Goal: Transaction & Acquisition: Purchase product/service

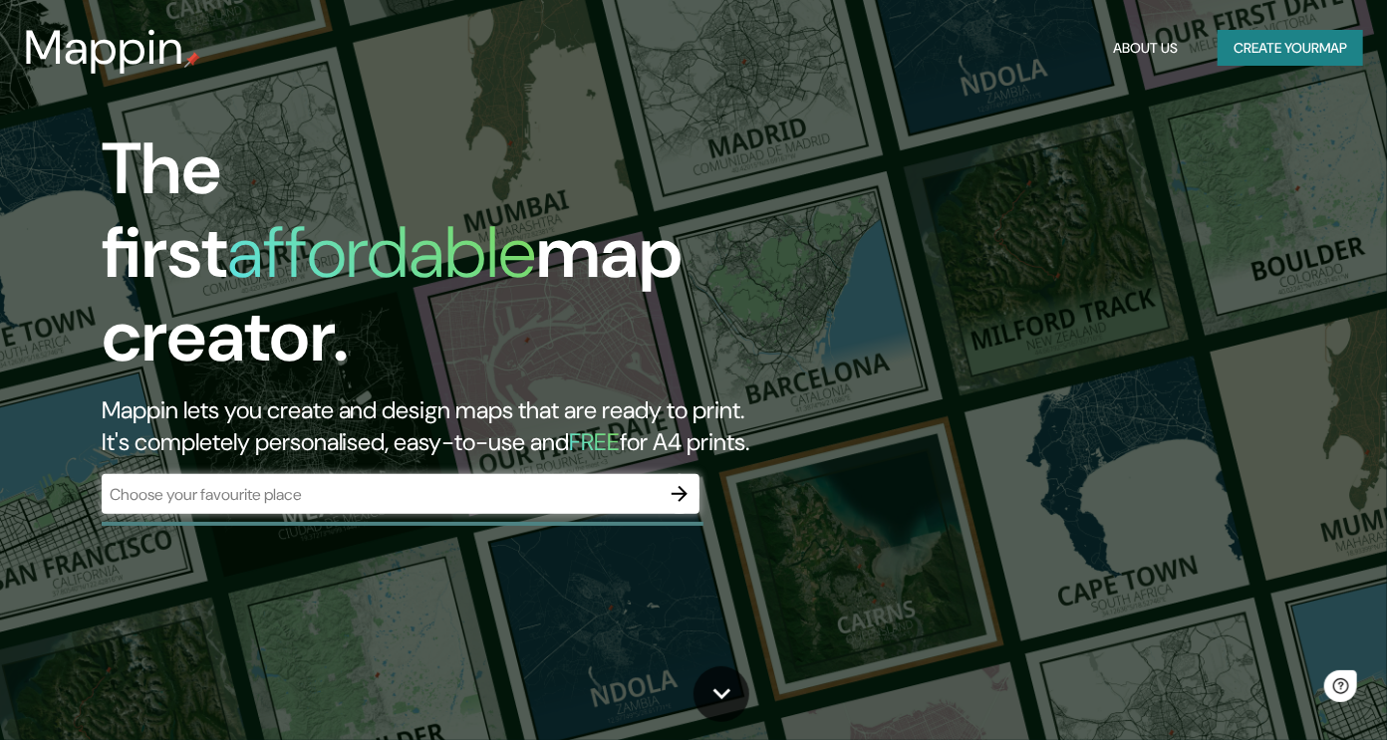
click at [292, 474] on div "​" at bounding box center [401, 494] width 598 height 40
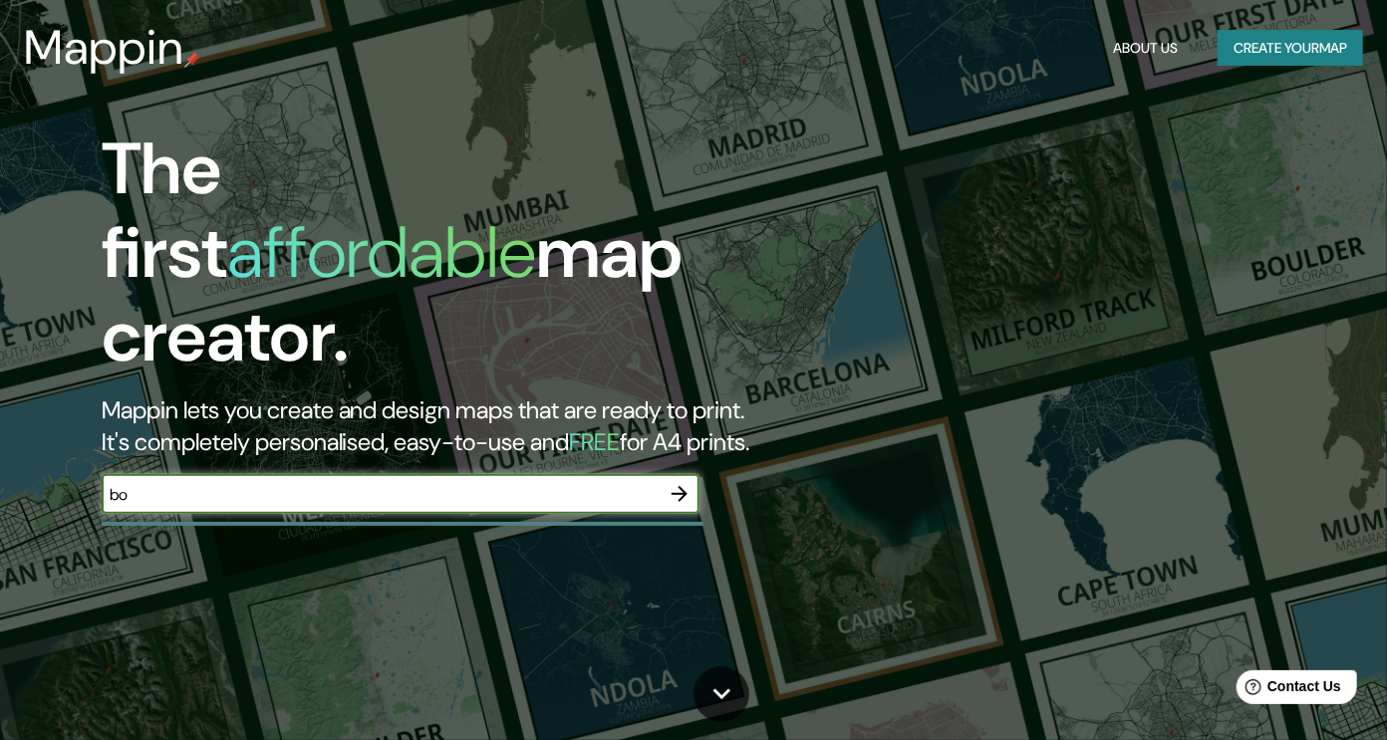
type input "b"
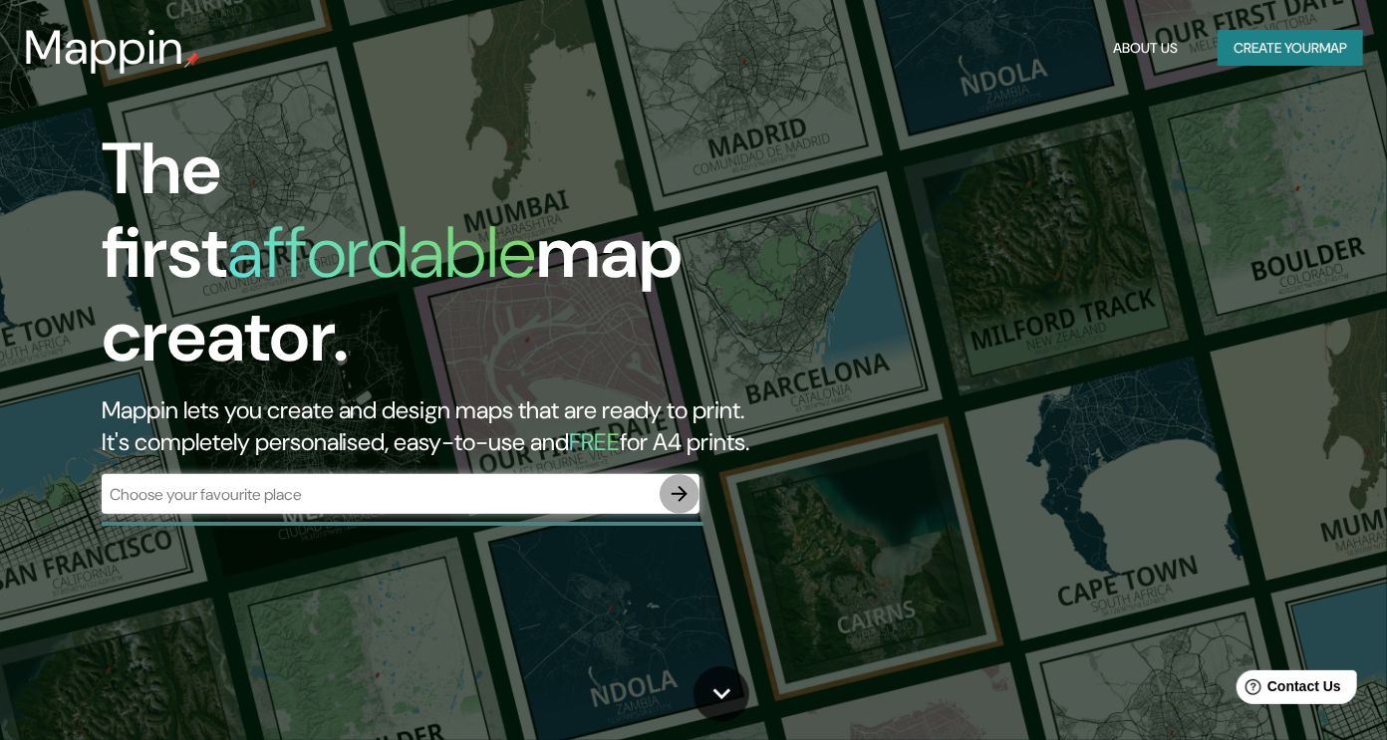
click at [689, 482] on icon "button" at bounding box center [679, 494] width 24 height 24
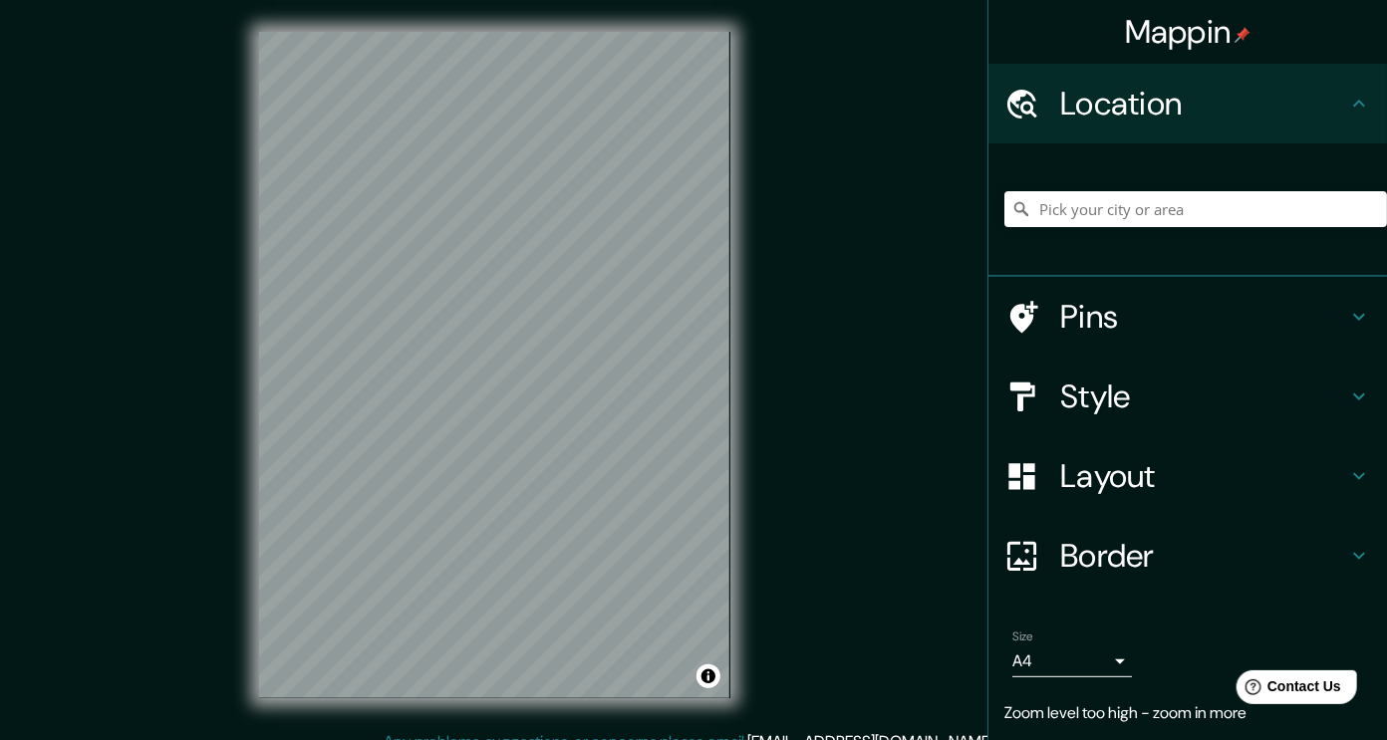
click at [1226, 213] on div "Mappin Location Pins Style Layout Border Choose a border. Hint : you can make l…" at bounding box center [693, 381] width 1387 height 762
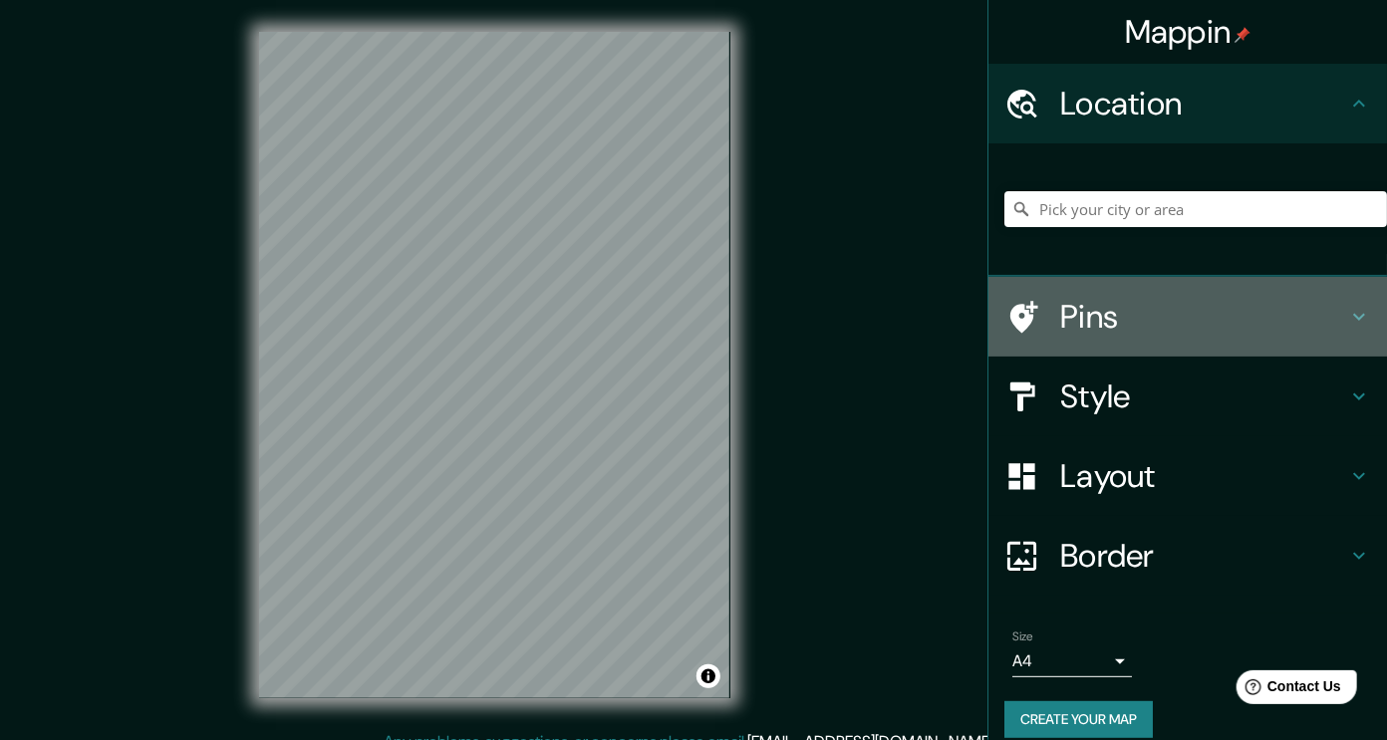
click at [1088, 342] on div "Pins" at bounding box center [1187, 317] width 398 height 80
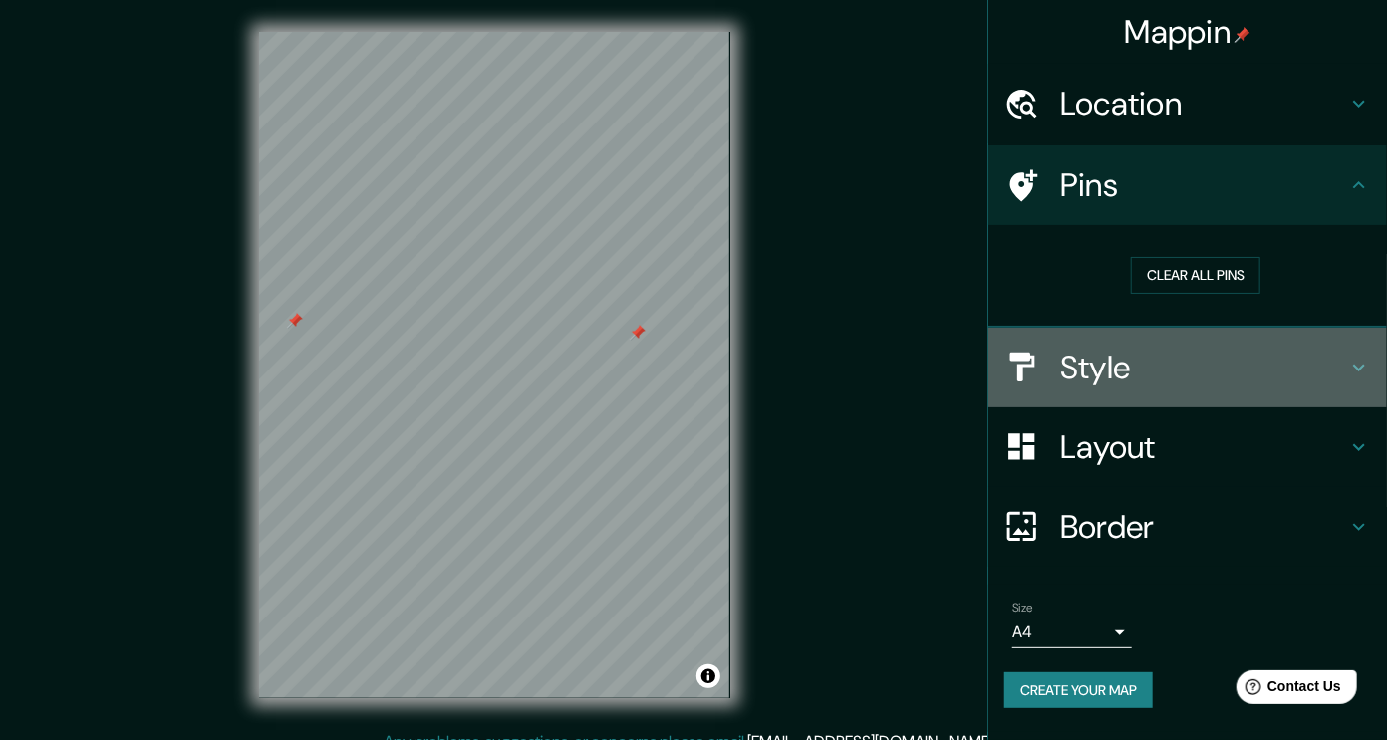
click at [1131, 372] on h4 "Style" at bounding box center [1203, 368] width 287 height 40
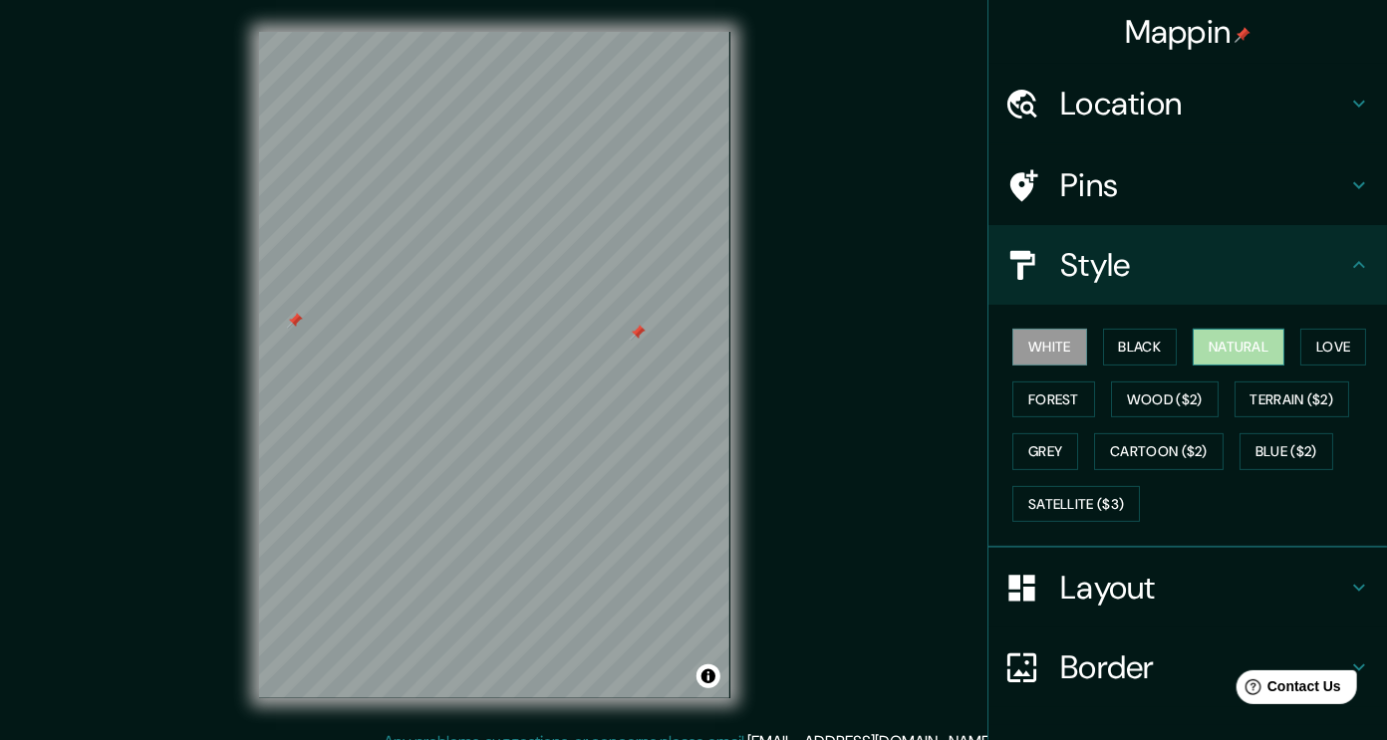
click at [1237, 343] on button "Natural" at bounding box center [1238, 347] width 92 height 37
click at [1139, 357] on button "Black" at bounding box center [1140, 347] width 75 height 37
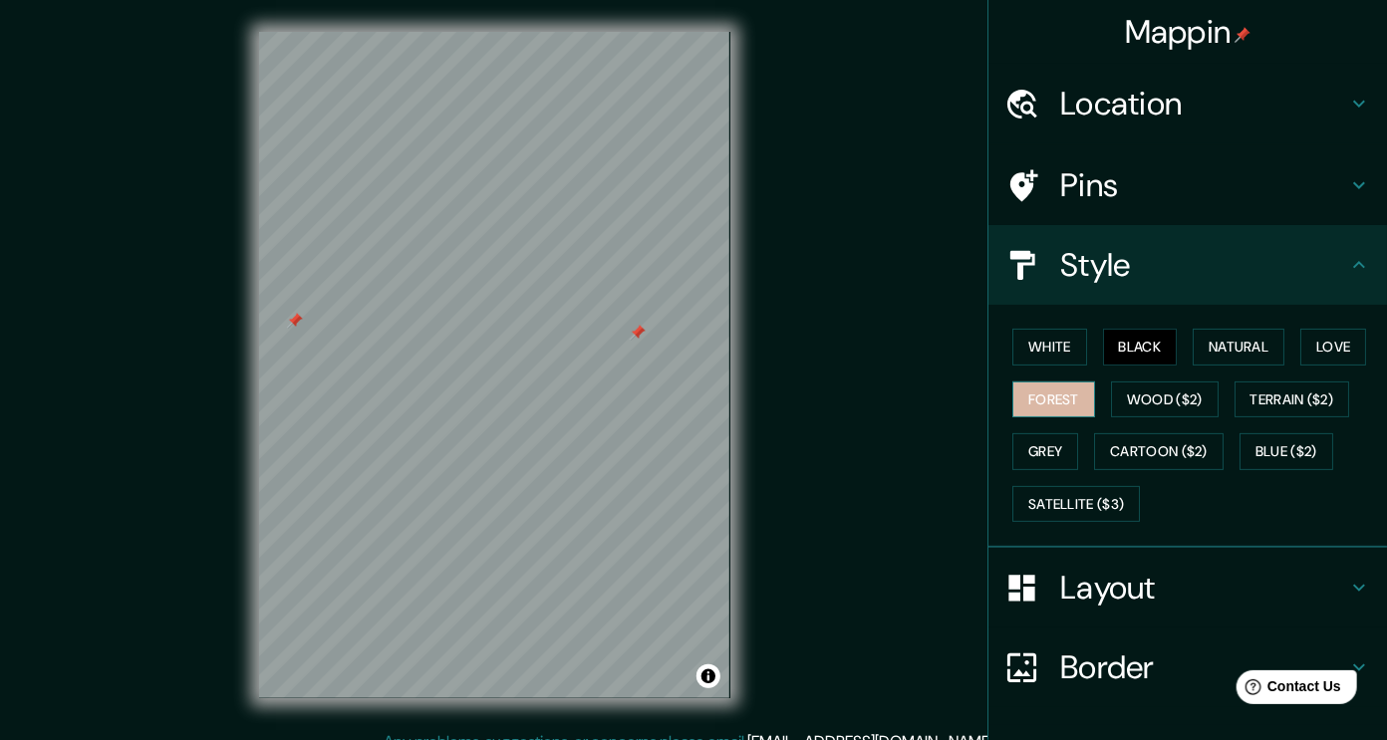
click at [1035, 390] on button "Forest" at bounding box center [1053, 400] width 83 height 37
click at [1027, 447] on button "Grey" at bounding box center [1045, 451] width 66 height 37
click at [1045, 394] on button "Forest" at bounding box center [1053, 400] width 83 height 37
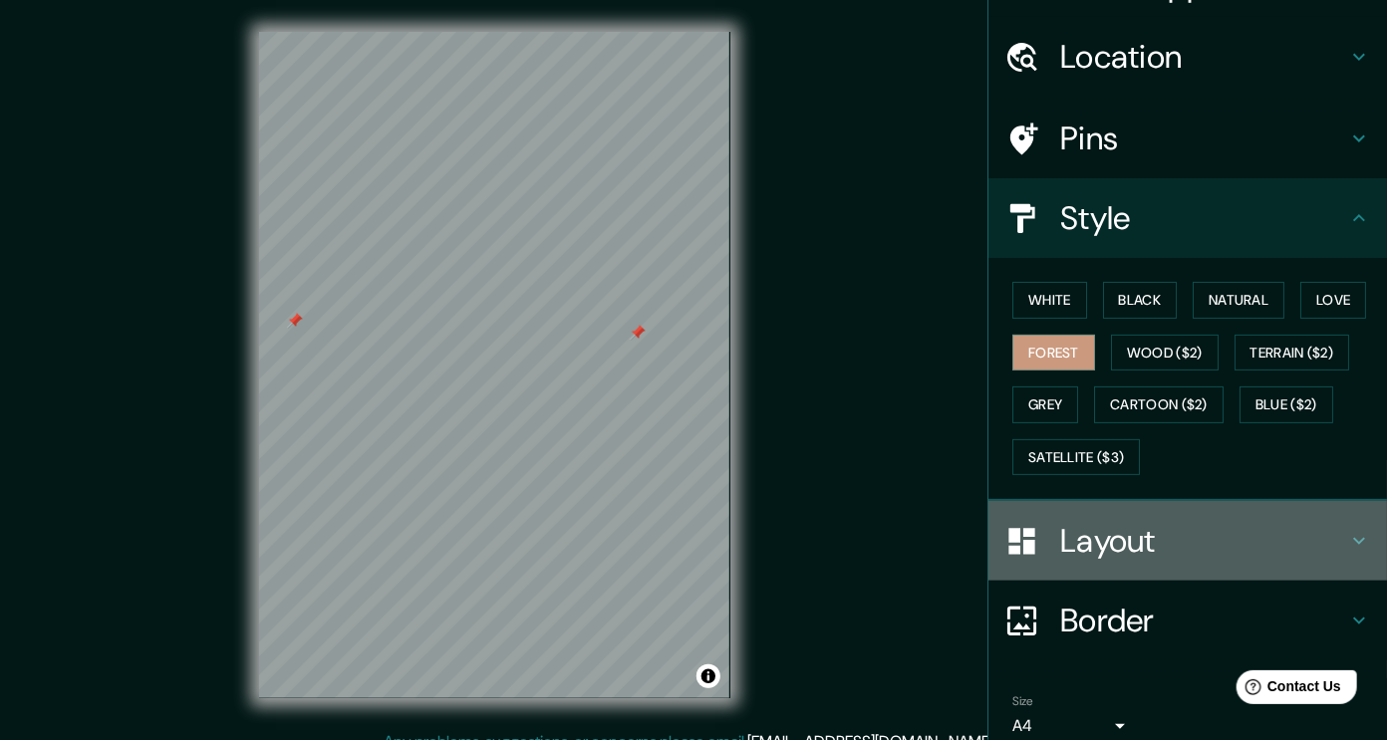
click at [1138, 529] on h4 "Layout" at bounding box center [1203, 541] width 287 height 40
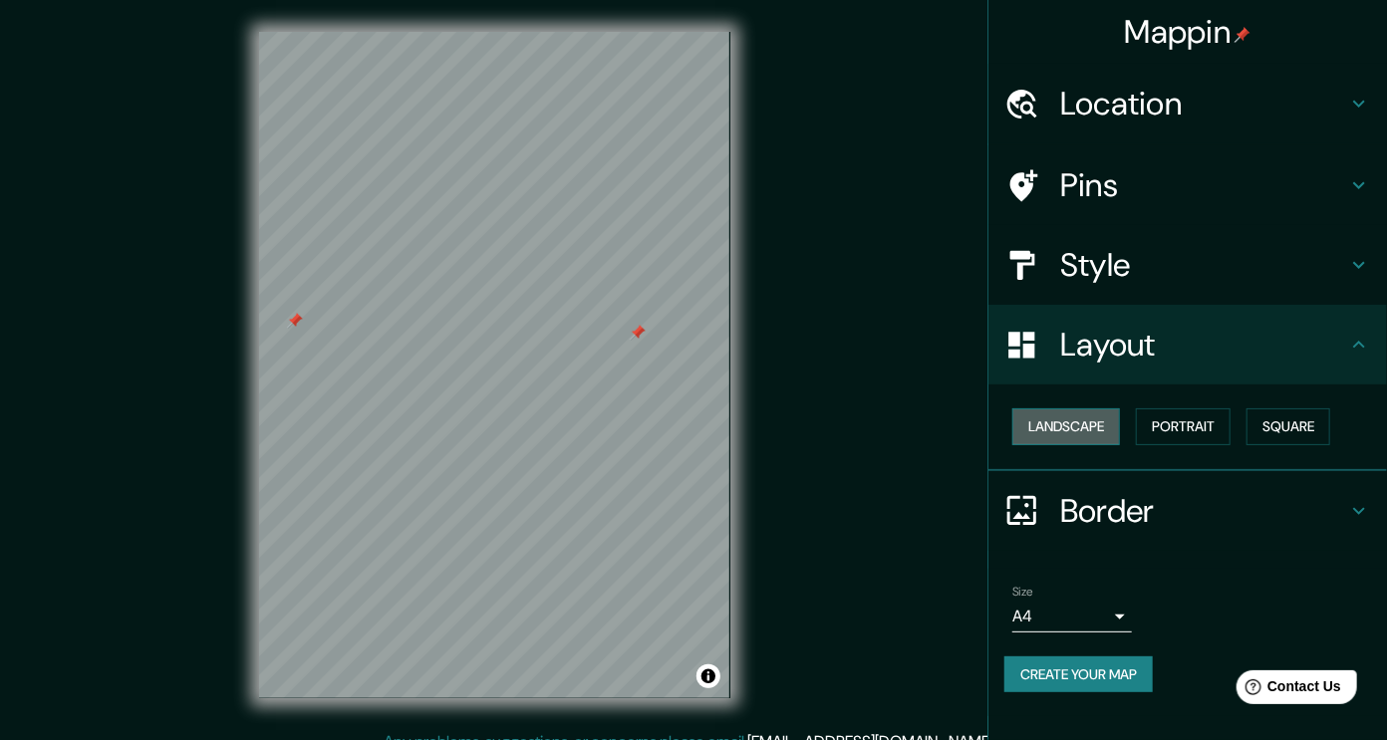
click at [1102, 416] on button "Landscape" at bounding box center [1066, 426] width 108 height 37
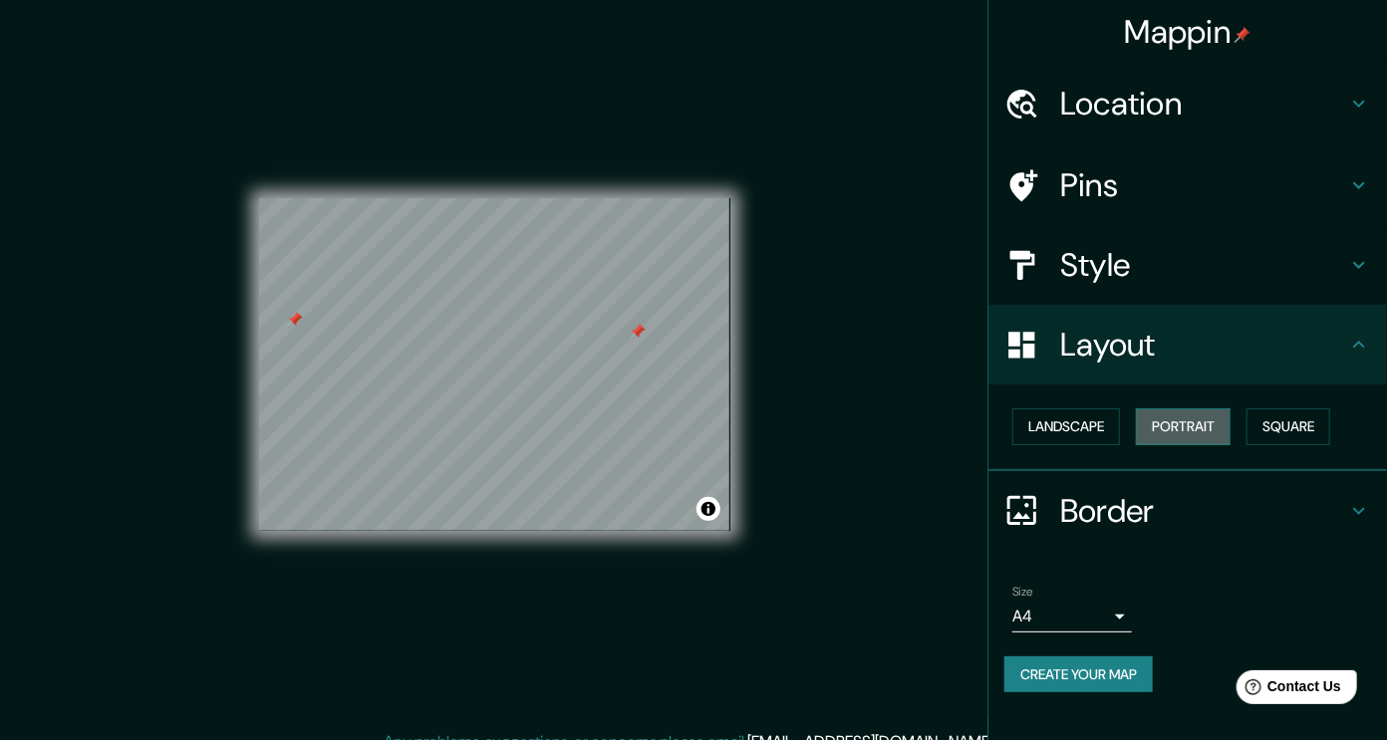
click at [1192, 408] on button "Portrait" at bounding box center [1183, 426] width 95 height 37
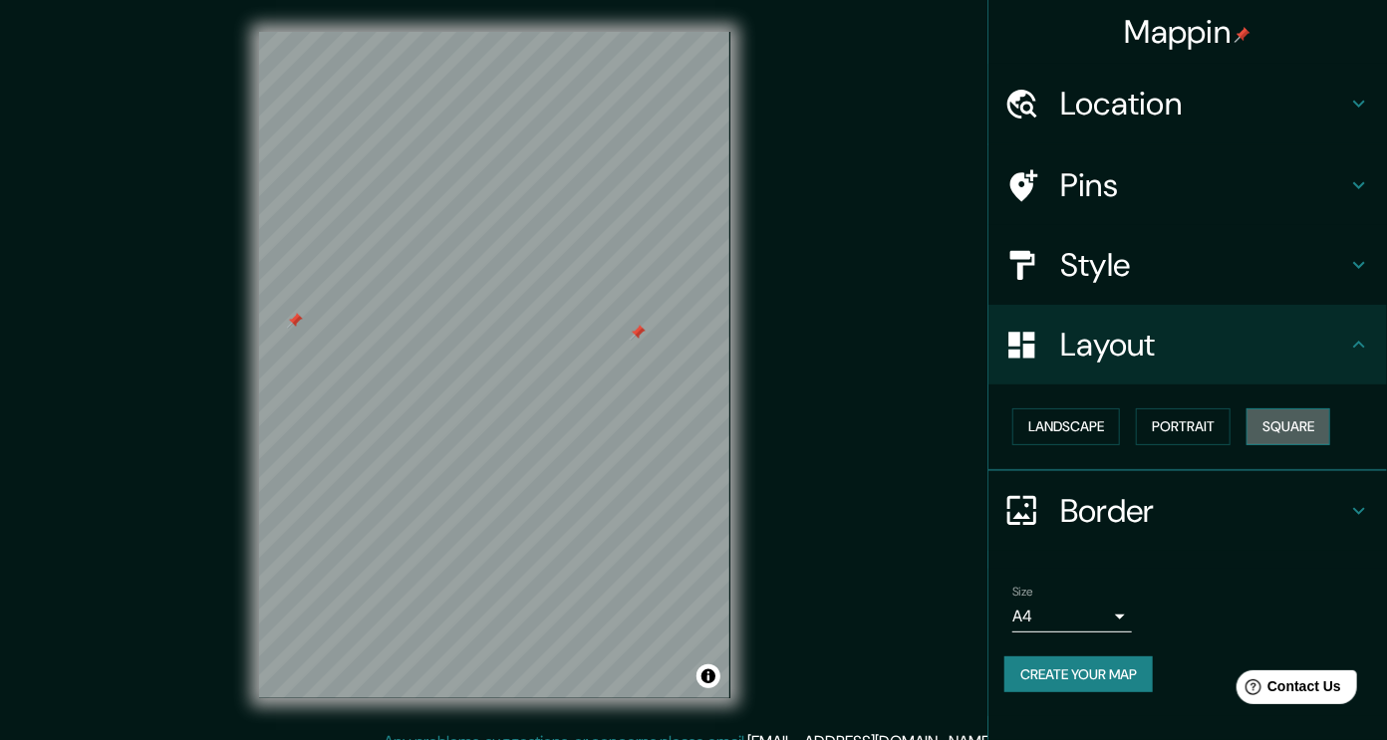
click at [1263, 424] on button "Square" at bounding box center [1288, 426] width 84 height 37
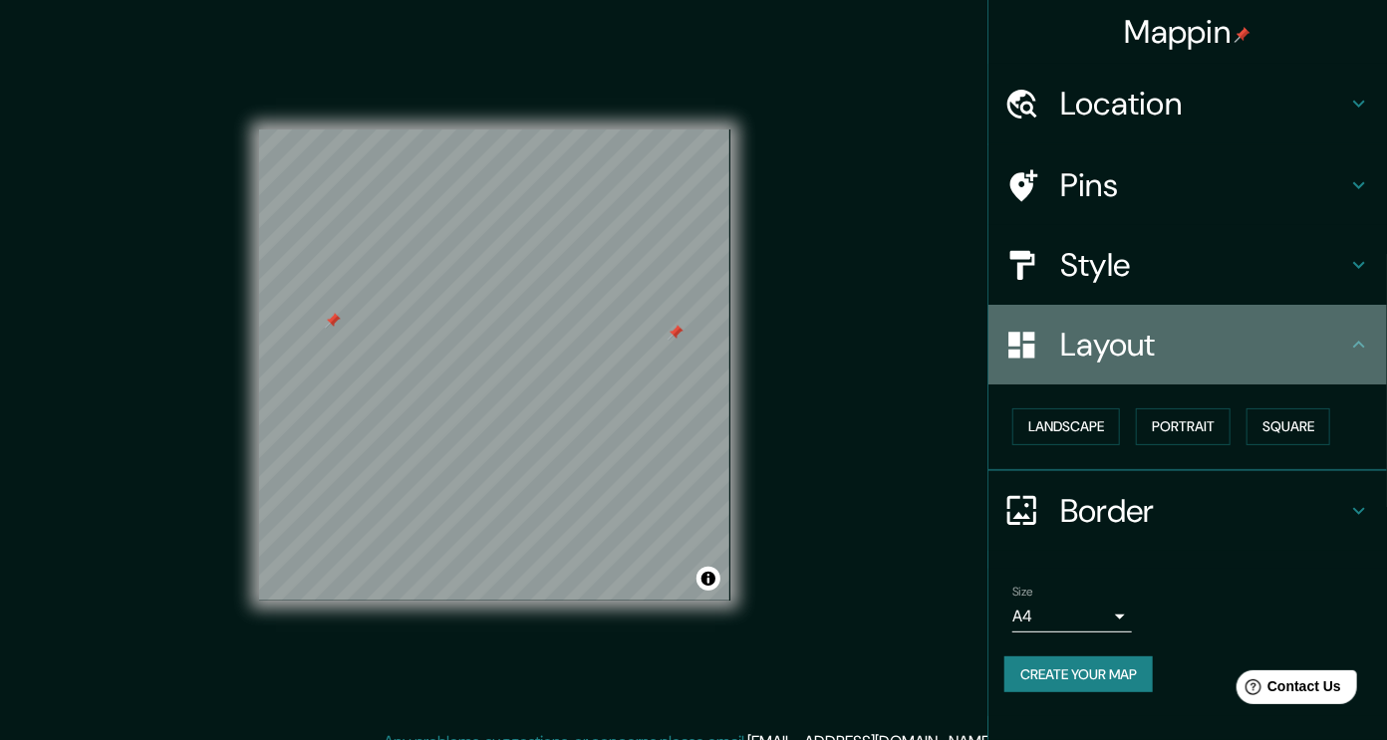
click at [1344, 366] on div "Layout" at bounding box center [1187, 345] width 398 height 80
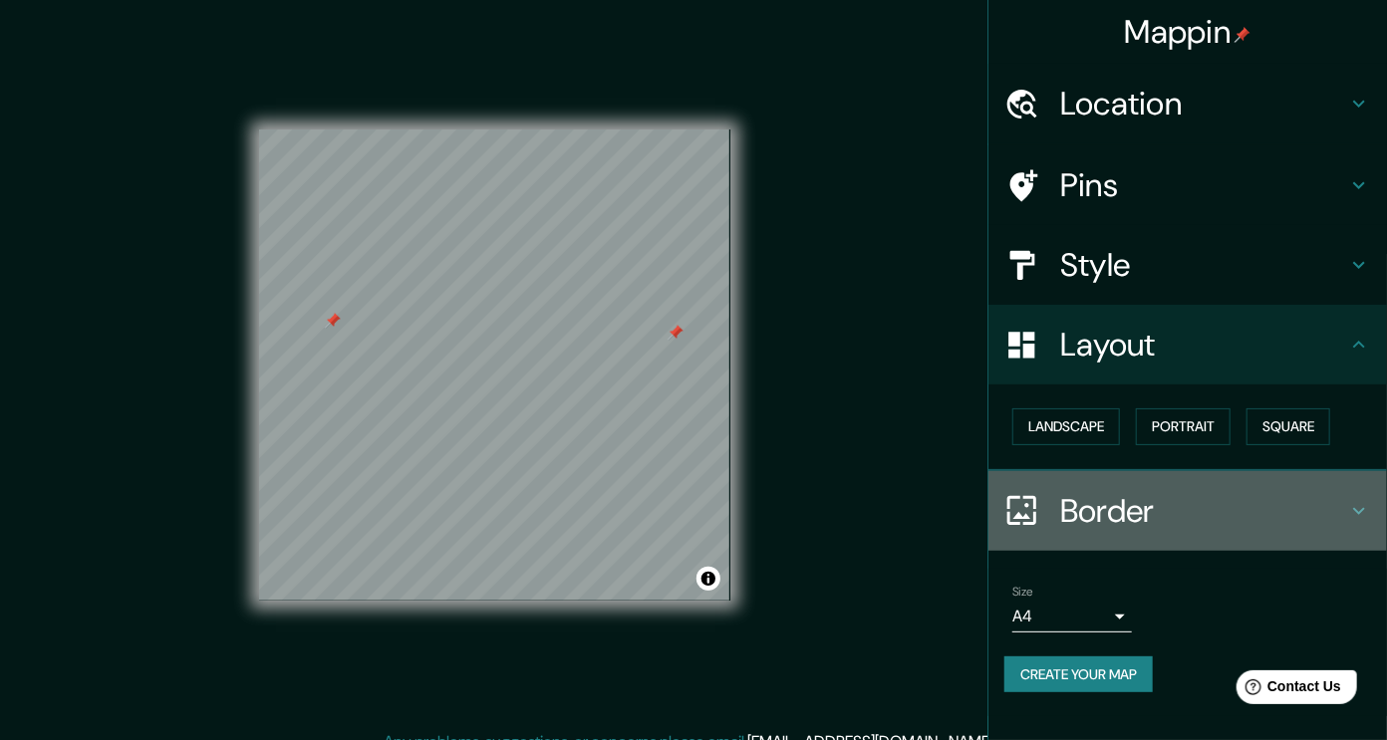
click at [1376, 517] on div "Border" at bounding box center [1187, 511] width 398 height 80
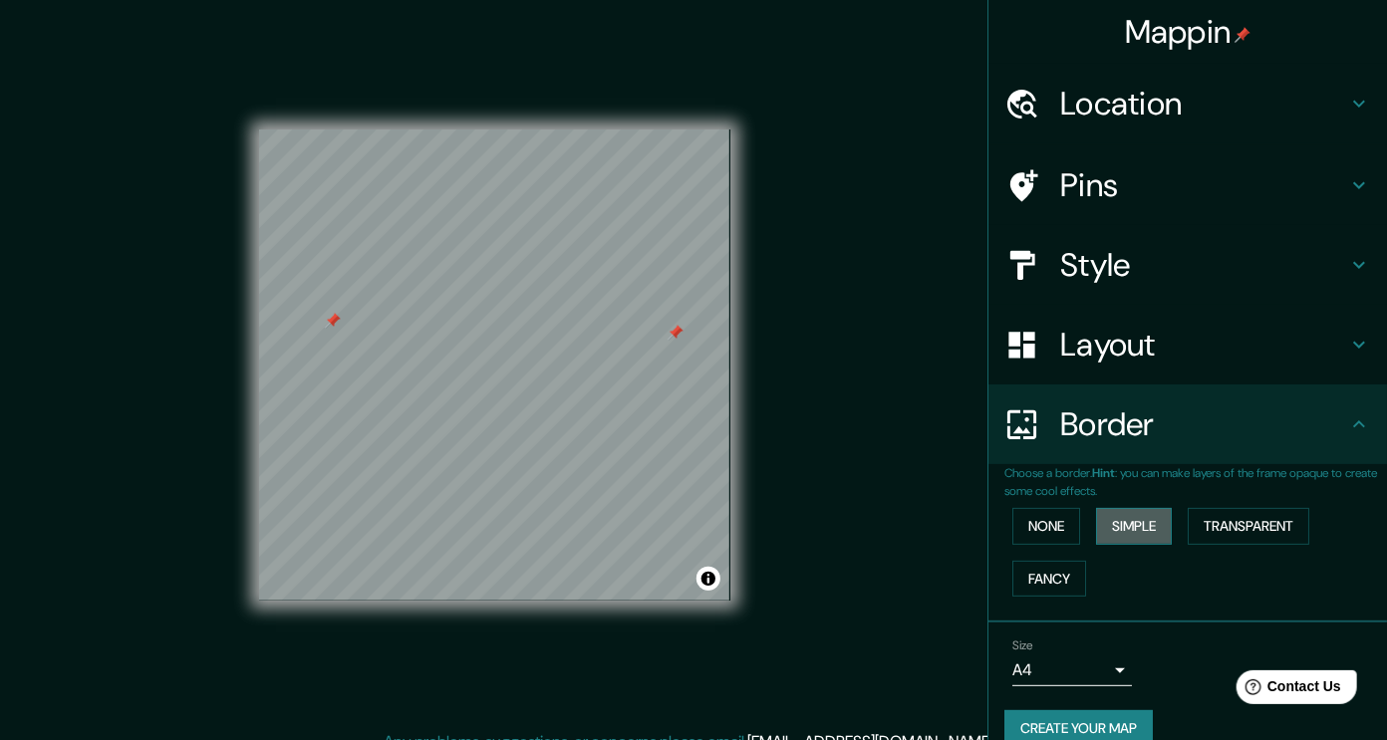
click at [1157, 522] on button "Simple" at bounding box center [1134, 526] width 76 height 37
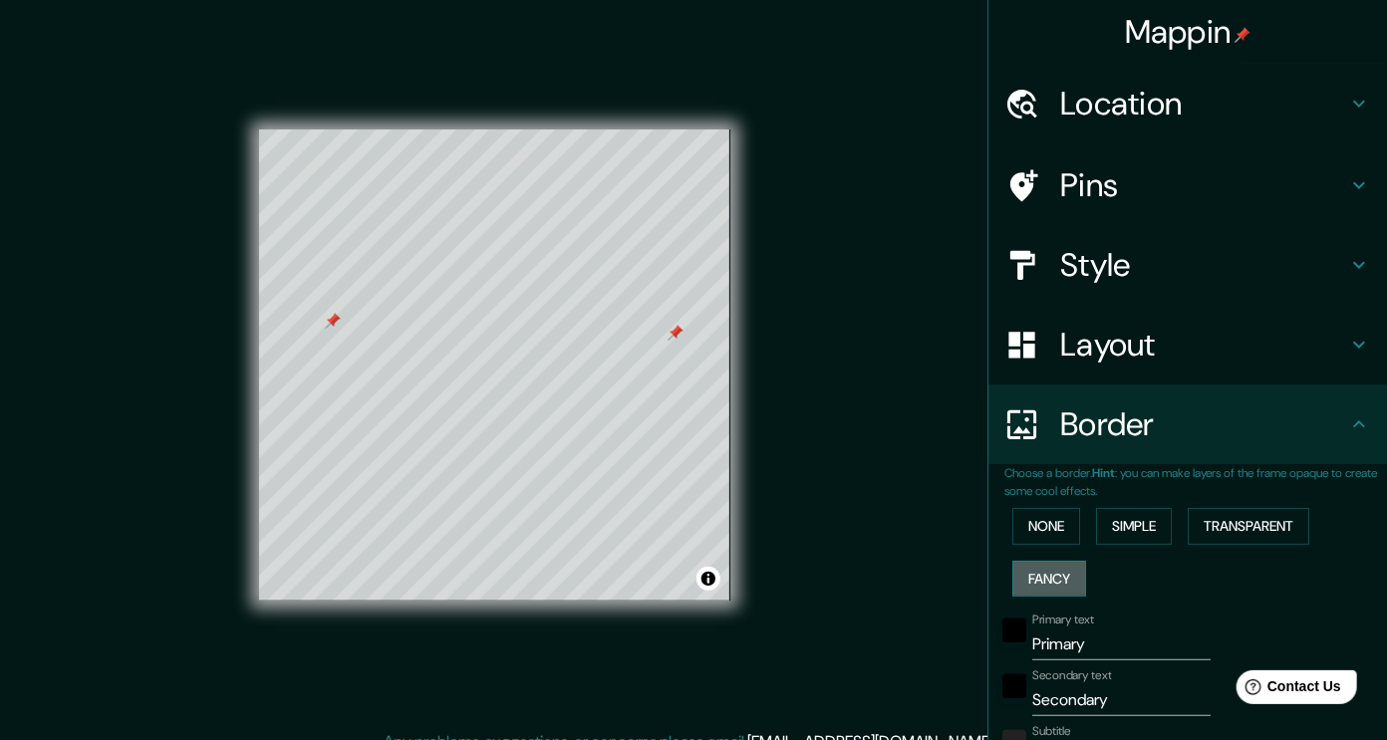
click at [1032, 582] on button "Fancy" at bounding box center [1049, 579] width 74 height 37
click at [1231, 523] on button "Transparent" at bounding box center [1248, 526] width 122 height 37
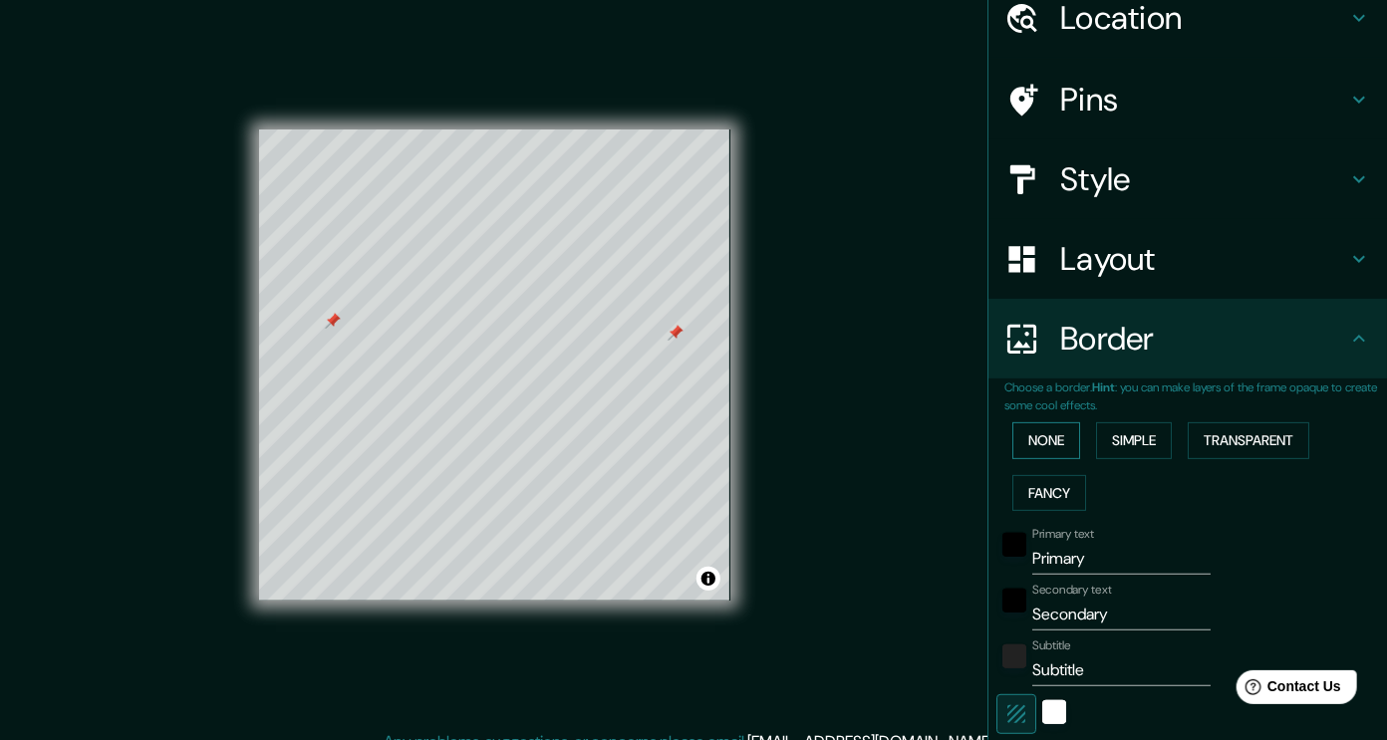
scroll to position [119, 0]
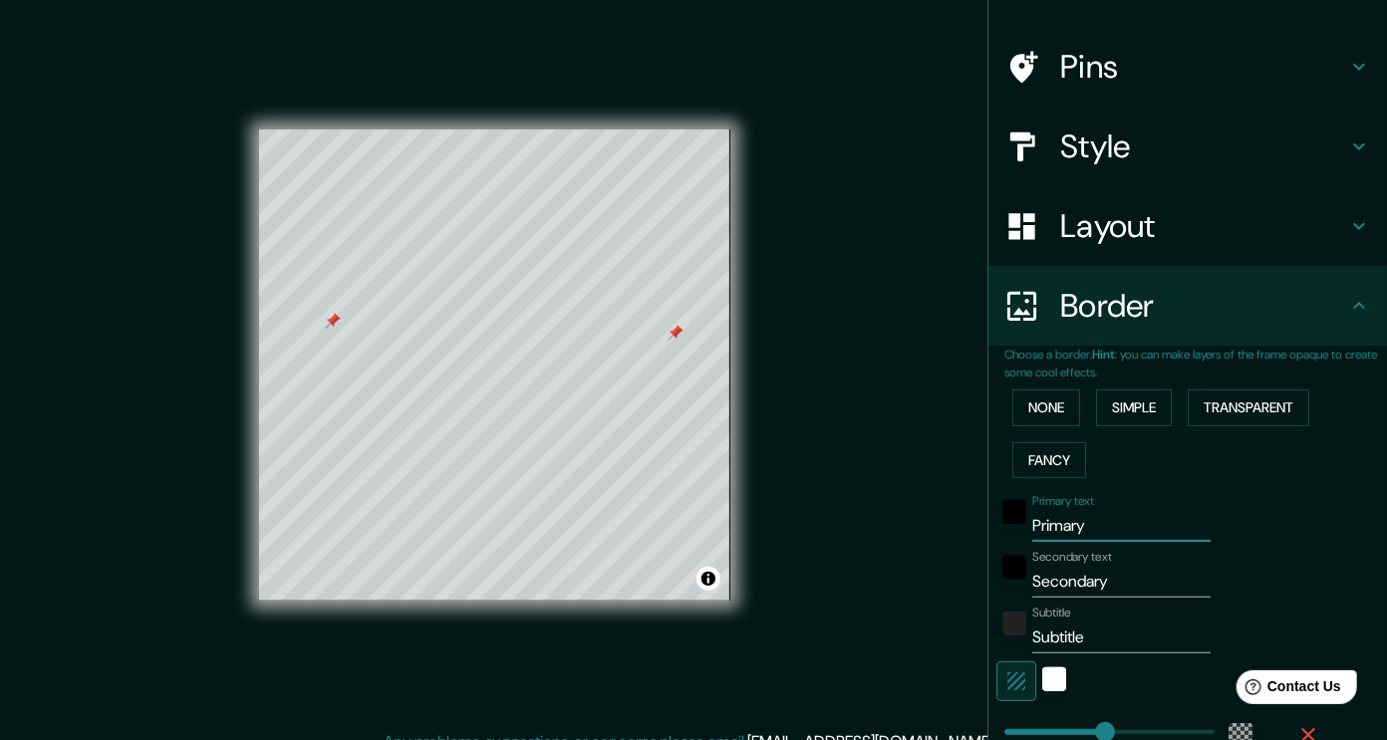
click at [1074, 520] on input "Primary" at bounding box center [1121, 526] width 178 height 32
drag, startPoint x: 655, startPoint y: 335, endPoint x: 623, endPoint y: 335, distance: 32.9
click at [623, 335] on div at bounding box center [623, 332] width 16 height 16
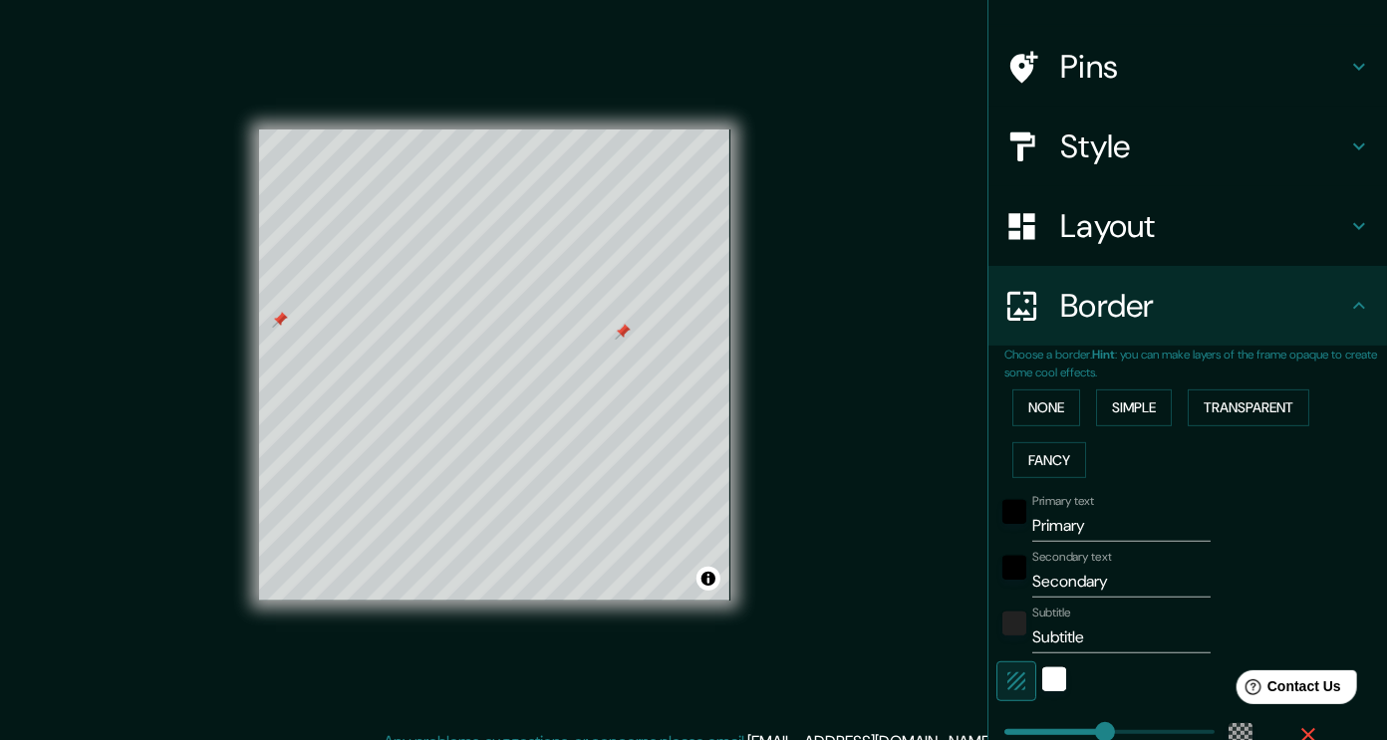
click at [623, 330] on div at bounding box center [623, 332] width 16 height 16
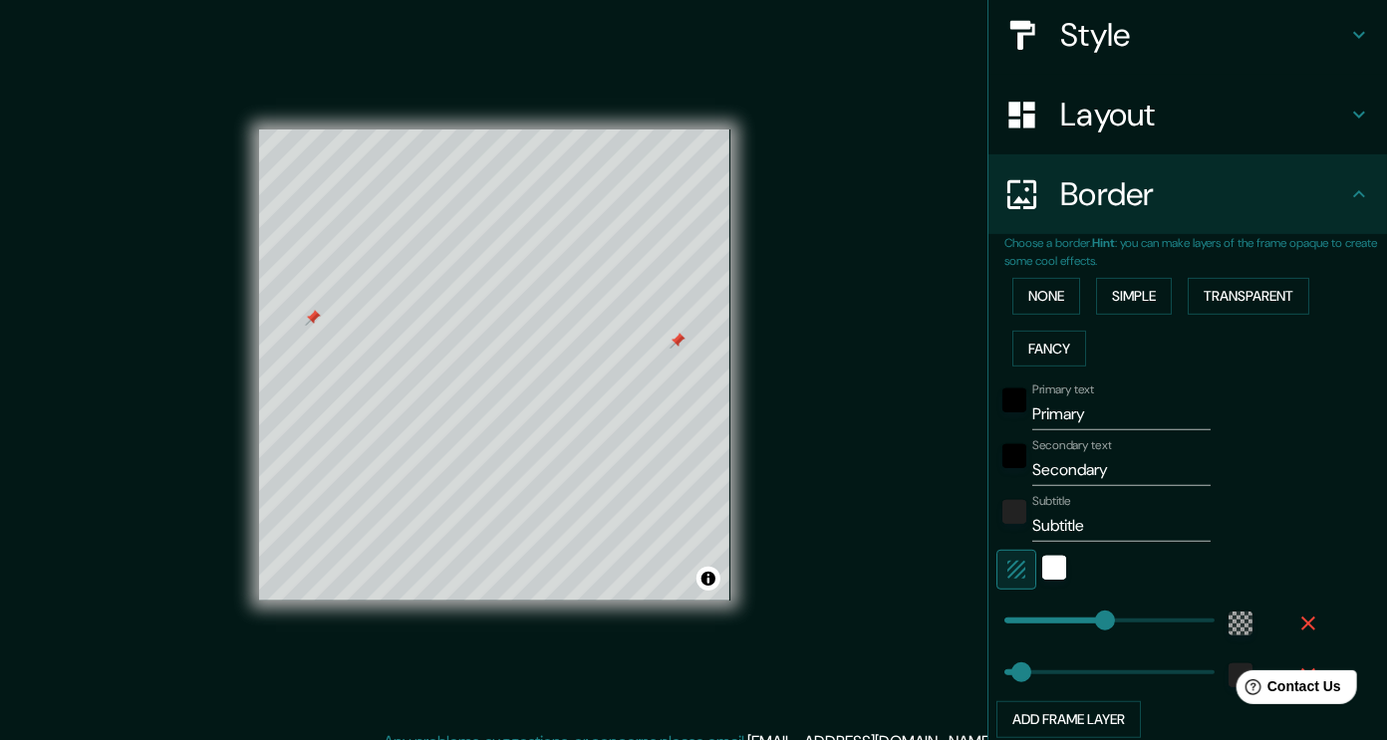
scroll to position [231, 0]
click at [1042, 575] on div "white" at bounding box center [1054, 567] width 24 height 24
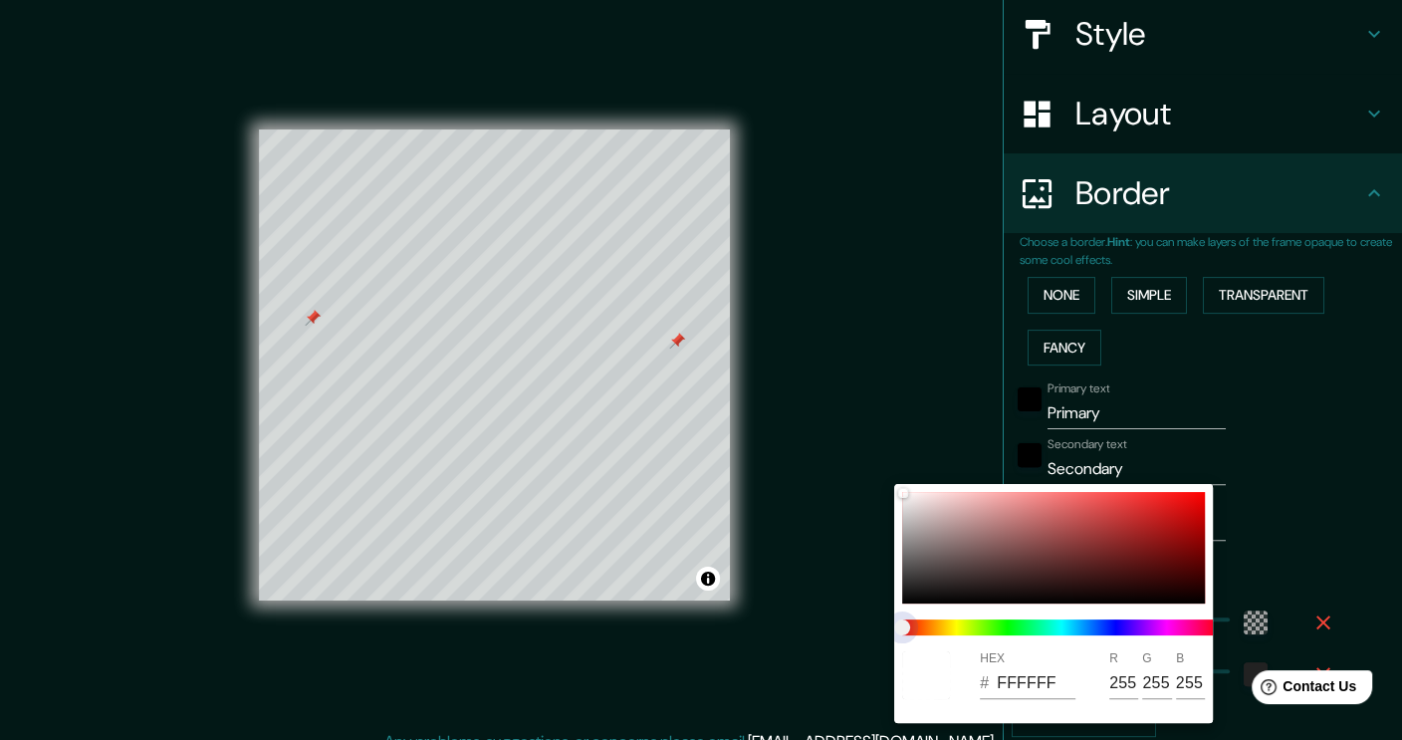
type input "227"
type input "38"
type input "227"
type input "38"
drag, startPoint x: 962, startPoint y: 626, endPoint x: 1012, endPoint y: 626, distance: 49.8
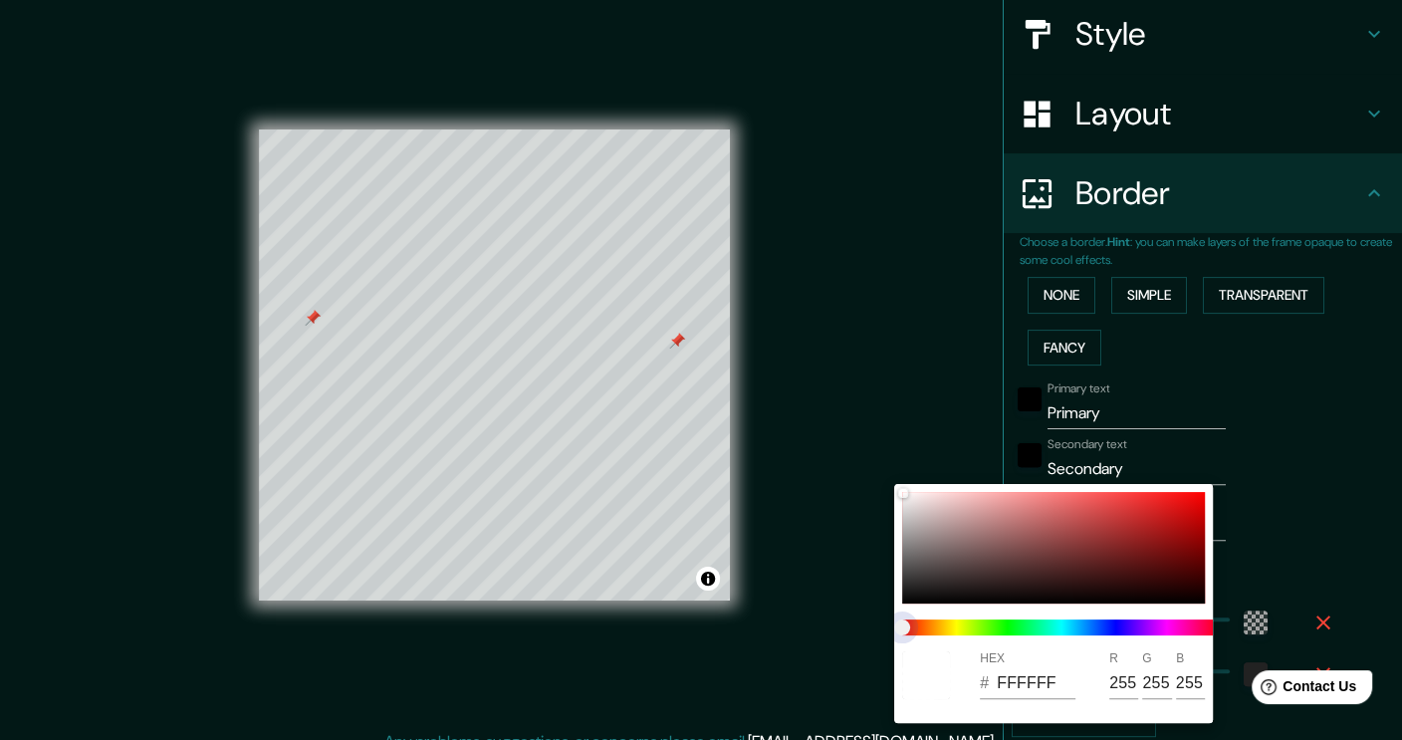
click at [1012, 626] on span at bounding box center [1061, 628] width 319 height 16
type input "227"
type input "38"
type input "227"
type input "38"
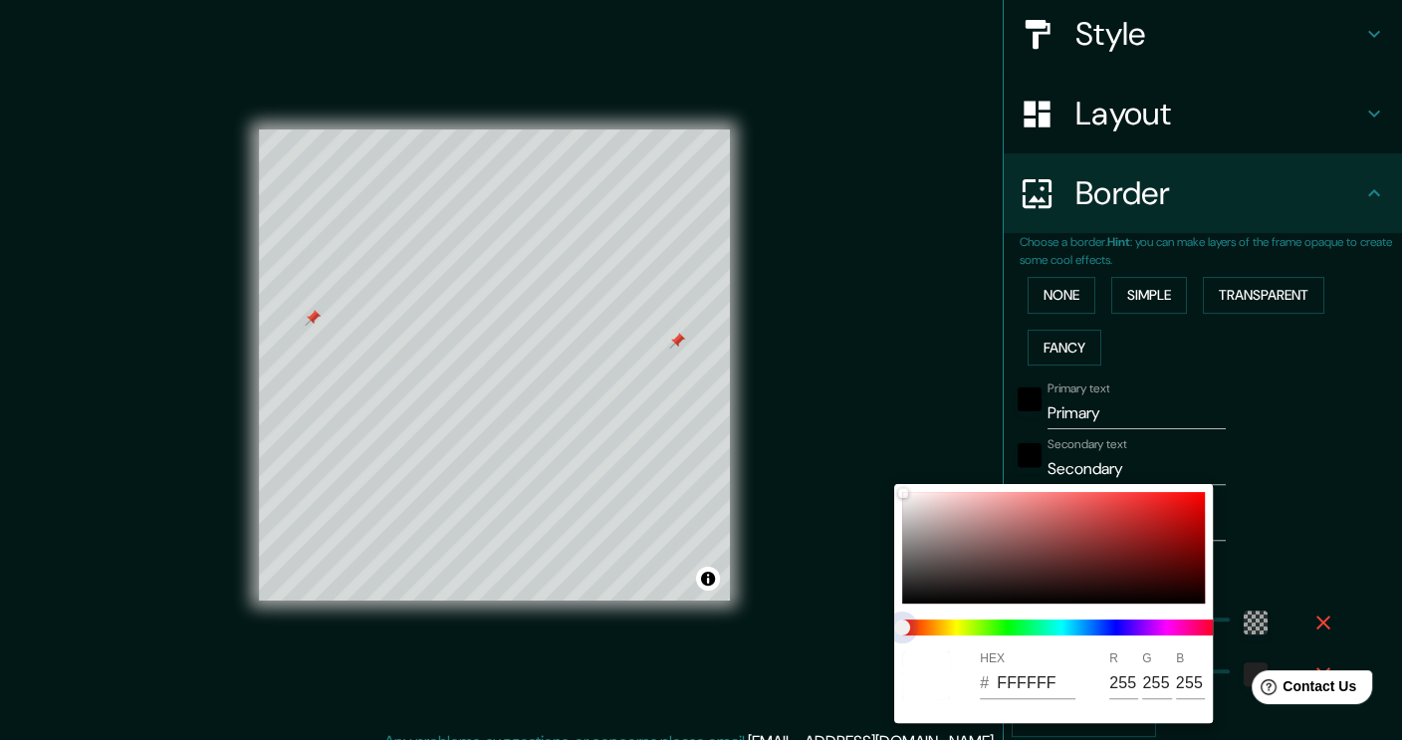
click at [1012, 626] on span at bounding box center [1061, 628] width 319 height 16
drag, startPoint x: 1052, startPoint y: 565, endPoint x: 1102, endPoint y: 566, distance: 49.8
click at [1102, 566] on div at bounding box center [1053, 548] width 303 height 112
type input "227"
type input "38"
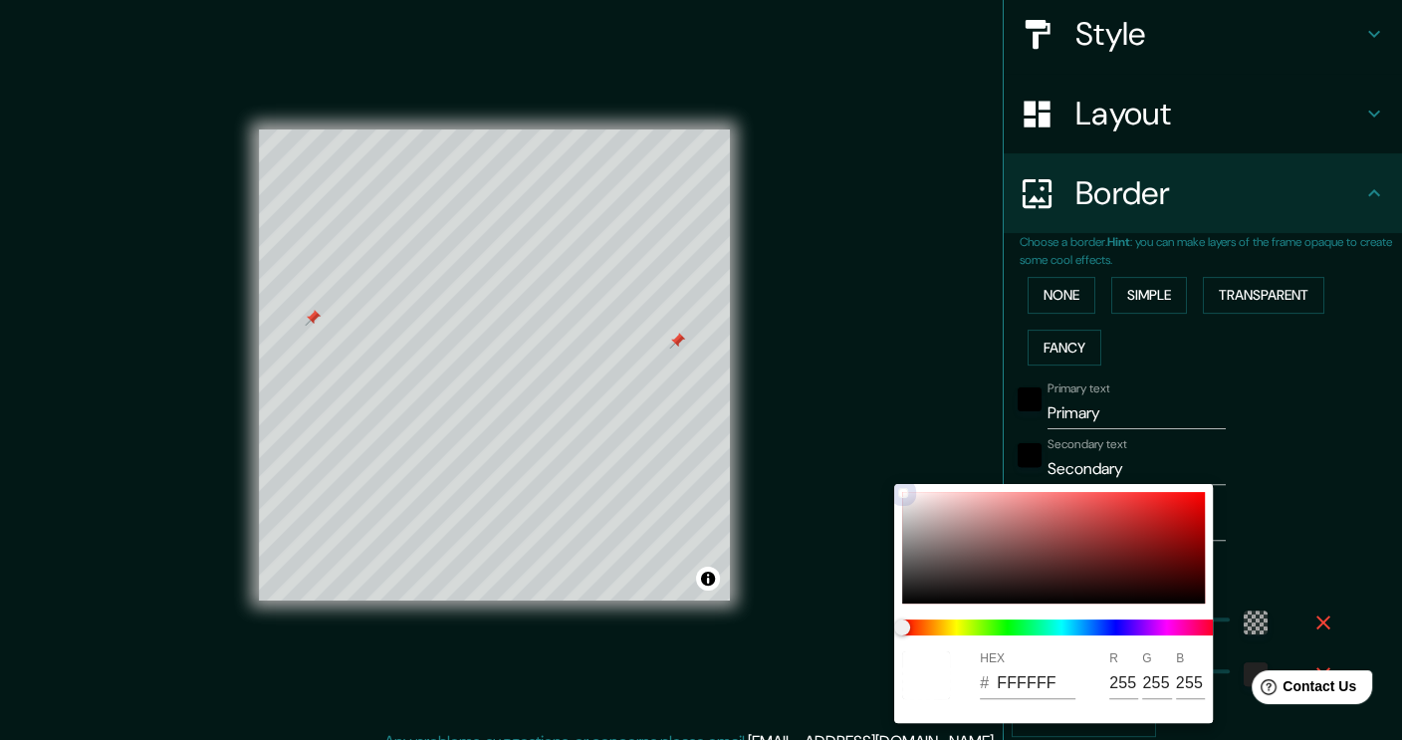
type input "551D1D"
type input "85"
type input "29"
type input "227"
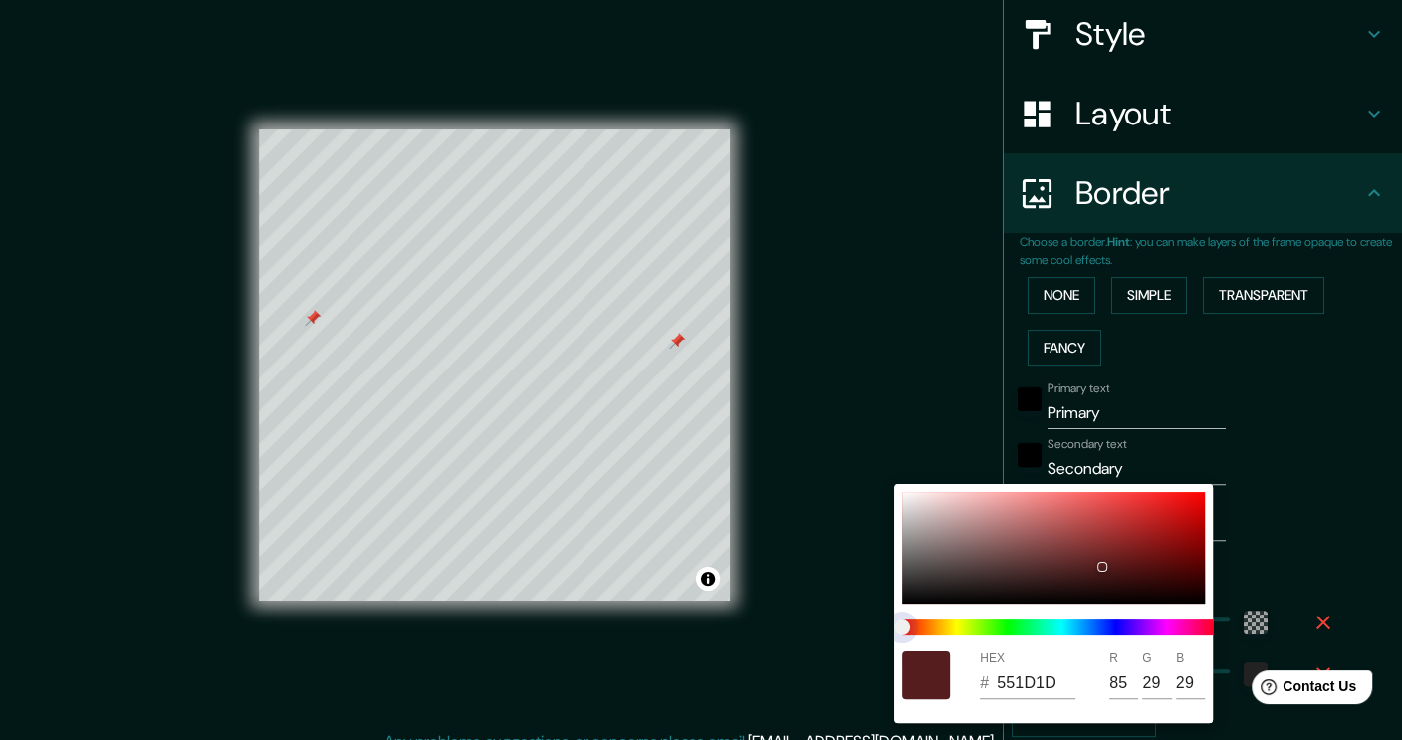
type input "38"
type input "4F541D"
type input "79"
type input "84"
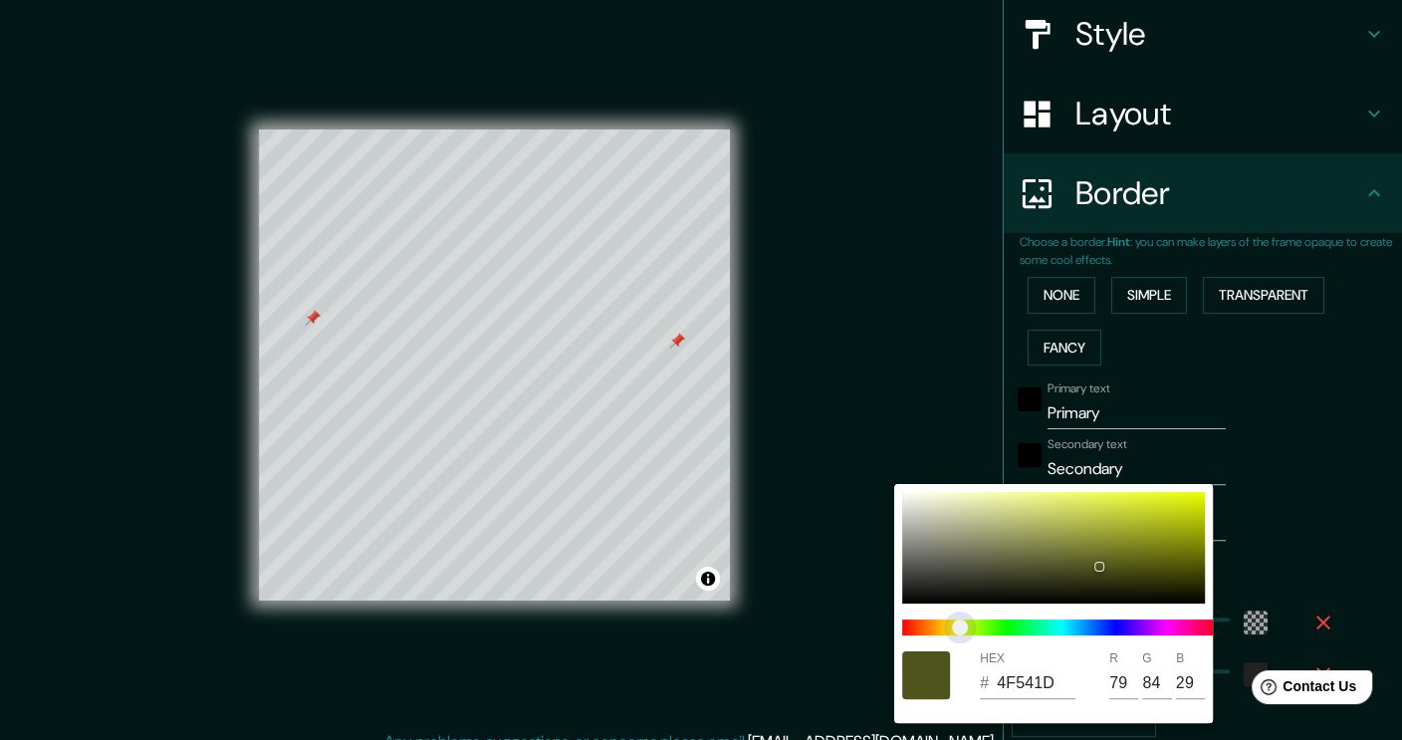
type input "227"
type input "38"
type input "1D543D"
type input "29"
type input "61"
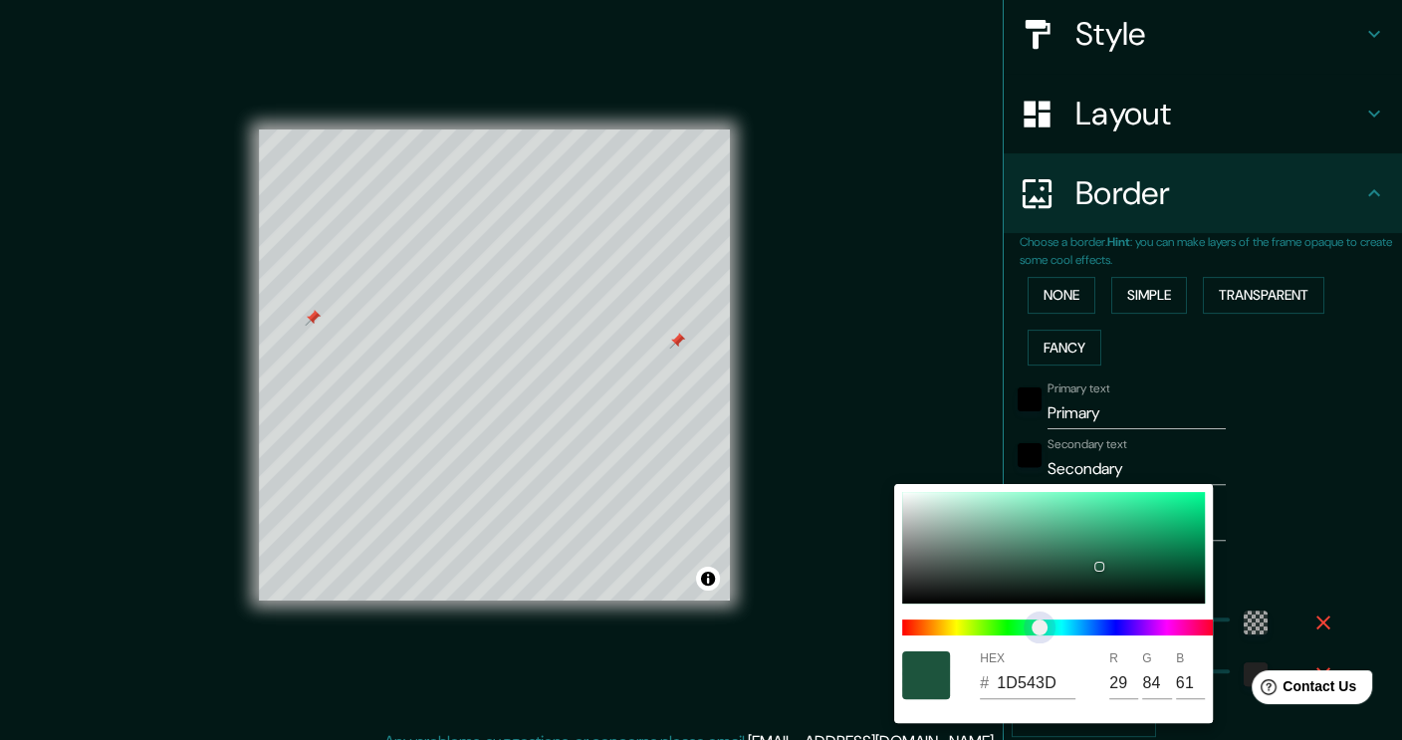
type input "227"
type input "38"
type input "1D5446"
type input "70"
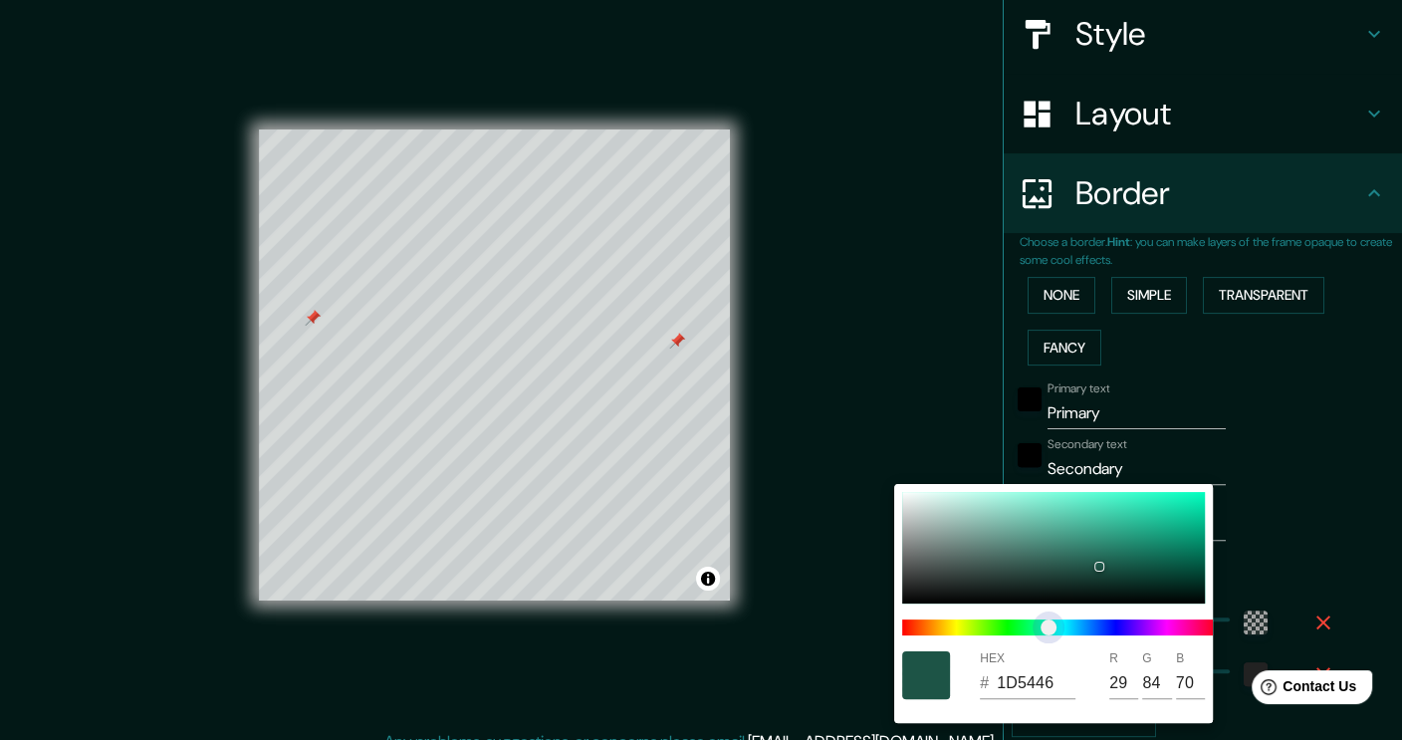
type input "227"
type input "38"
type input "1D5448"
type input "72"
type input "227"
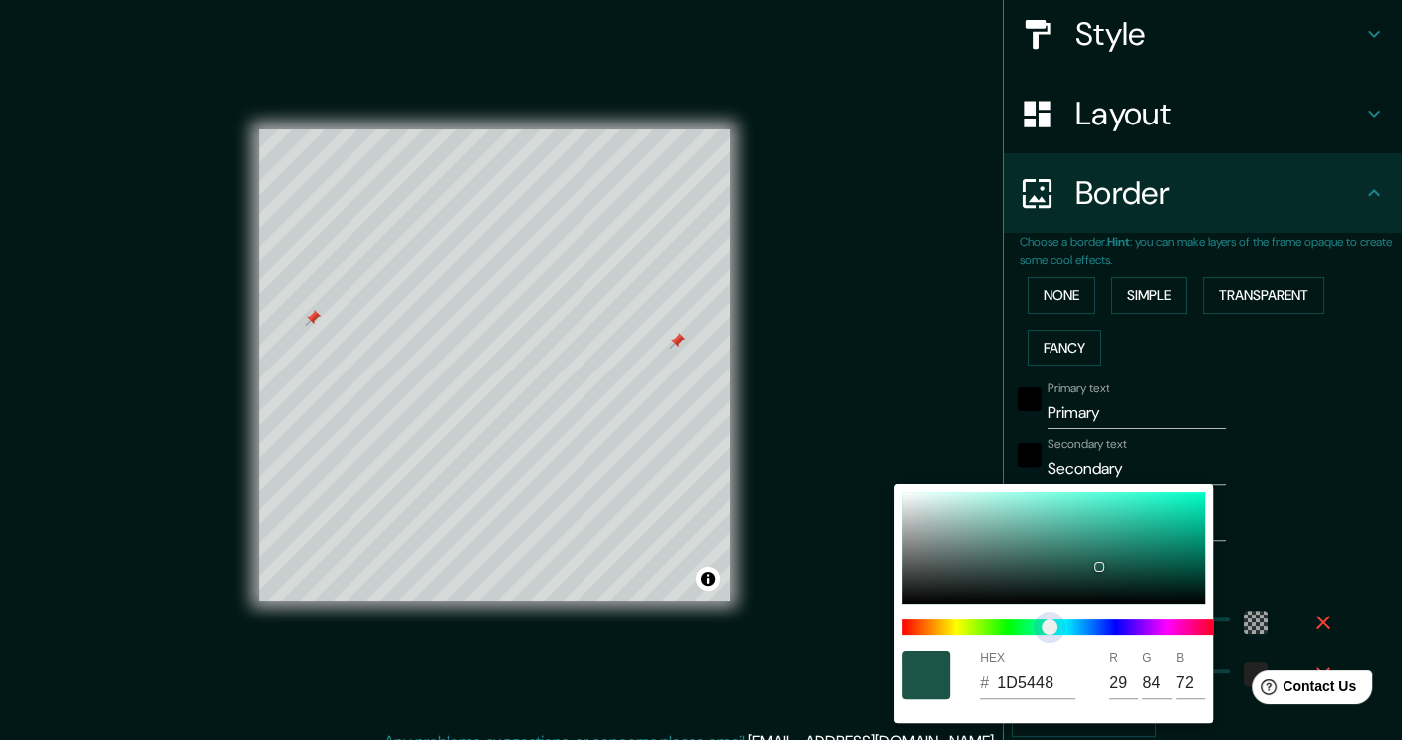
type input "38"
type input "32541D"
type input "50"
type input "29"
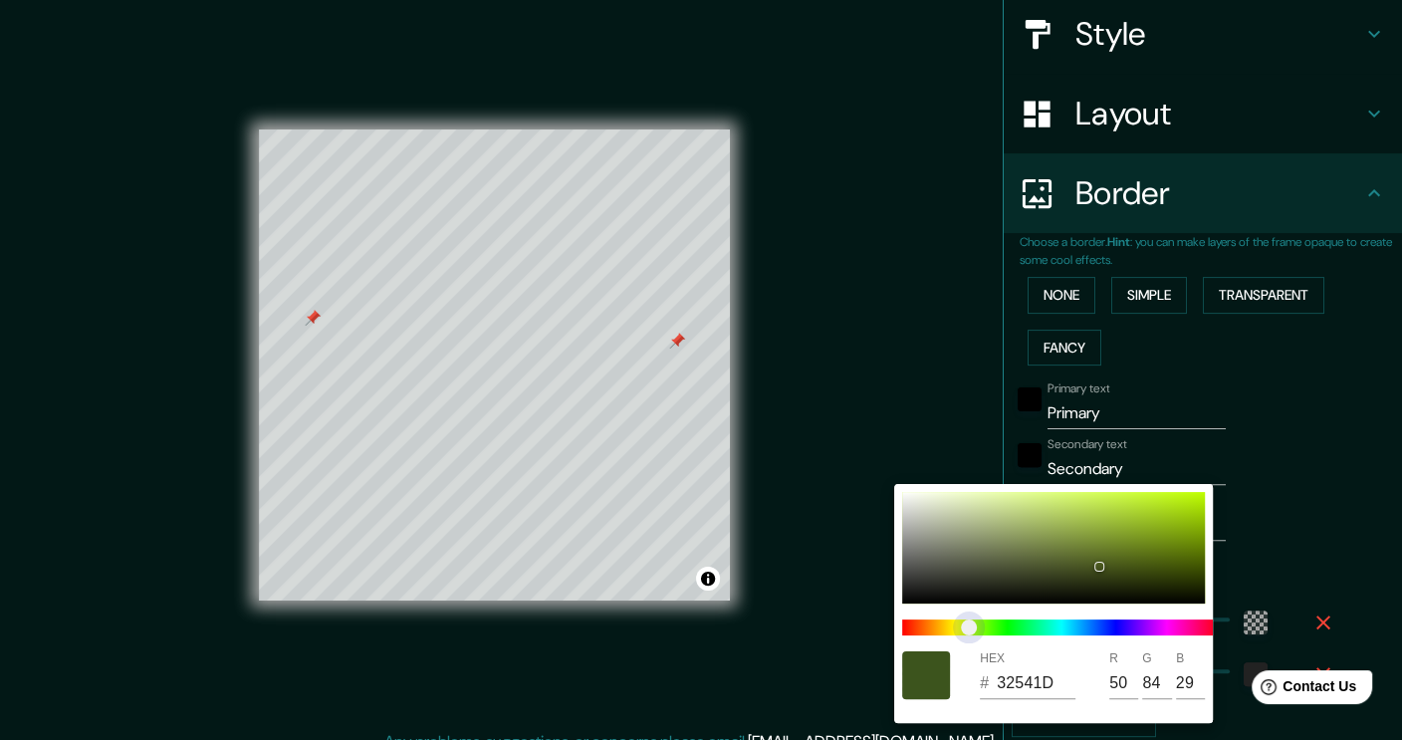
type input "227"
type input "38"
type input "46541D"
type input "70"
type input "227"
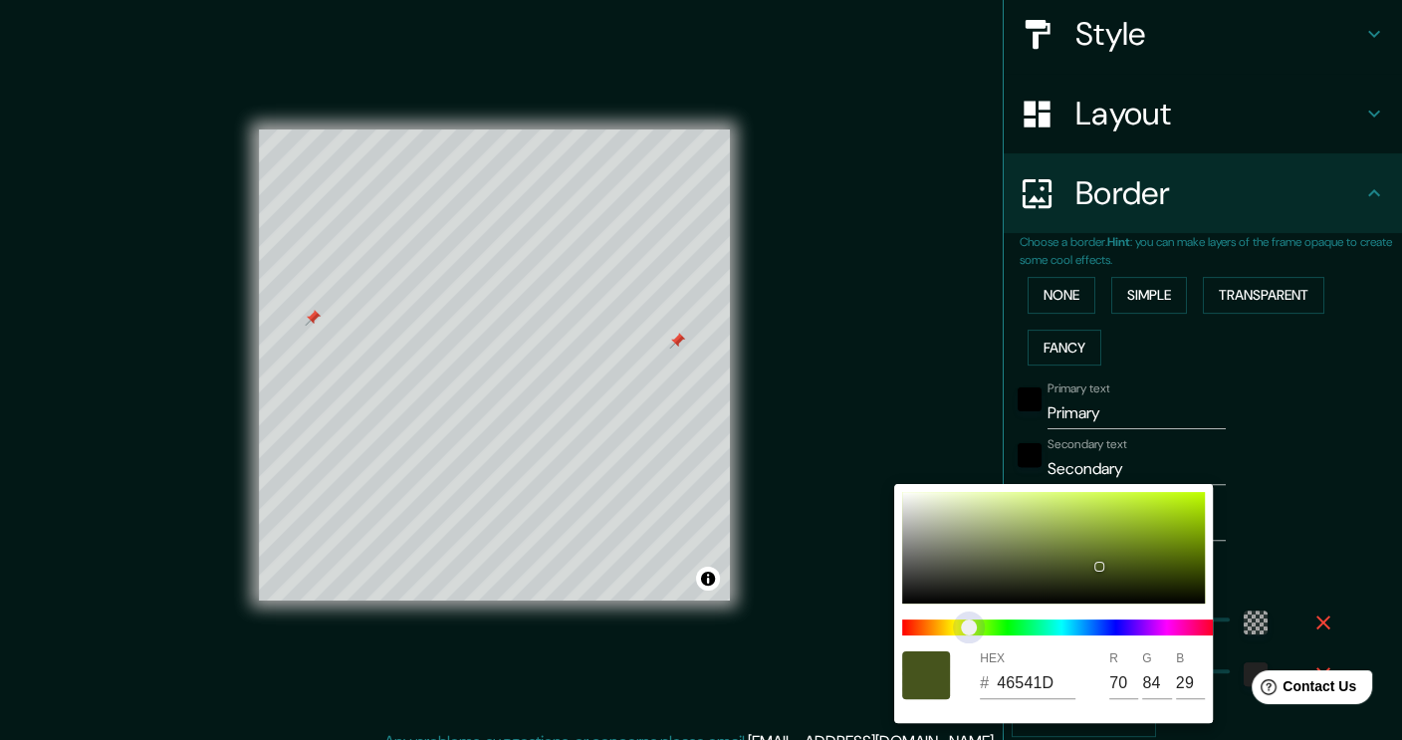
type input "38"
type input "49541D"
type input "73"
type input "227"
type input "38"
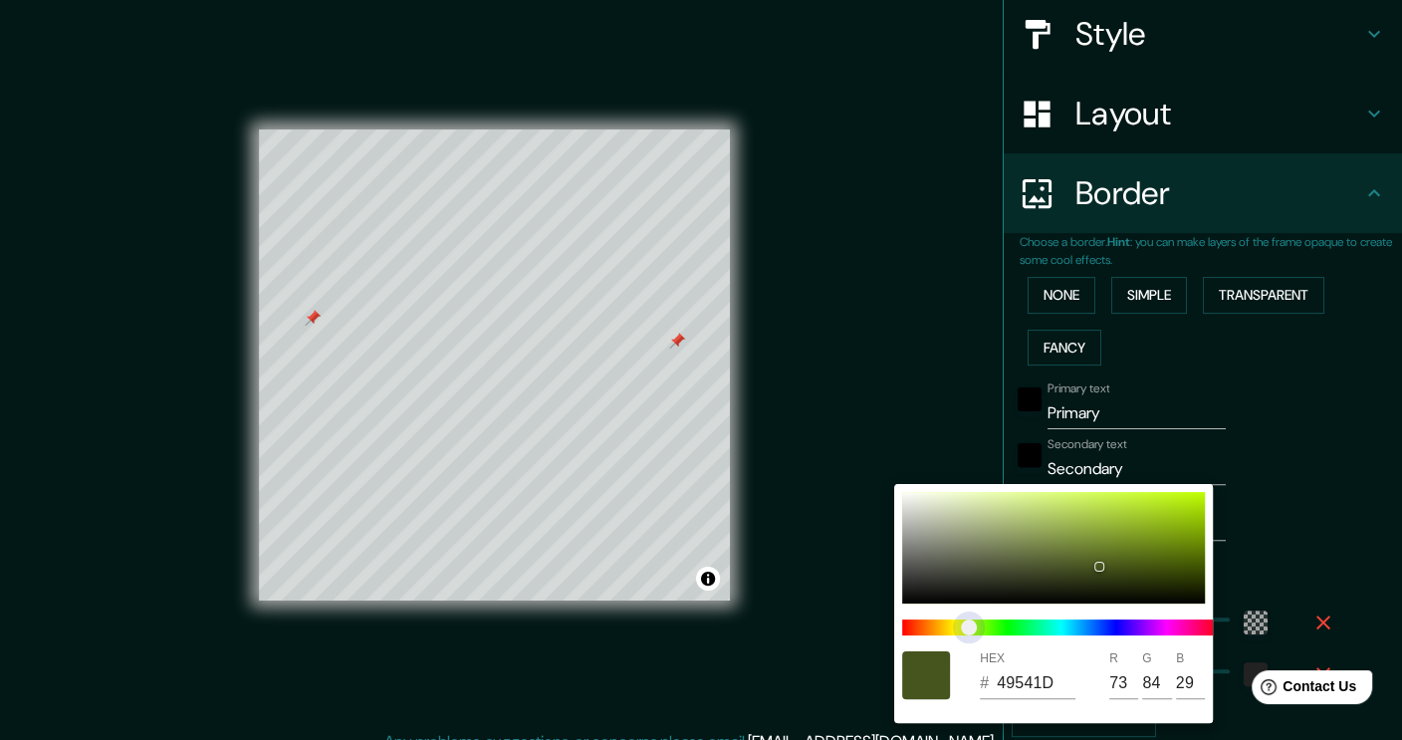
type input "50541D"
type input "80"
type input "227"
type input "38"
type input "51541D"
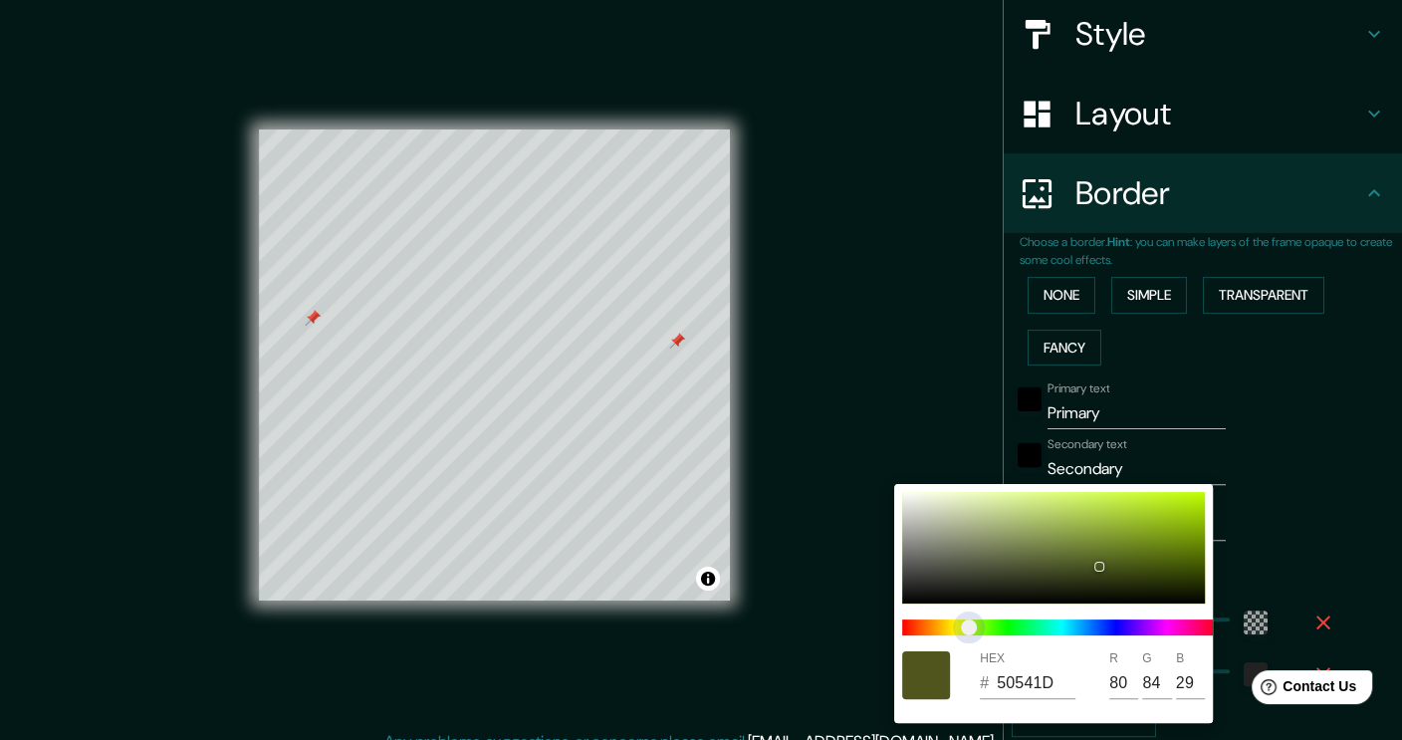
type input "81"
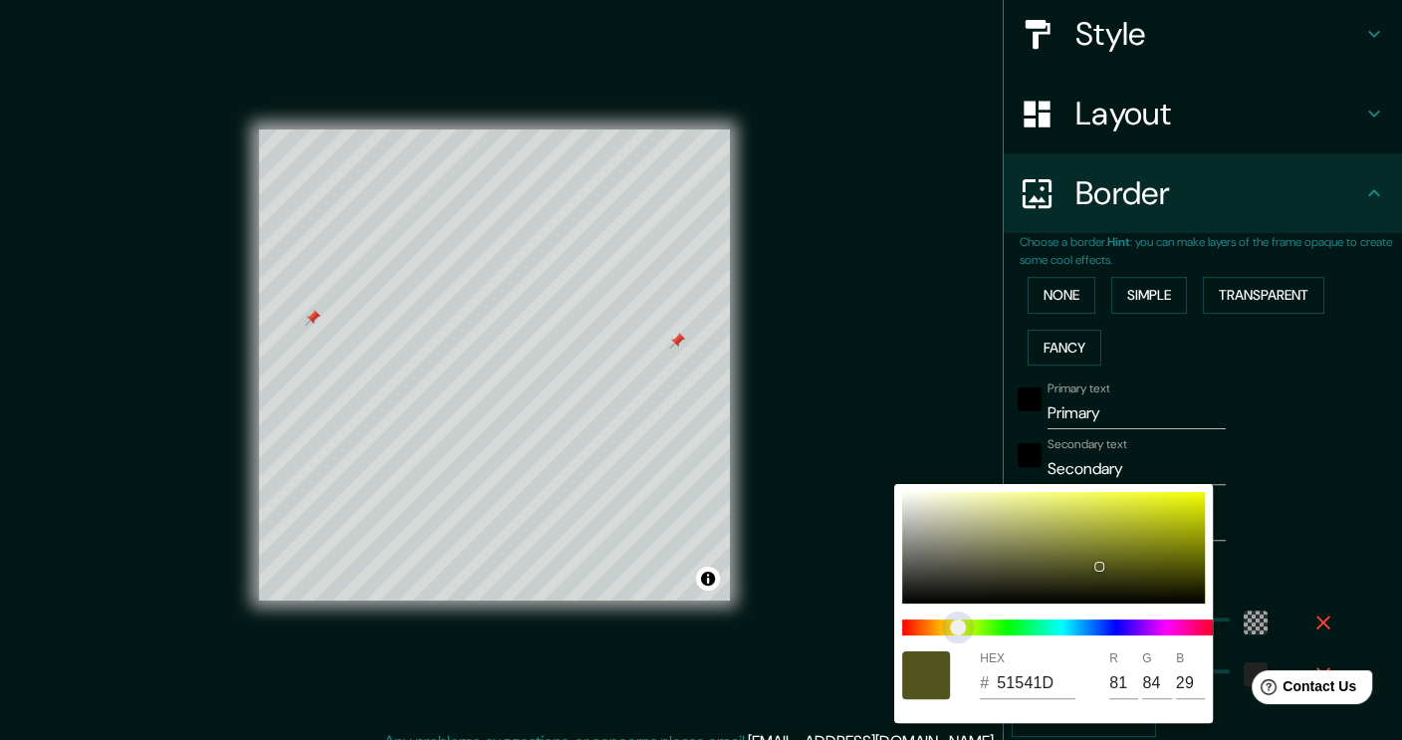
type input "227"
type input "38"
type input "49541D"
type input "73"
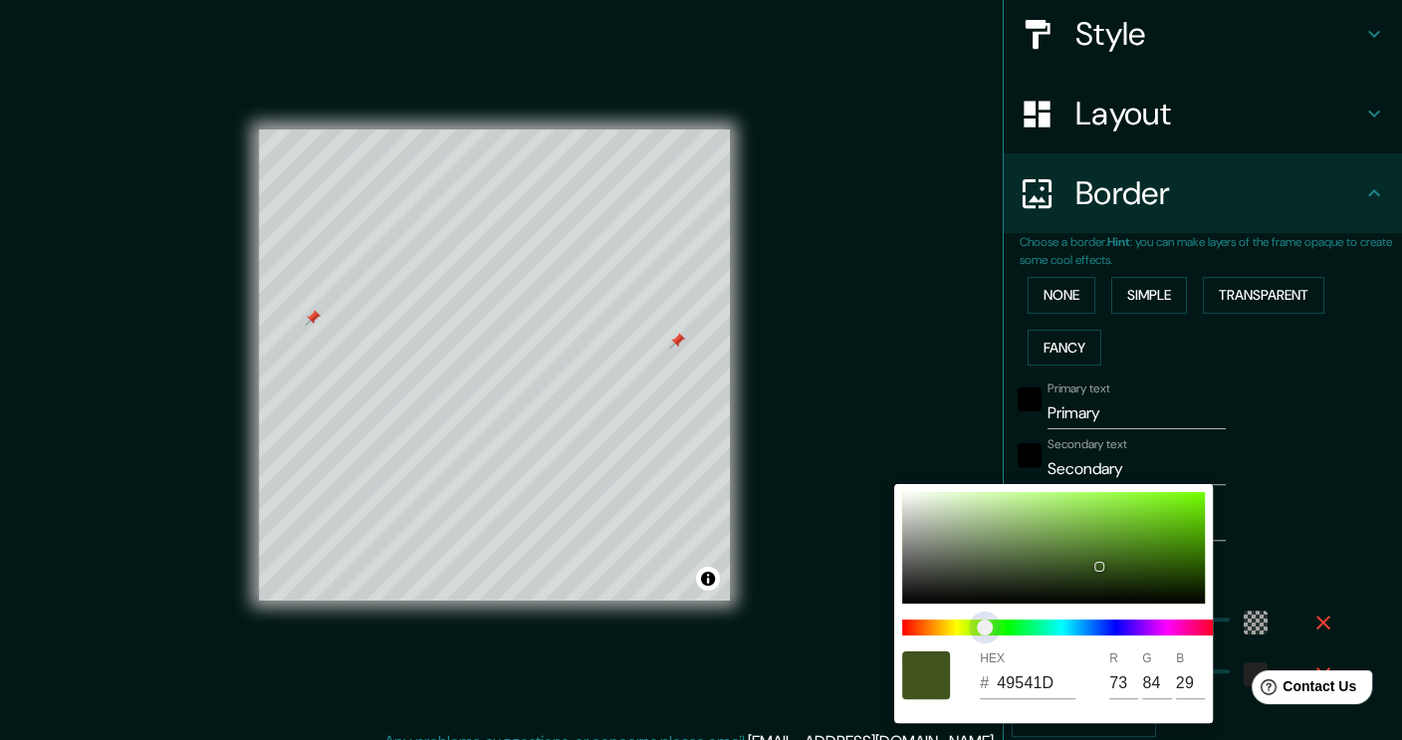
type input "227"
type input "38"
type input "36541D"
type input "54"
type input "227"
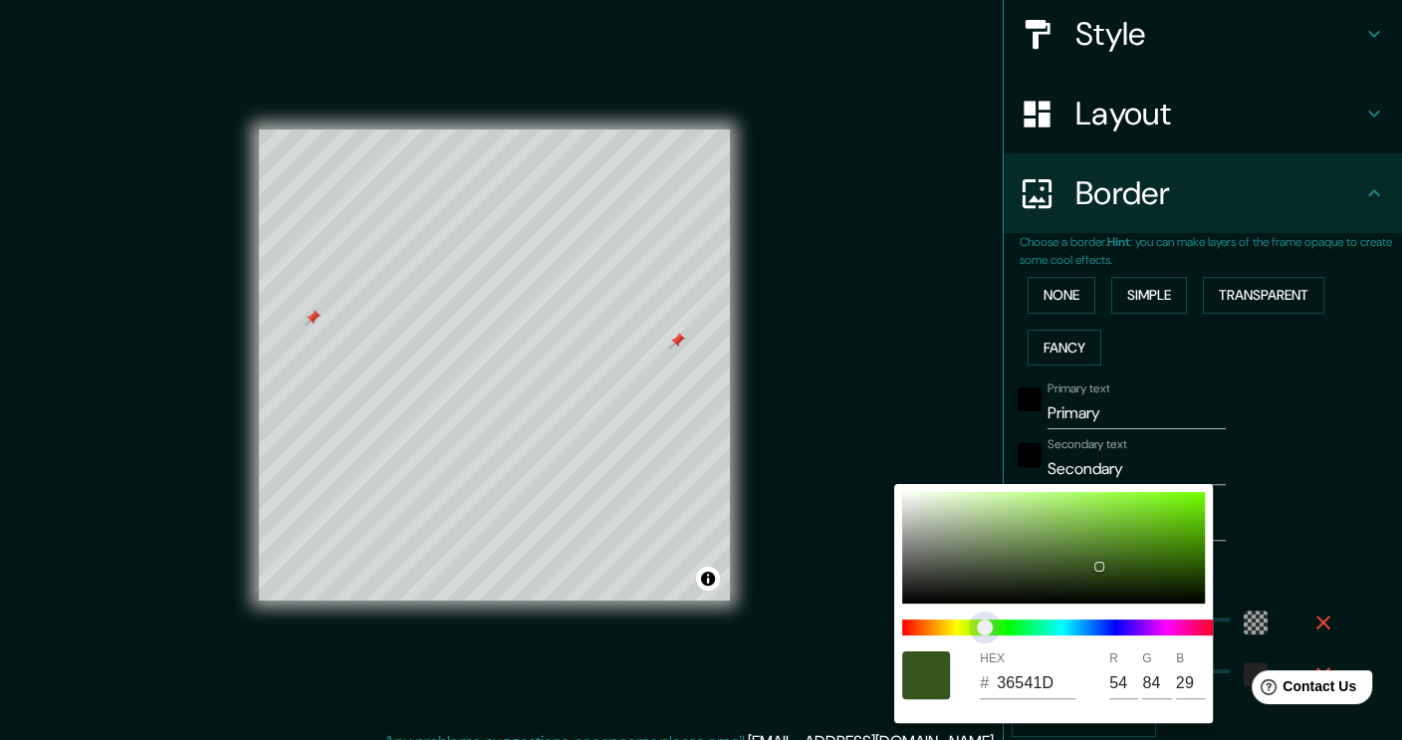
type input "38"
type input "32541D"
type input "50"
type input "227"
type input "38"
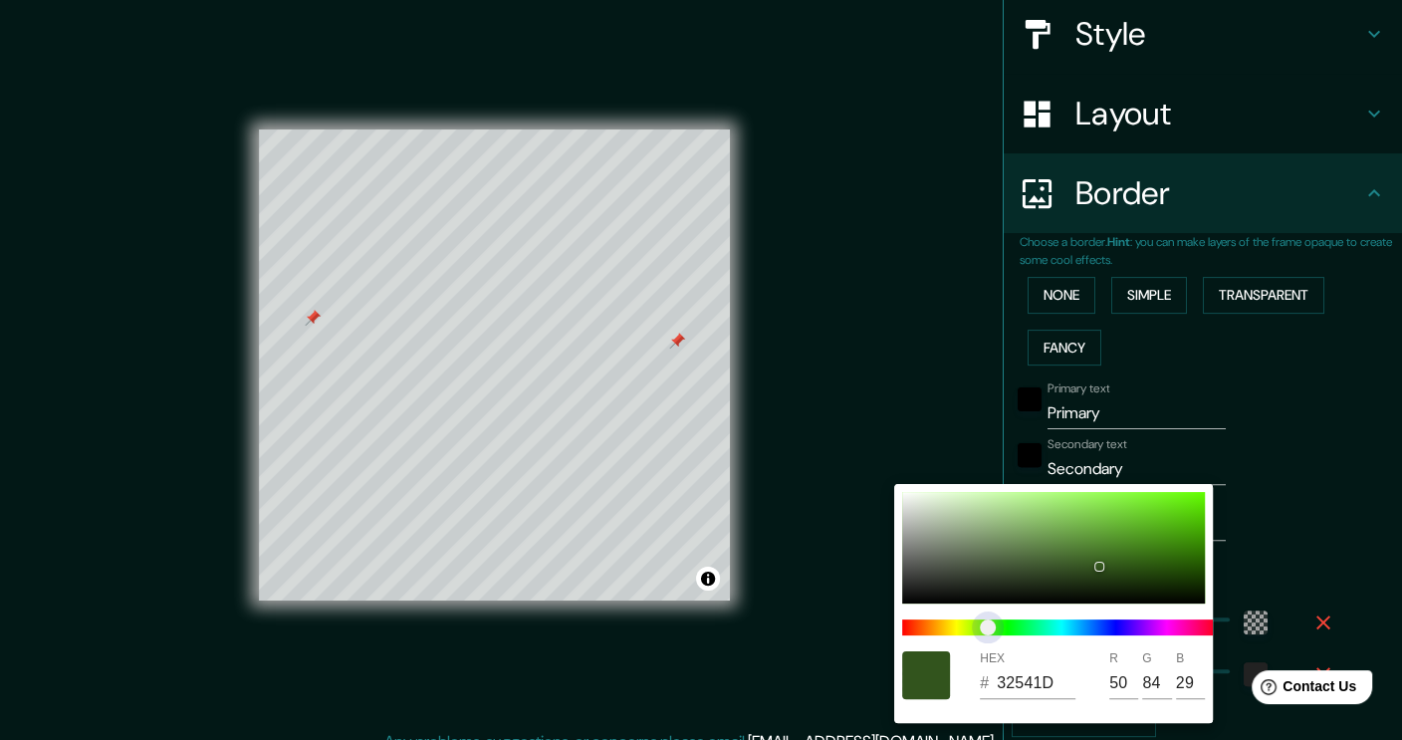
type input "227"
type input "38"
type input "31541D"
type input "49"
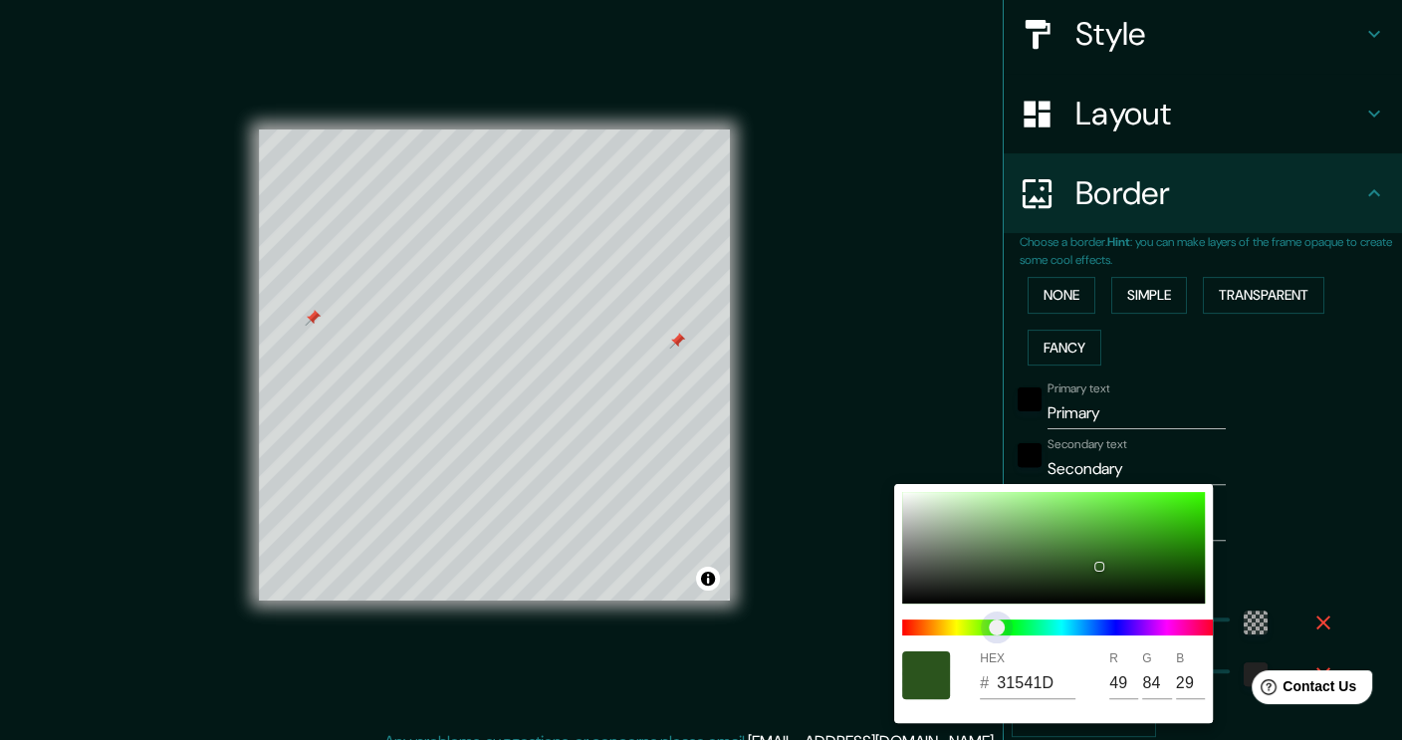
type input "227"
type input "38"
type input "29541D"
type input "41"
type input "227"
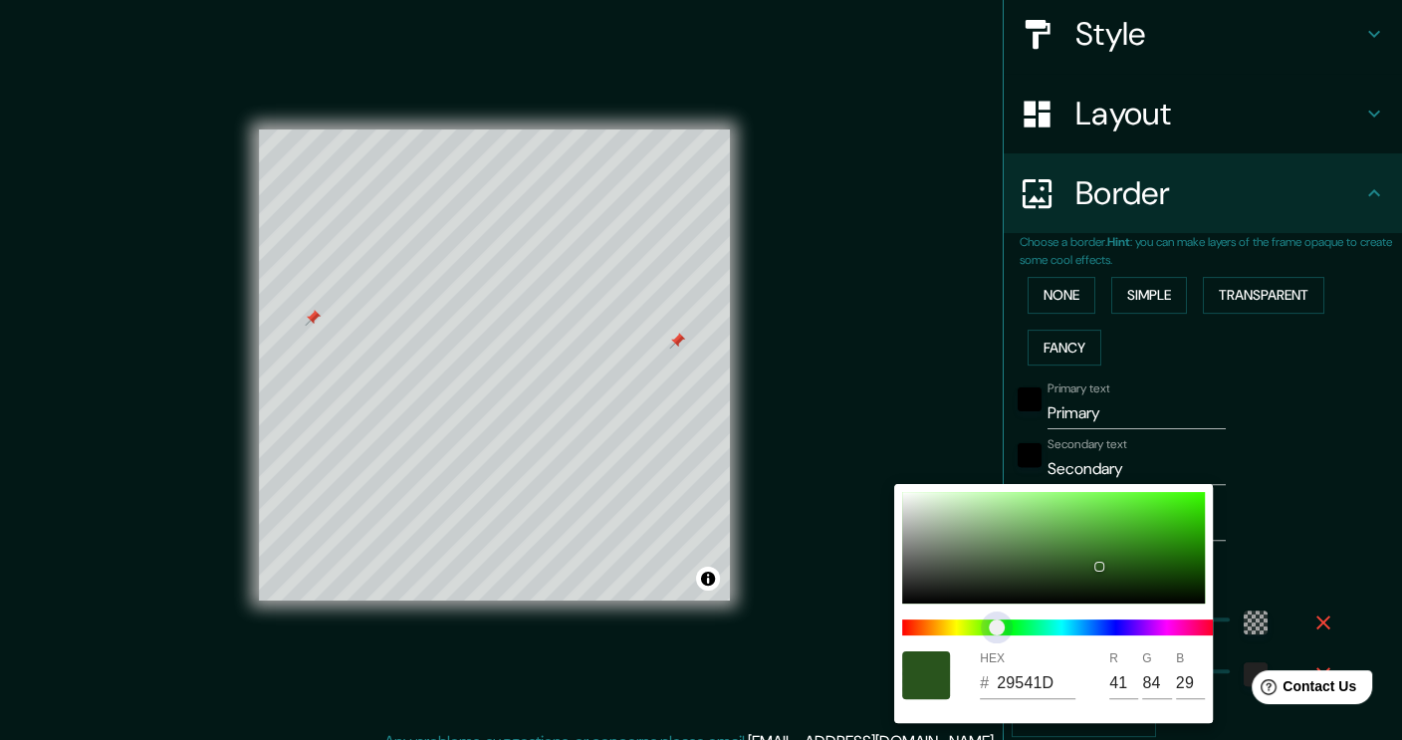
type input "38"
type input "27541D"
type input "39"
type input "227"
type input "38"
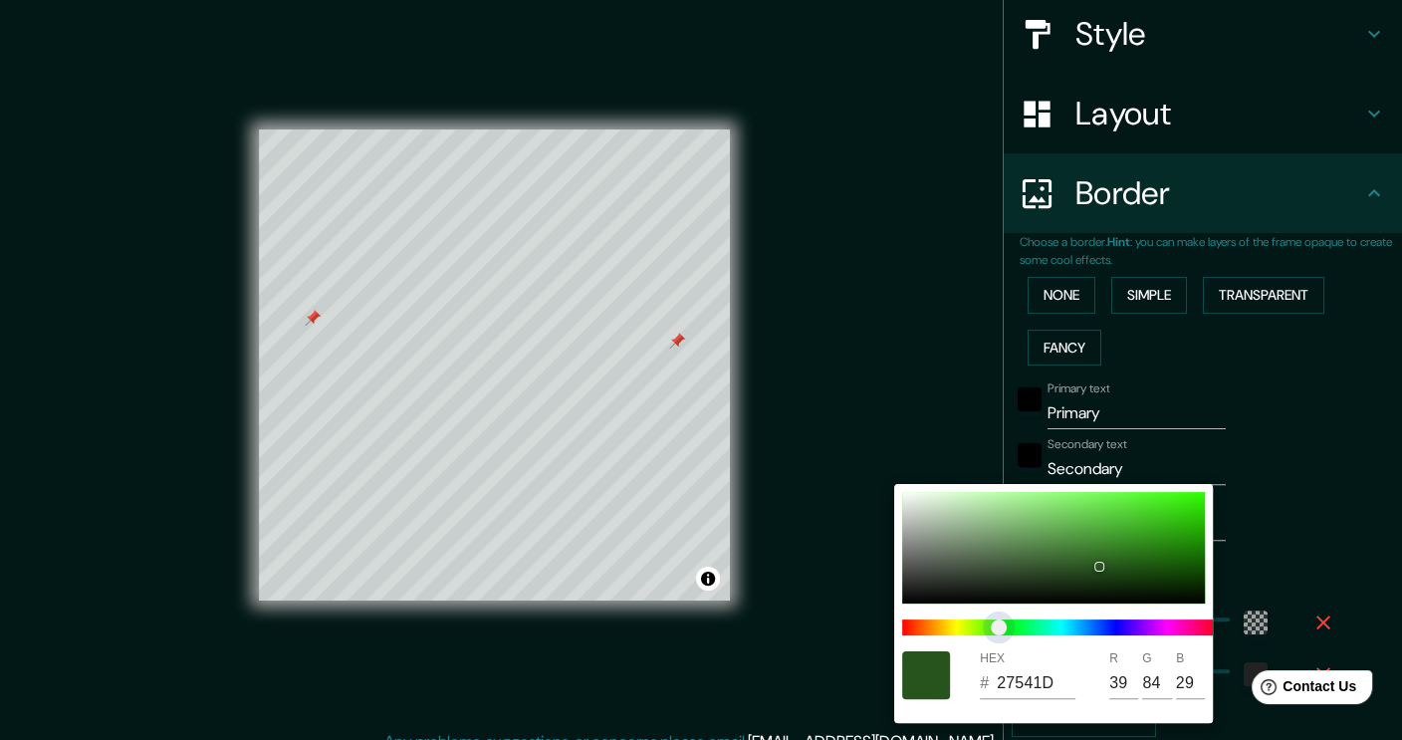
type input "24541D"
type input "36"
type input "227"
type input "38"
type input "227"
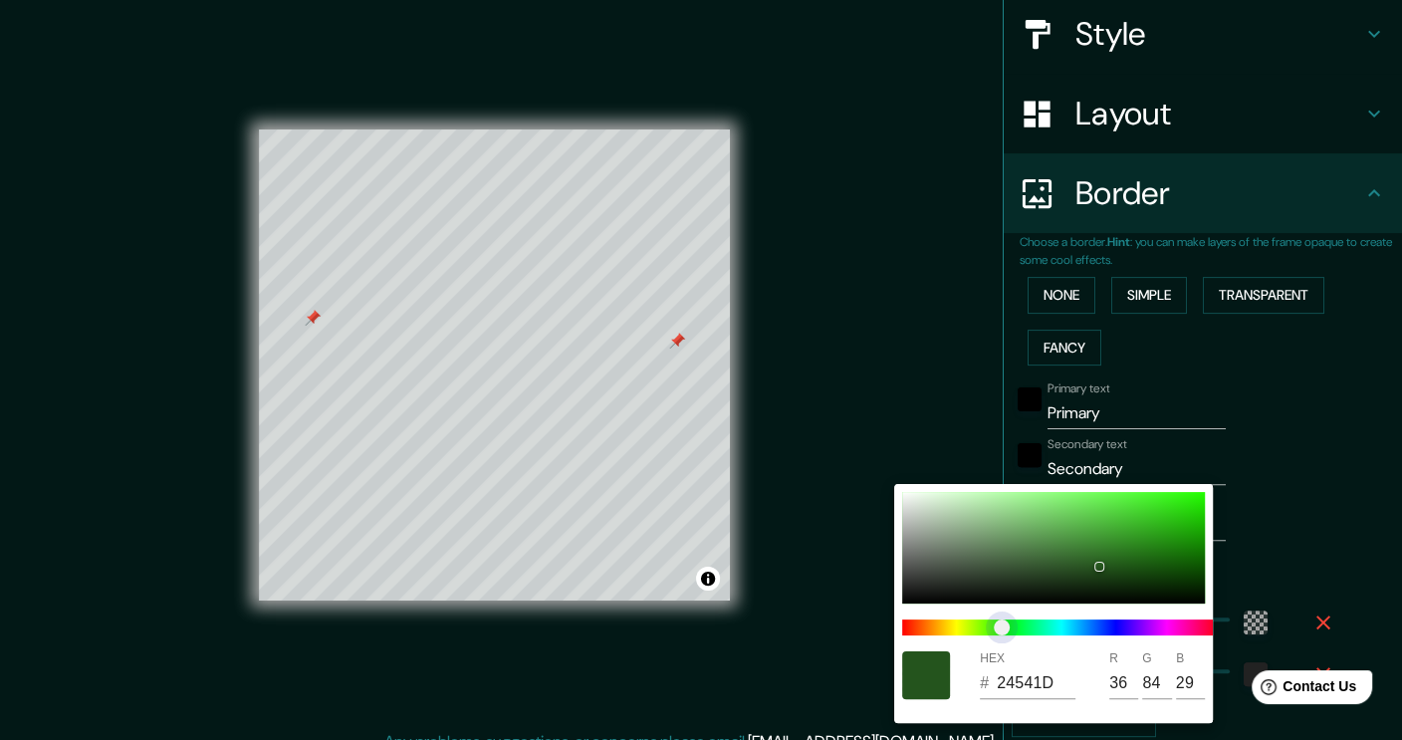
type input "38"
type input "227"
type input "38"
type input "23541D"
type input "35"
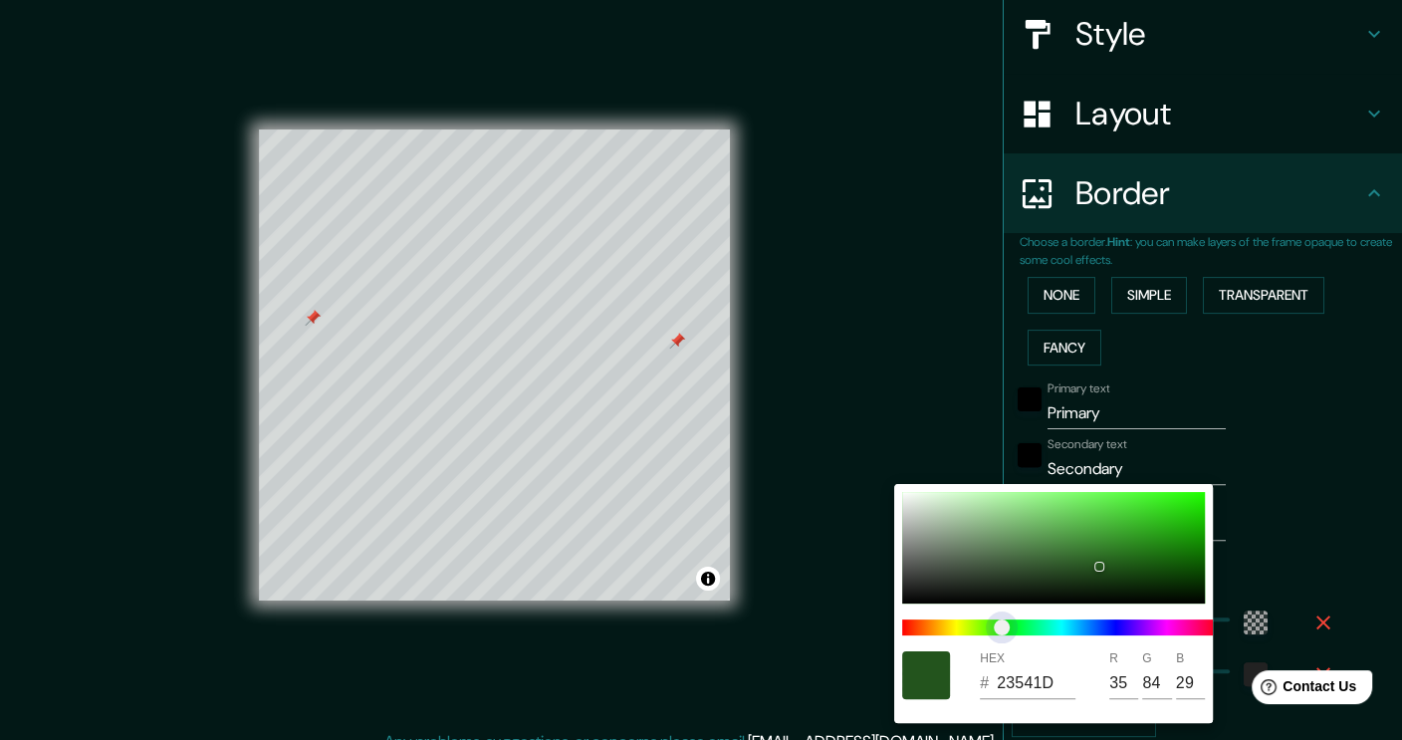
type input "227"
type input "38"
drag, startPoint x: 961, startPoint y: 630, endPoint x: 1003, endPoint y: 616, distance: 44.1
click at [1003, 620] on span at bounding box center [1061, 628] width 319 height 16
type input "227"
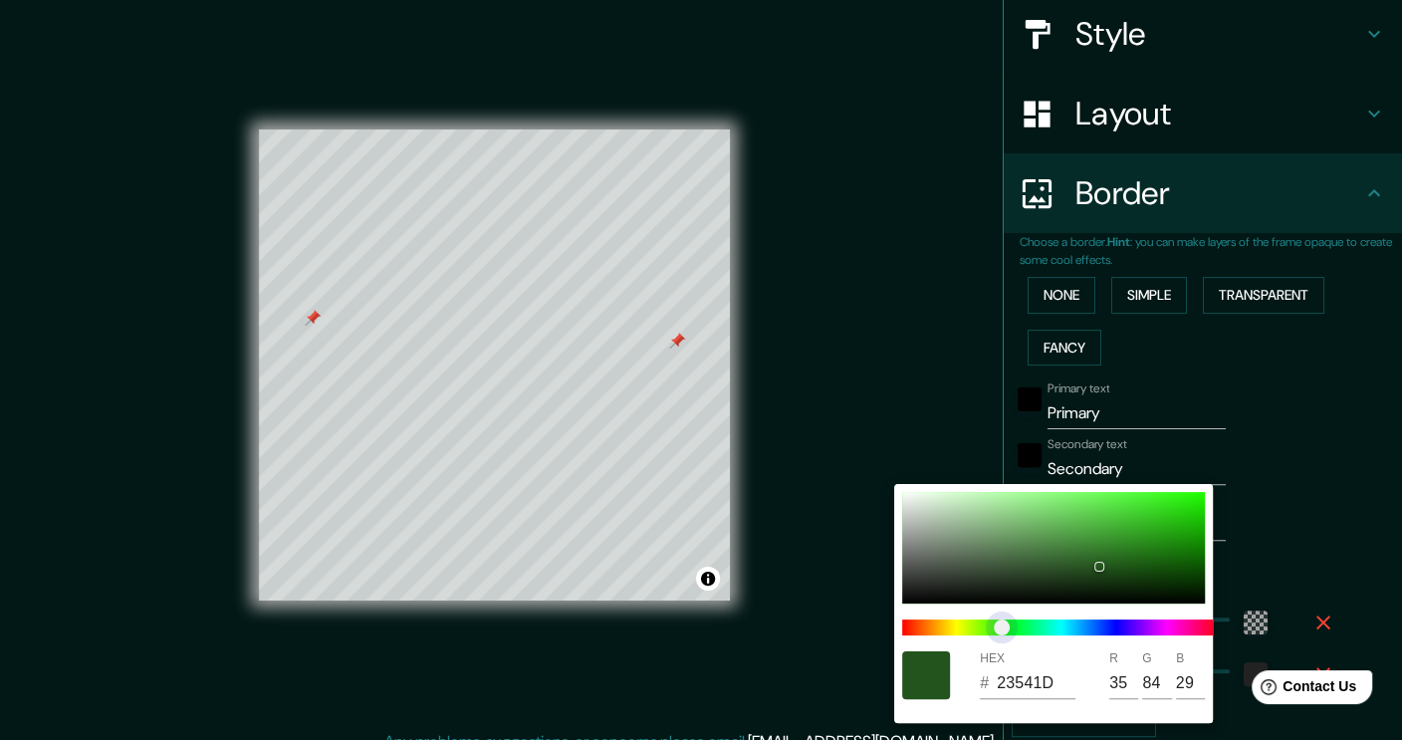
type input "38"
type input "227"
type input "38"
type input "1D542E"
type input "29"
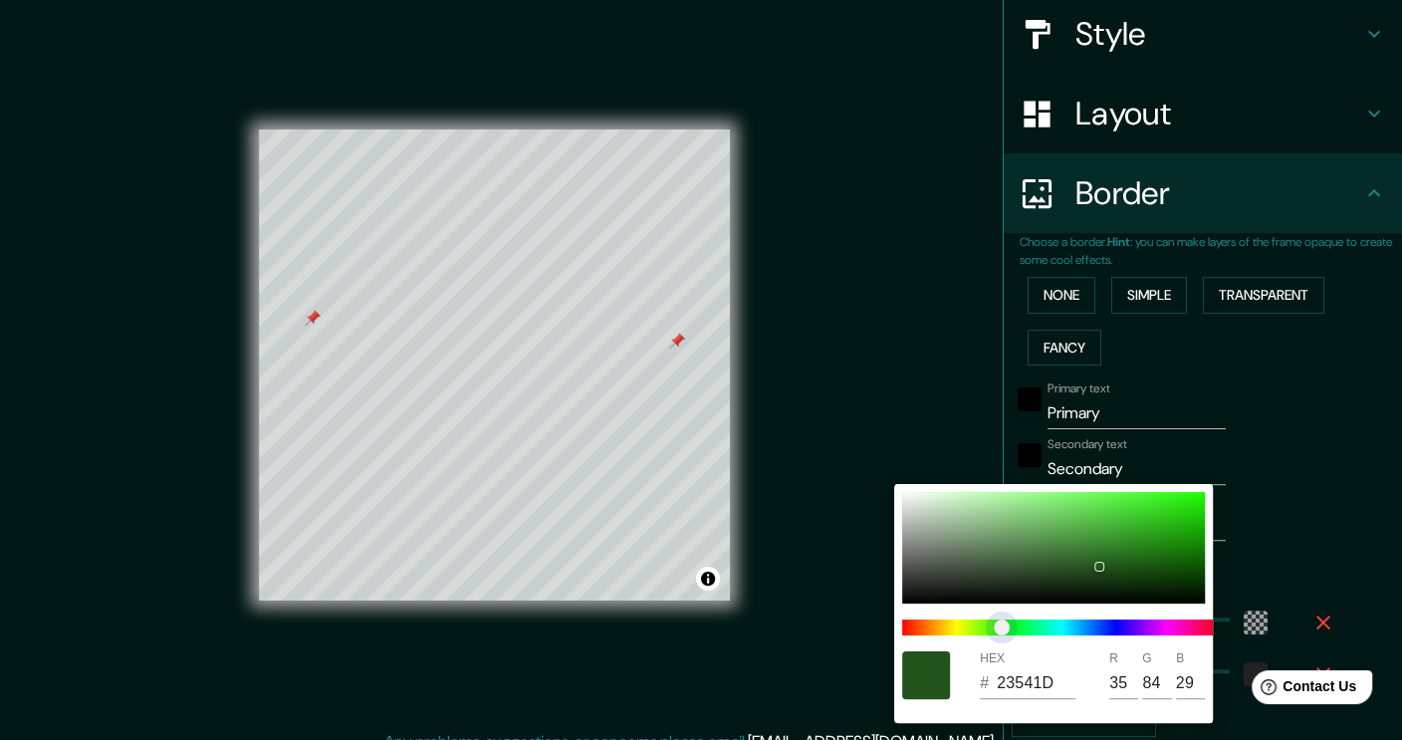
type input "46"
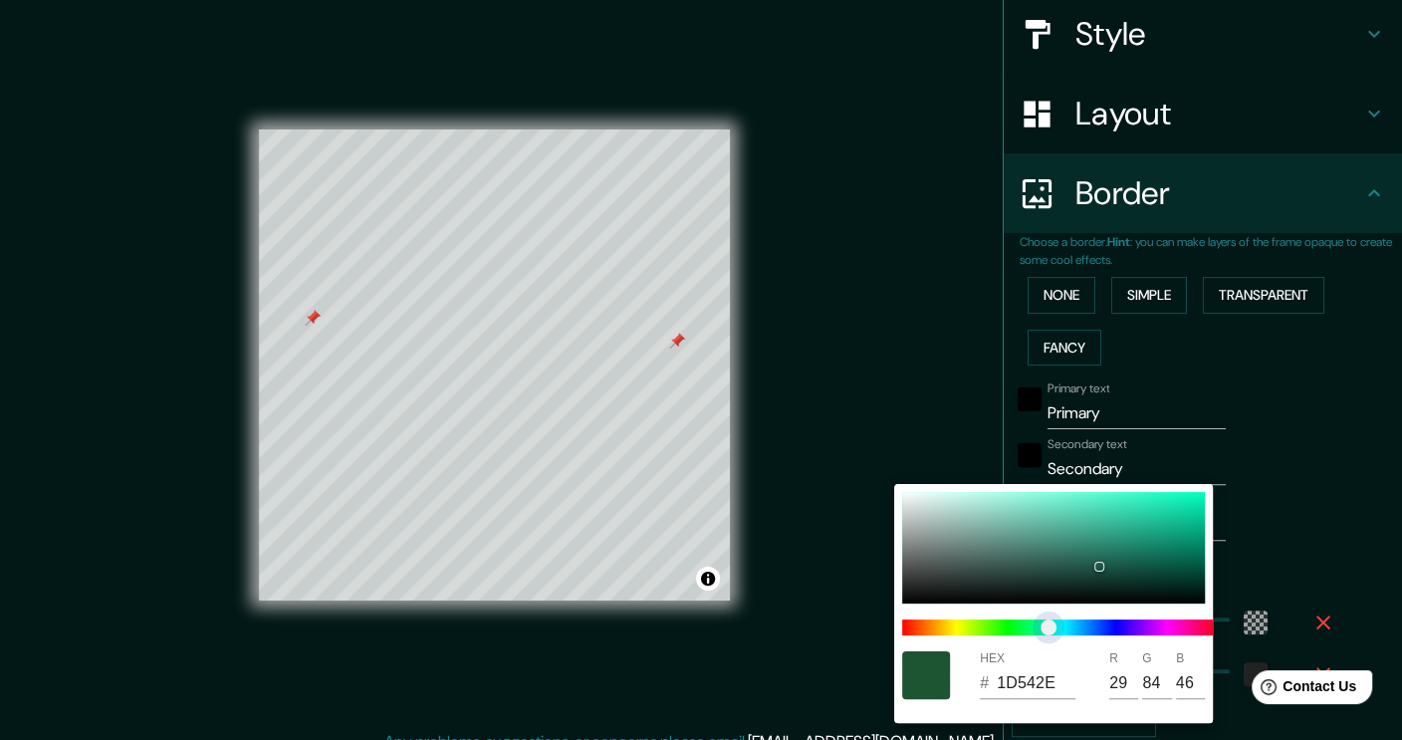
type input "227"
type input "38"
type input "1D5446"
type input "70"
type input "227"
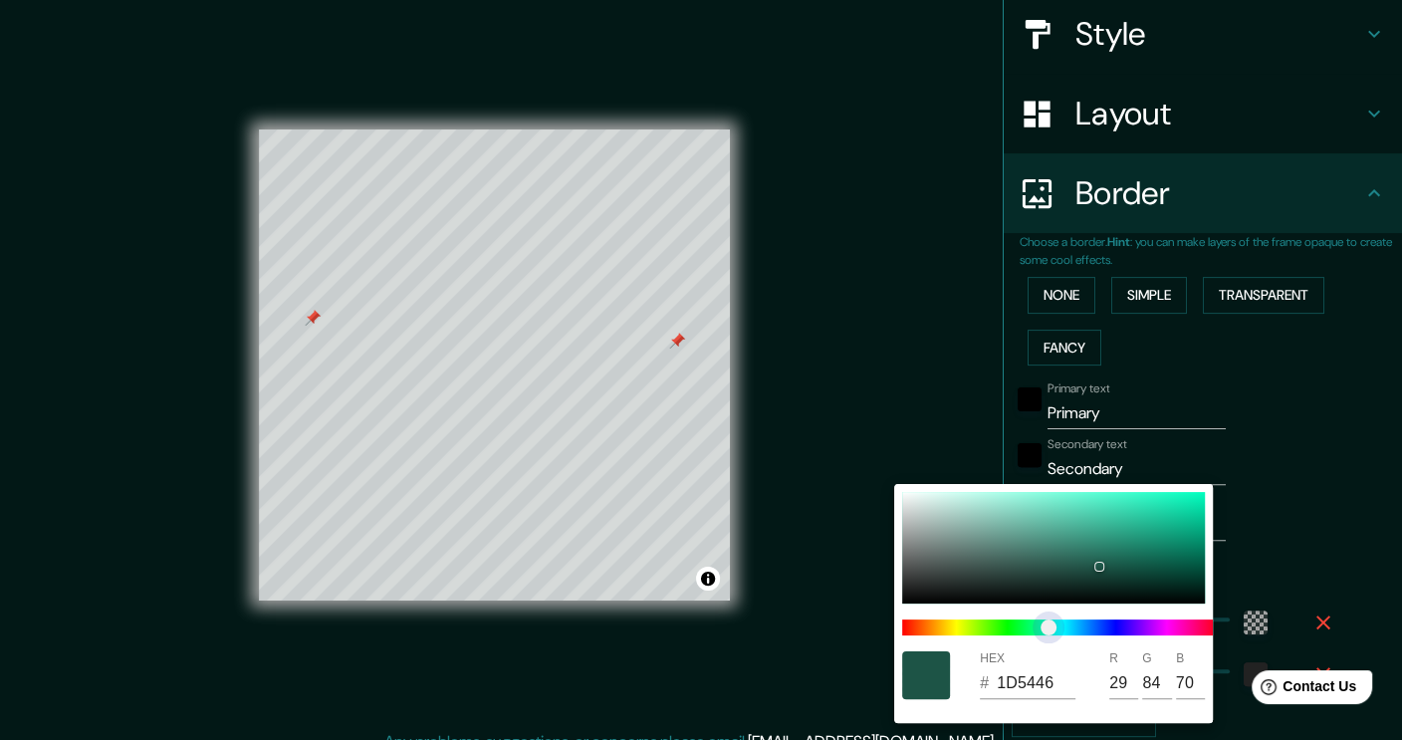
type input "38"
type input "1D3754"
type input "55"
type input "84"
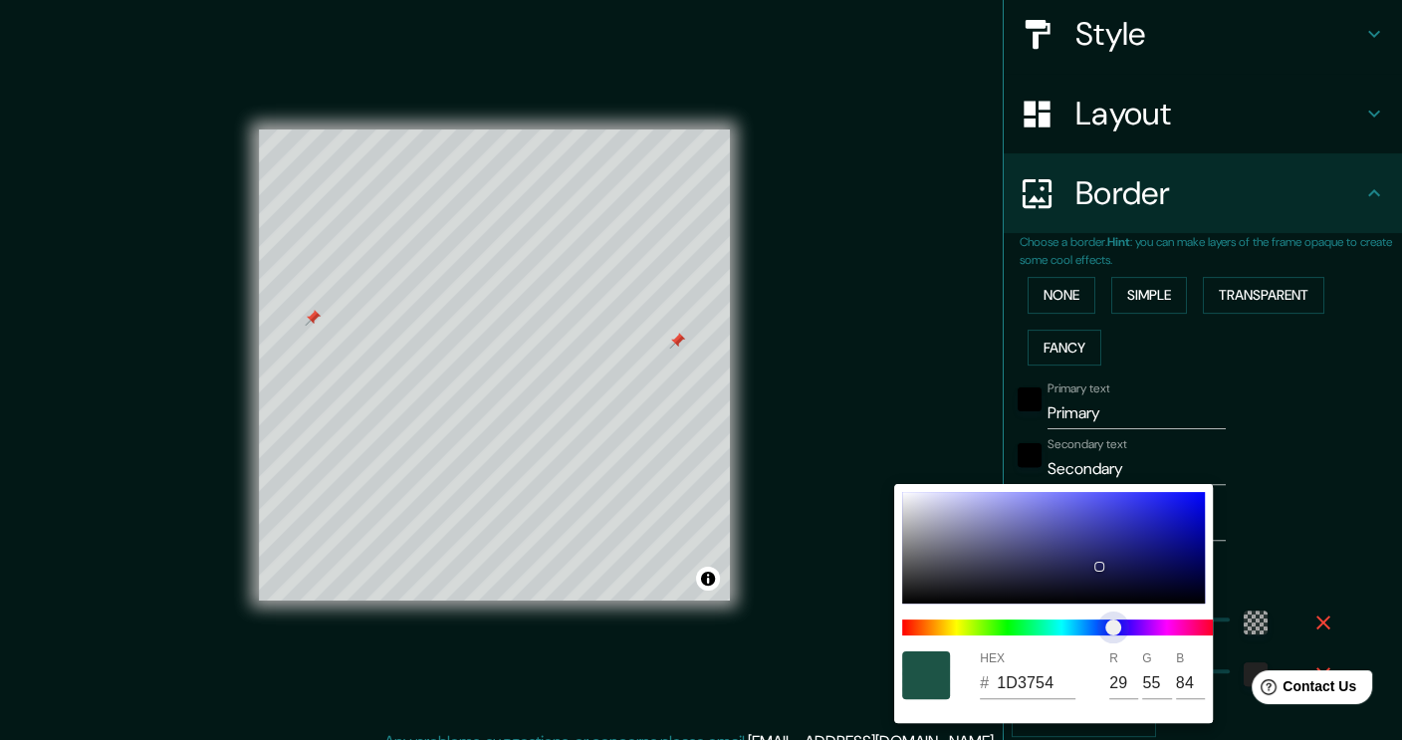
type input "227"
type input "38"
type input "1D1E54"
type input "30"
type input "227"
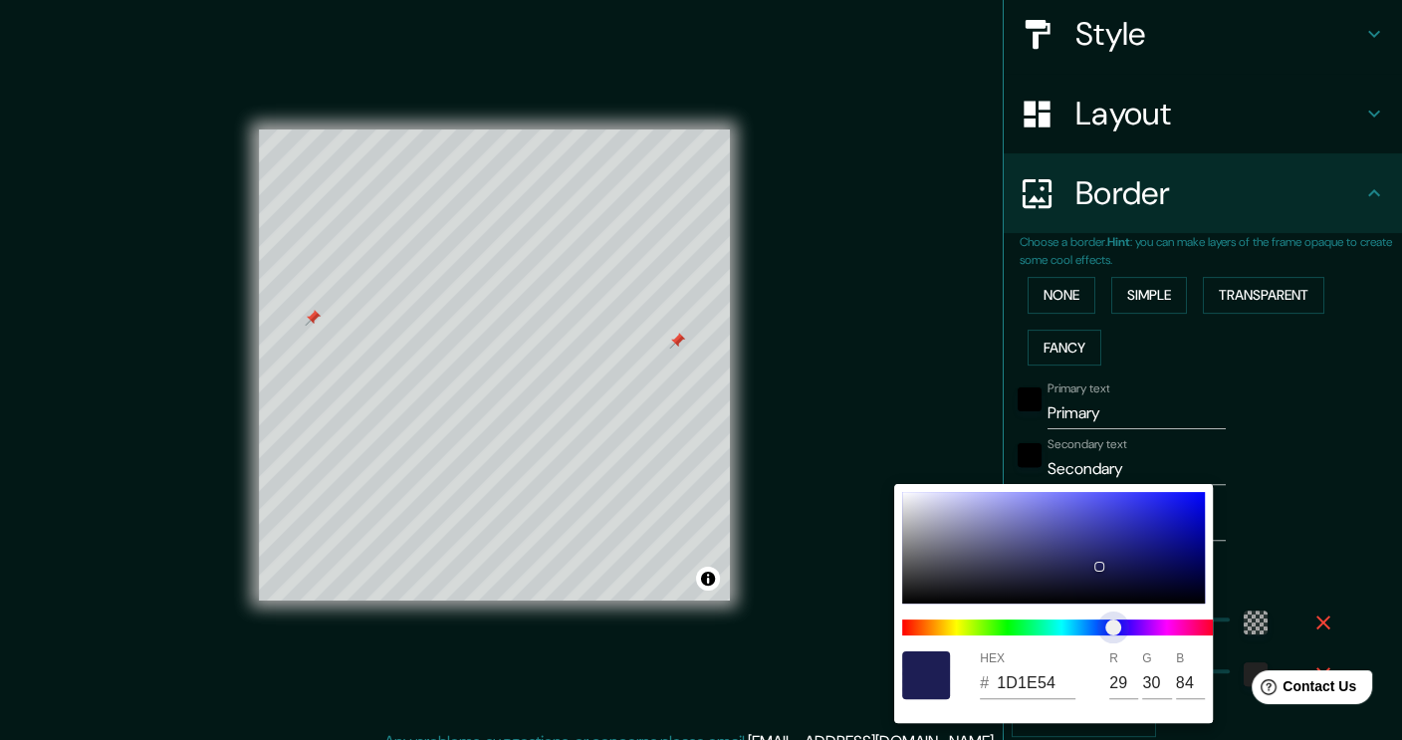
type input "38"
type input "2D1D54"
type input "45"
type input "29"
type input "227"
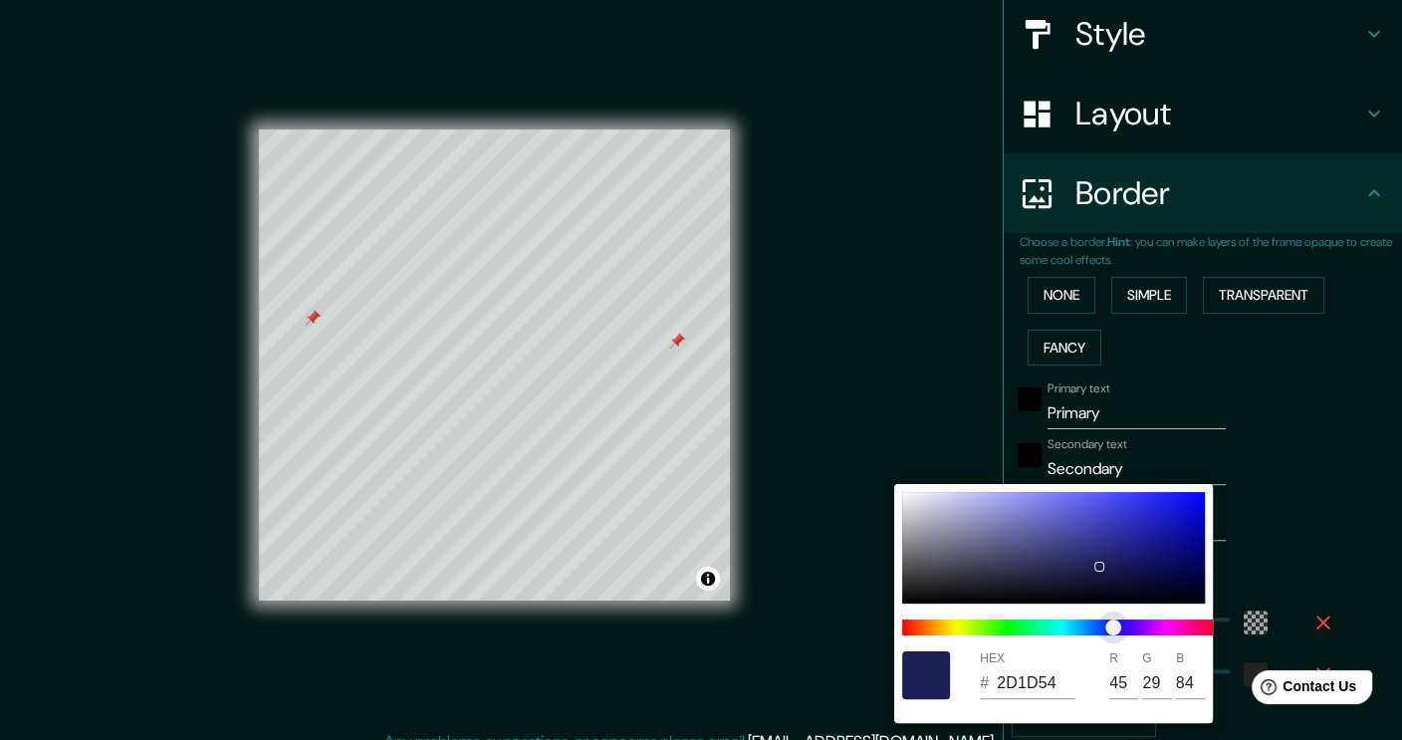
type input "38"
type input "3E1D54"
type input "62"
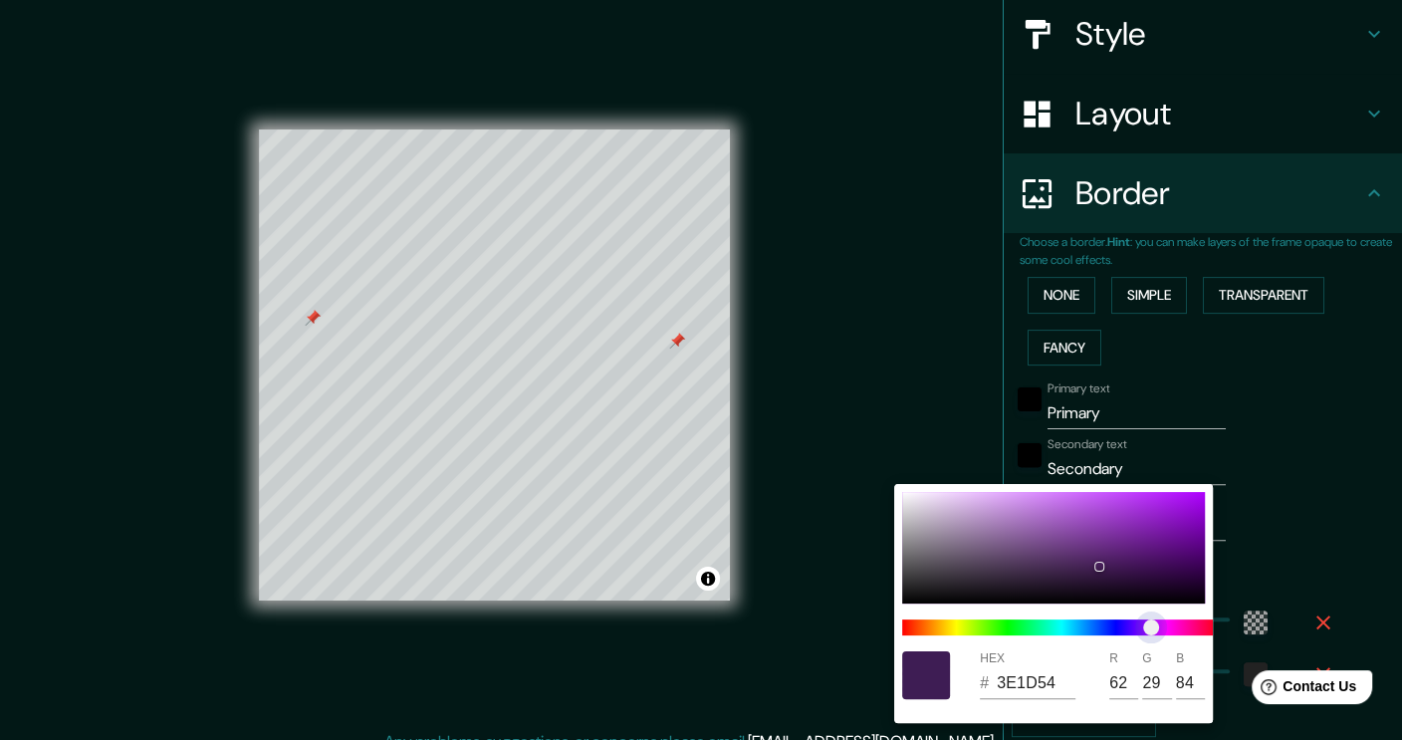
type input "227"
type input "38"
type input "431D54"
type input "67"
type input "227"
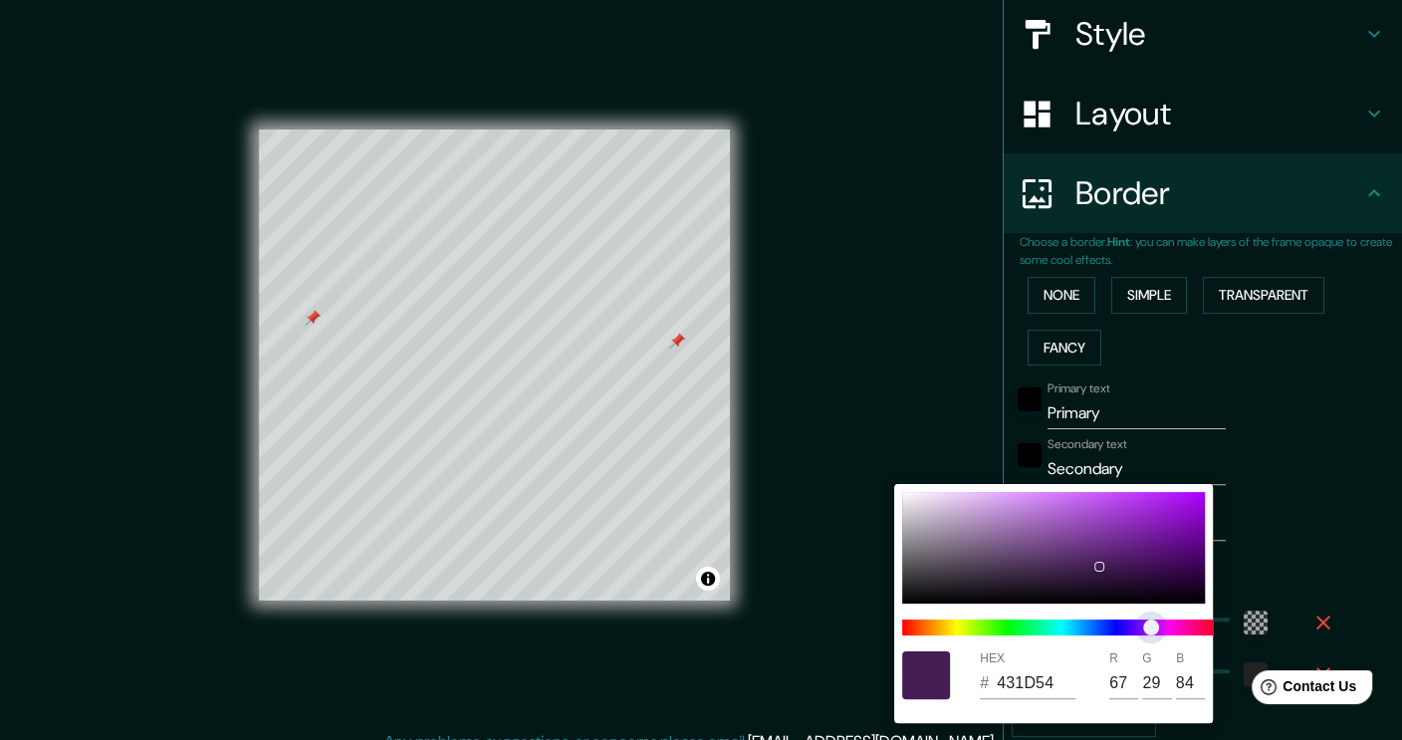
type input "38"
type input "543C1D"
type input "84"
type input "60"
type input "29"
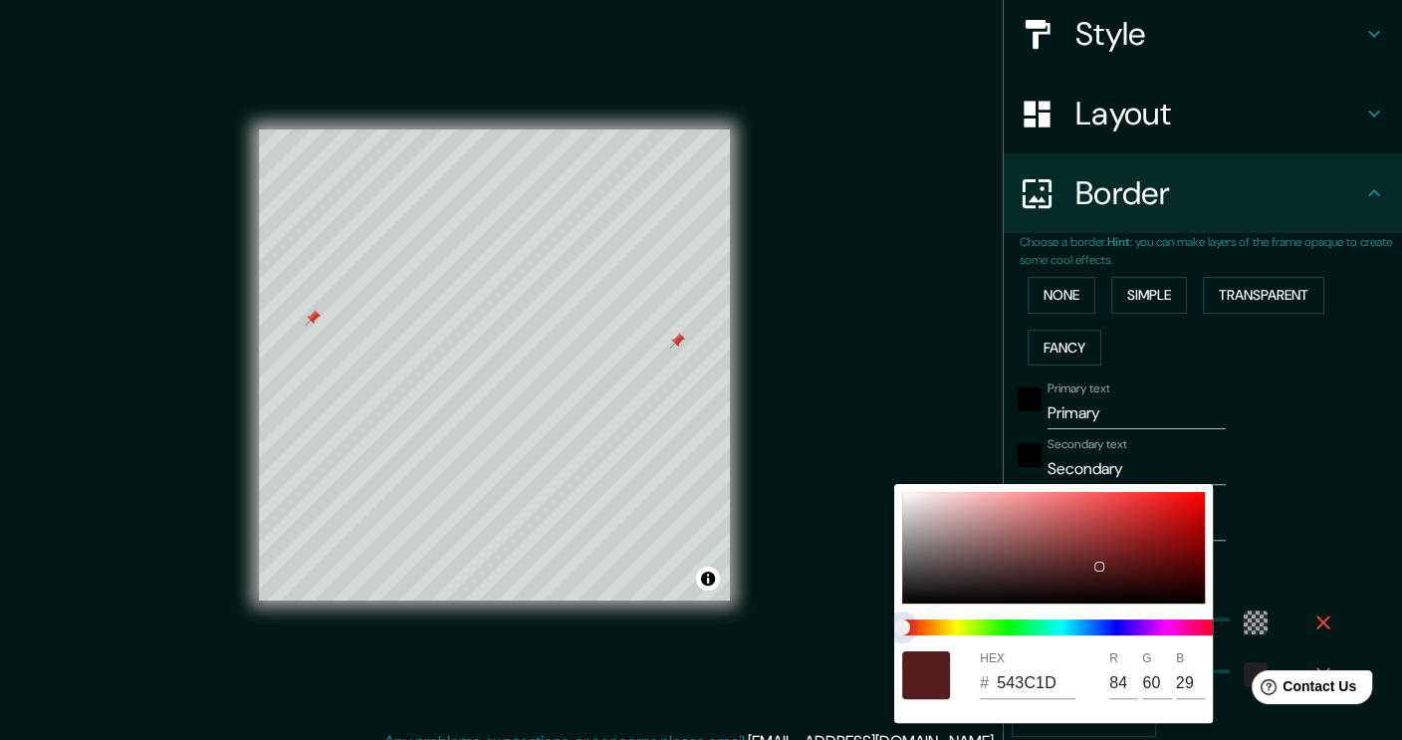
type input "227"
type input "38"
type input "541D1D"
type input "29"
drag, startPoint x: 1003, startPoint y: 616, endPoint x: 836, endPoint y: 610, distance: 167.4
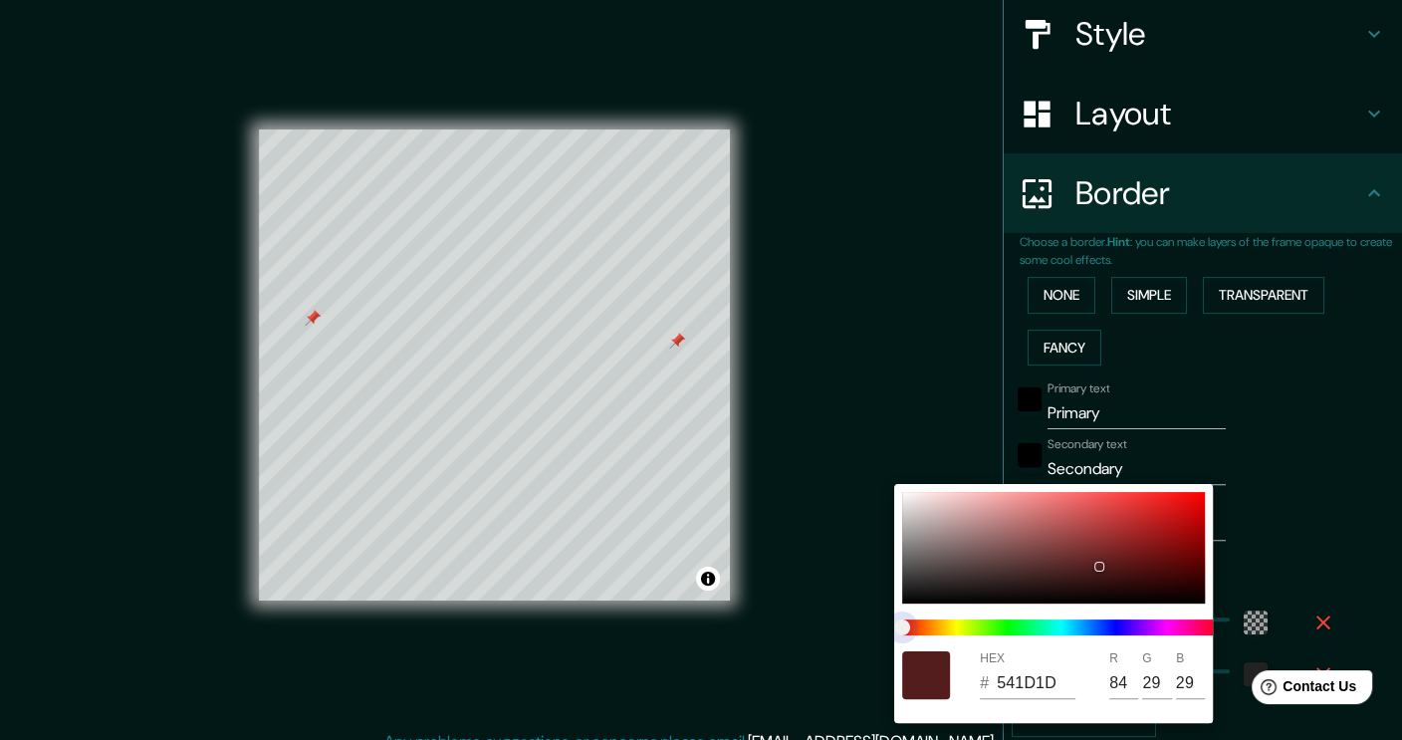
click at [836, 610] on div "HEX # 541D1D R 84 G 29 B 29" at bounding box center [701, 370] width 1402 height 740
type input "227"
type input "38"
click at [1238, 540] on div at bounding box center [701, 370] width 1402 height 740
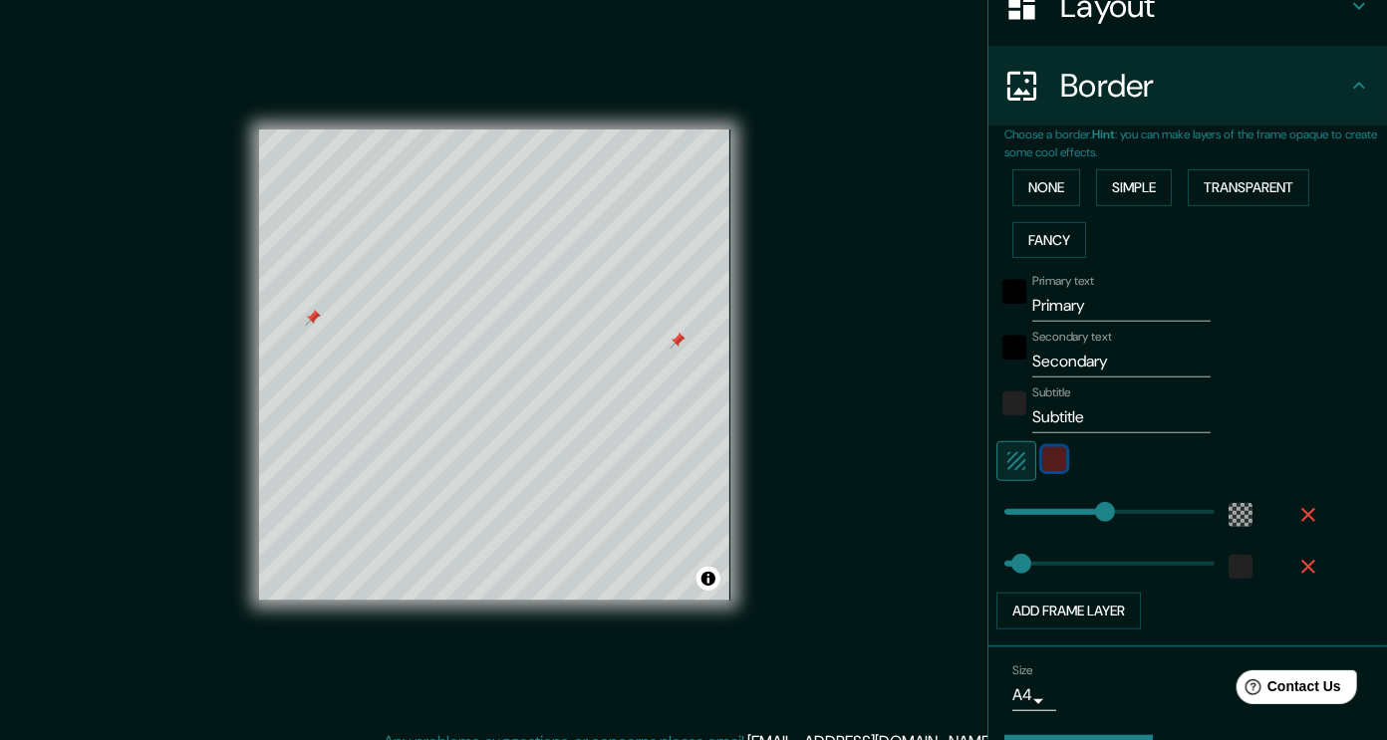
scroll to position [343, 0]
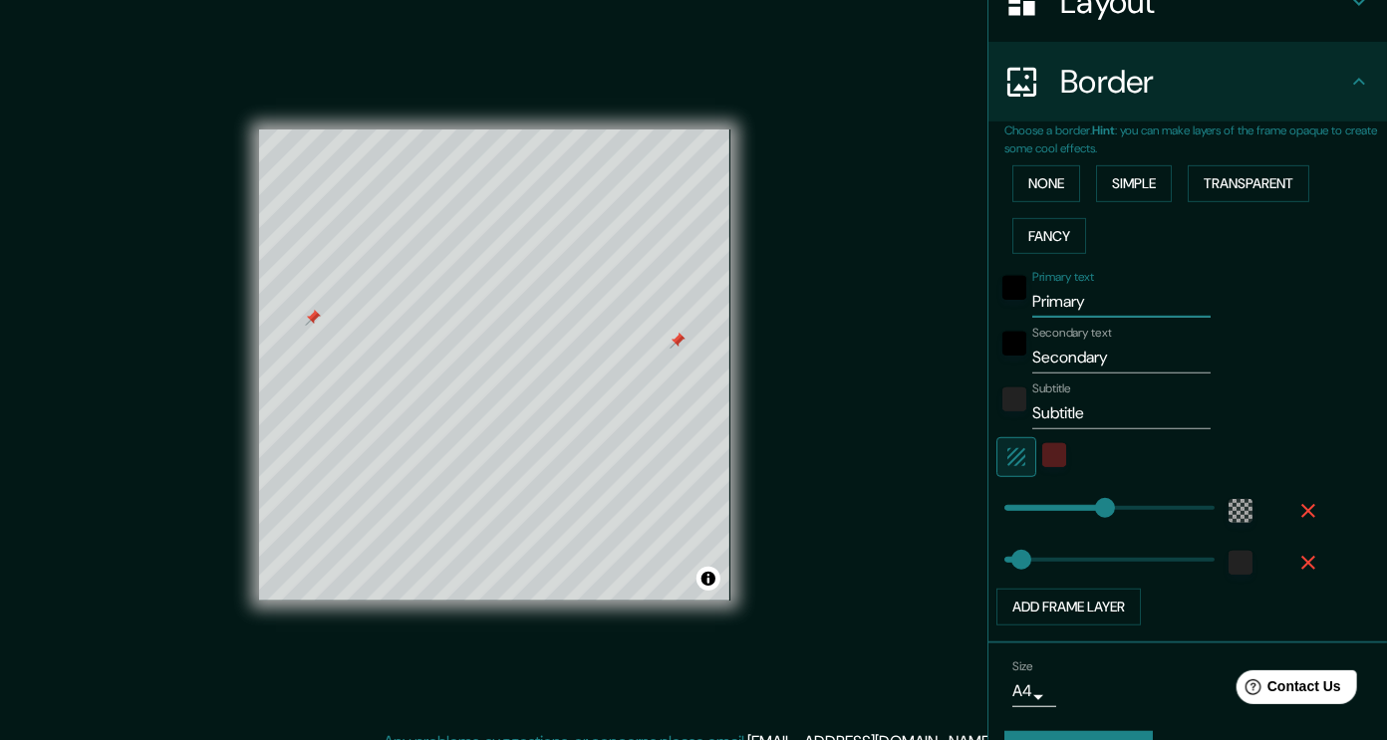
click at [1083, 302] on input "Primary" at bounding box center [1121, 302] width 178 height 32
type input "D"
type input "227"
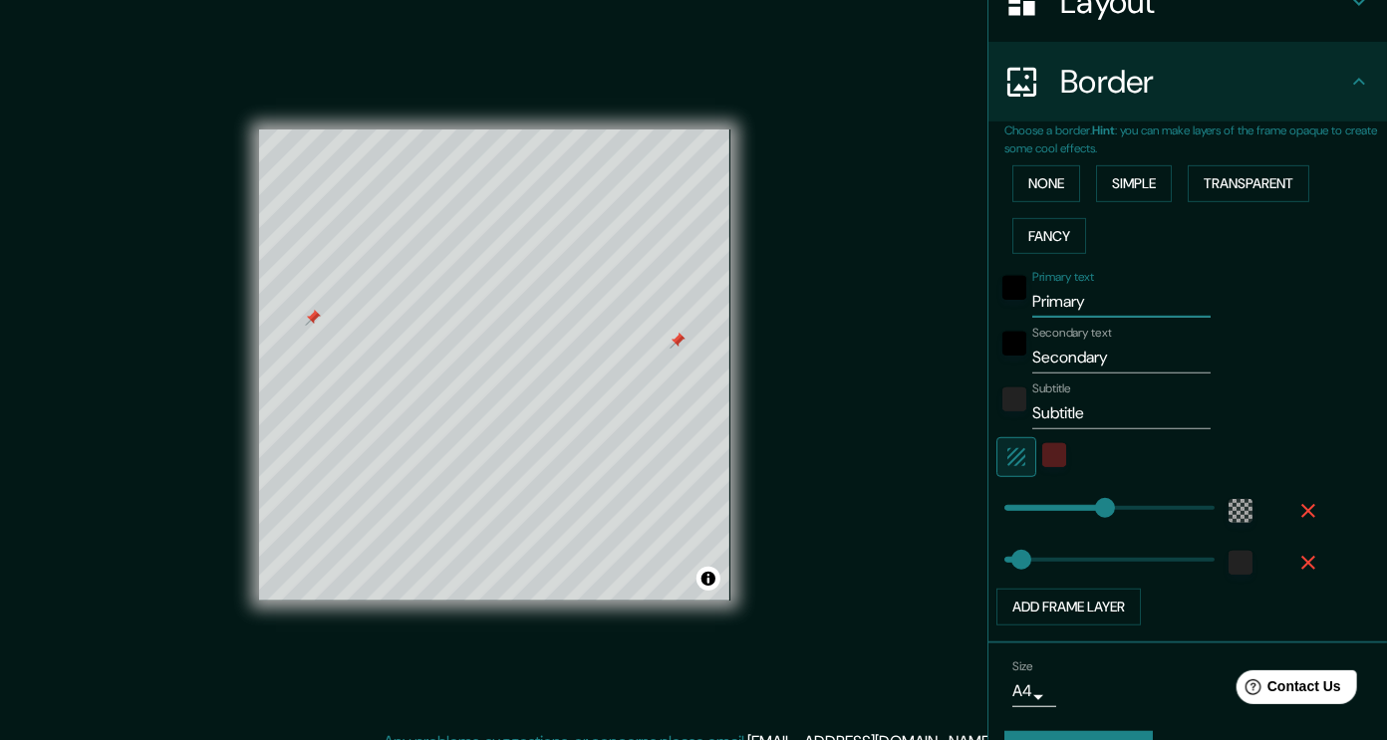
type input "38"
type input "DA"
type input "227"
type input "38"
type input "DAR"
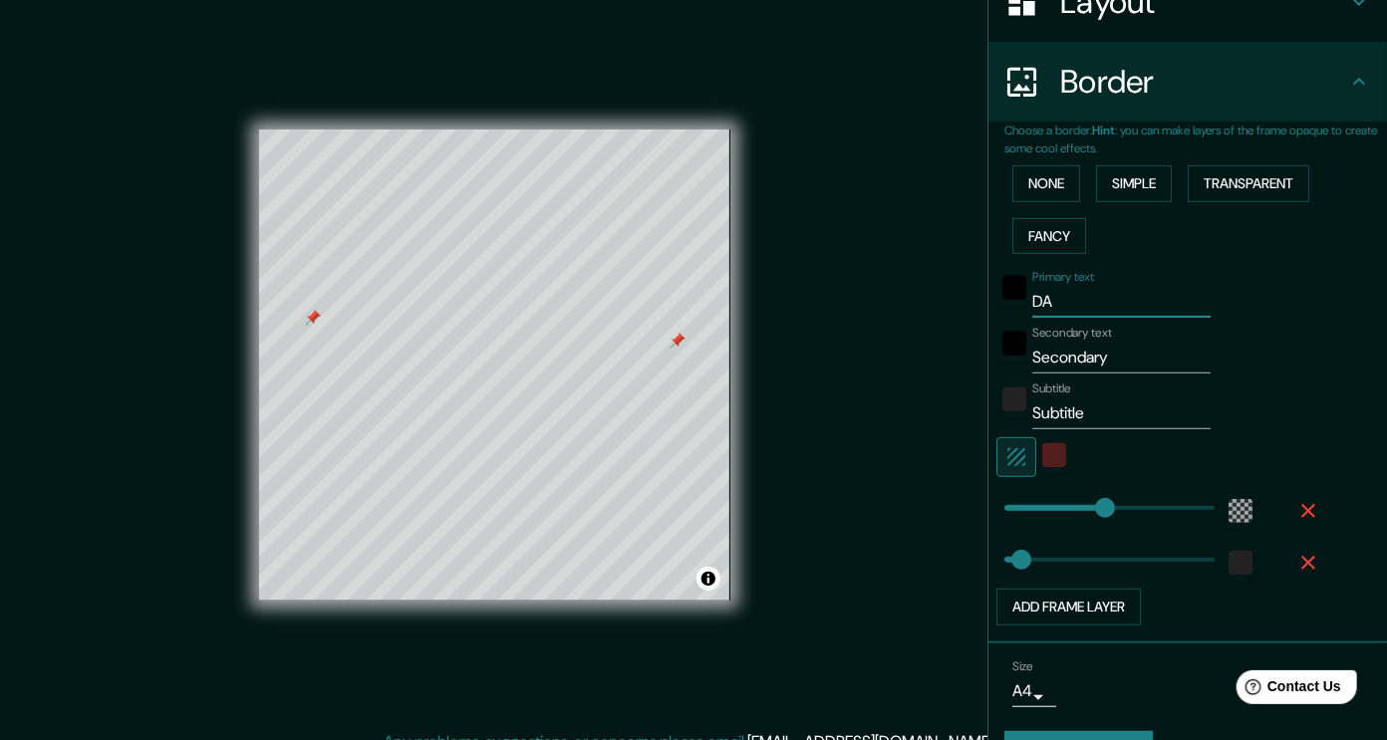
type input "227"
type input "38"
type input "DARA"
type input "227"
type input "38"
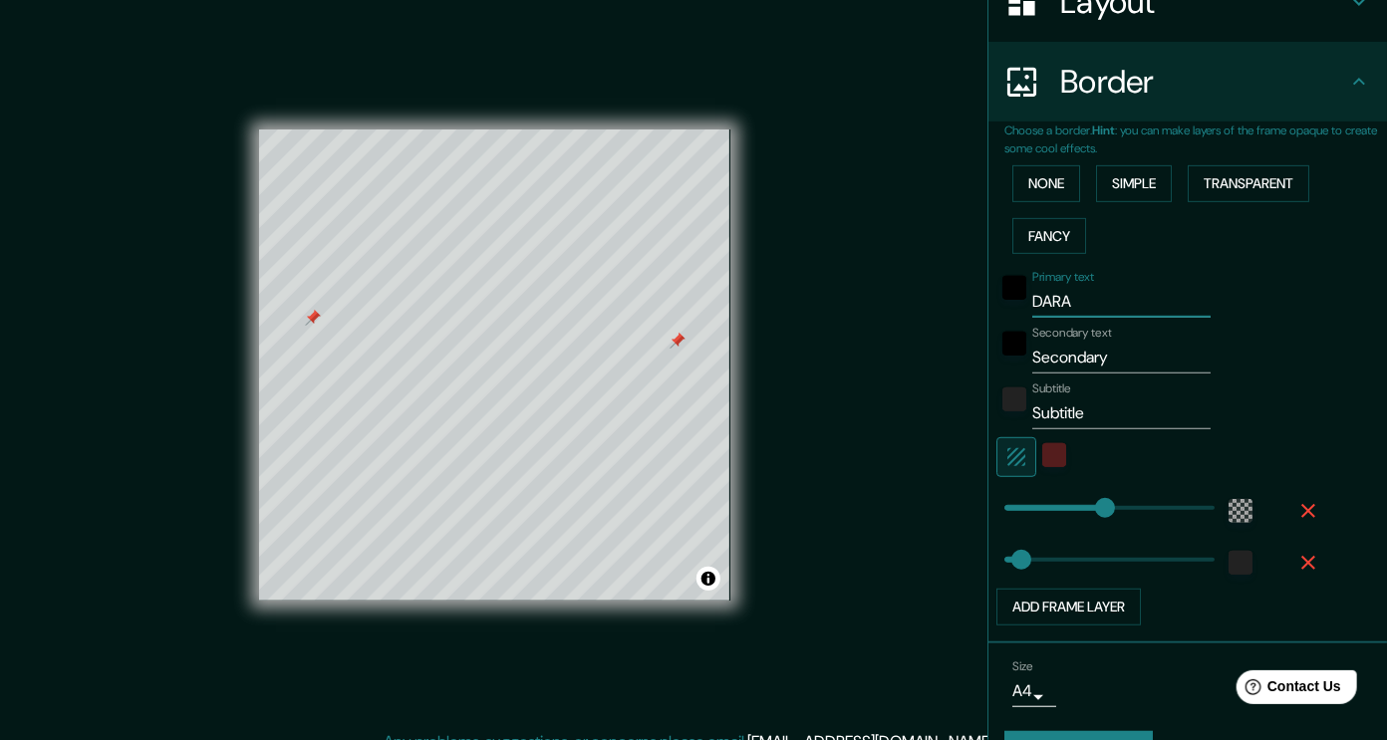
type input "DARA"
click at [1069, 357] on input "Secondary" at bounding box center [1121, 358] width 178 height 32
type input "C"
type input "227"
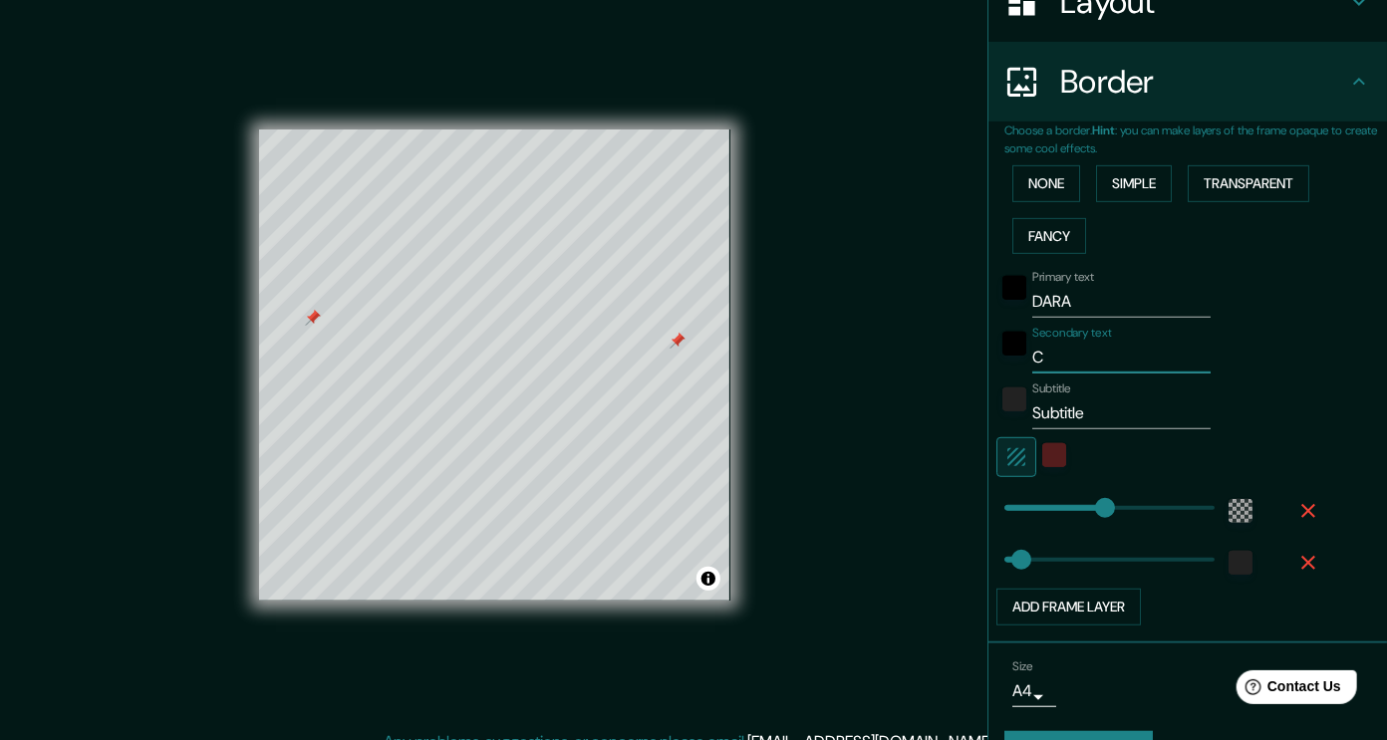
type input "38"
type input "227"
type input "38"
type input "P"
type input "227"
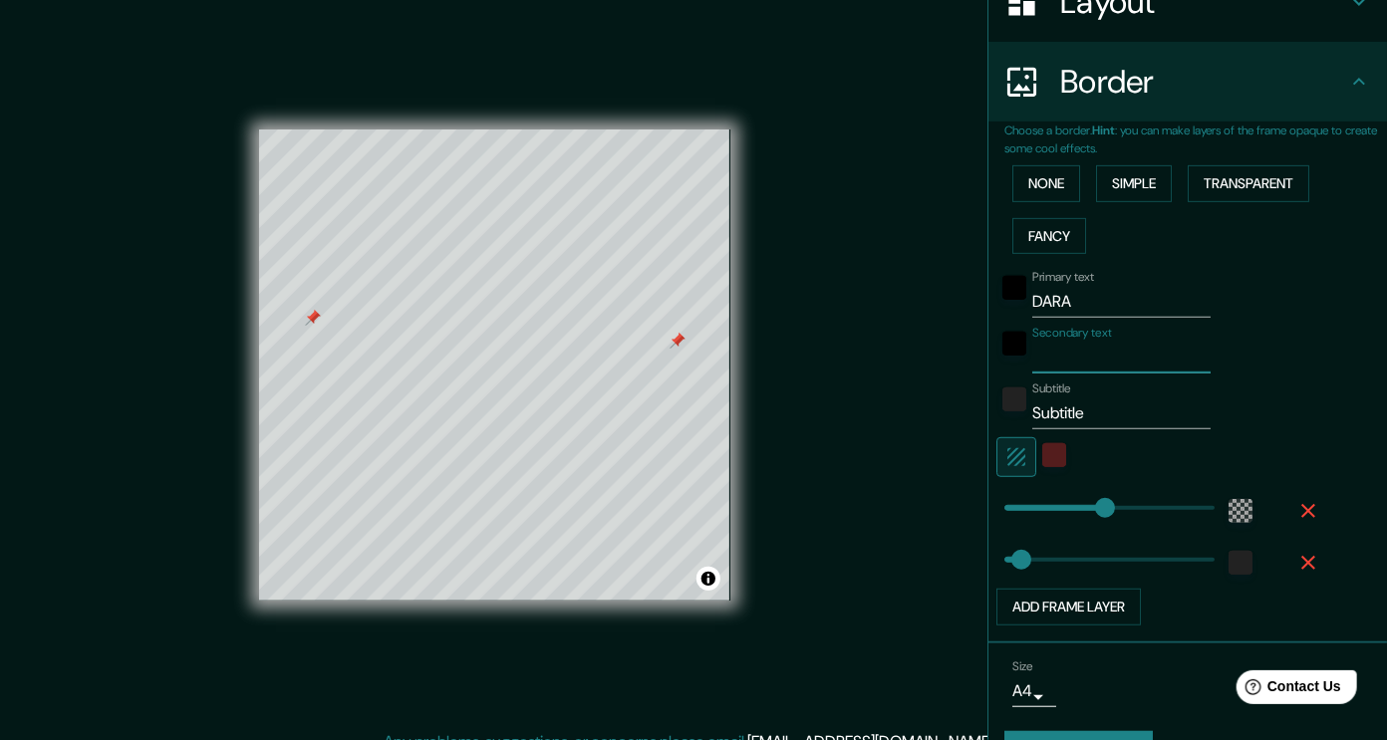
type input "38"
type input "Po"
type input "227"
type input "38"
type input "Pos"
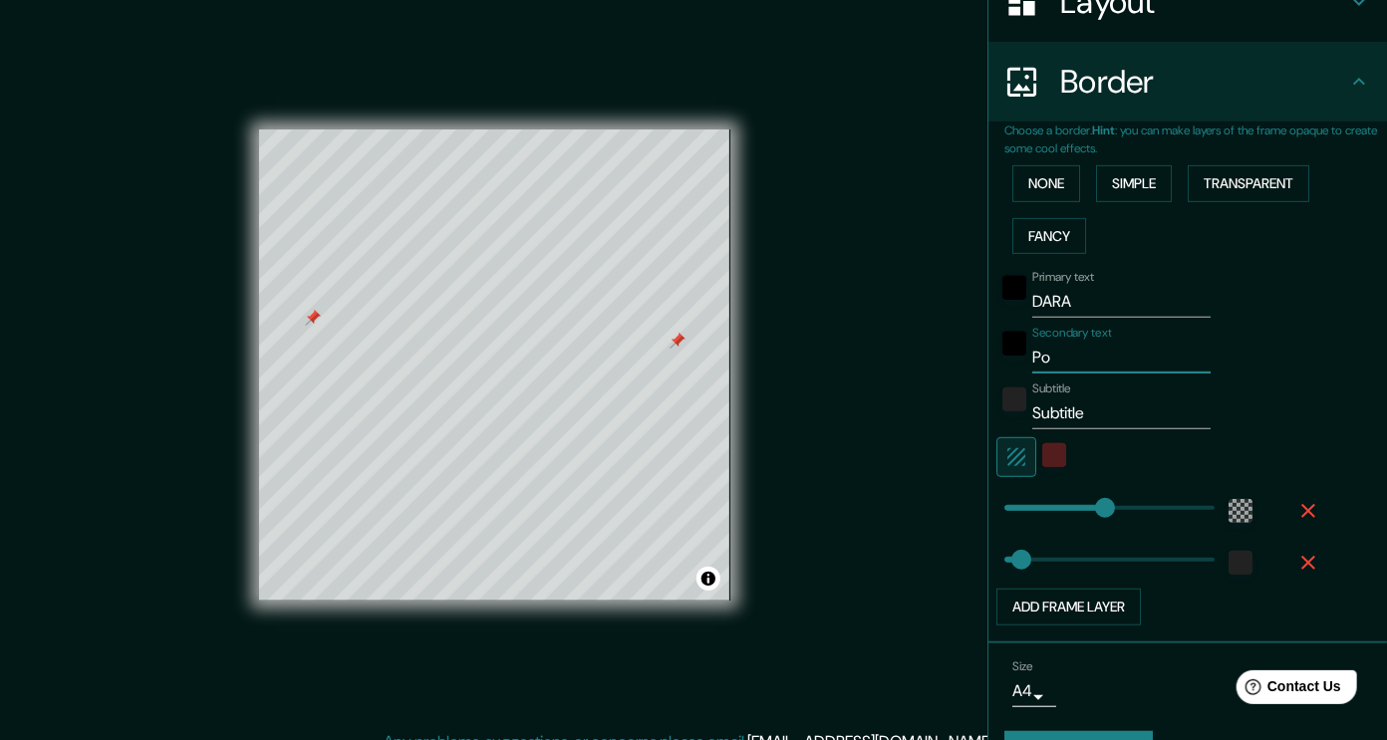
type input "227"
type input "38"
type input "Post"
type input "227"
type input "38"
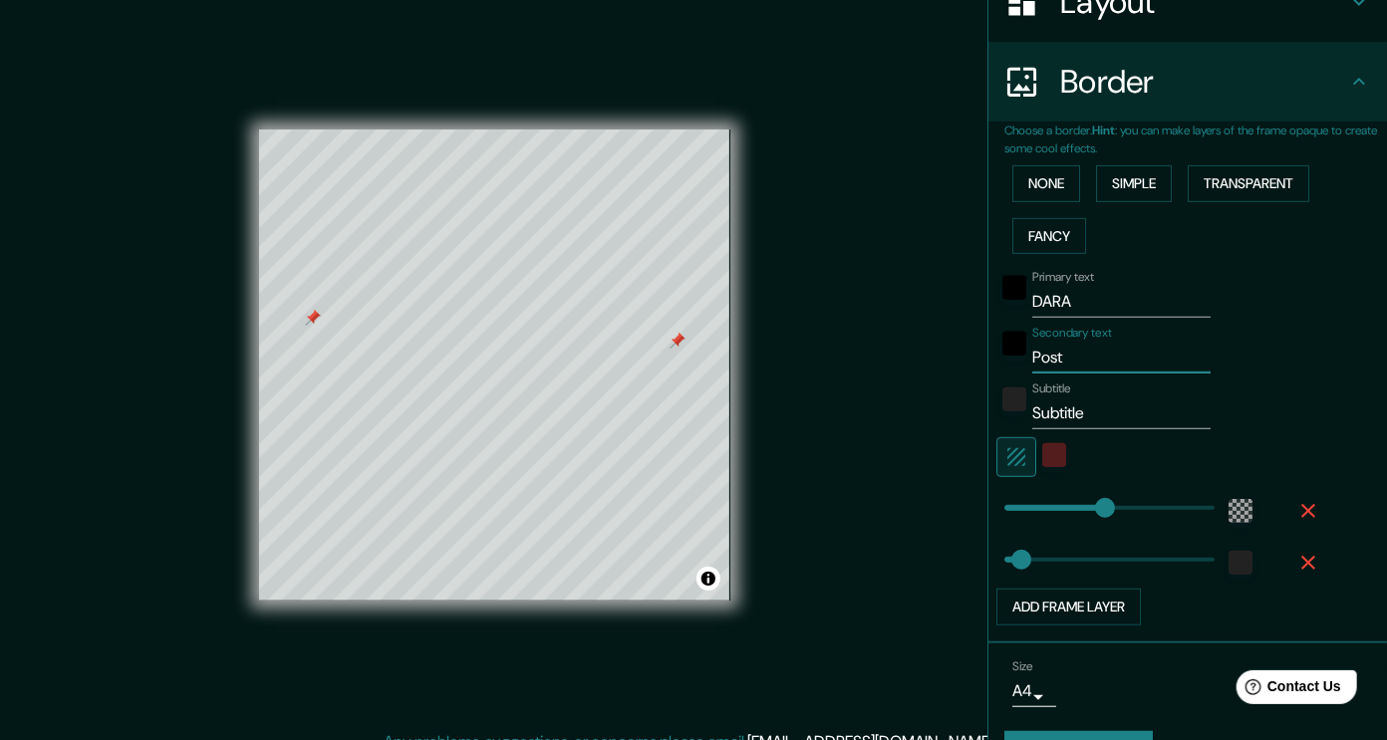
type input "Poste"
type input "227"
type input "38"
type input "Poster"
type input "227"
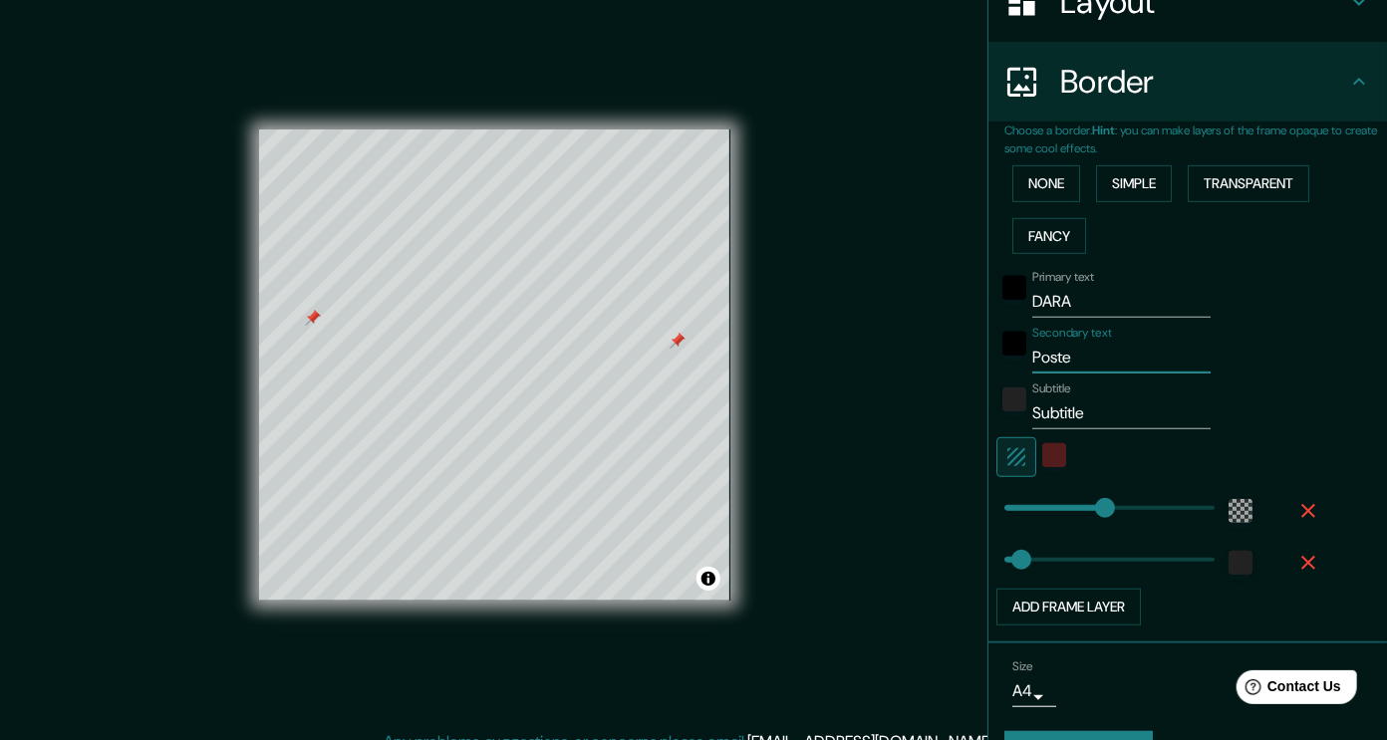
type input "38"
type input "Posteri"
type input "227"
type input "38"
type input "Posterir"
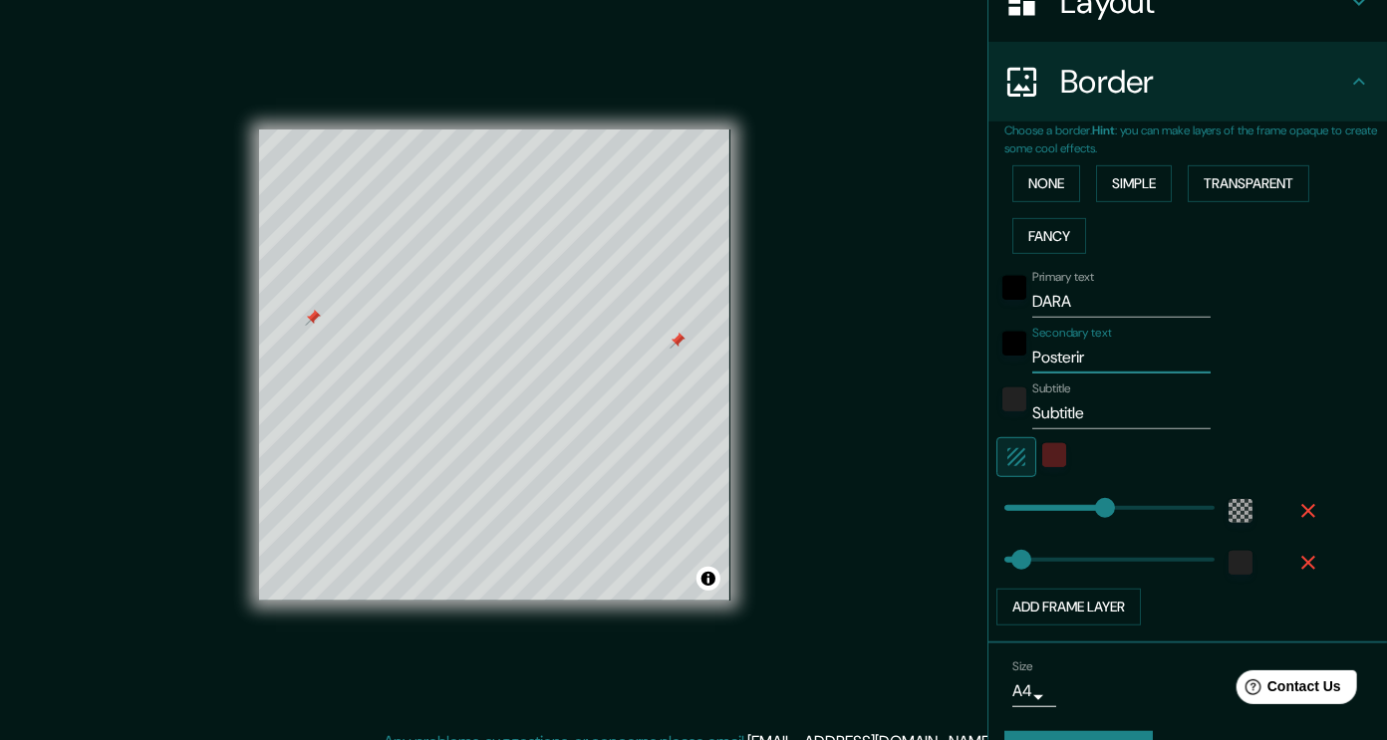
type input "227"
type input "38"
type input "Posterira"
type input "227"
type input "38"
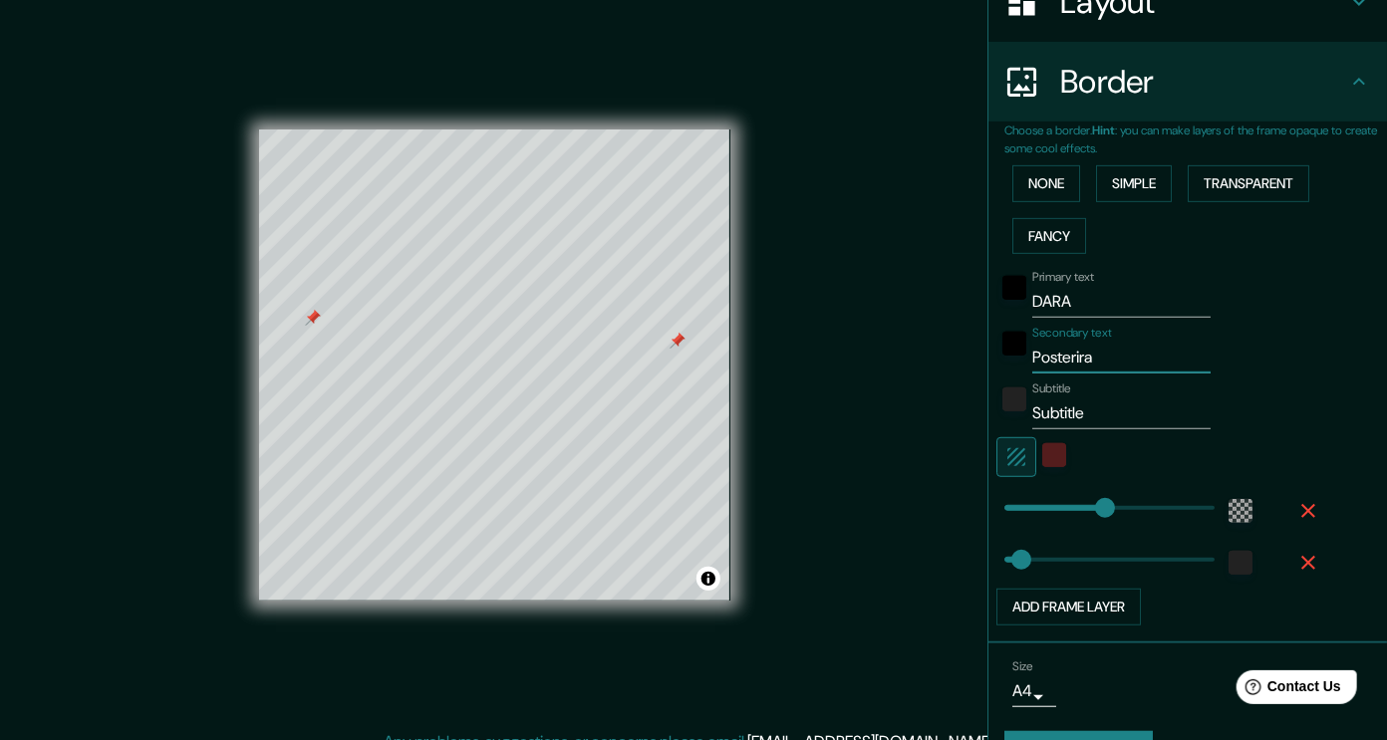
type input "Posterir"
type input "227"
type input "38"
type input "Posteri"
type input "227"
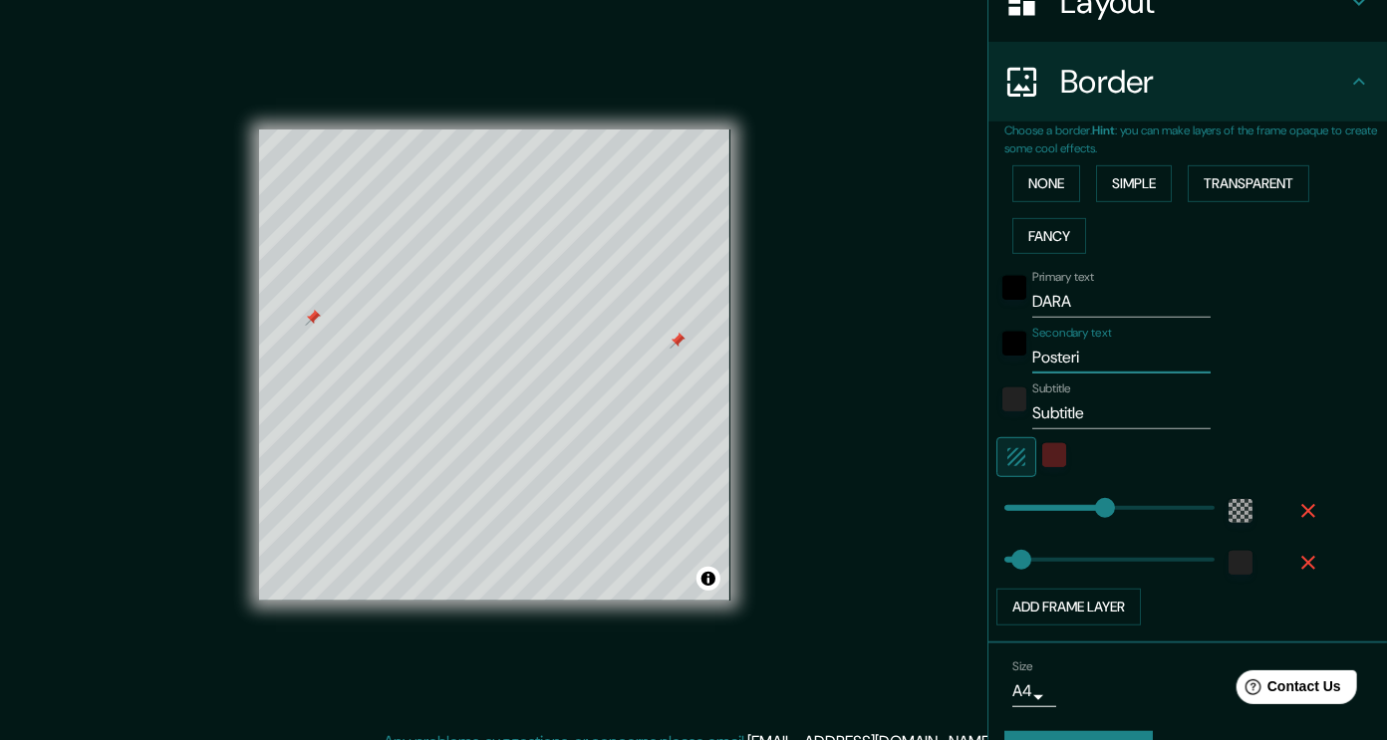
type input "38"
type input "Poster"
type input "227"
type input "38"
type input "Poste"
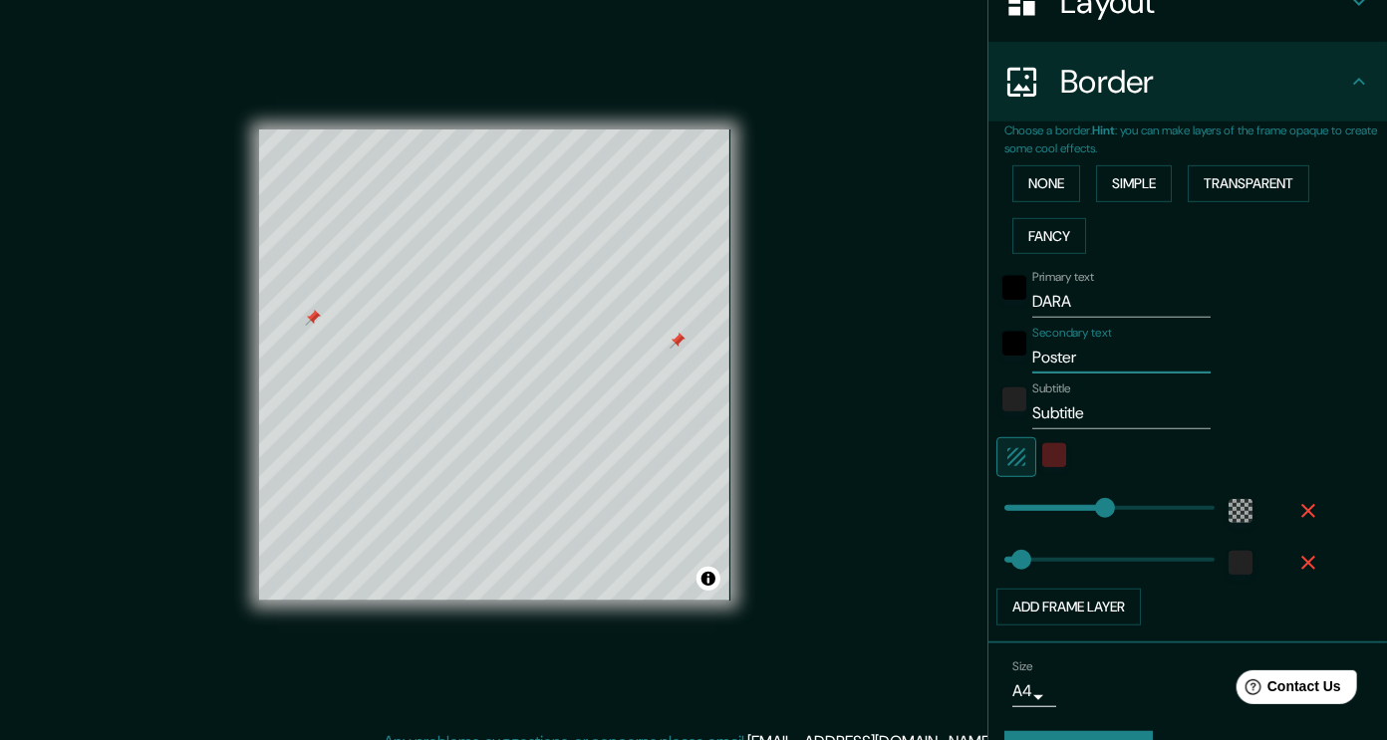
type input "227"
type input "38"
type input "Post"
type input "227"
click at [1038, 422] on input "Subtitle" at bounding box center [1121, 413] width 178 height 32
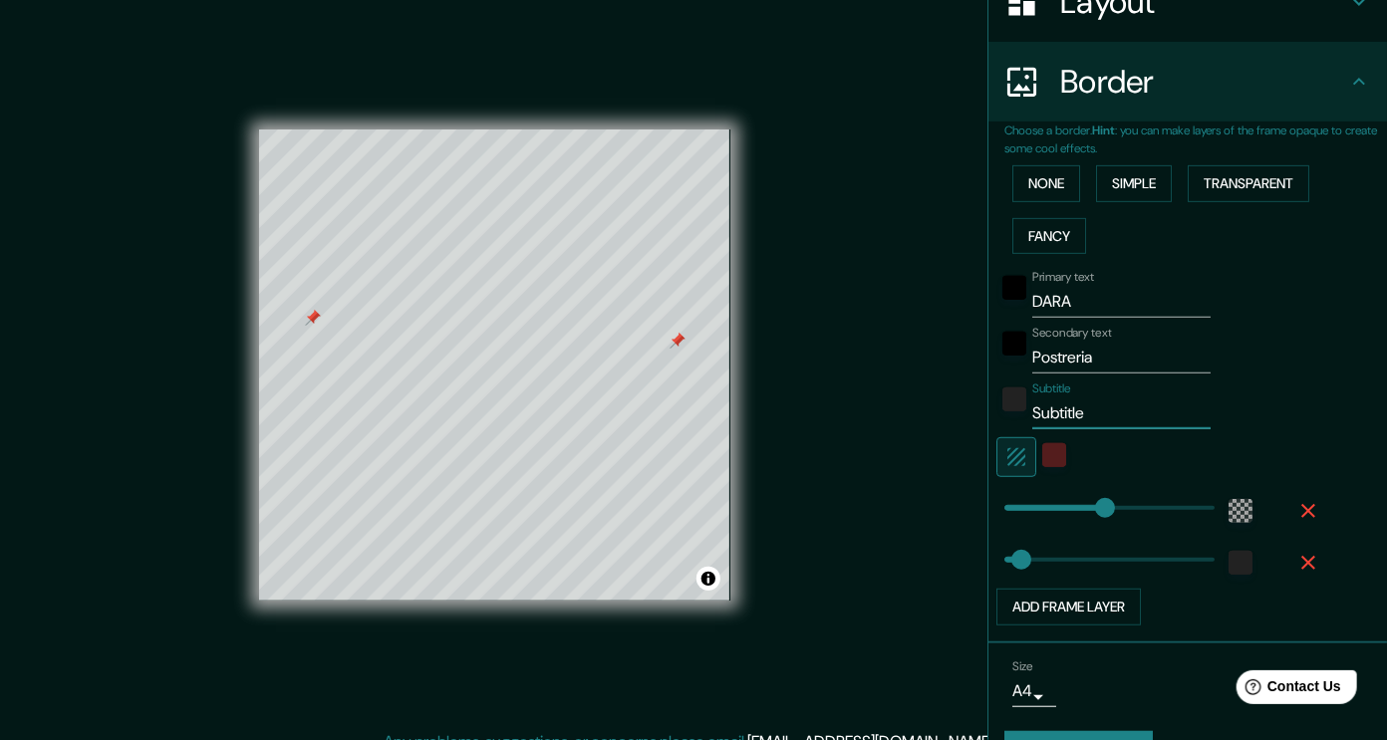
click at [1038, 422] on input "Subtitle" at bounding box center [1121, 413] width 178 height 32
click at [1067, 351] on input "Postreria" at bounding box center [1121, 358] width 178 height 32
click at [1133, 350] on input "Postrería" at bounding box center [1121, 358] width 178 height 32
click at [1077, 418] on input "Subtitle" at bounding box center [1121, 413] width 178 height 32
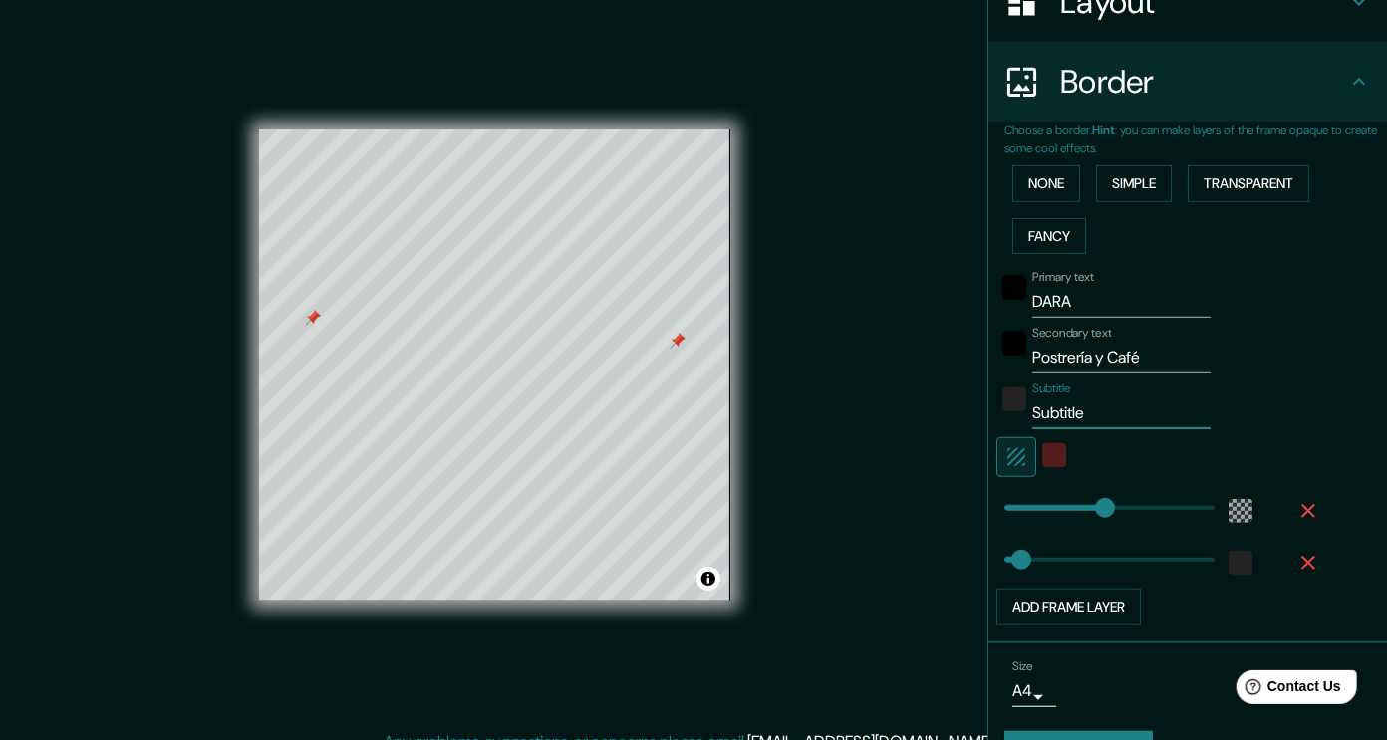
click at [1077, 418] on input "Subtitle" at bounding box center [1121, 413] width 178 height 32
click at [1042, 443] on div "color-541D1D" at bounding box center [1054, 455] width 24 height 24
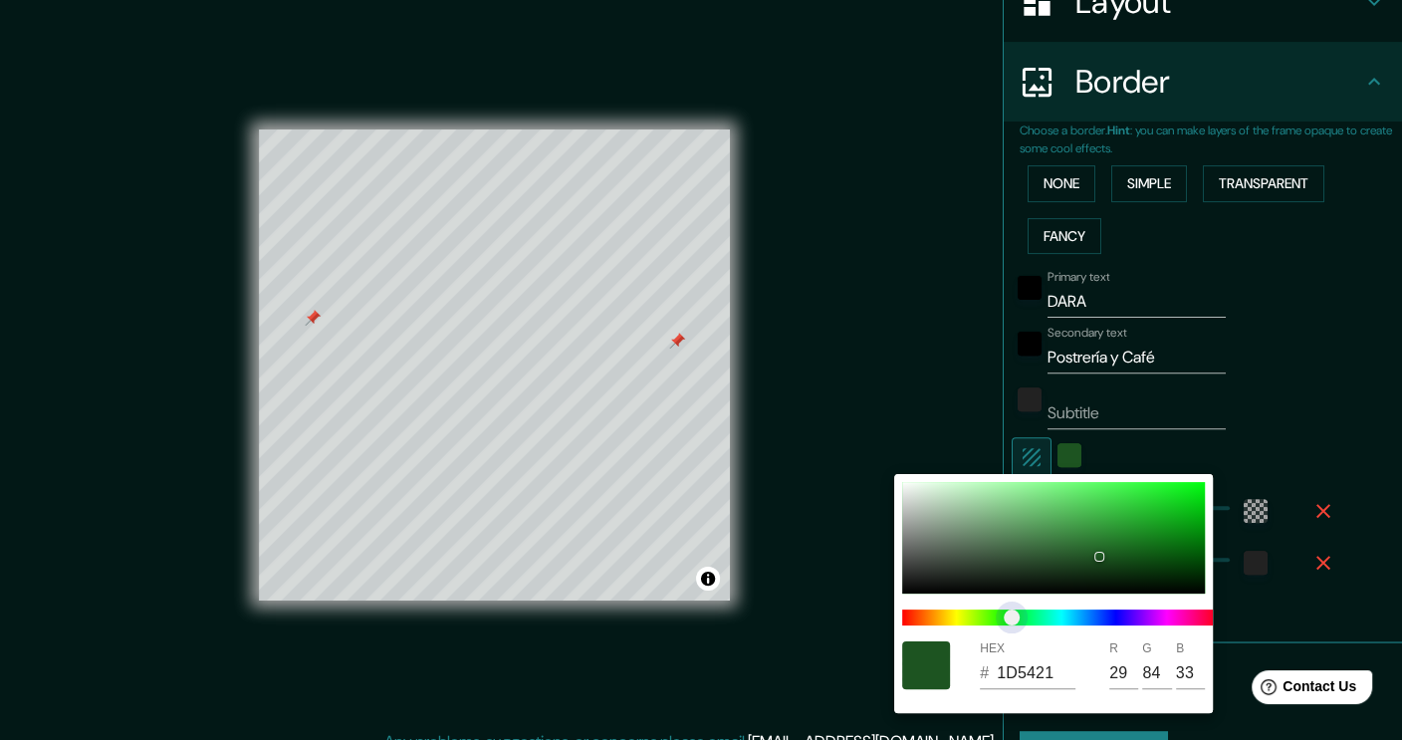
click at [1012, 625] on span at bounding box center [1061, 618] width 319 height 16
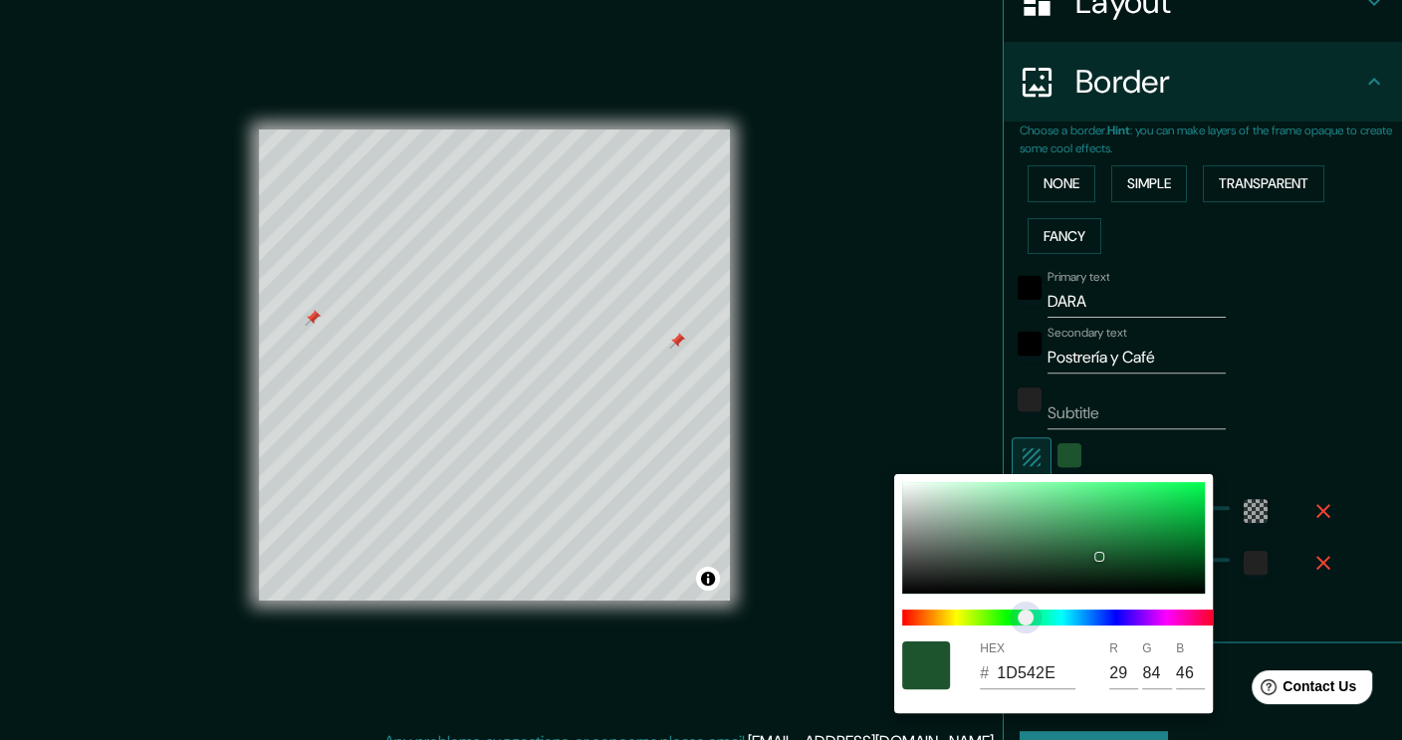
drag, startPoint x: 1012, startPoint y: 625, endPoint x: 1025, endPoint y: 625, distance: 12.9
click at [1025, 625] on span "color slider" at bounding box center [1026, 618] width 16 height 16
drag, startPoint x: 1104, startPoint y: 543, endPoint x: 1095, endPoint y: 549, distance: 10.8
click at [1095, 549] on div at bounding box center [1053, 538] width 303 height 112
click at [1032, 664] on input "256539" at bounding box center [1036, 673] width 79 height 32
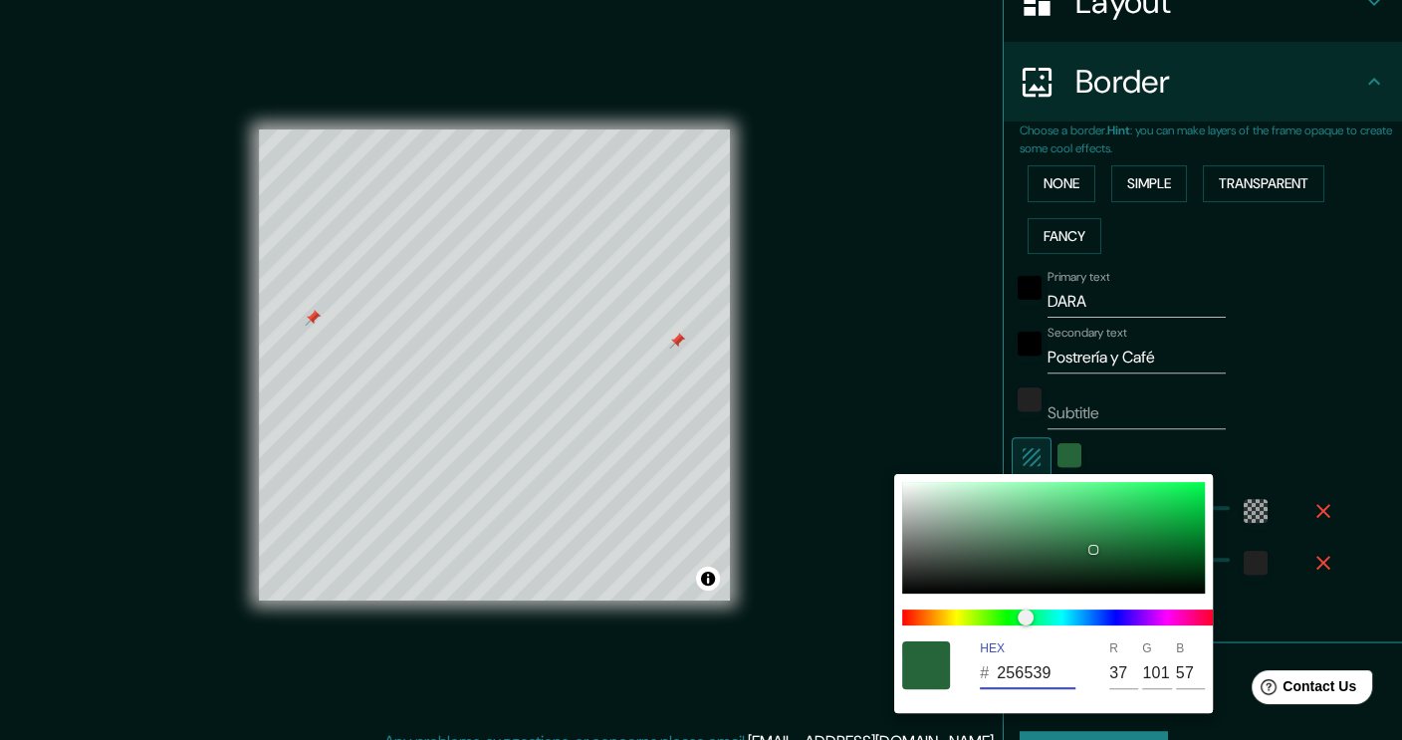
click at [1032, 664] on input "256539" at bounding box center [1036, 673] width 79 height 32
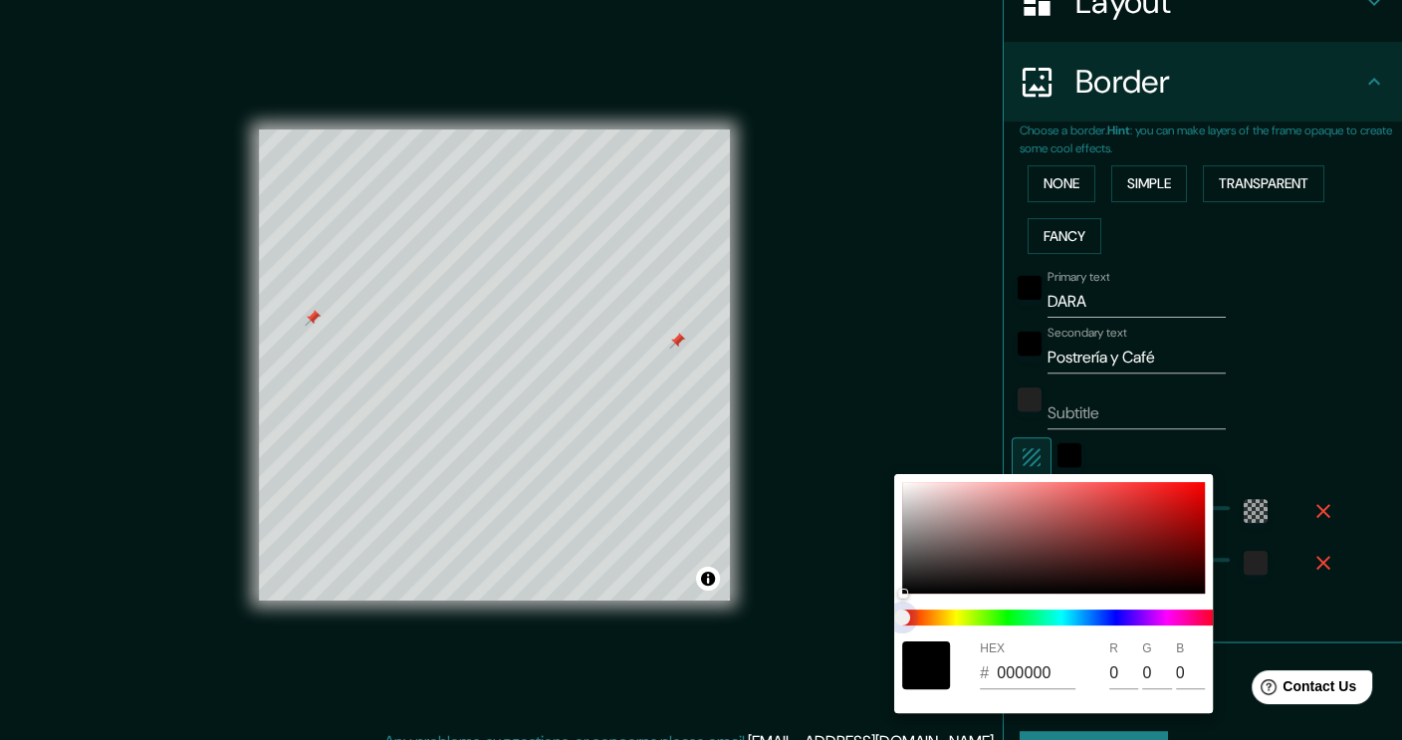
drag, startPoint x: 1020, startPoint y: 620, endPoint x: 1036, endPoint y: 622, distance: 16.1
click at [1036, 622] on span at bounding box center [1061, 618] width 319 height 16
click at [987, 619] on span at bounding box center [1061, 618] width 319 height 16
drag, startPoint x: 907, startPoint y: 625, endPoint x: 884, endPoint y: 622, distance: 24.1
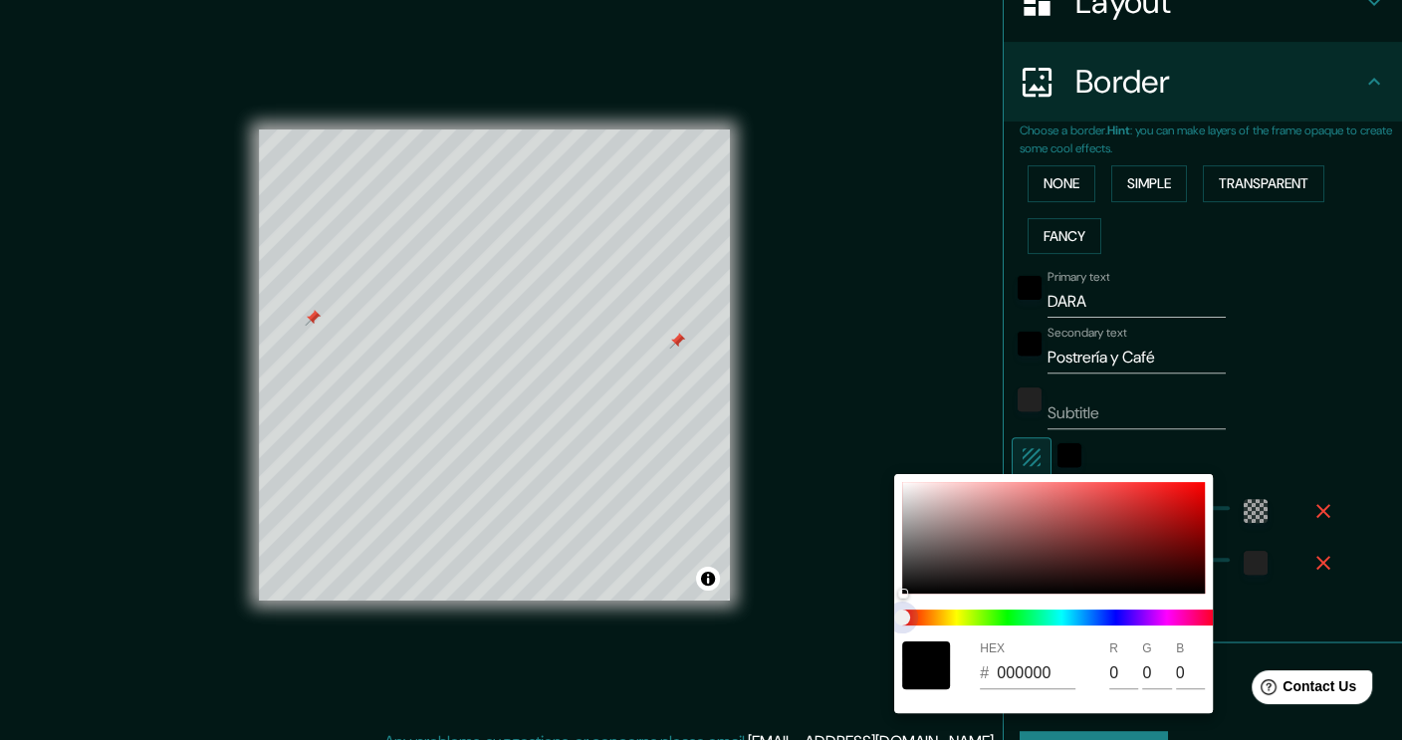
click at [884, 622] on div "HEX # 000000 R 0 G 0 B 0" at bounding box center [701, 370] width 1402 height 740
drag, startPoint x: 919, startPoint y: 617, endPoint x: 972, endPoint y: 620, distance: 52.9
click at [972, 620] on span at bounding box center [1061, 618] width 319 height 16
drag, startPoint x: 903, startPoint y: 591, endPoint x: 992, endPoint y: 552, distance: 96.8
click at [992, 552] on div at bounding box center [991, 555] width 8 height 8
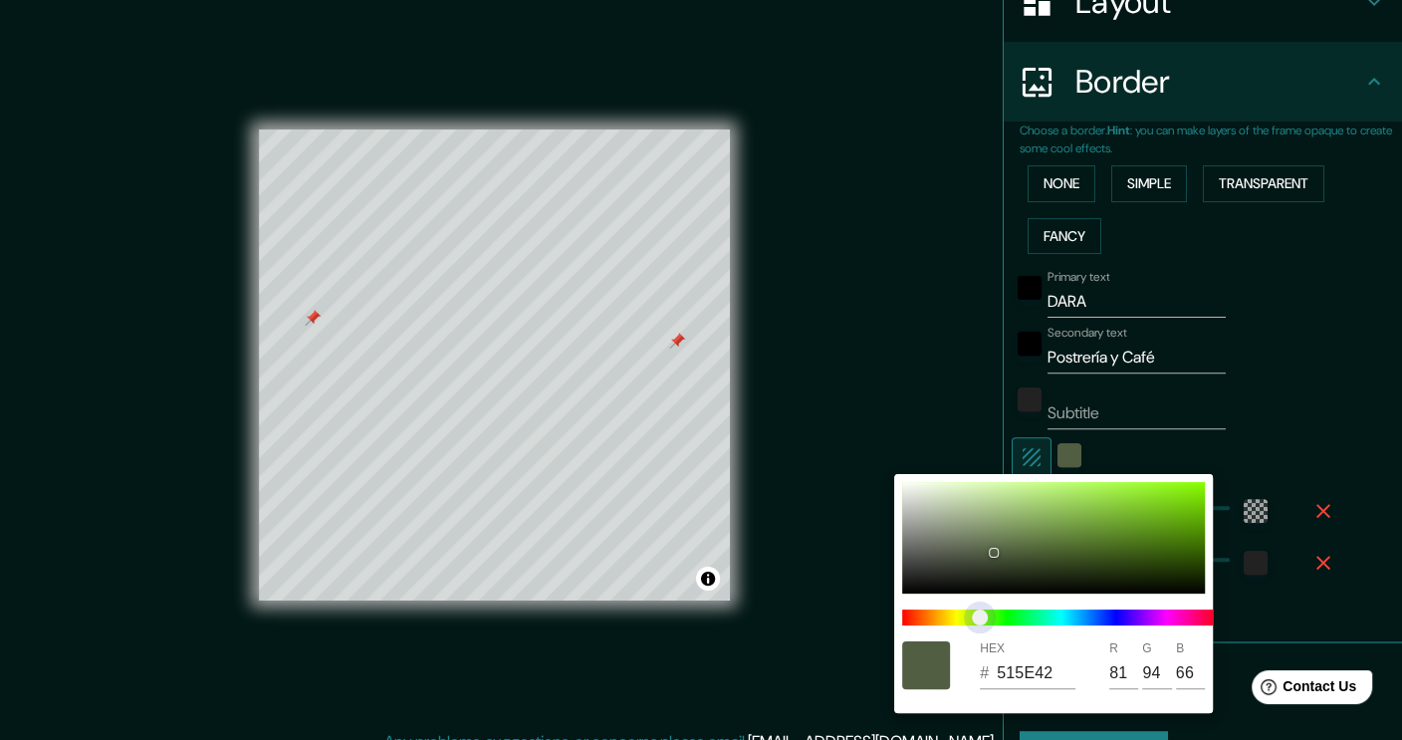
drag, startPoint x: 913, startPoint y: 614, endPoint x: 981, endPoint y: 616, distance: 67.8
click at [981, 616] on span "color slider" at bounding box center [980, 618] width 16 height 16
click at [880, 677] on div at bounding box center [701, 370] width 1402 height 740
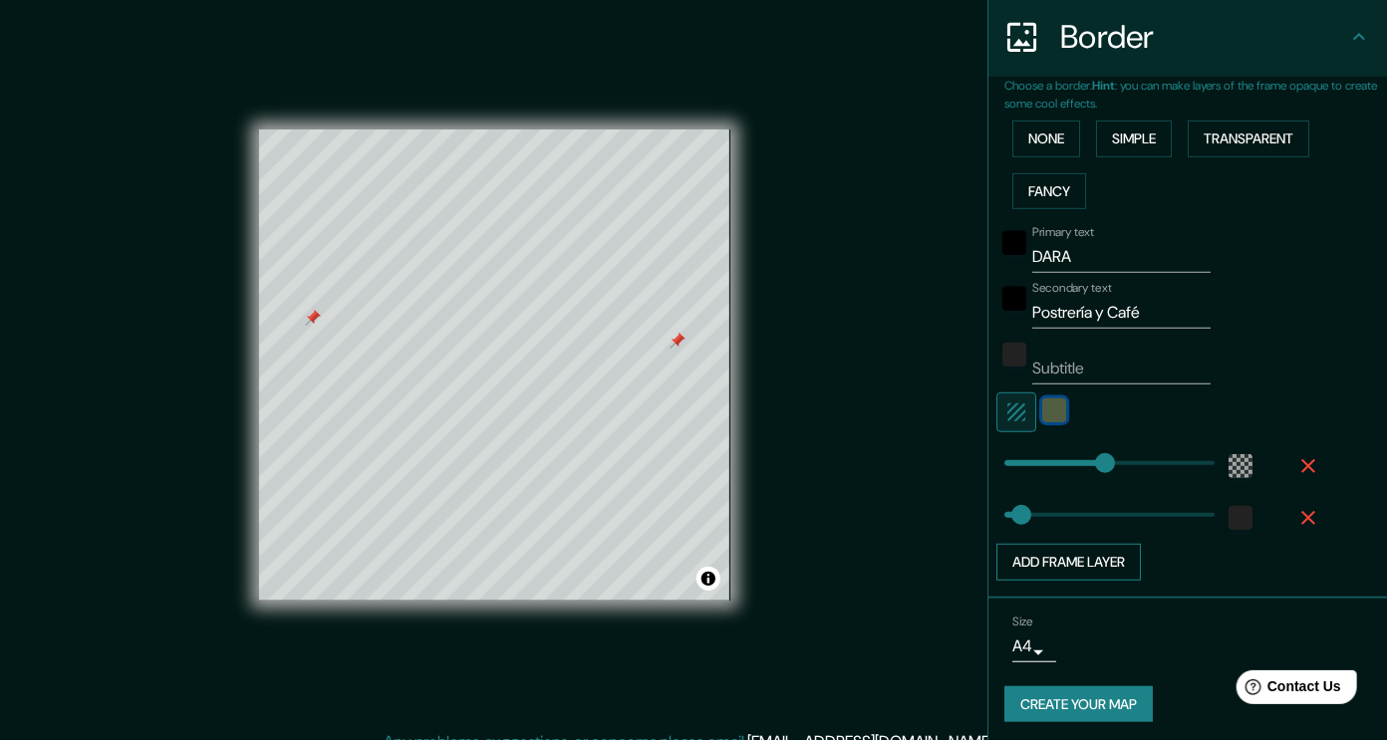
scroll to position [389, 0]
click at [1053, 563] on button "Add frame layer" at bounding box center [1068, 560] width 144 height 37
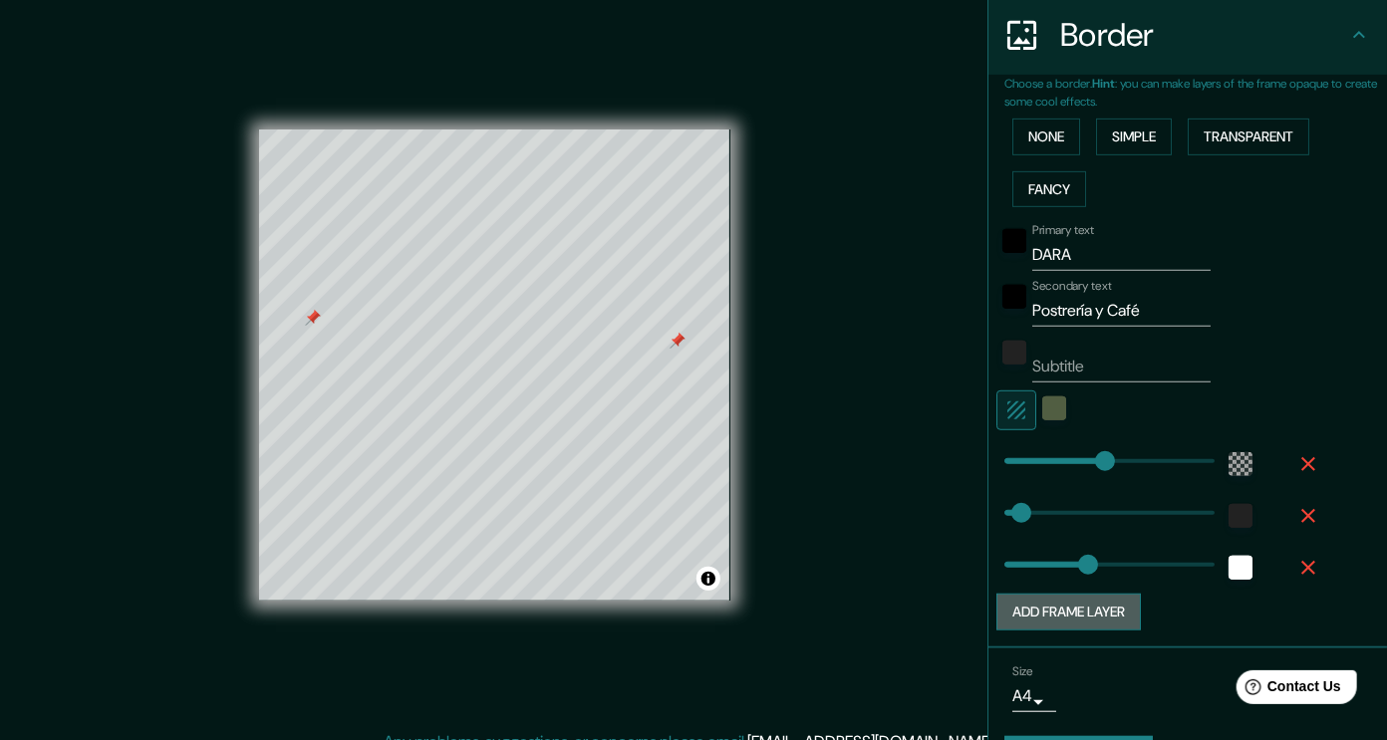
click at [1083, 607] on button "Add frame layer" at bounding box center [1068, 612] width 144 height 37
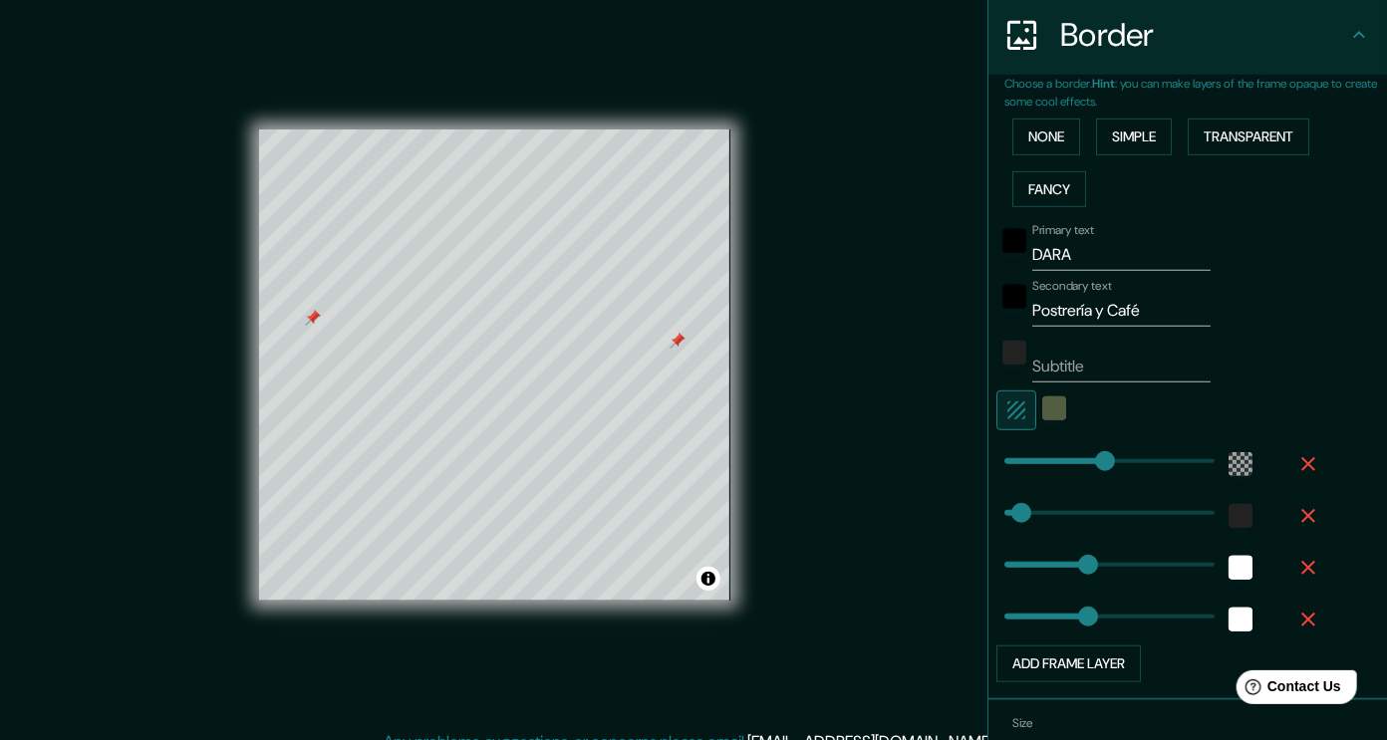
click at [1301, 563] on icon "button" at bounding box center [1308, 568] width 14 height 14
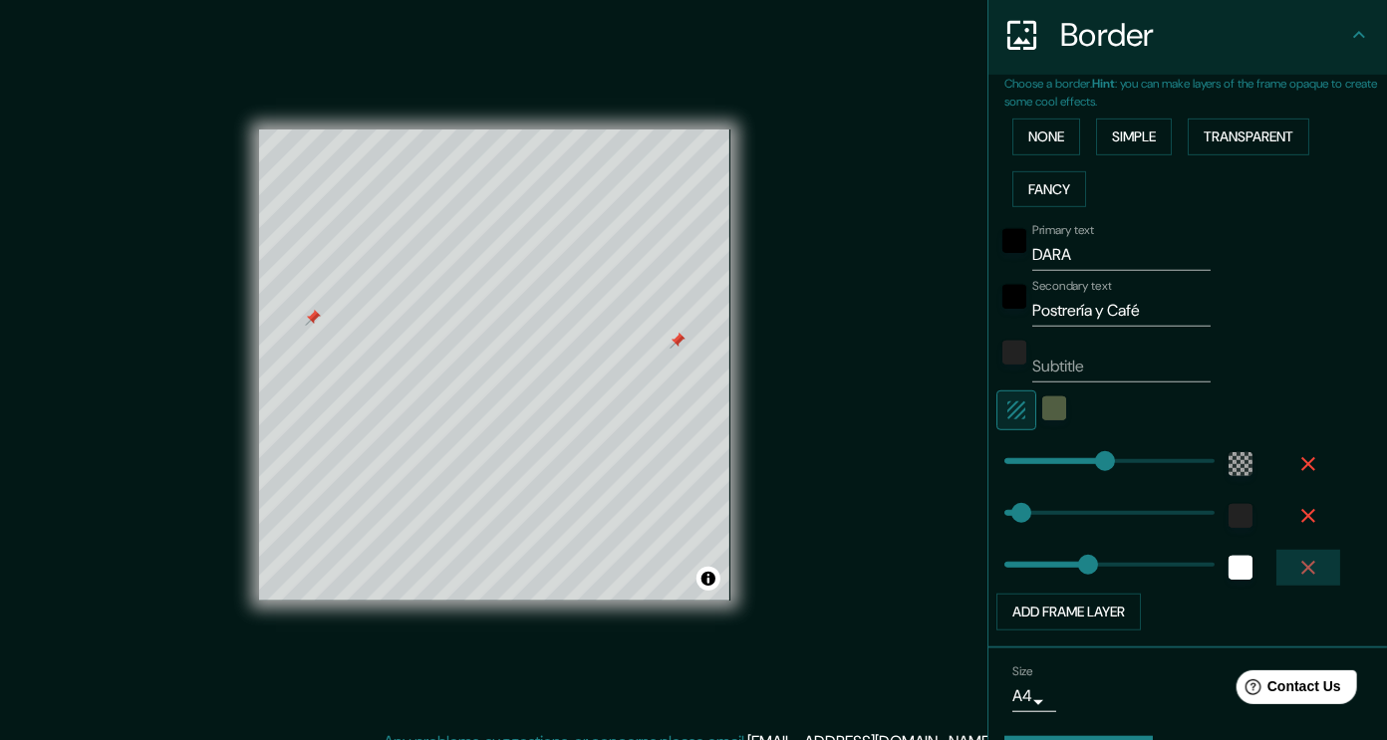
click at [1301, 563] on icon "button" at bounding box center [1308, 568] width 14 height 14
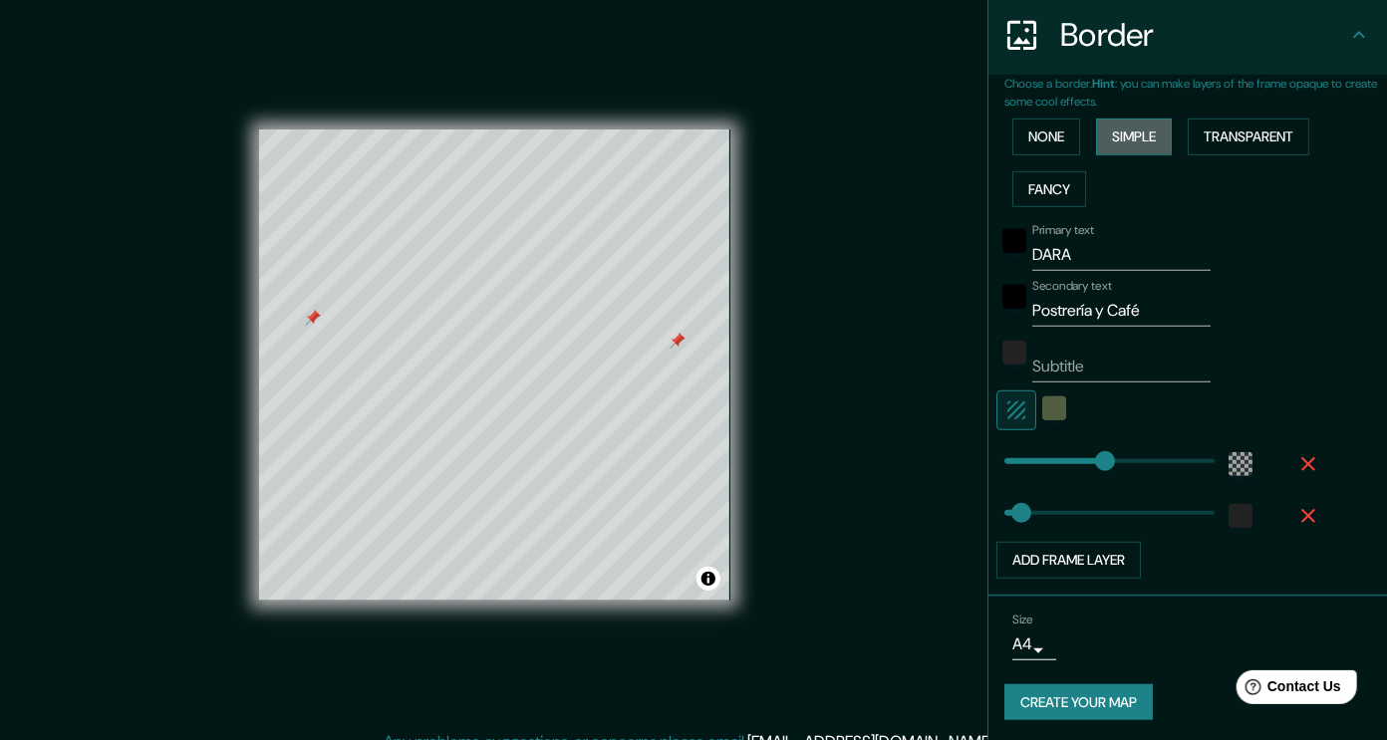
click at [1131, 136] on button "Simple" at bounding box center [1134, 137] width 76 height 37
click at [1153, 139] on button "Simple" at bounding box center [1134, 137] width 76 height 37
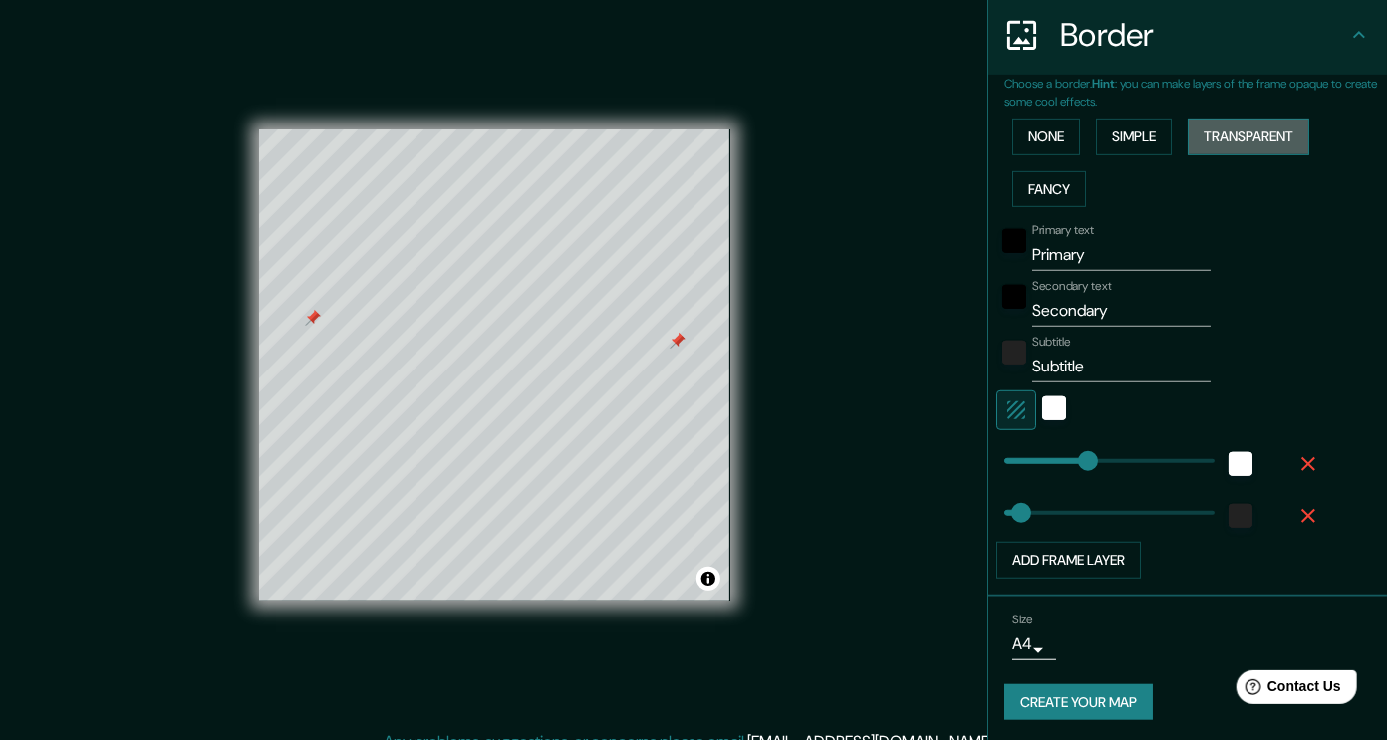
click at [1206, 139] on button "Transparent" at bounding box center [1248, 137] width 122 height 37
click at [1035, 188] on button "Fancy" at bounding box center [1049, 189] width 74 height 37
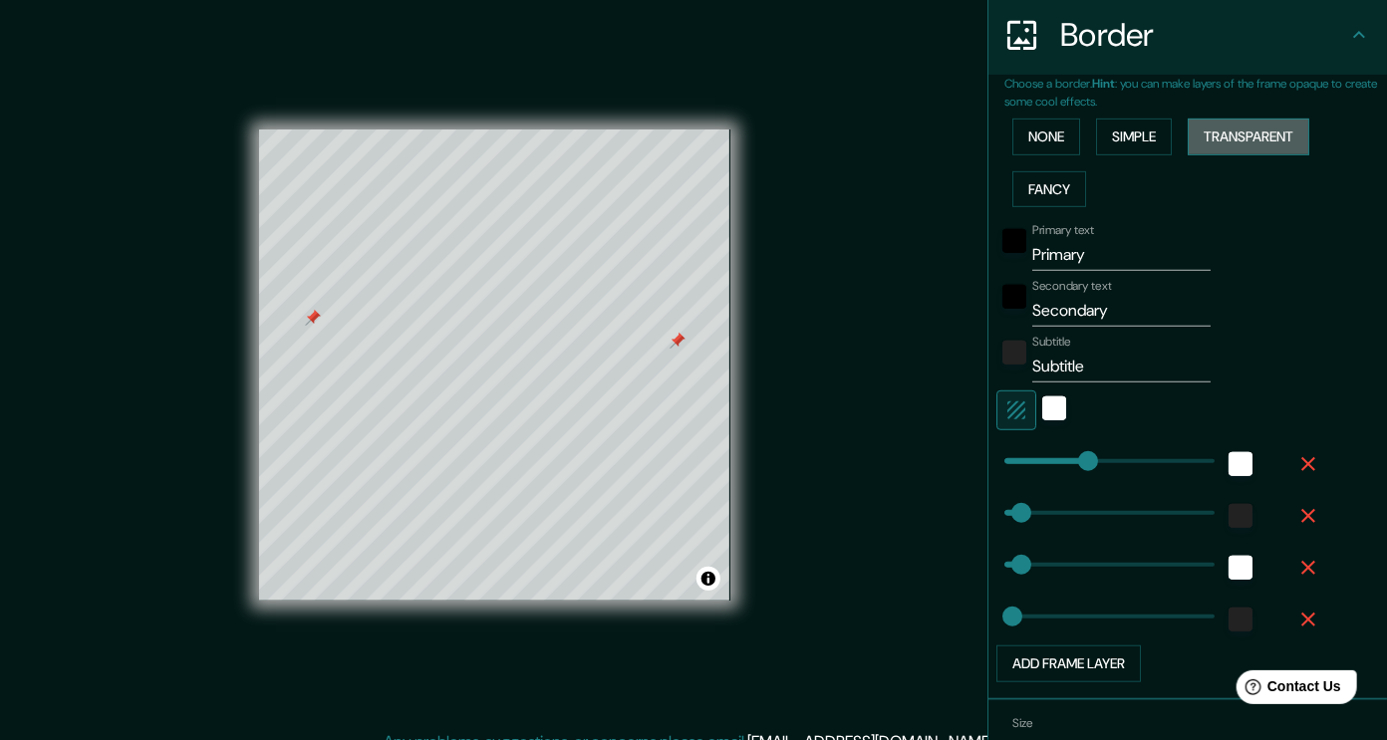
click at [1239, 127] on button "Transparent" at bounding box center [1248, 137] width 122 height 37
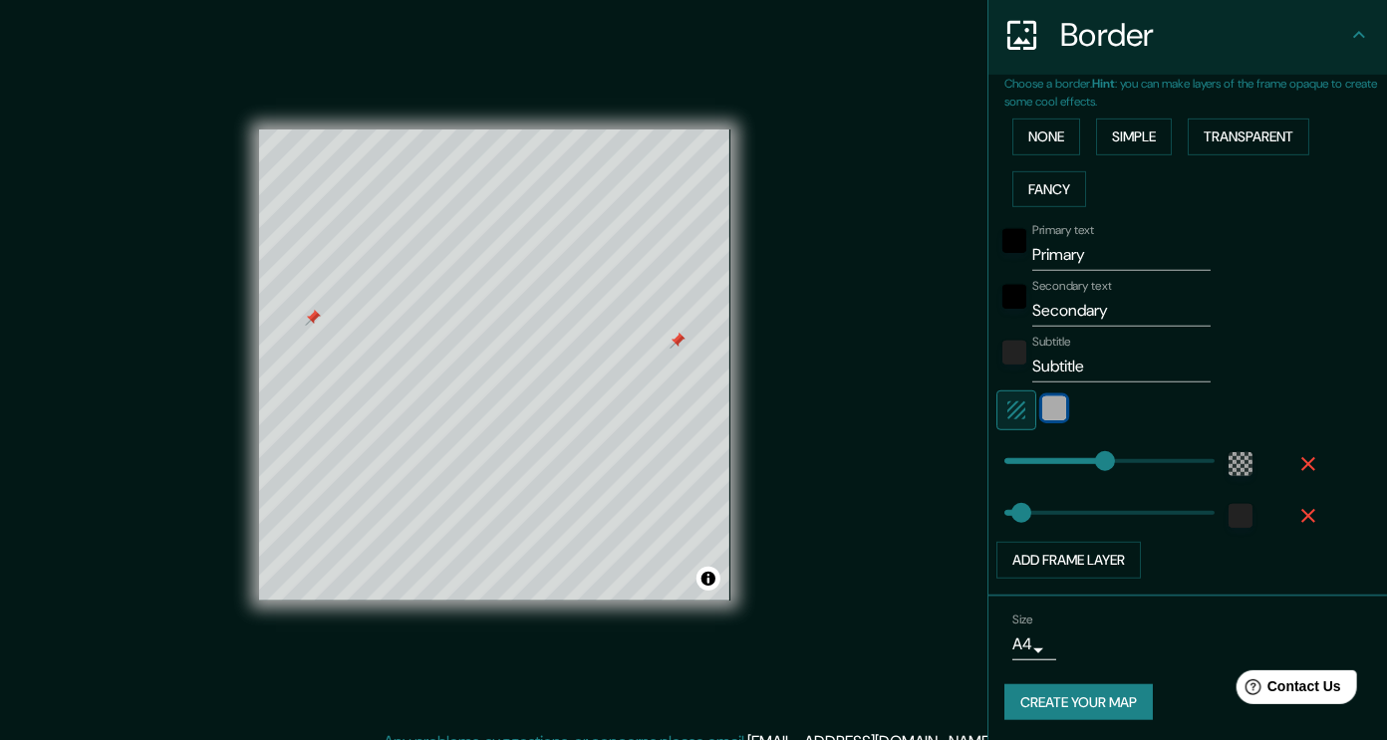
click at [1042, 411] on div "white" at bounding box center [1054, 408] width 24 height 24
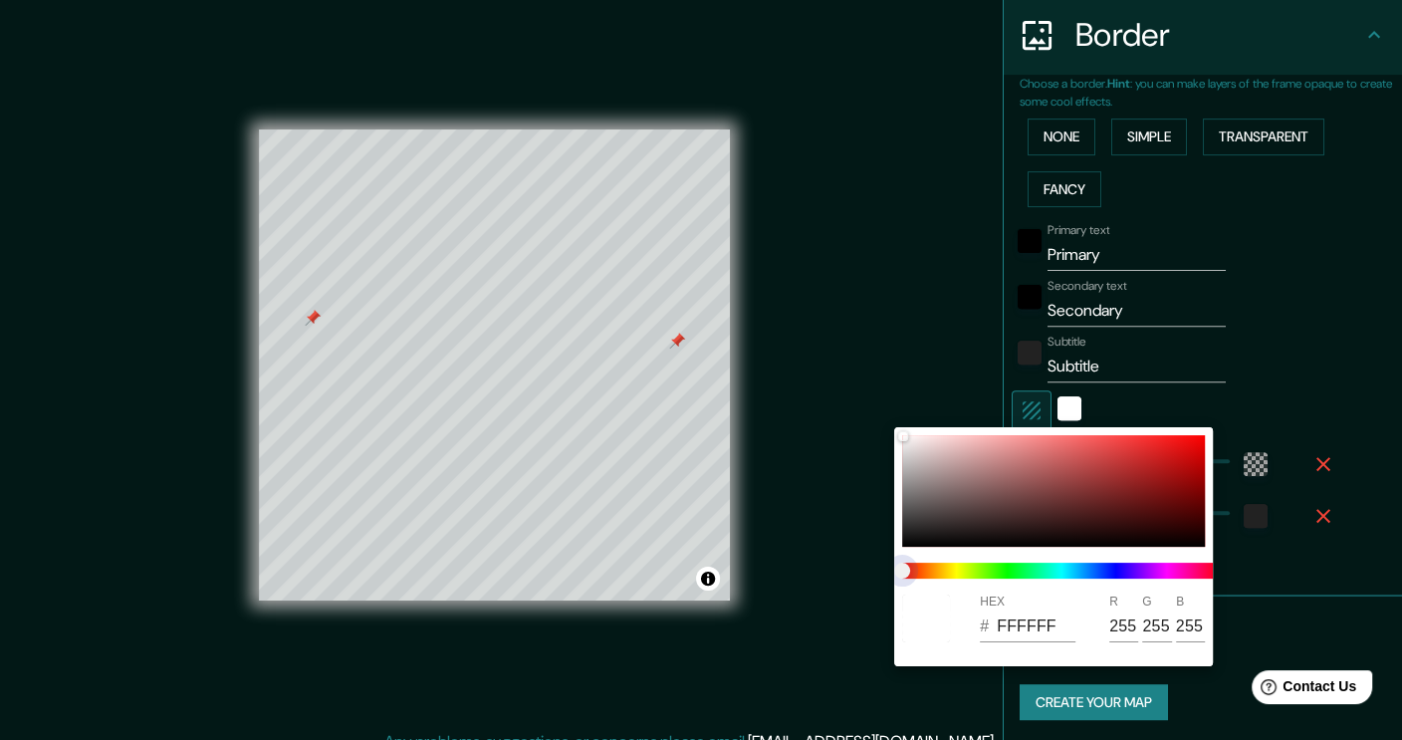
drag, startPoint x: 919, startPoint y: 570, endPoint x: 982, endPoint y: 568, distance: 62.8
click at [982, 568] on span at bounding box center [1061, 571] width 319 height 16
drag, startPoint x: 903, startPoint y: 435, endPoint x: 1003, endPoint y: 503, distance: 120.5
click at [1003, 503] on div at bounding box center [1003, 504] width 8 height 8
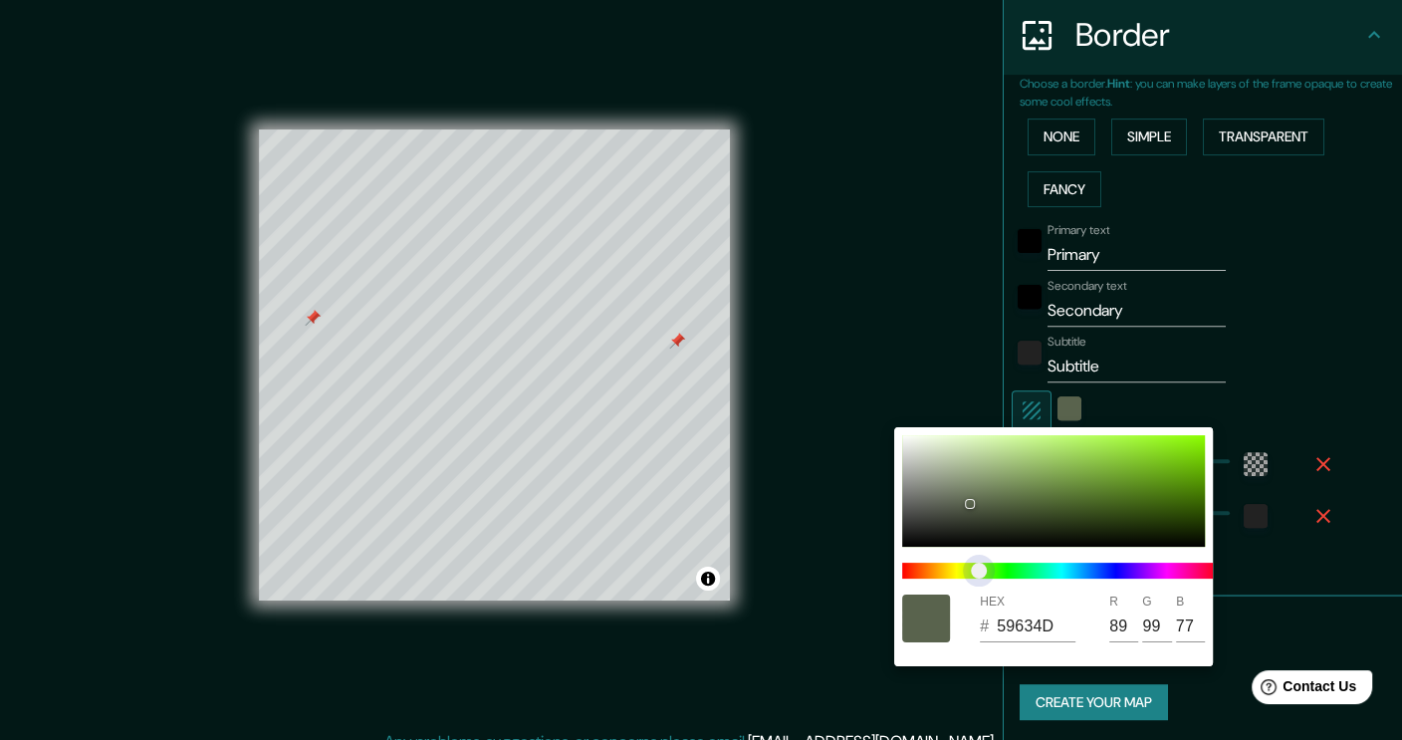
drag, startPoint x: 925, startPoint y: 573, endPoint x: 979, endPoint y: 567, distance: 54.1
click at [979, 567] on span at bounding box center [1061, 571] width 319 height 16
click at [1296, 562] on div at bounding box center [701, 370] width 1402 height 740
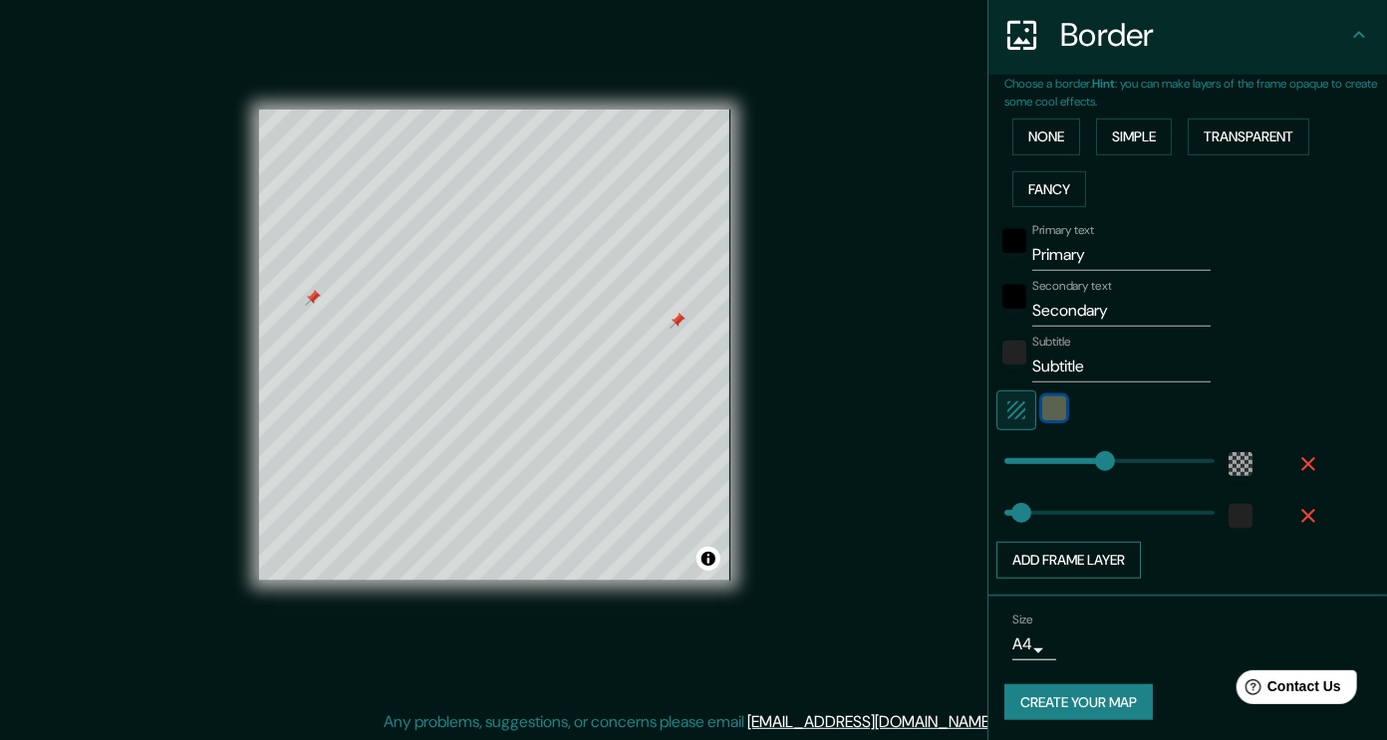
scroll to position [21, 0]
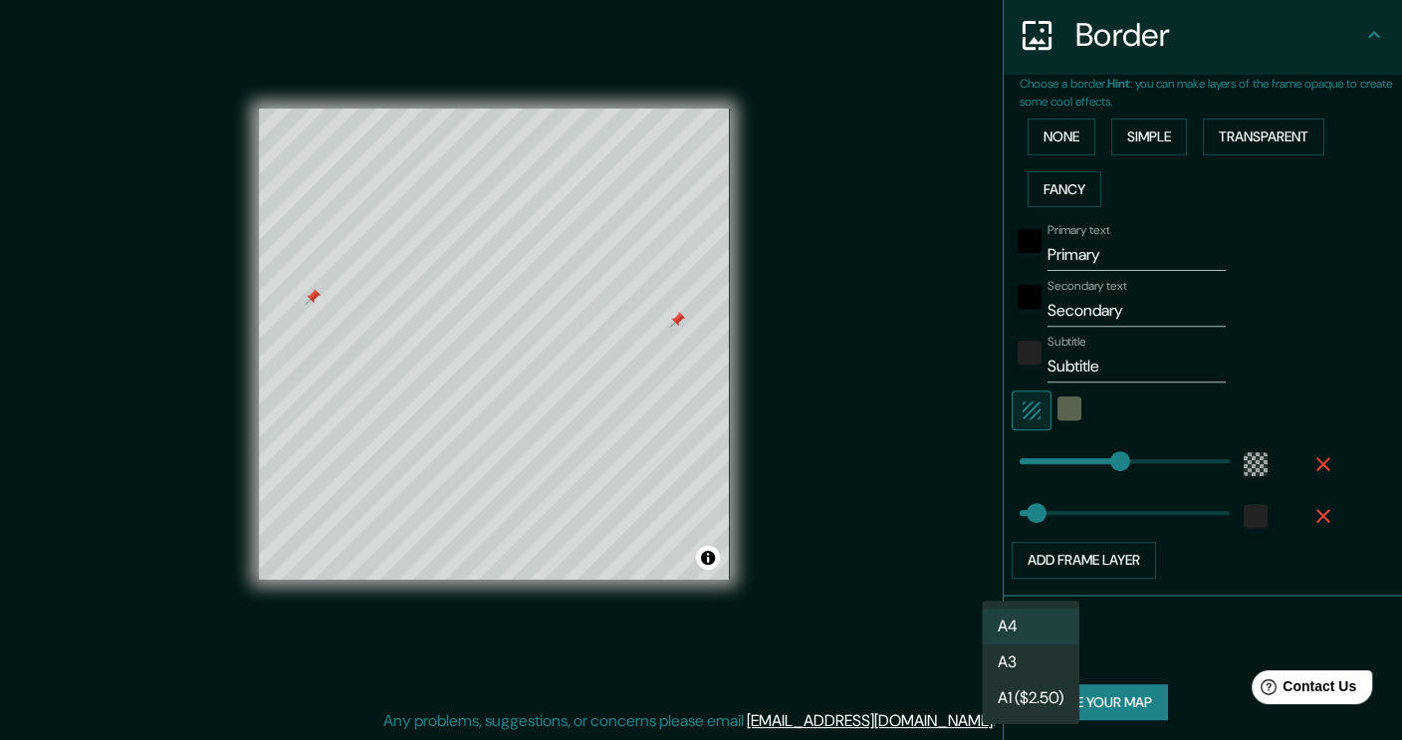
click at [1036, 638] on body "Mappin Location Pins Style Layout Border Choose a border. Hint : you can make l…" at bounding box center [701, 349] width 1402 height 740
click at [1044, 667] on li "A3" at bounding box center [1031, 662] width 98 height 36
click at [1011, 648] on body "Mappin Location Pins Style Layout Border Choose a border. Hint : you can make l…" at bounding box center [701, 349] width 1402 height 740
click at [1063, 620] on li "A4" at bounding box center [1031, 627] width 98 height 36
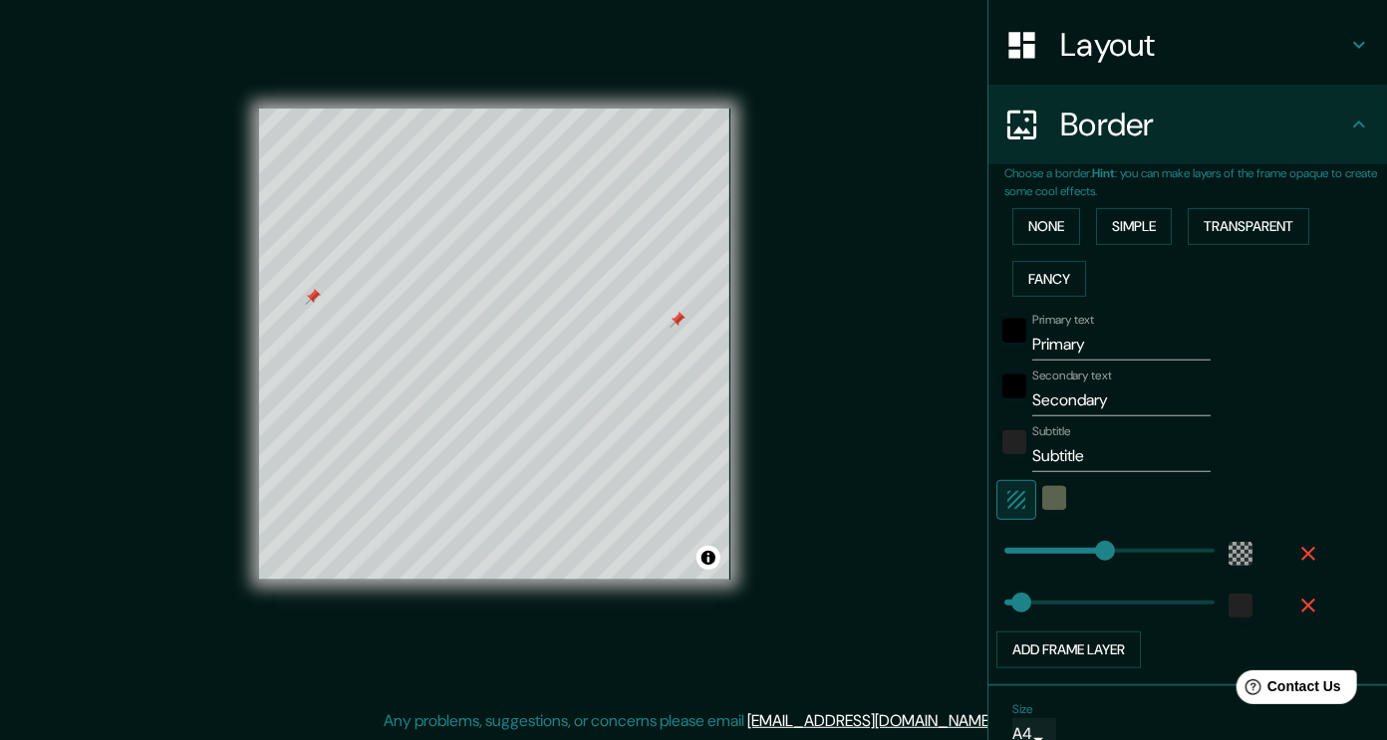
scroll to position [300, 0]
click at [1071, 352] on input "Primary" at bounding box center [1121, 345] width 178 height 32
click at [1059, 392] on input "Secondary" at bounding box center [1121, 400] width 178 height 32
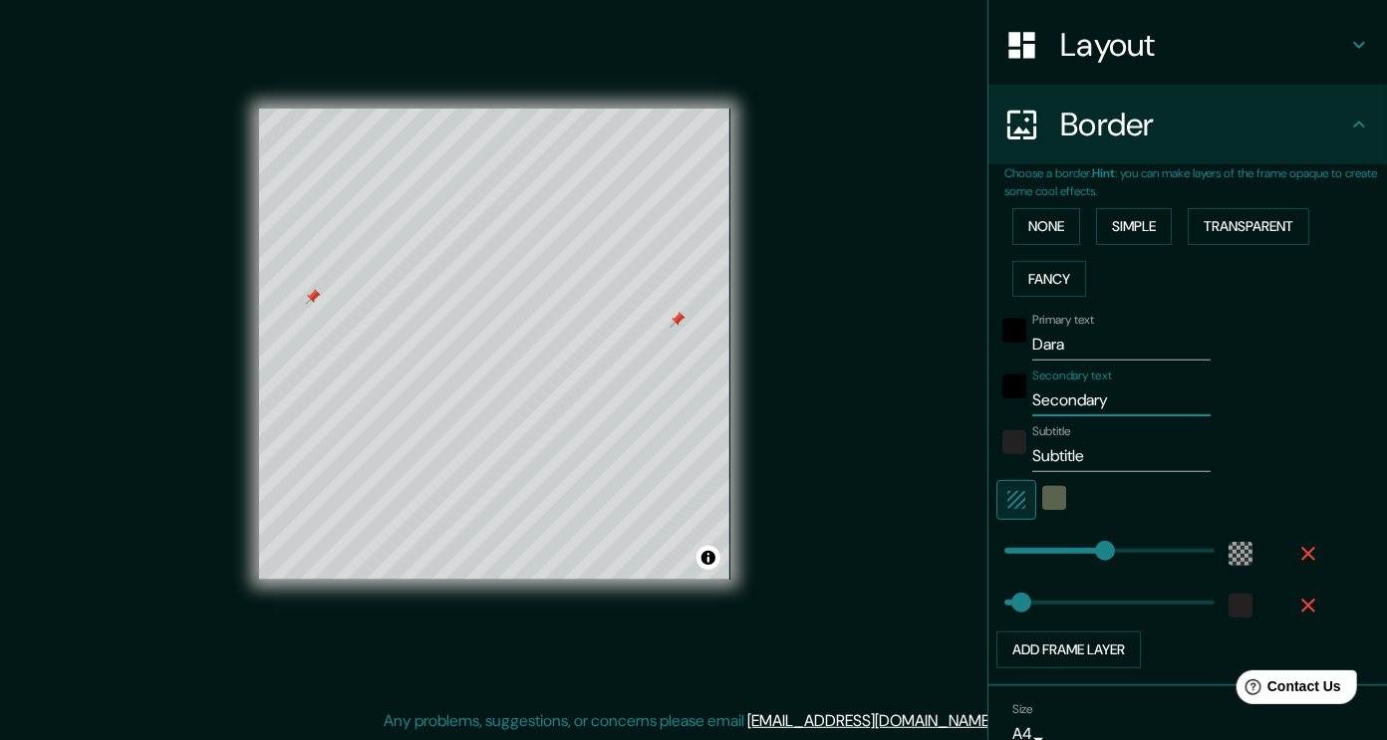
click at [1059, 392] on input "Secondary" at bounding box center [1121, 400] width 178 height 32
click at [1135, 459] on input "Subtitle" at bounding box center [1121, 456] width 178 height 32
click at [1154, 398] on input "Postrería y cafeteria" at bounding box center [1121, 400] width 178 height 32
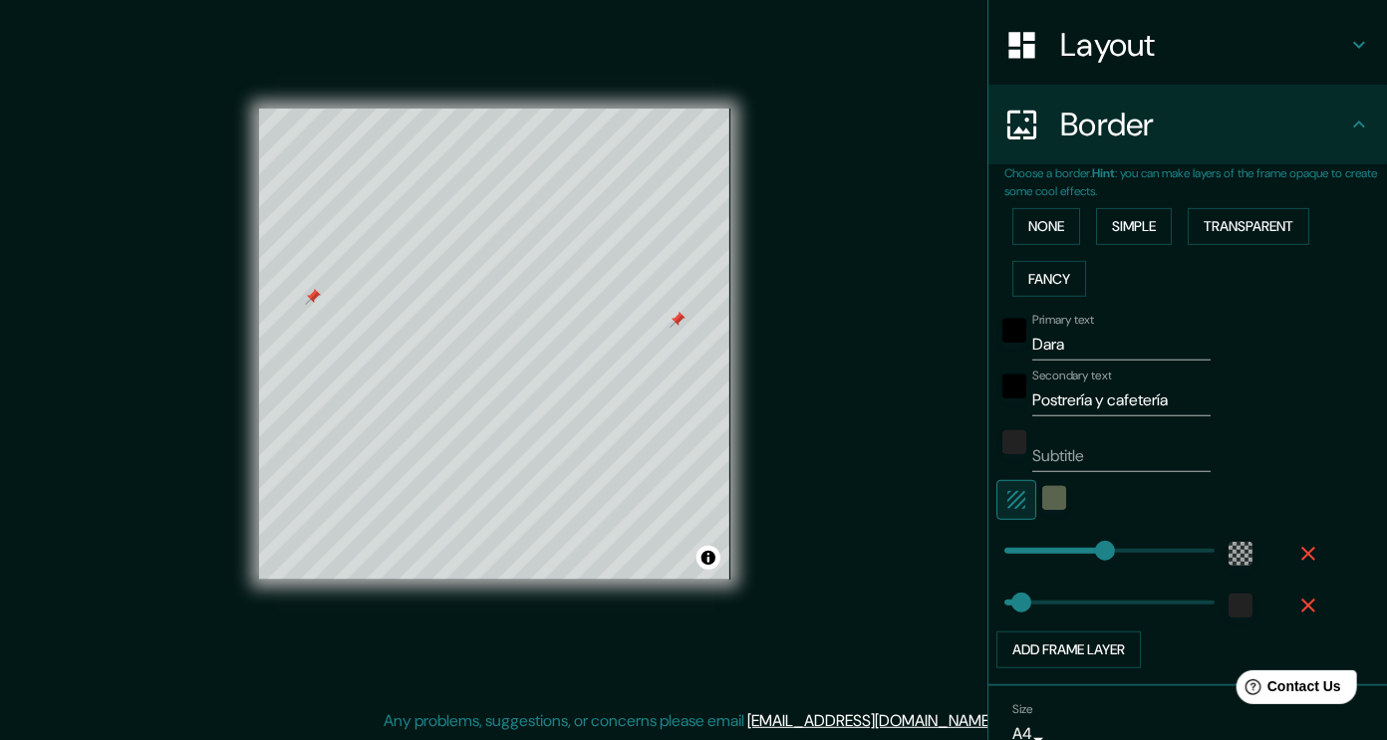
click at [1223, 467] on div "Subtitle" at bounding box center [1159, 448] width 327 height 48
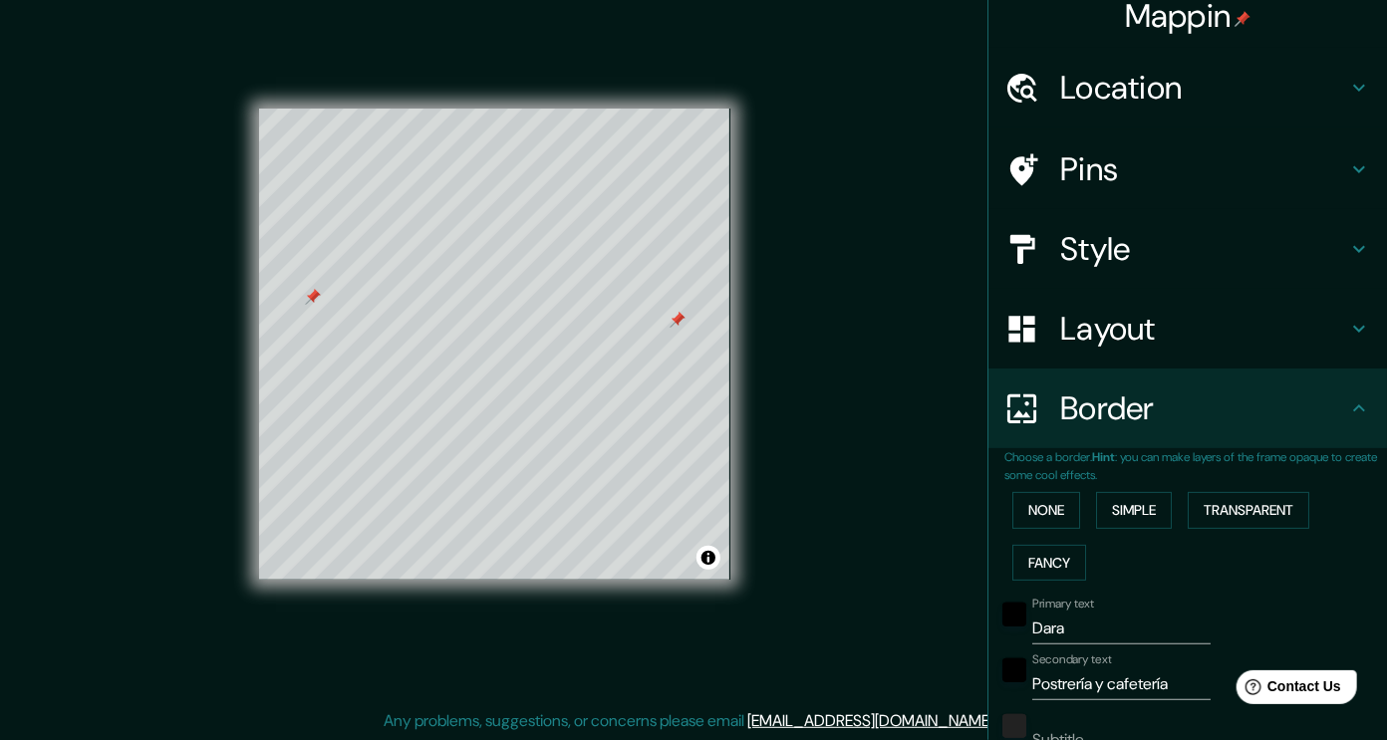
scroll to position [0, 0]
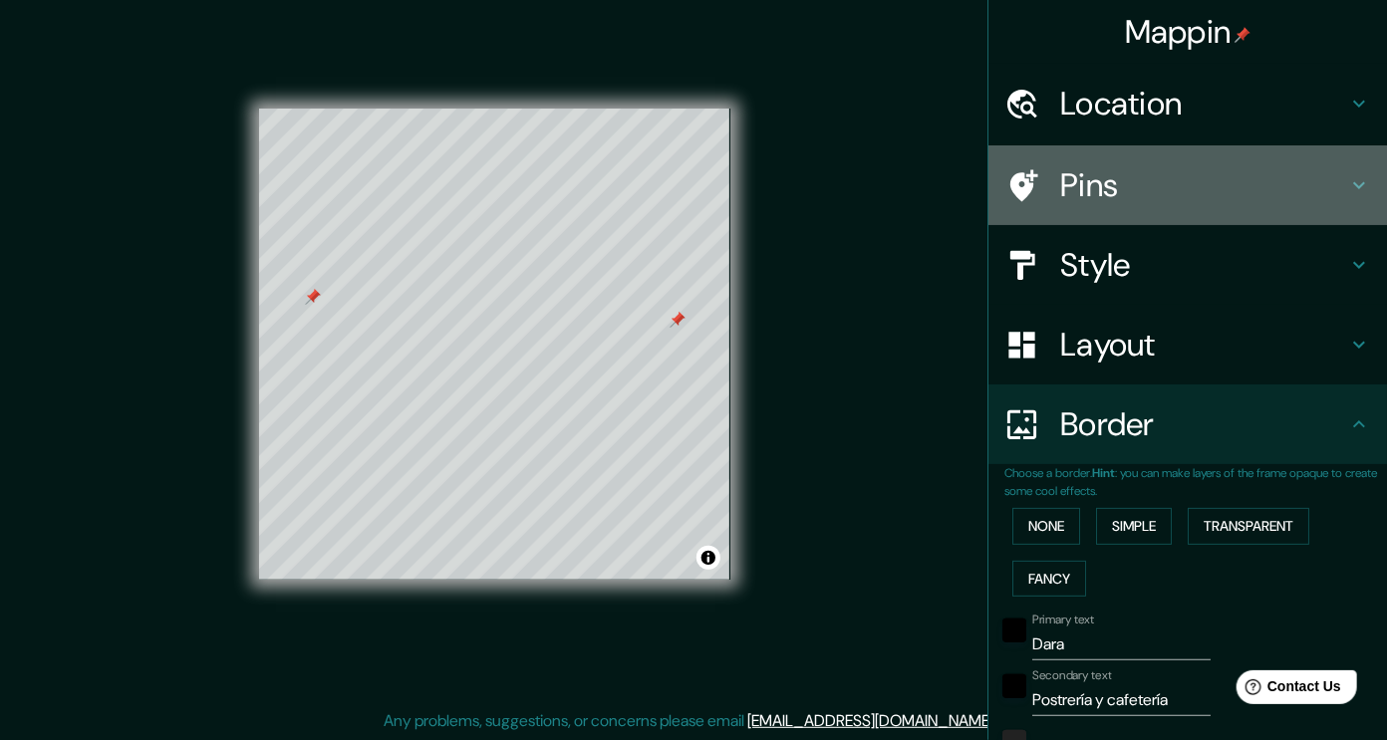
click at [1175, 190] on h4 "Pins" at bounding box center [1203, 185] width 287 height 40
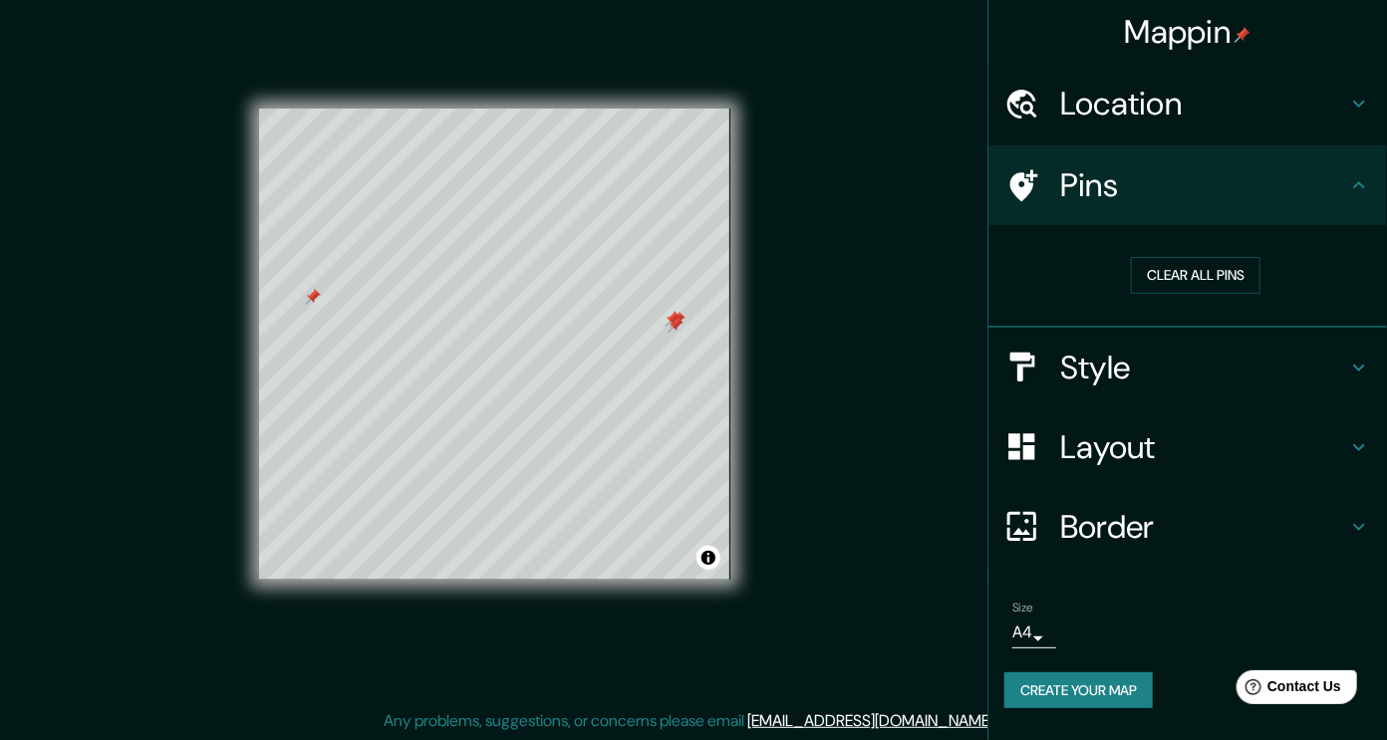
click at [672, 322] on div at bounding box center [672, 319] width 16 height 16
click at [672, 322] on div at bounding box center [675, 325] width 16 height 16
click at [330, 308] on div at bounding box center [331, 305] width 16 height 16
click at [327, 303] on div at bounding box center [331, 305] width 16 height 16
click at [323, 302] on div at bounding box center [331, 305] width 16 height 16
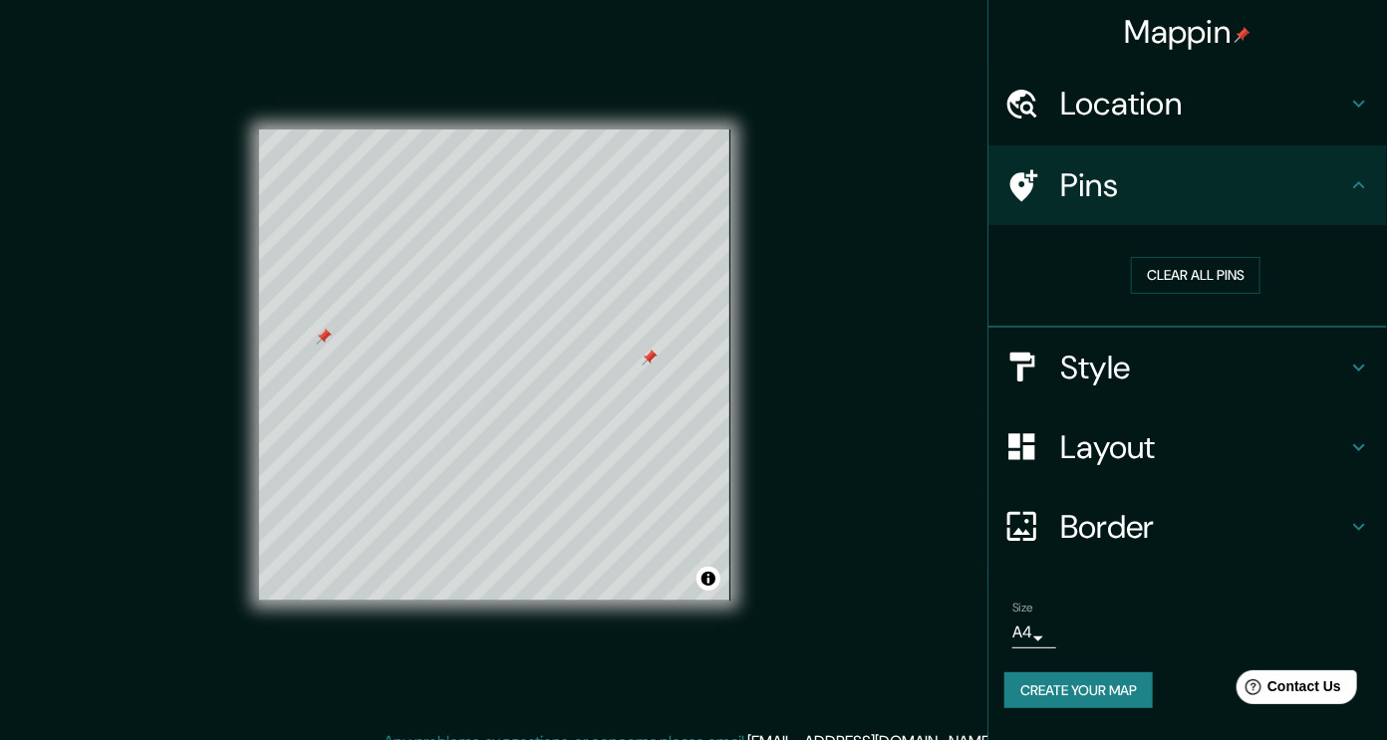
scroll to position [21, 0]
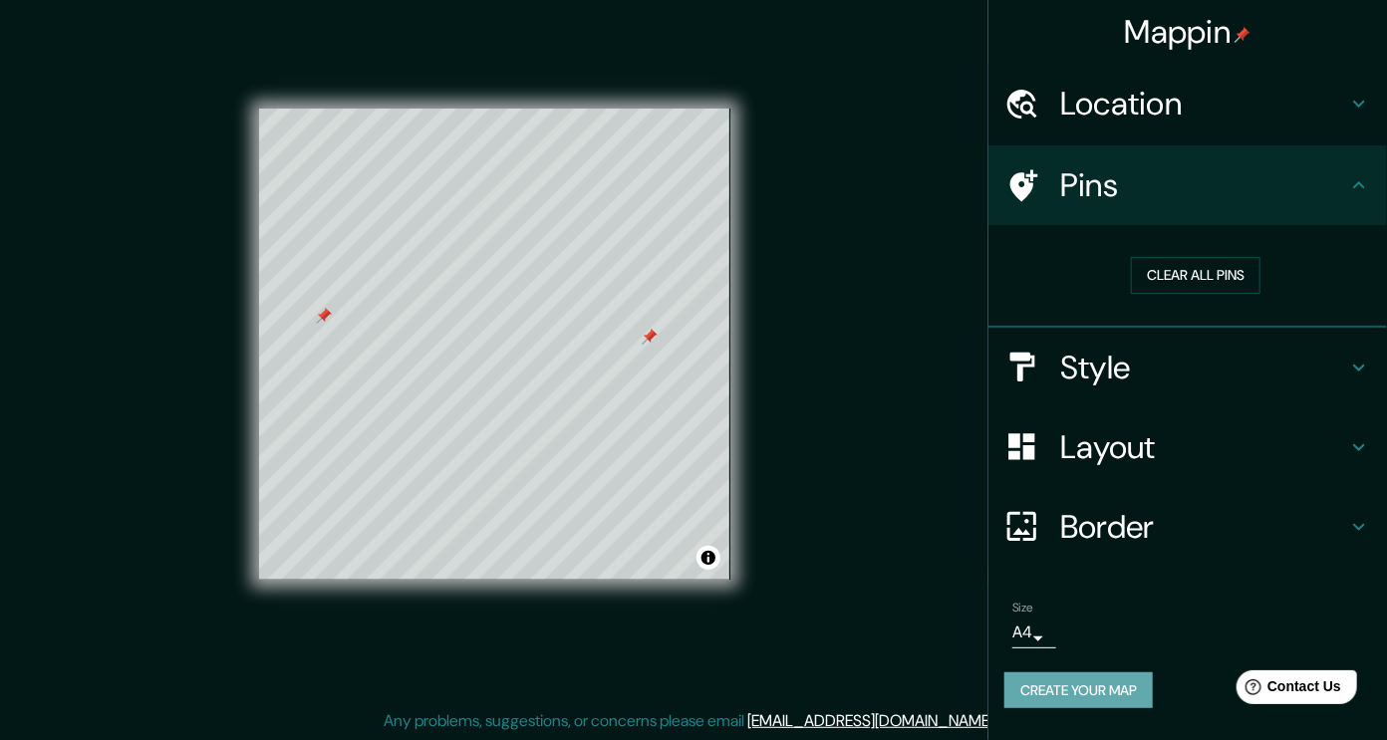
click at [1088, 686] on button "Create your map" at bounding box center [1078, 690] width 148 height 37
click at [1111, 685] on button "Create your map" at bounding box center [1078, 690] width 148 height 37
click at [711, 554] on button "Toggle attribution" at bounding box center [708, 558] width 24 height 24
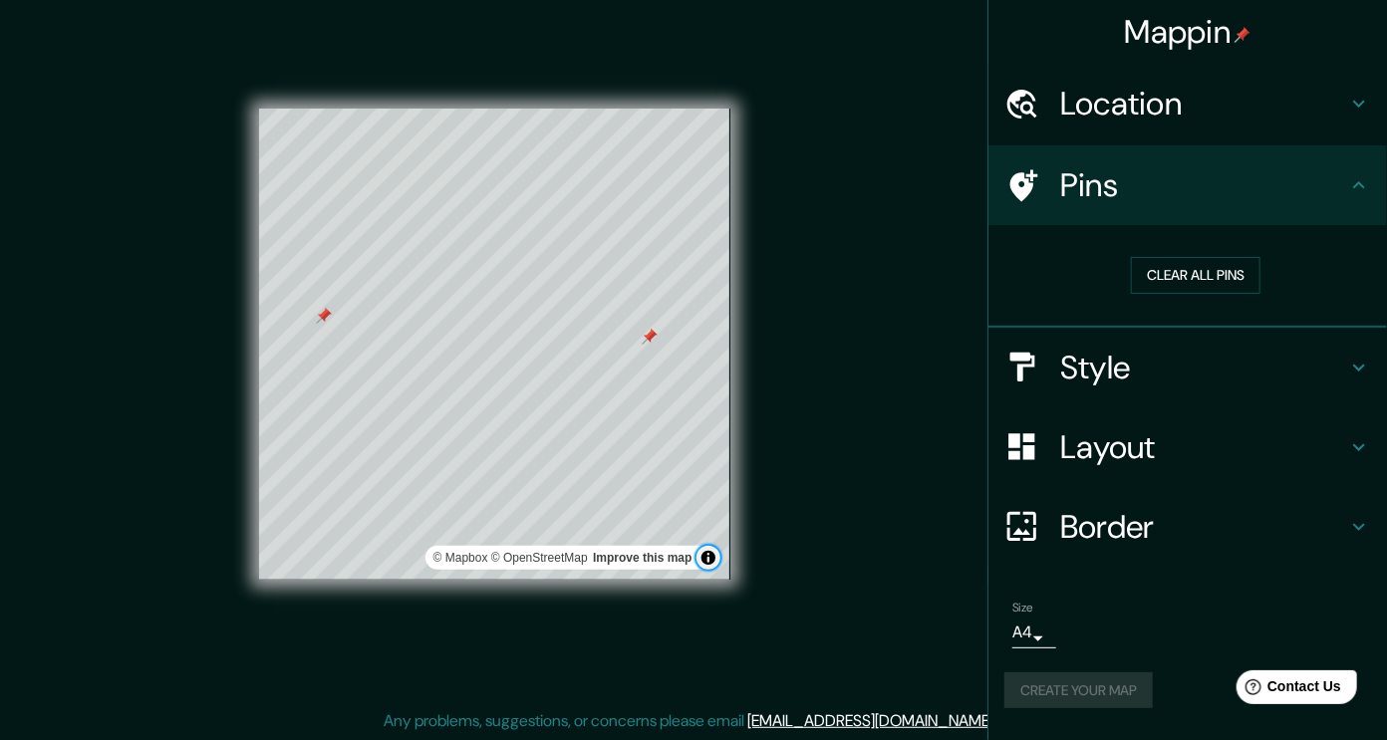
click at [711, 554] on button "Toggle attribution" at bounding box center [708, 558] width 24 height 24
click at [667, 559] on link "Improve this map" at bounding box center [642, 558] width 99 height 14
click at [779, 580] on div "Mappin Location Pins Clear all pins Style Layout Border Choose a border. Hint :…" at bounding box center [693, 360] width 1387 height 762
click at [710, 562] on button "Toggle attribution" at bounding box center [708, 558] width 24 height 24
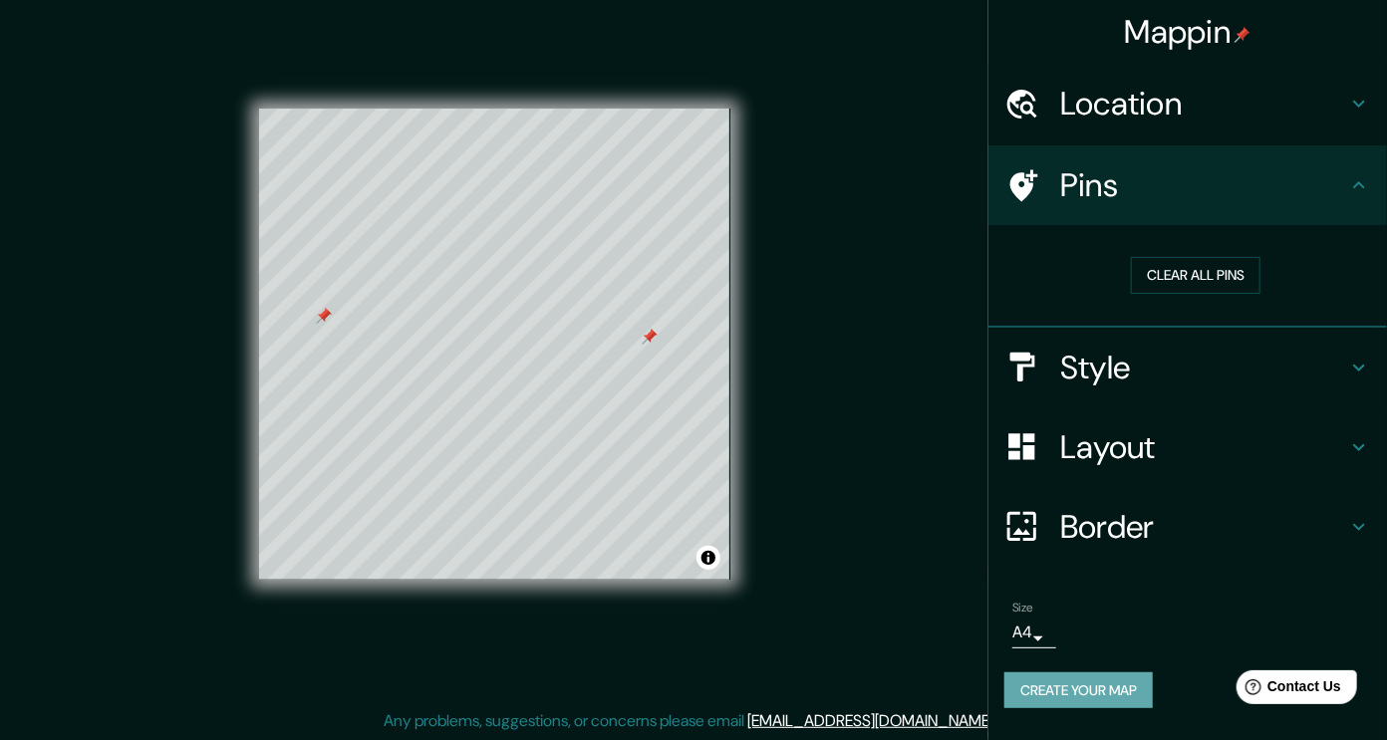
click at [1126, 682] on button "Create your map" at bounding box center [1078, 690] width 148 height 37
click at [1173, 523] on h4 "Border" at bounding box center [1203, 527] width 287 height 40
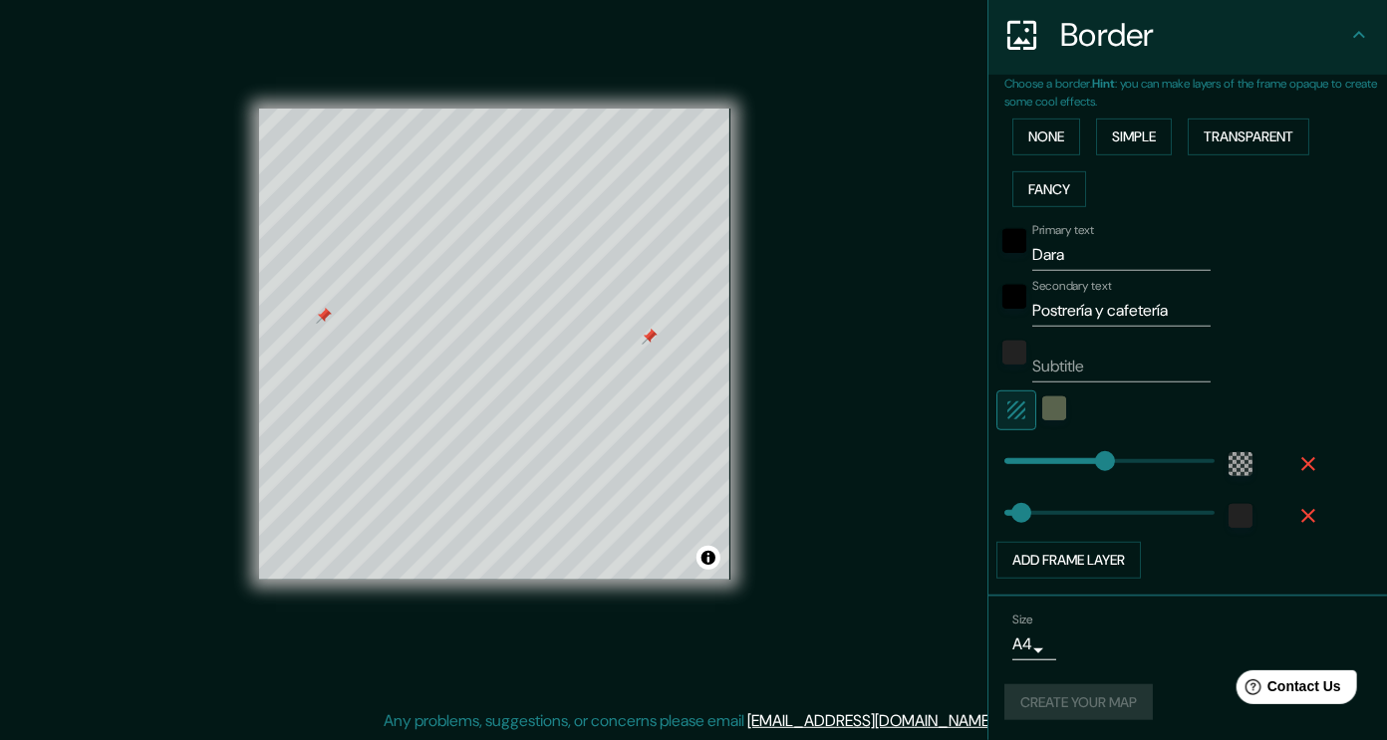
scroll to position [0, 0]
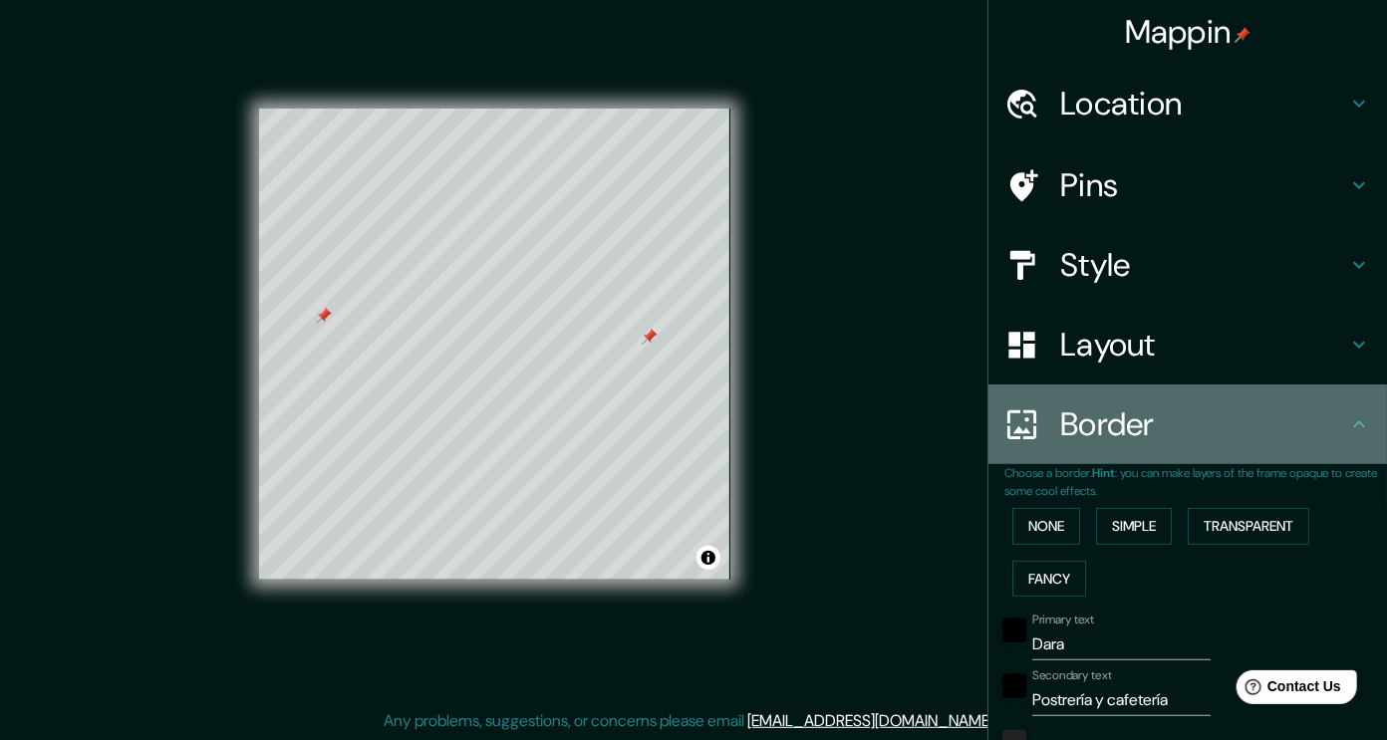
click at [1289, 437] on h4 "Border" at bounding box center [1203, 424] width 287 height 40
click at [1346, 443] on div "Border" at bounding box center [1187, 424] width 398 height 80
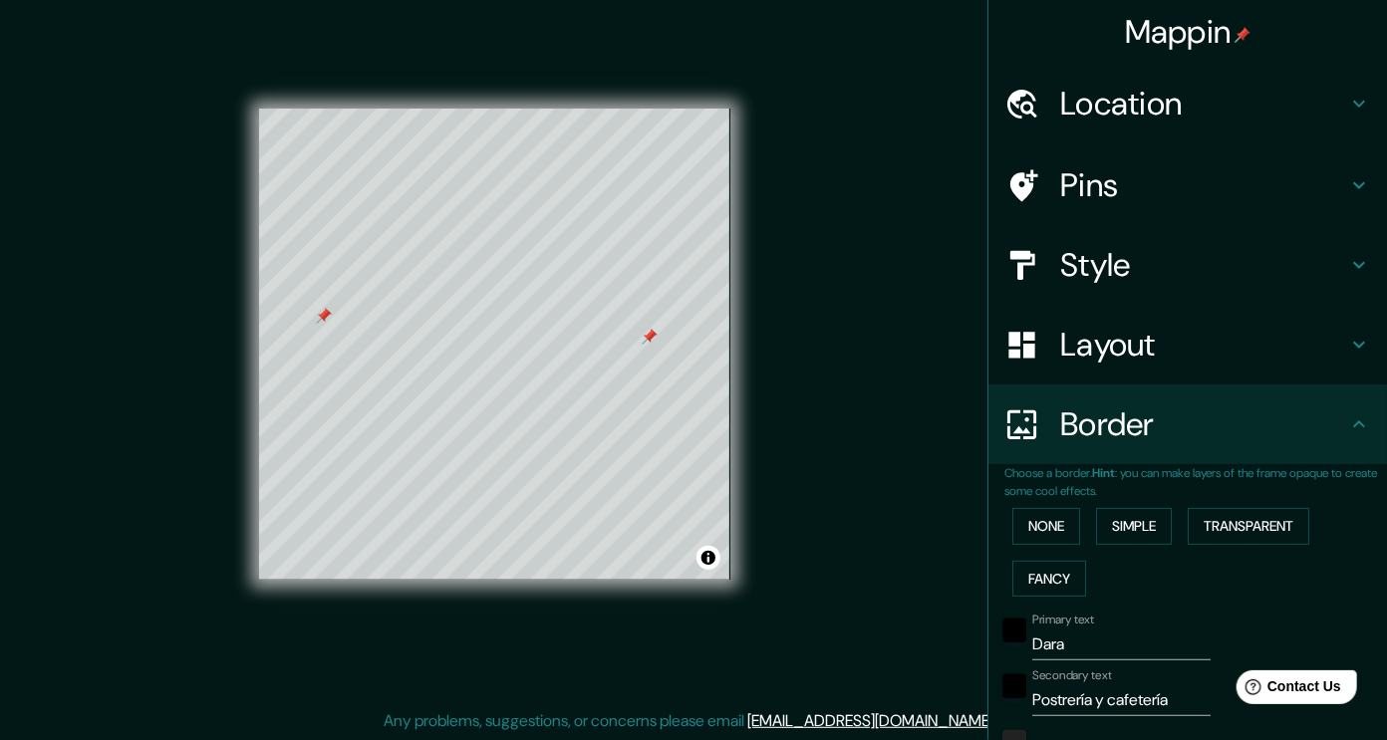
click at [1352, 318] on div "Layout" at bounding box center [1187, 345] width 398 height 80
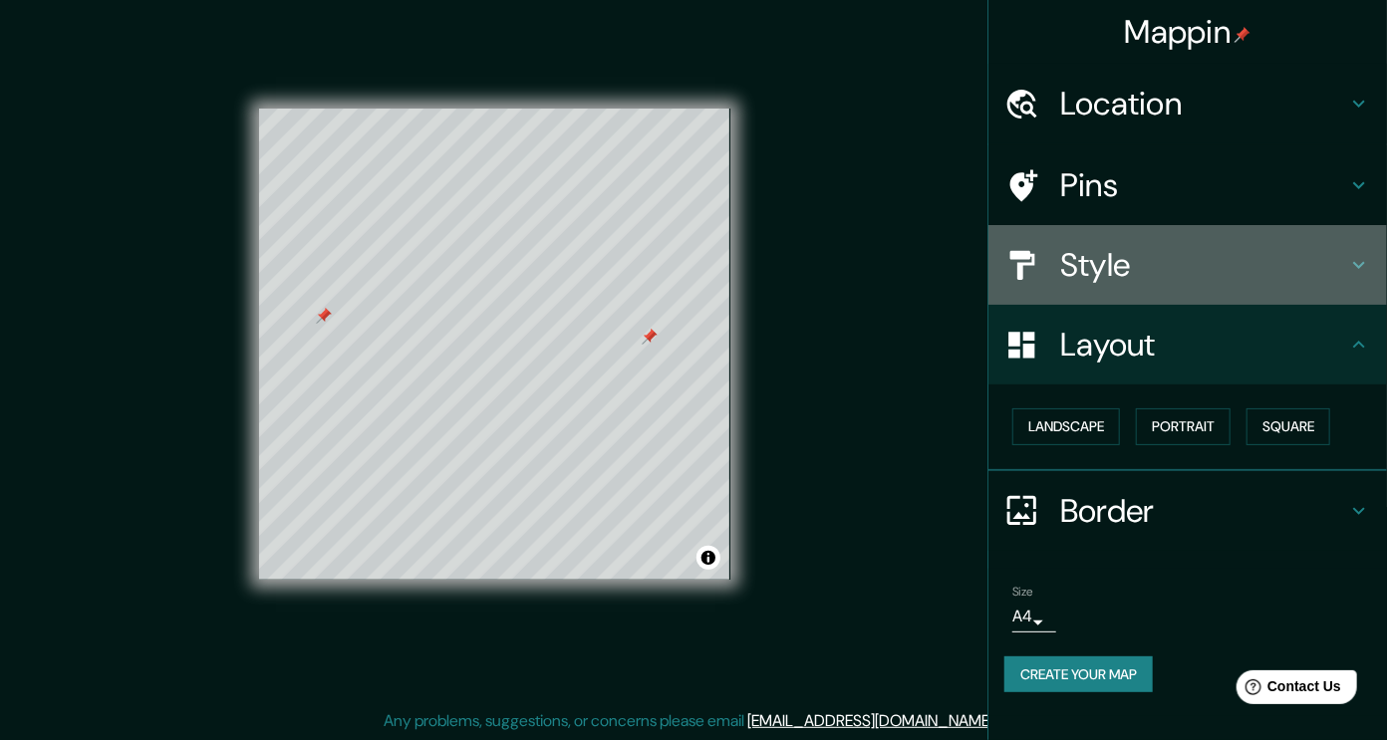
click at [1352, 243] on div "Style" at bounding box center [1187, 265] width 398 height 80
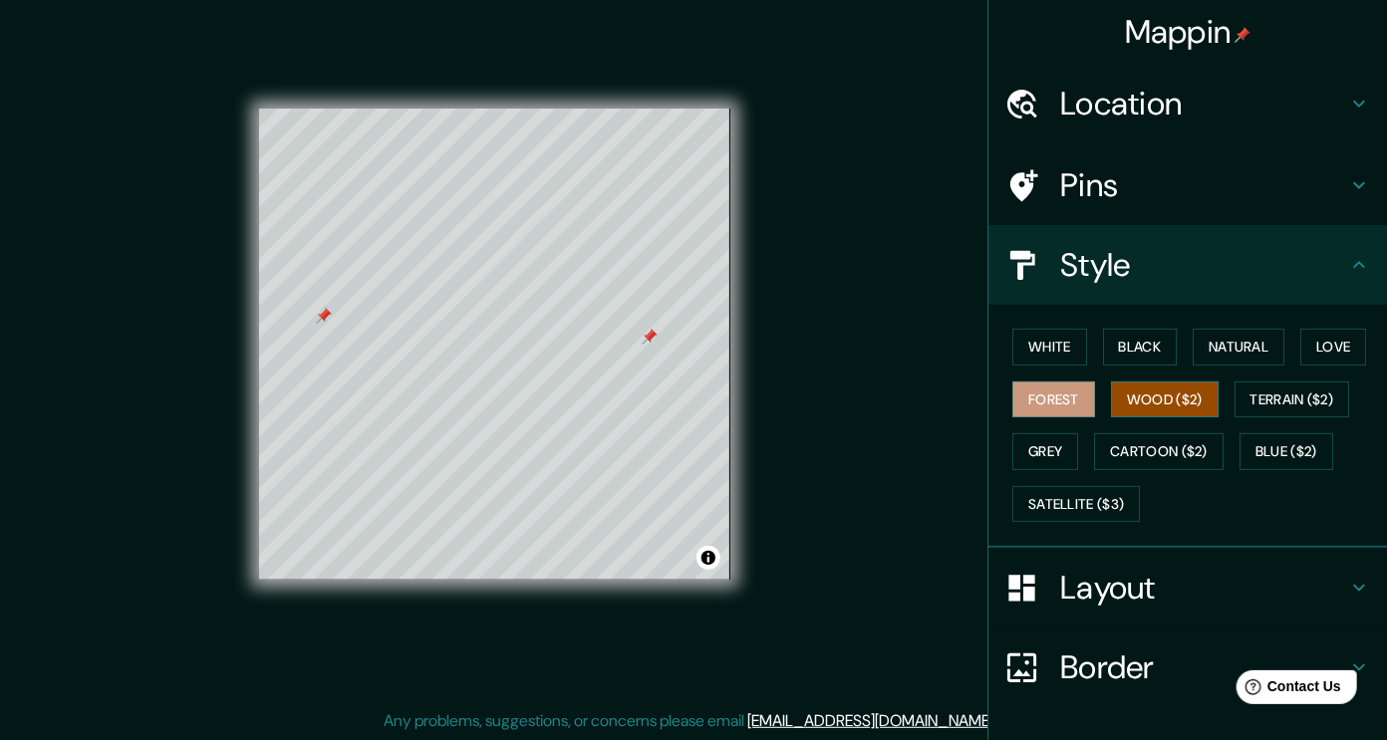
click at [1173, 397] on button "Wood ($2)" at bounding box center [1165, 400] width 108 height 37
click at [1043, 400] on button "Forest" at bounding box center [1053, 400] width 83 height 37
click at [1262, 342] on button "Natural" at bounding box center [1238, 347] width 92 height 37
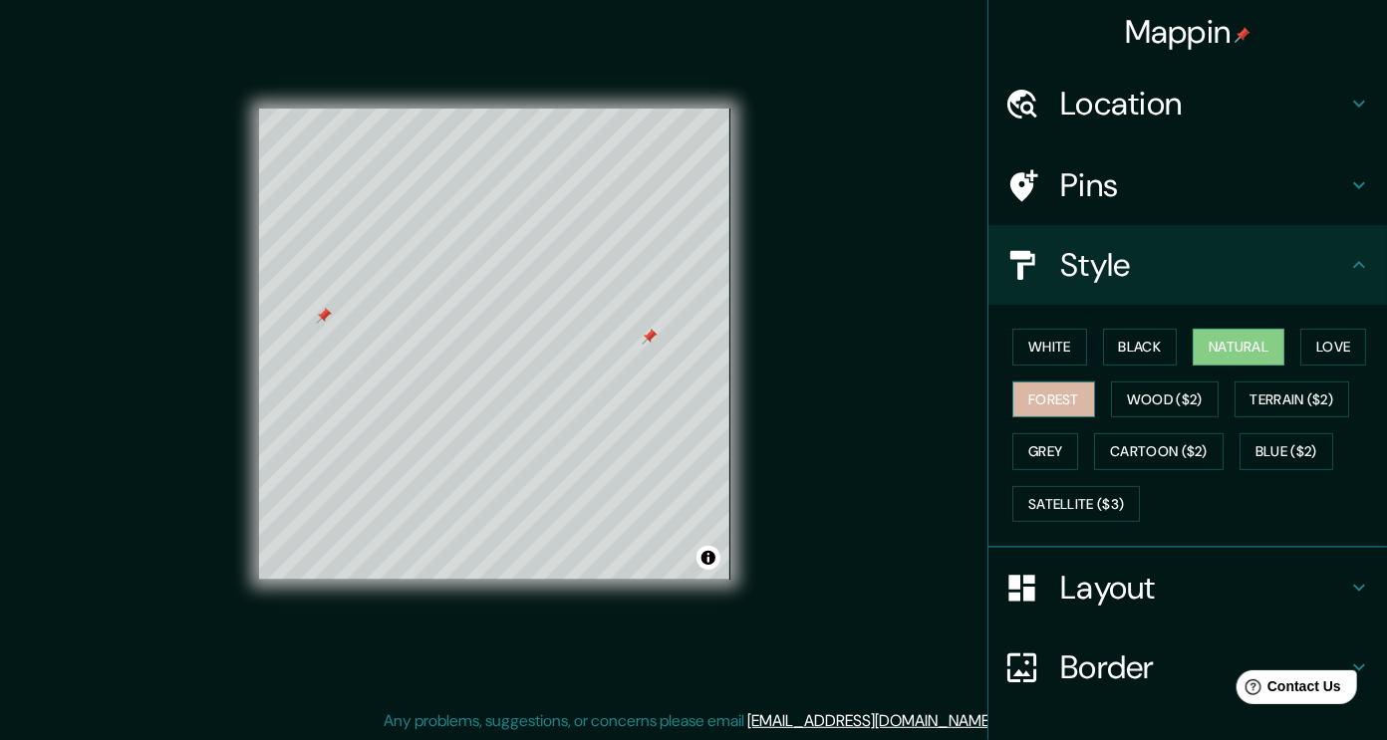
click at [1046, 401] on button "Forest" at bounding box center [1053, 400] width 83 height 37
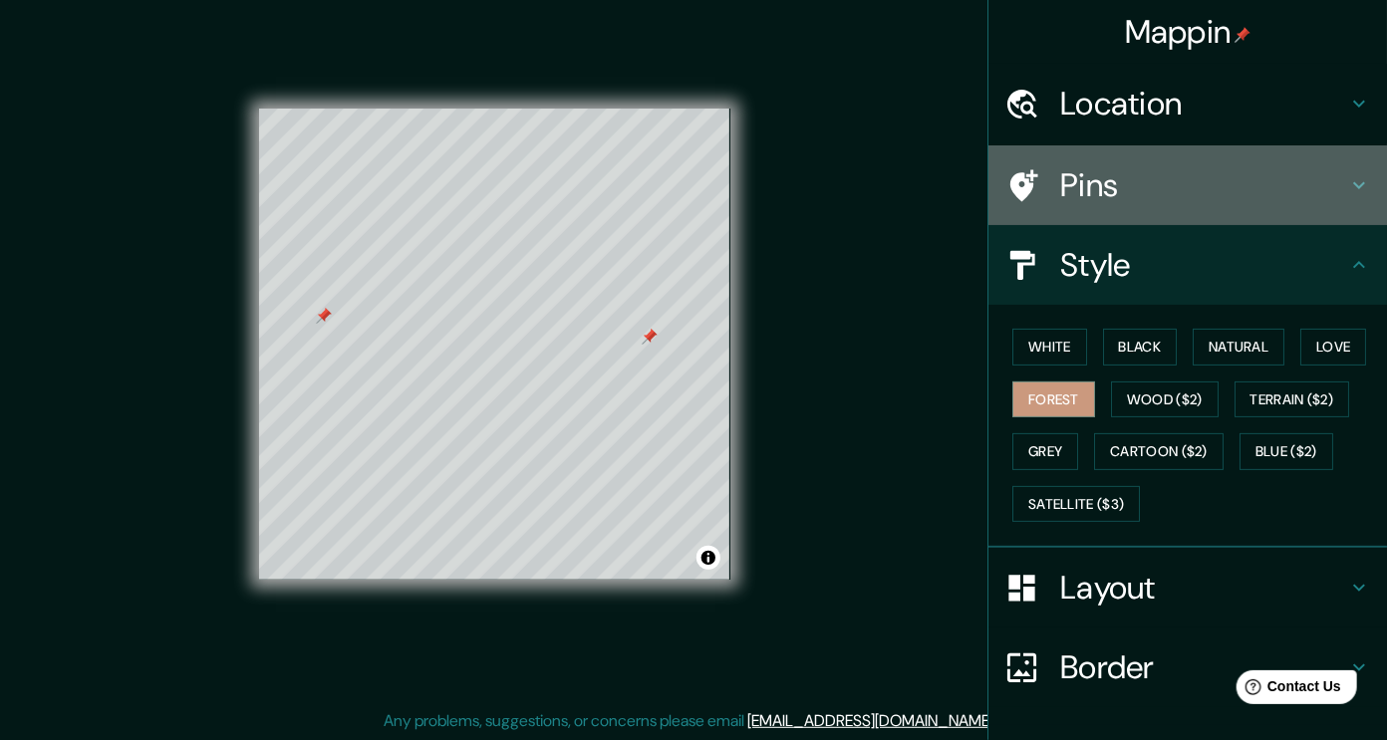
click at [1315, 192] on h4 "Pins" at bounding box center [1203, 185] width 287 height 40
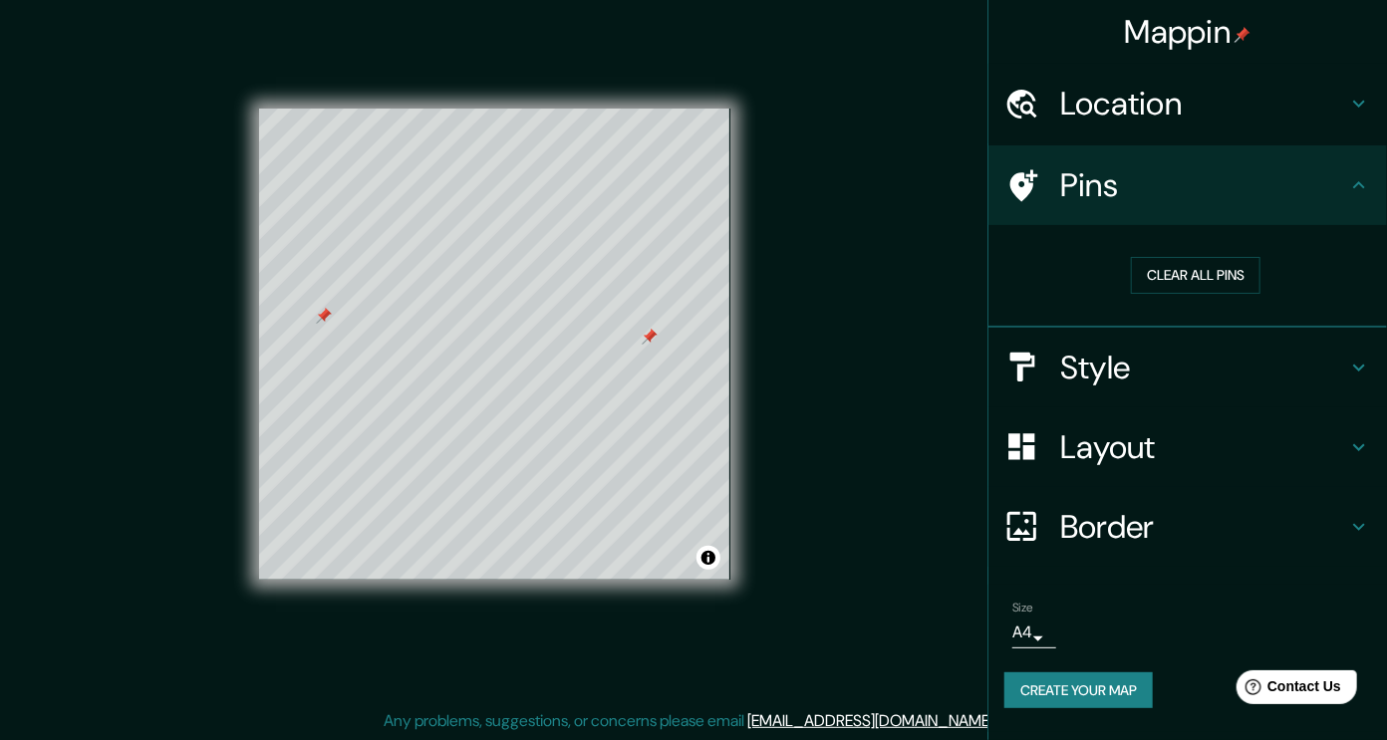
click at [1320, 101] on h4 "Location" at bounding box center [1203, 104] width 287 height 40
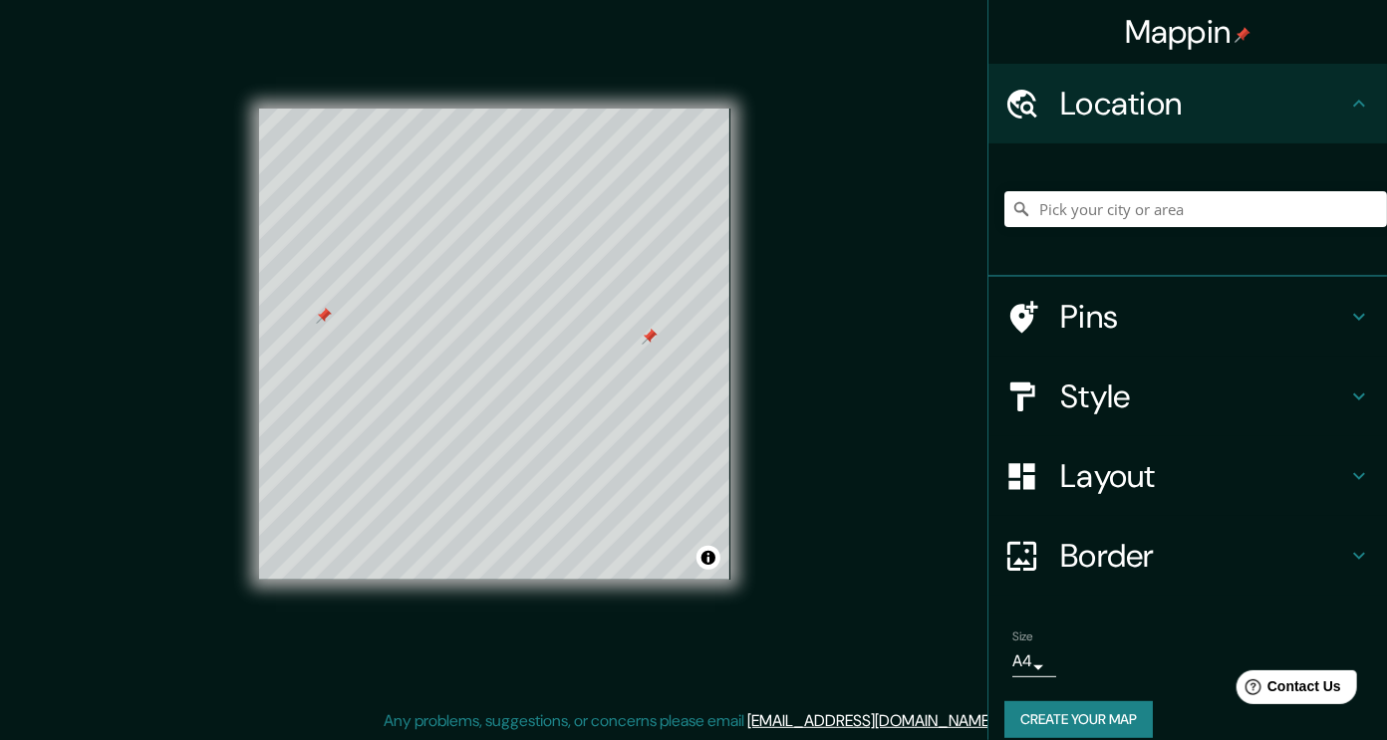
scroll to position [19, 0]
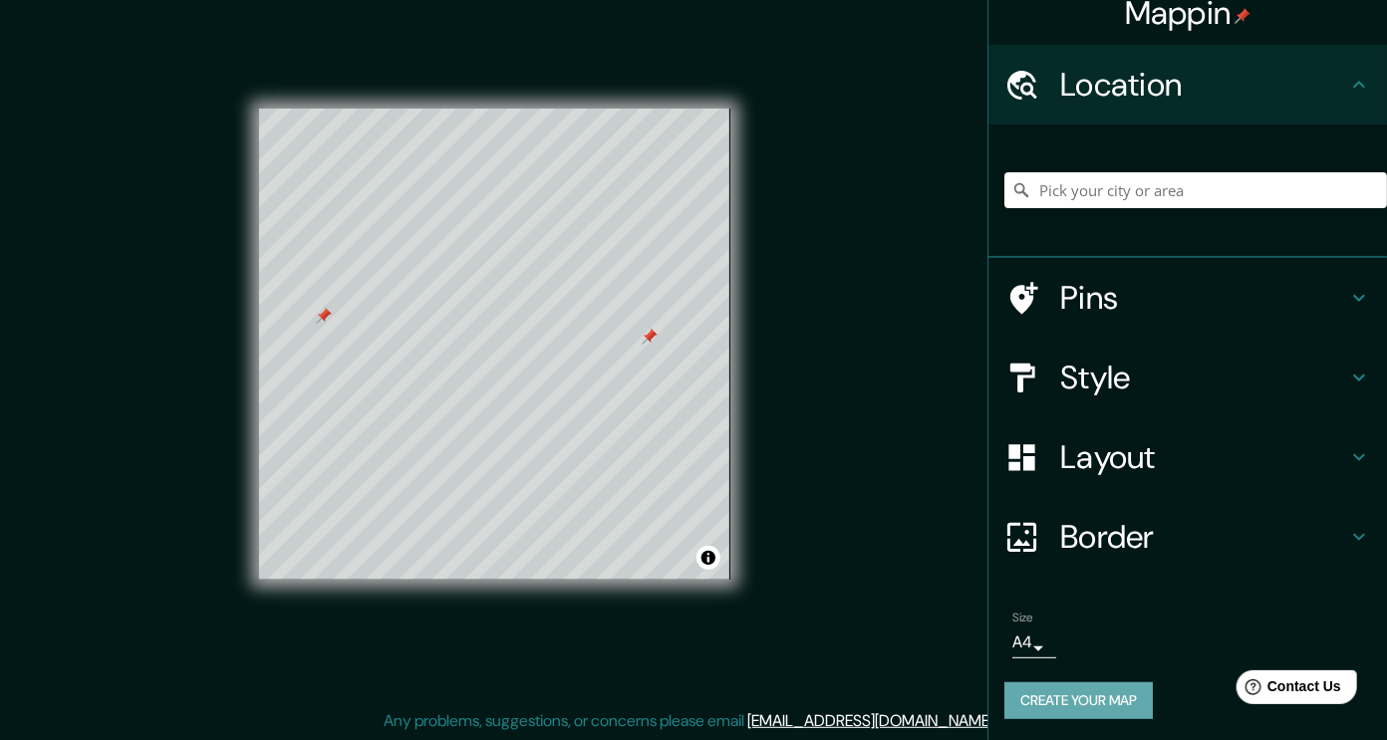
click at [1074, 712] on button "Create your map" at bounding box center [1078, 700] width 148 height 37
click at [1074, 712] on div "Create your map" at bounding box center [1187, 700] width 367 height 37
drag, startPoint x: 1074, startPoint y: 712, endPoint x: 1132, endPoint y: 691, distance: 61.4
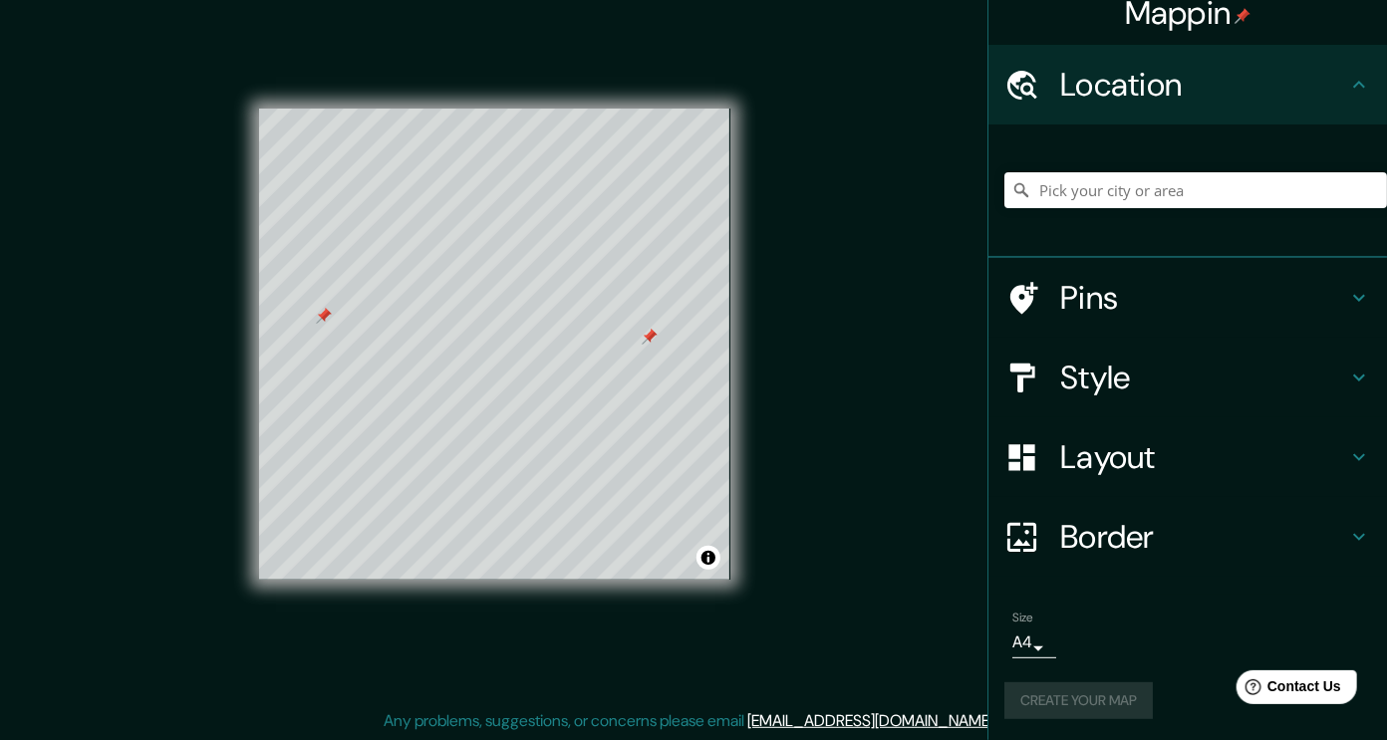
click at [1132, 691] on div "Create your map" at bounding box center [1187, 700] width 367 height 37
click at [1111, 691] on button "Create your map" at bounding box center [1078, 700] width 148 height 37
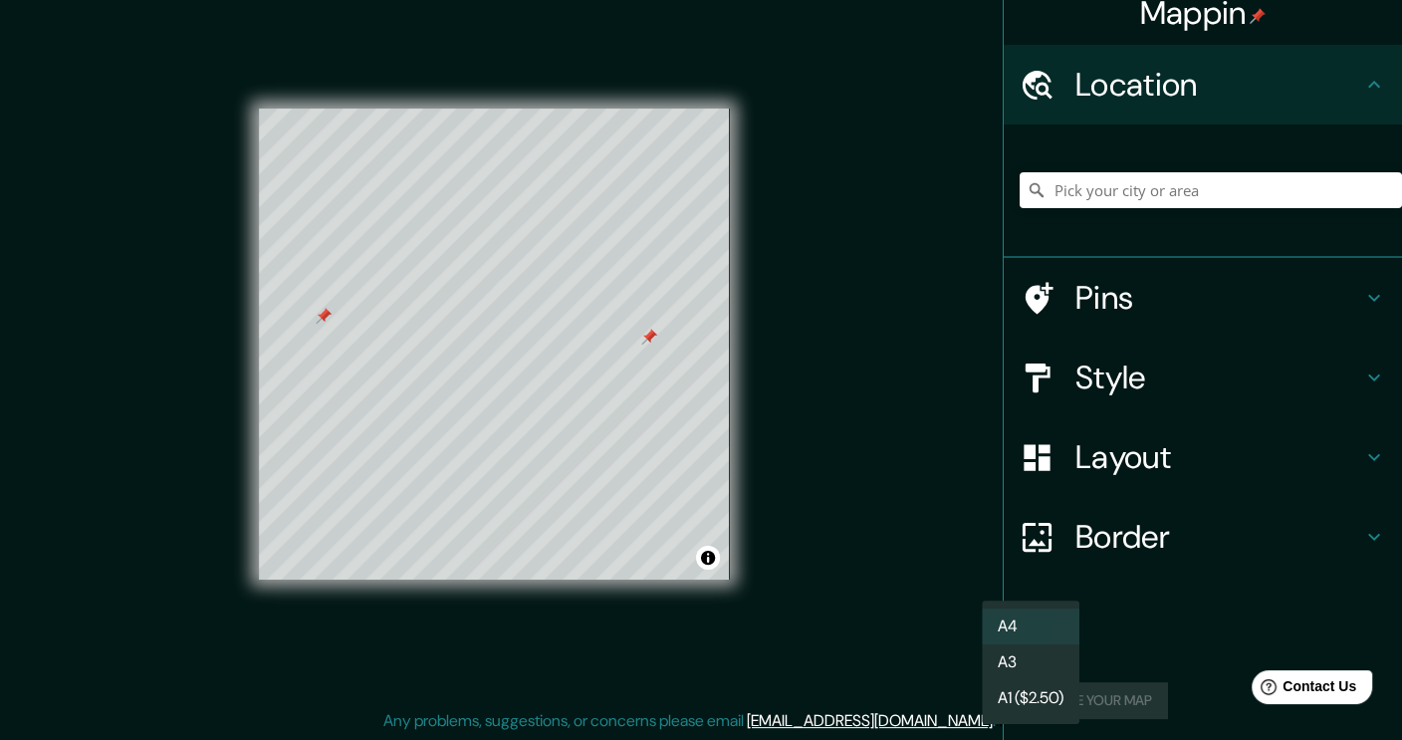
click at [1036, 633] on body "Mappin Location Pins Style Layout Border Choose a border. Hint : you can make l…" at bounding box center [701, 349] width 1402 height 740
click at [1033, 664] on li "A3" at bounding box center [1031, 662] width 98 height 36
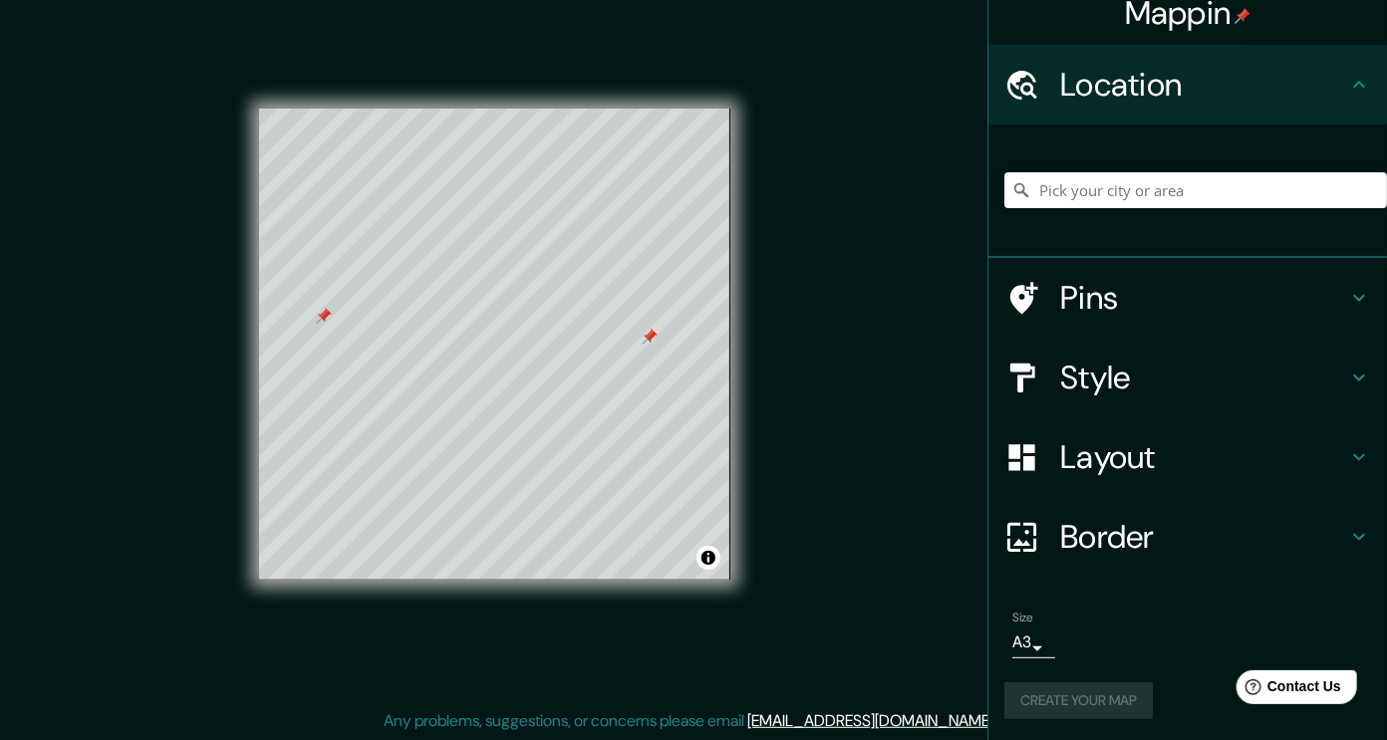
click at [1115, 698] on div "Create your map" at bounding box center [1187, 700] width 367 height 37
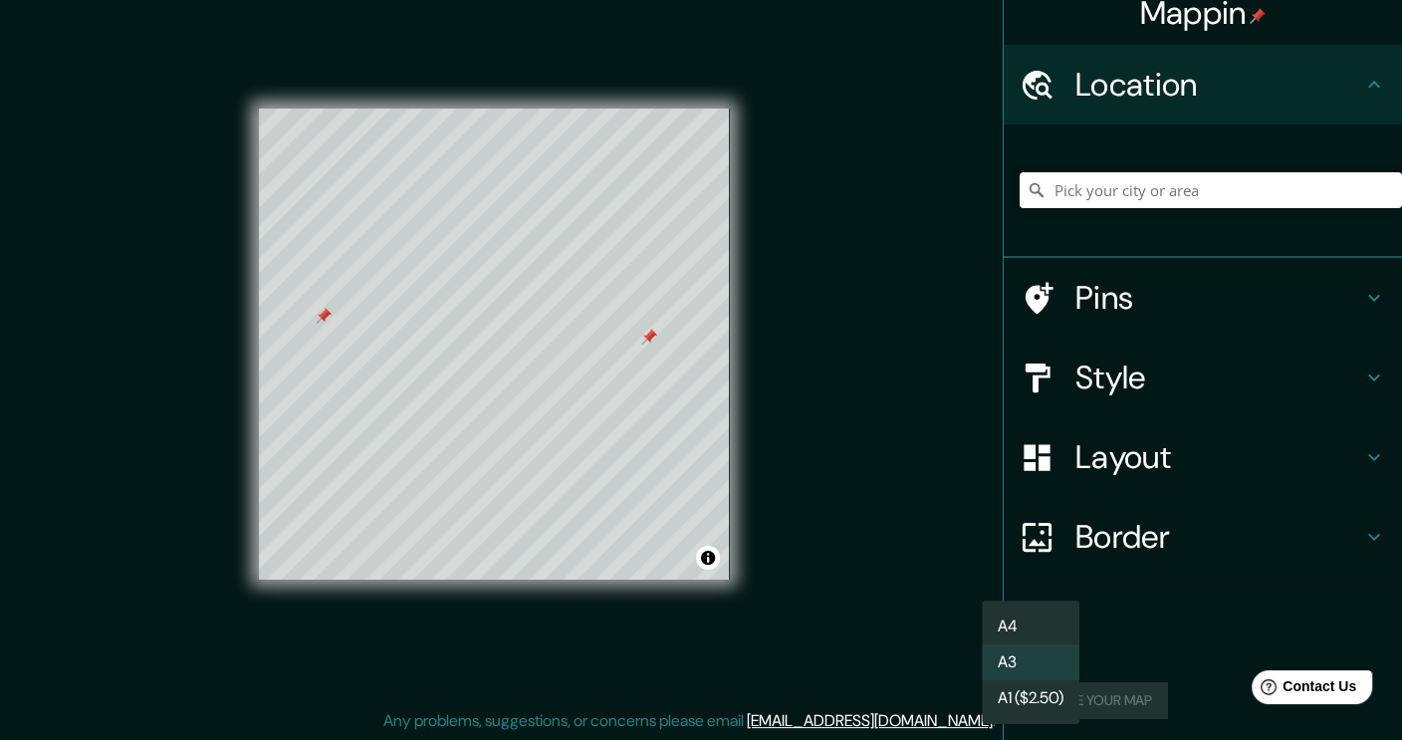
click at [1022, 642] on body "Mappin Location Pins Style Layout Border Choose a border. Hint : you can make l…" at bounding box center [701, 349] width 1402 height 740
drag, startPoint x: 1051, startPoint y: 602, endPoint x: 1038, endPoint y: 668, distance: 68.0
click at [1038, 668] on ul "A4 A3 A1 ($2.50)" at bounding box center [1031, 663] width 98 height 124
click at [1038, 668] on li "A3" at bounding box center [1031, 662] width 98 height 36
click at [1032, 624] on body "Mappin Location Pins Style Layout Border Choose a border. Hint : you can make l…" at bounding box center [701, 349] width 1402 height 740
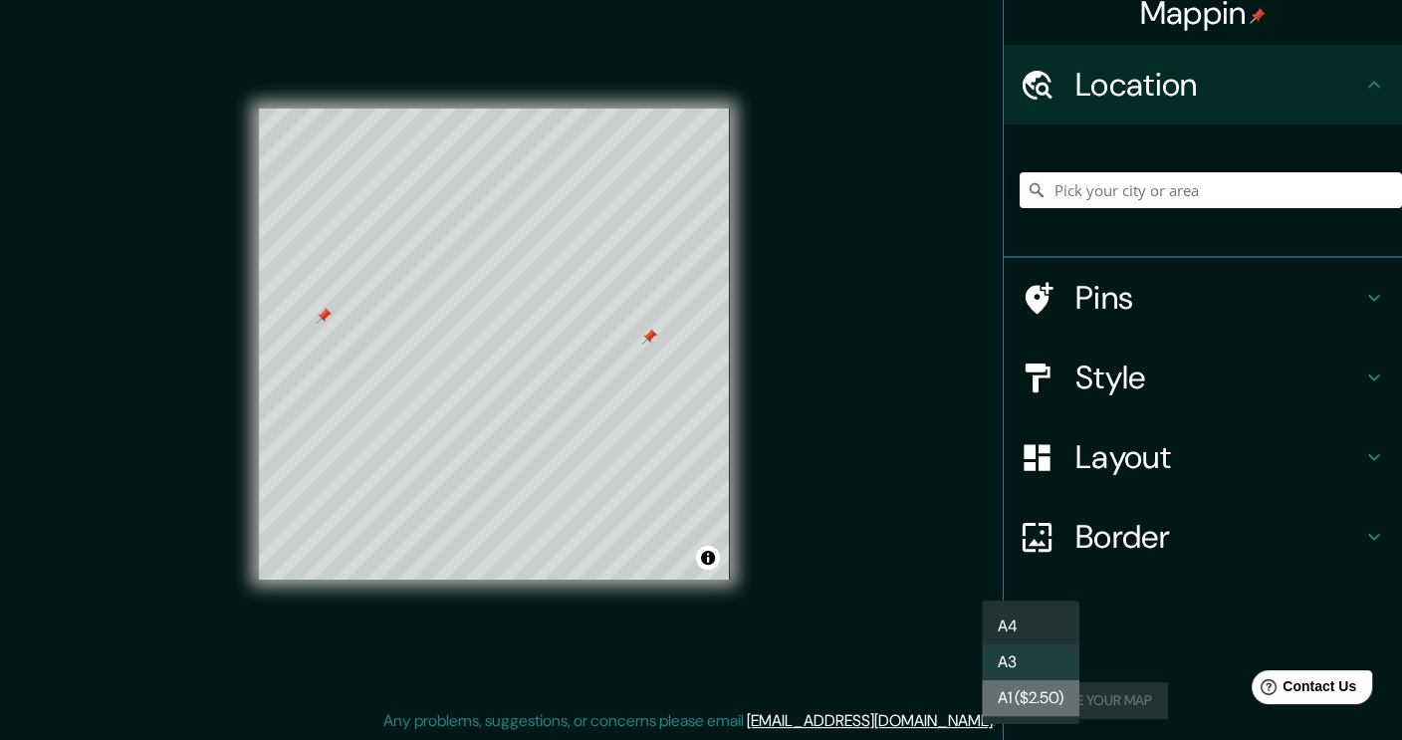
click at [1039, 711] on li "A1 ($2.50)" at bounding box center [1031, 698] width 98 height 36
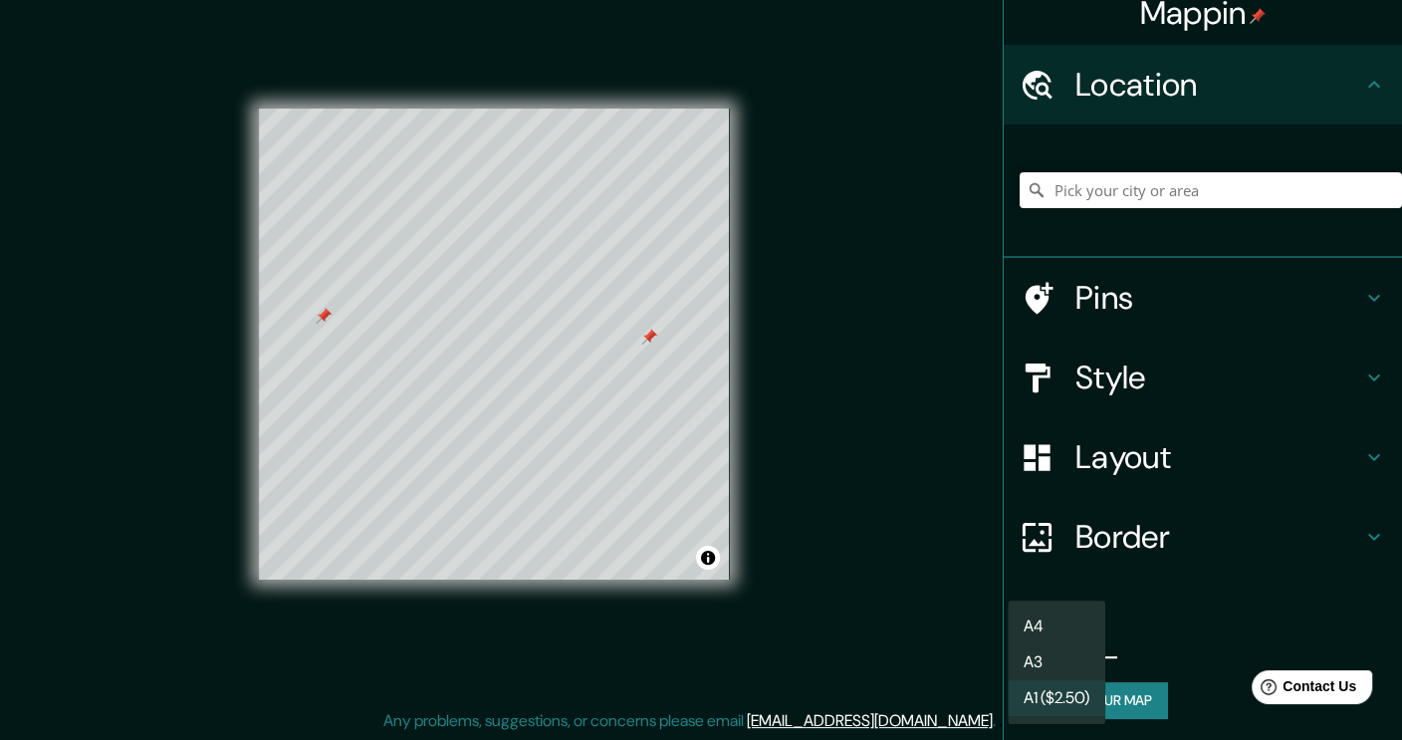
click at [1078, 635] on body "Mappin Location Pins Style Layout Border Choose a border. Hint : you can make l…" at bounding box center [701, 349] width 1402 height 740
click at [1155, 702] on div at bounding box center [701, 370] width 1402 height 740
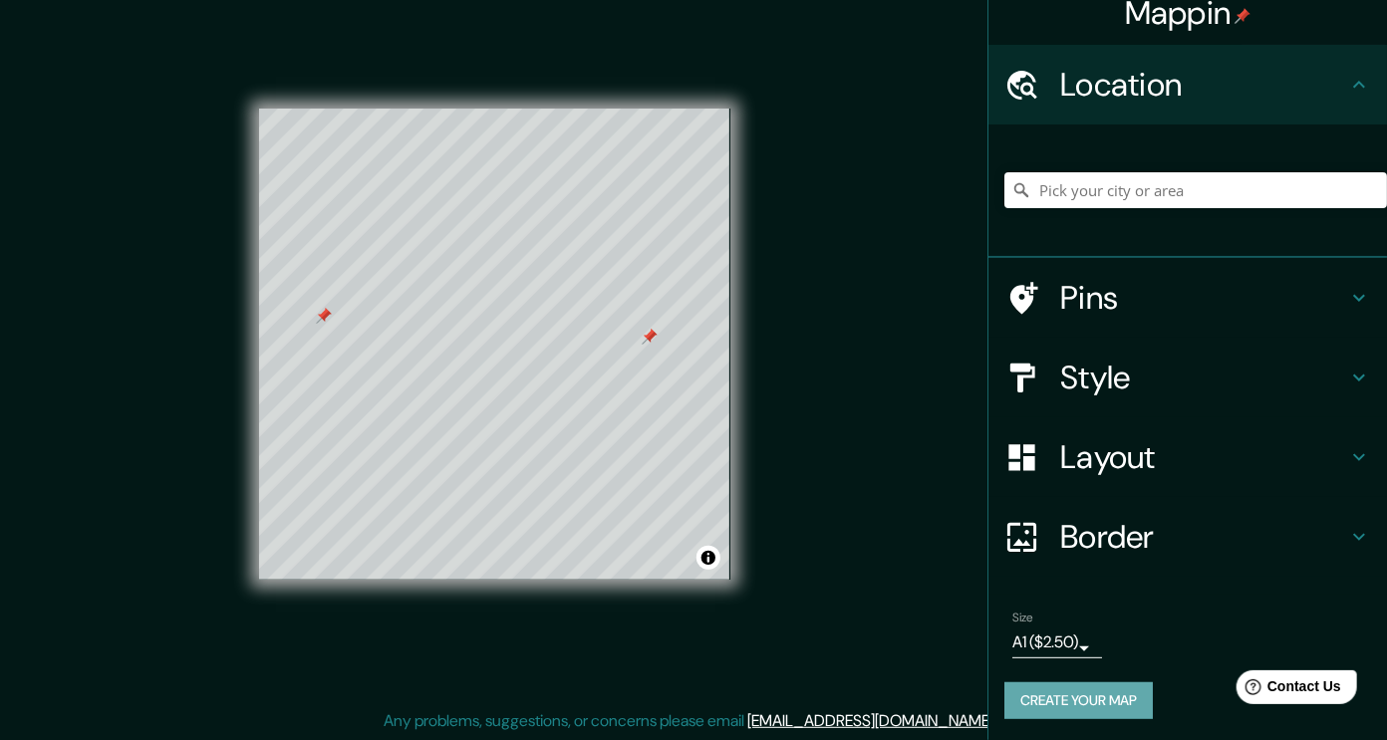
click at [1126, 701] on button "Create your map" at bounding box center [1078, 700] width 148 height 37
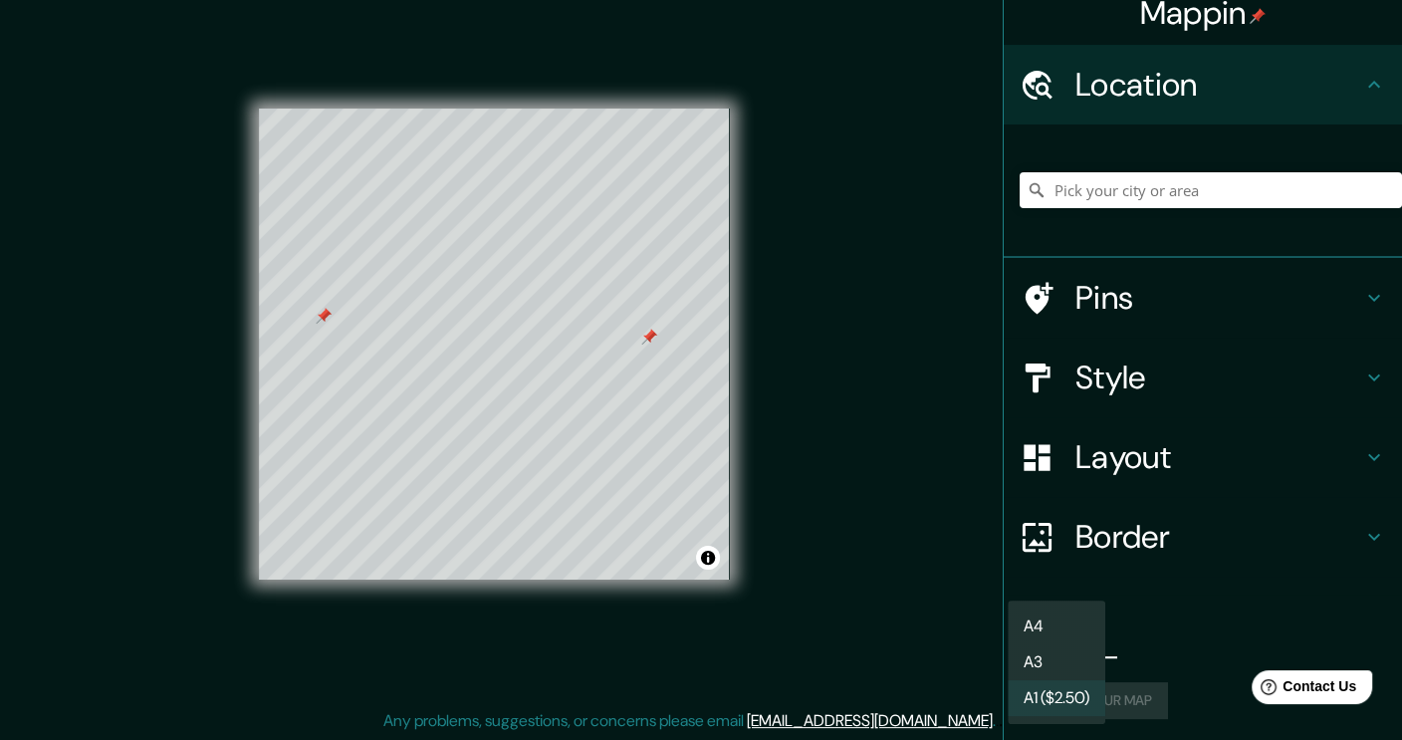
click at [1064, 640] on body "Mappin Location Pins Style Layout Border Choose a border. Hint : you can make l…" at bounding box center [701, 349] width 1402 height 740
click at [1067, 636] on li "A4" at bounding box center [1057, 627] width 98 height 36
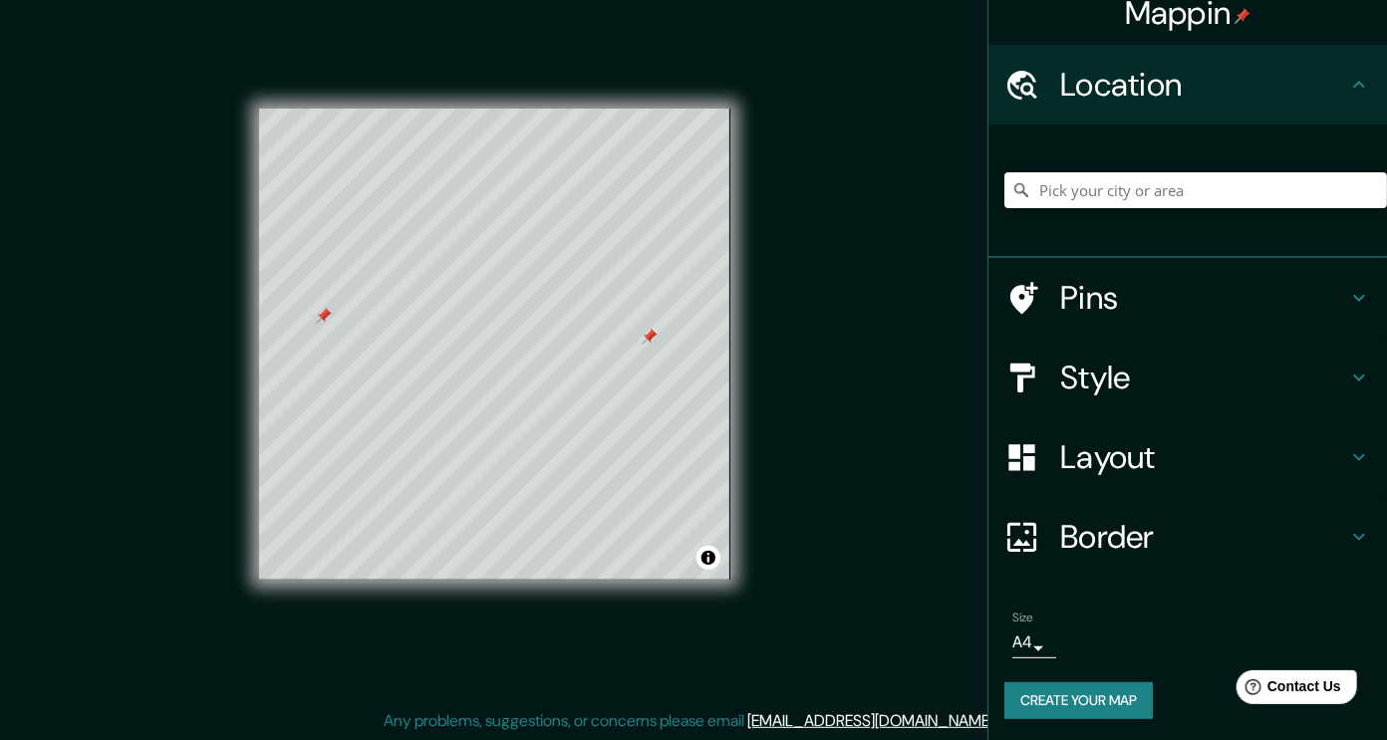
click at [804, 596] on div "Mappin Location Pins Style Layout Border Choose a border. Hint : you can make l…" at bounding box center [693, 360] width 1387 height 762
click at [1091, 714] on button "Create your map" at bounding box center [1078, 700] width 148 height 37
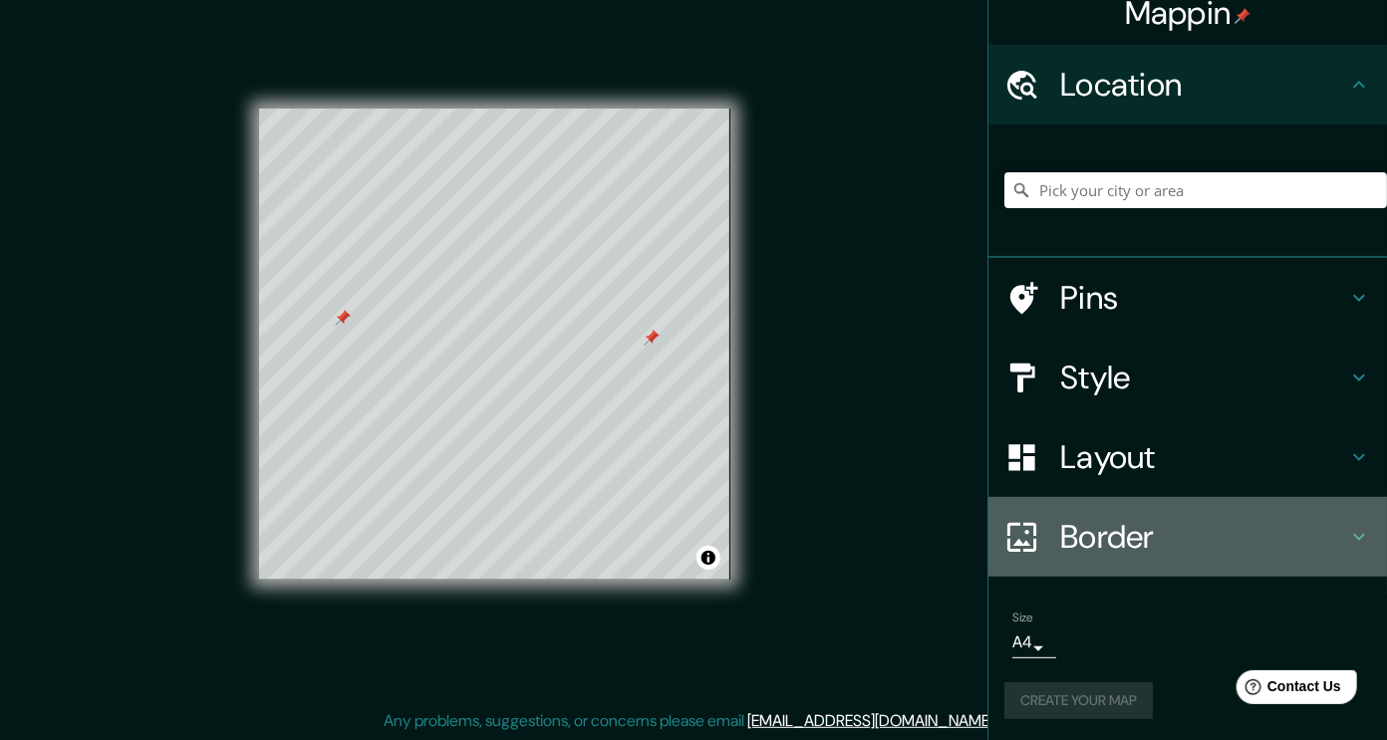
click at [1230, 541] on h4 "Border" at bounding box center [1203, 537] width 287 height 40
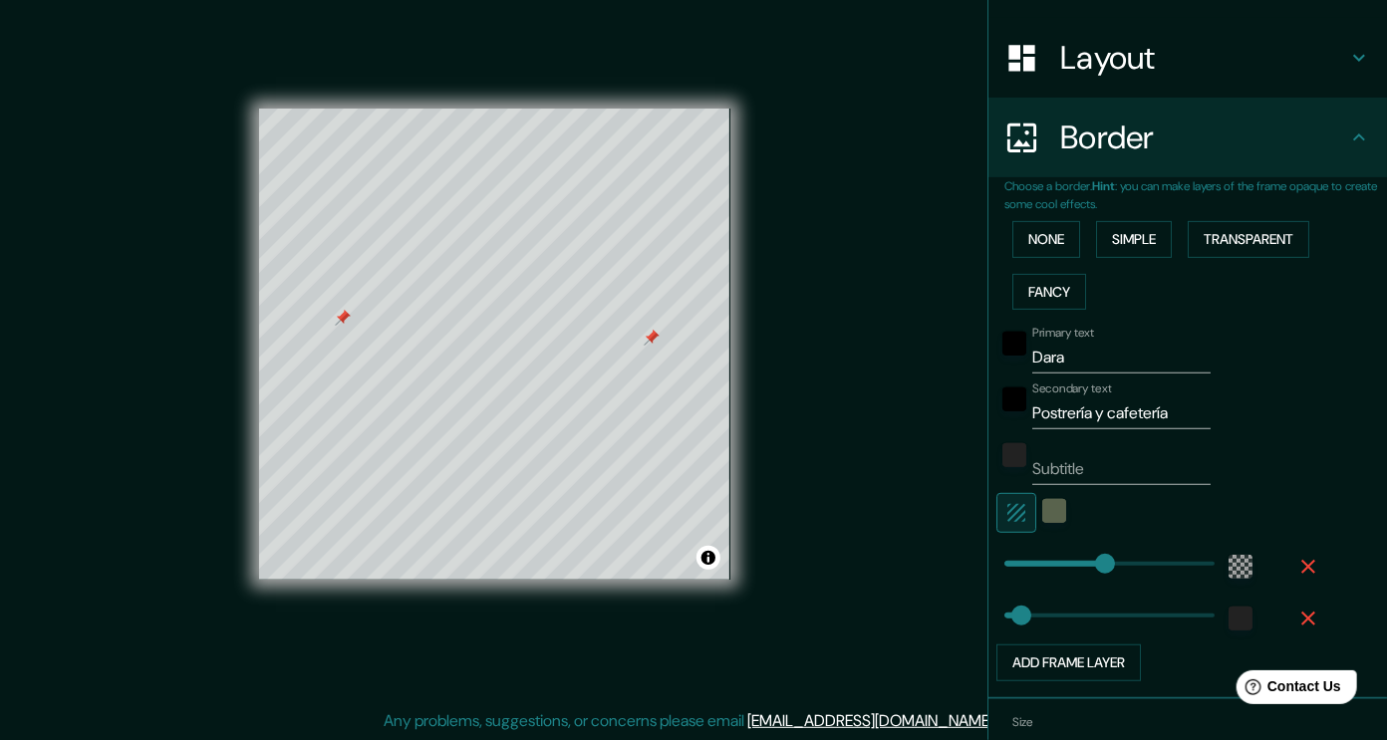
scroll to position [296, 0]
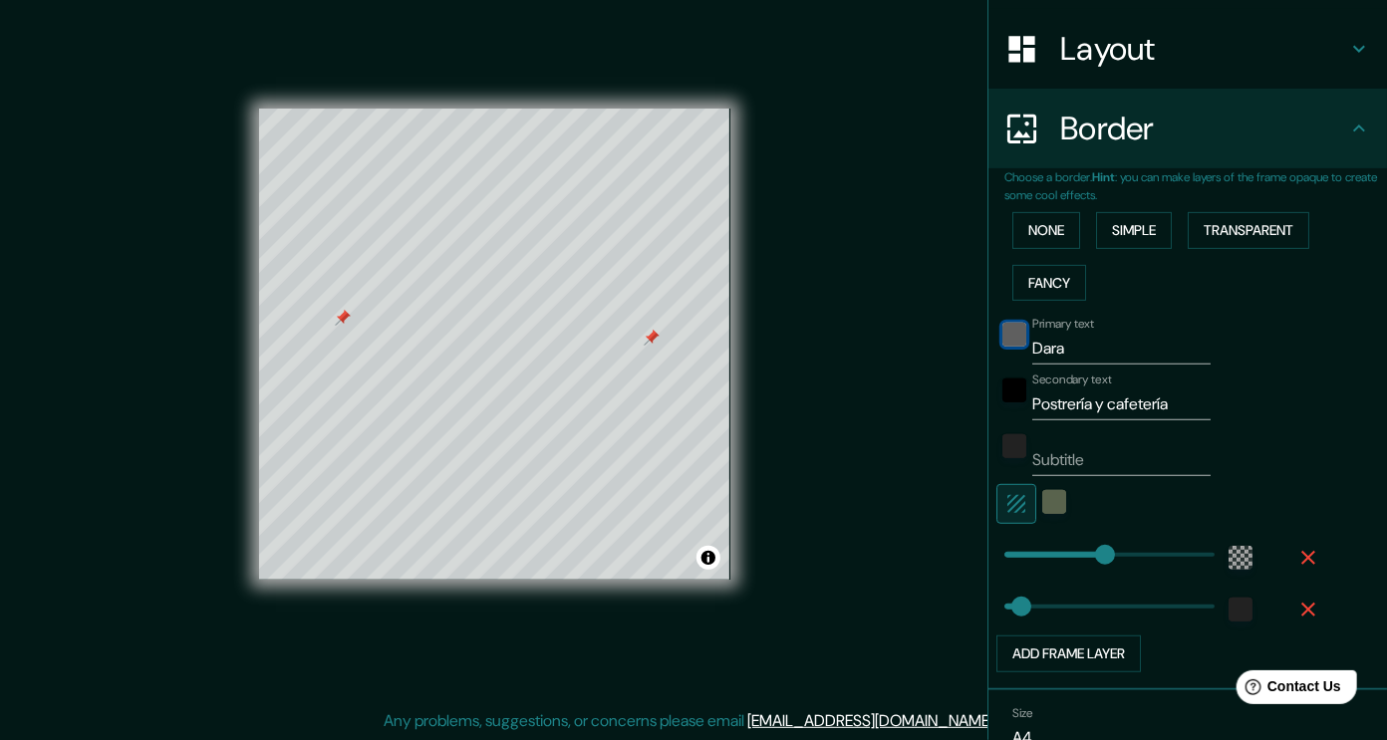
click at [1005, 326] on div "black" at bounding box center [1014, 335] width 24 height 24
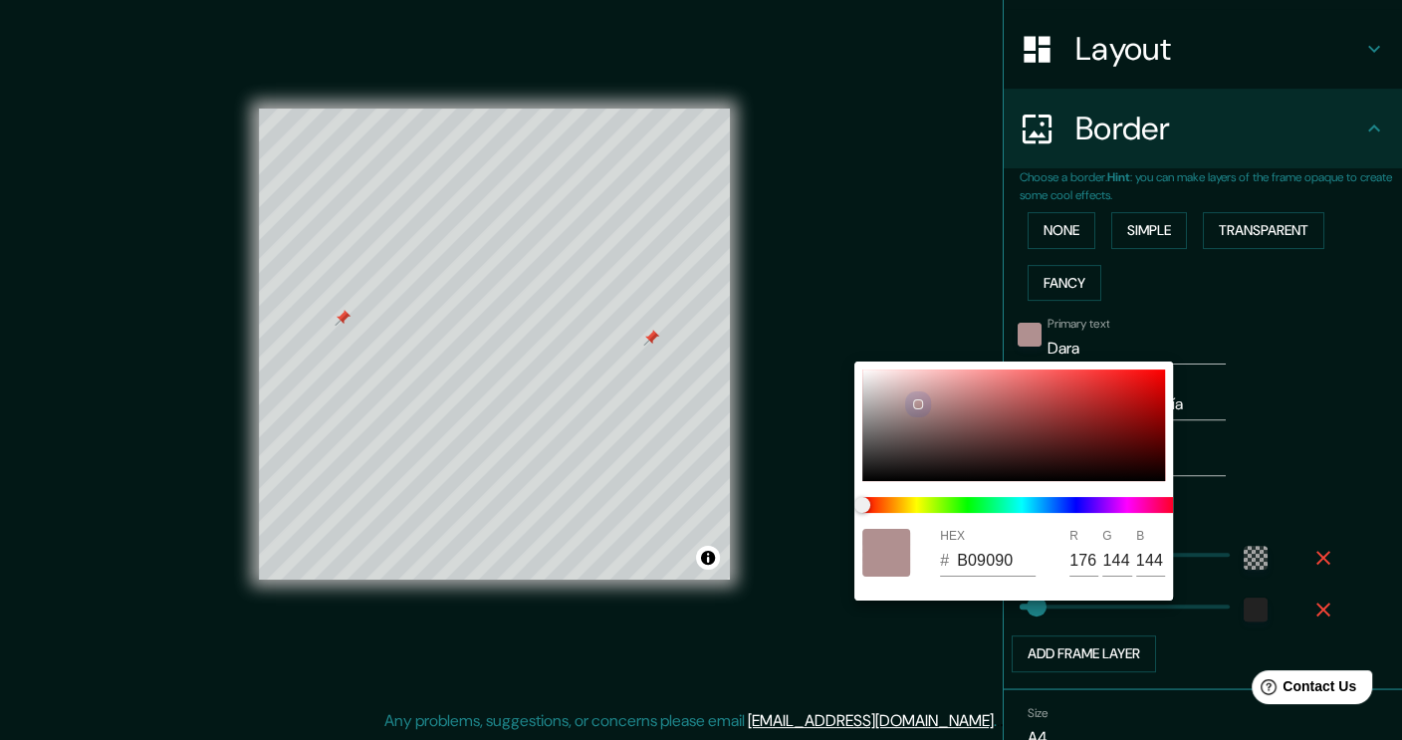
drag, startPoint x: 869, startPoint y: 470, endPoint x: 916, endPoint y: 404, distance: 81.3
click at [916, 404] on div at bounding box center [1014, 426] width 303 height 112
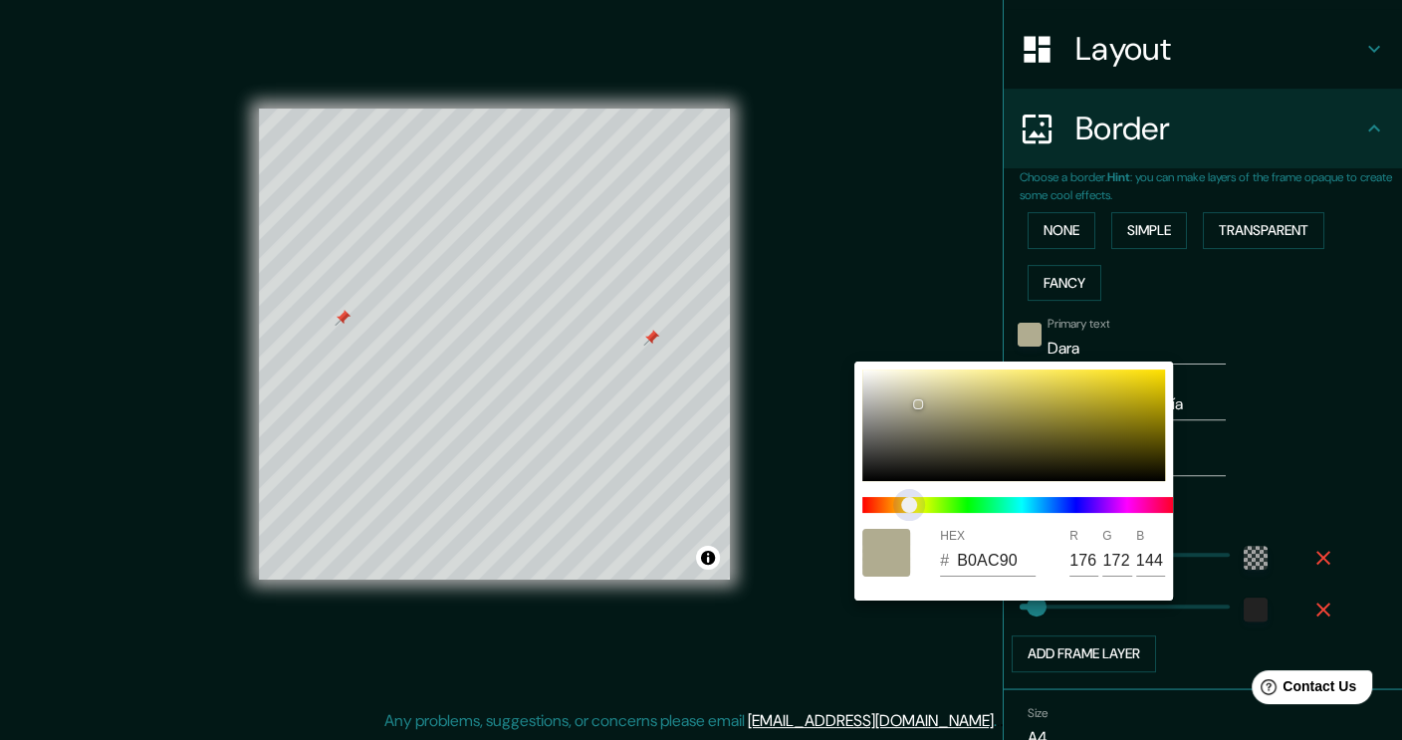
drag, startPoint x: 871, startPoint y: 504, endPoint x: 909, endPoint y: 505, distance: 38.9
click at [909, 505] on span "color slider" at bounding box center [909, 505] width 16 height 16
click at [920, 396] on div at bounding box center [1014, 426] width 303 height 112
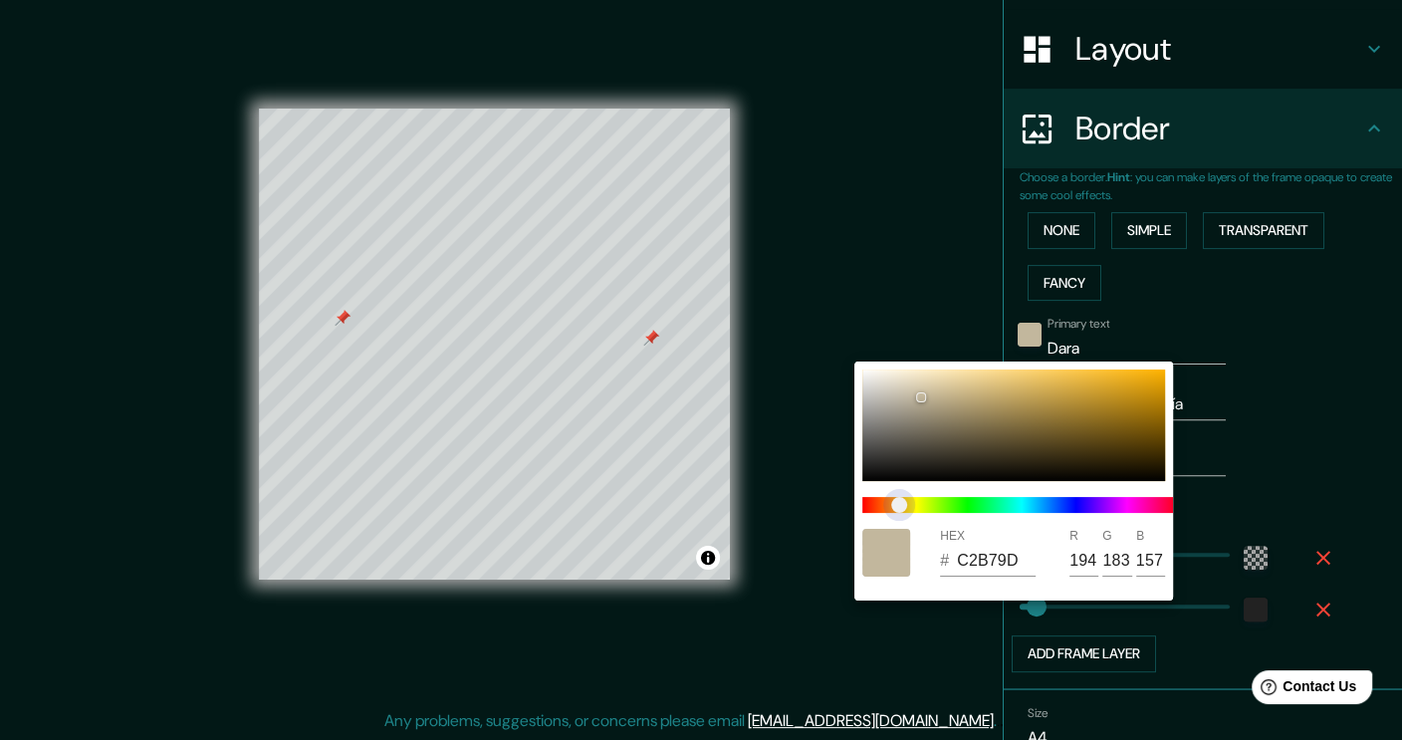
click at [900, 500] on span "color slider" at bounding box center [899, 505] width 16 height 16
drag, startPoint x: 921, startPoint y: 397, endPoint x: 939, endPoint y: 415, distance: 25.4
click at [939, 415] on div at bounding box center [939, 417] width 8 height 8
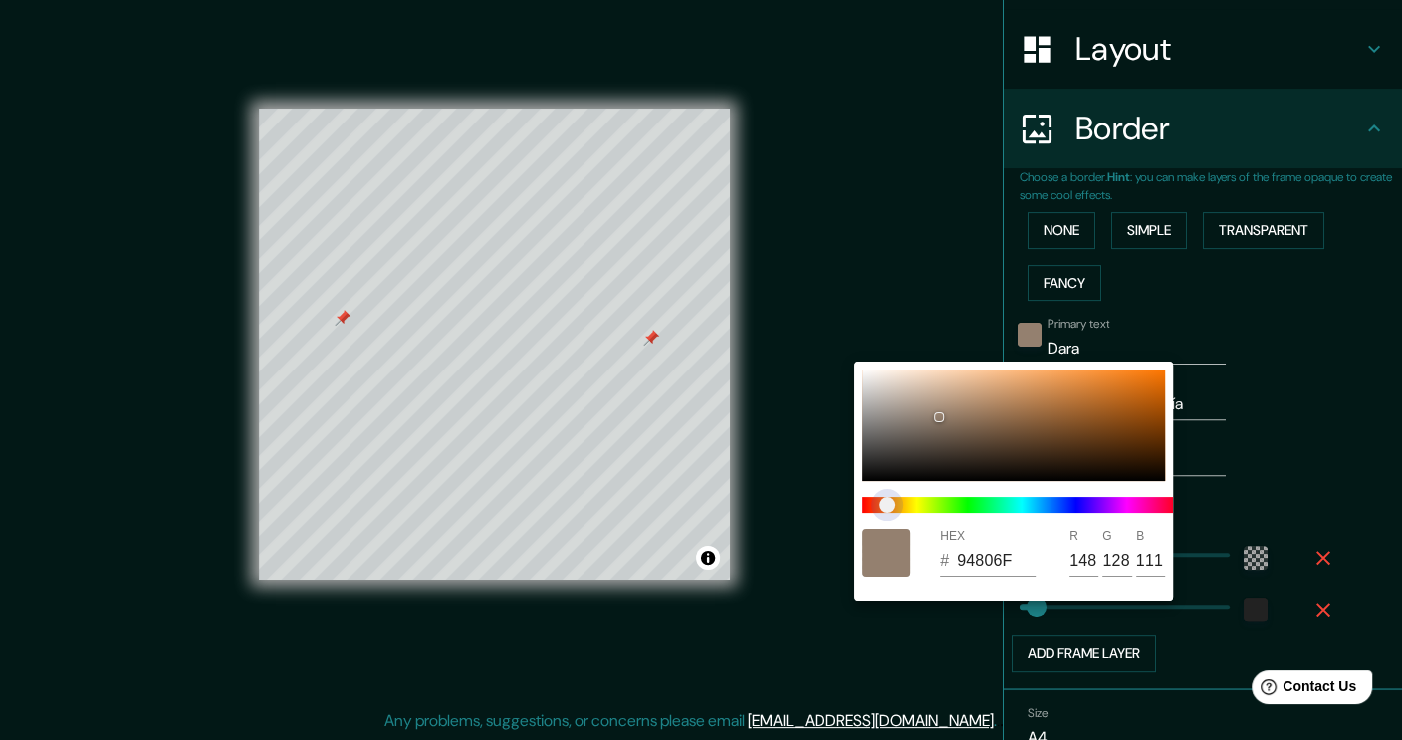
click at [887, 502] on span "color slider" at bounding box center [888, 505] width 16 height 16
drag, startPoint x: 936, startPoint y: 420, endPoint x: 961, endPoint y: 393, distance: 36.7
click at [961, 393] on div at bounding box center [963, 393] width 10 height 10
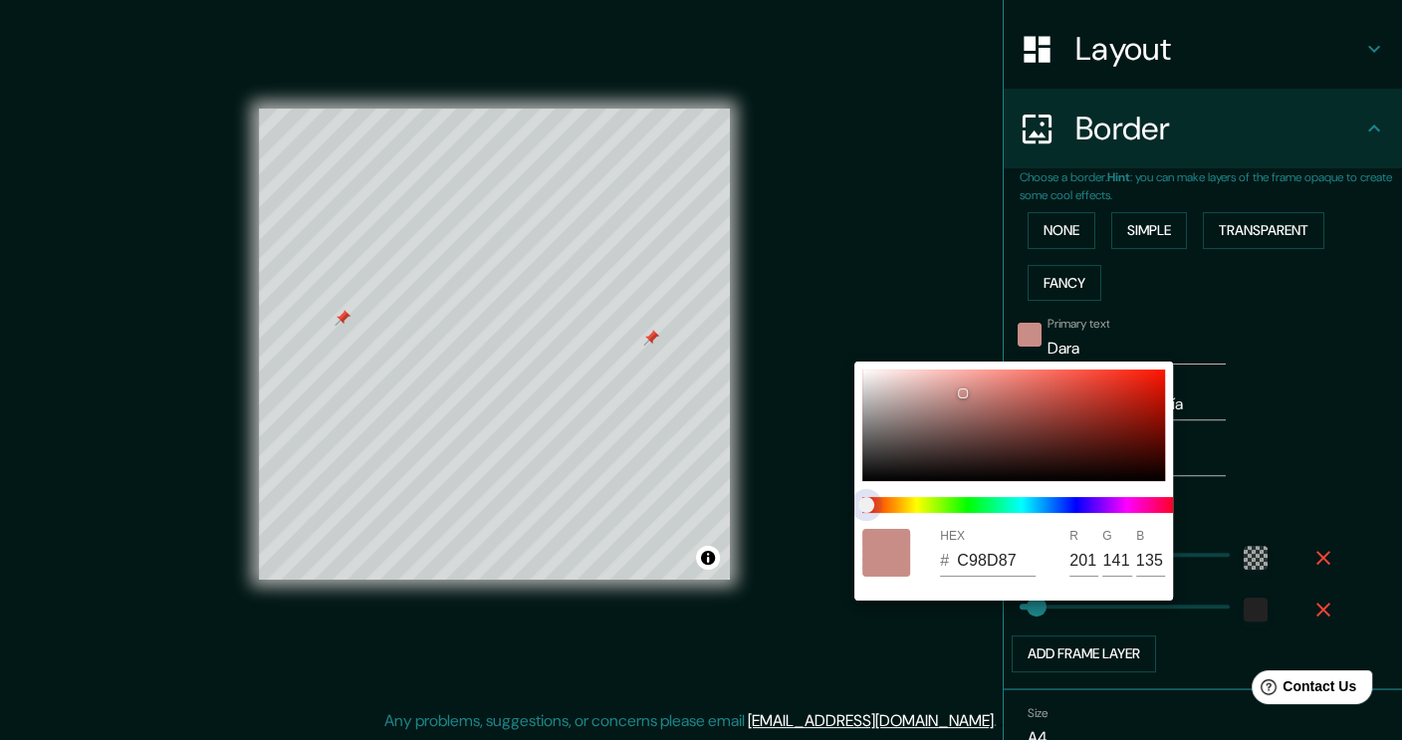
drag, startPoint x: 884, startPoint y: 505, endPoint x: 867, endPoint y: 505, distance: 16.9
click at [867, 505] on span "color slider" at bounding box center [867, 505] width 16 height 16
drag, startPoint x: 961, startPoint y: 393, endPoint x: 963, endPoint y: 415, distance: 22.0
click at [963, 415] on div at bounding box center [963, 417] width 8 height 8
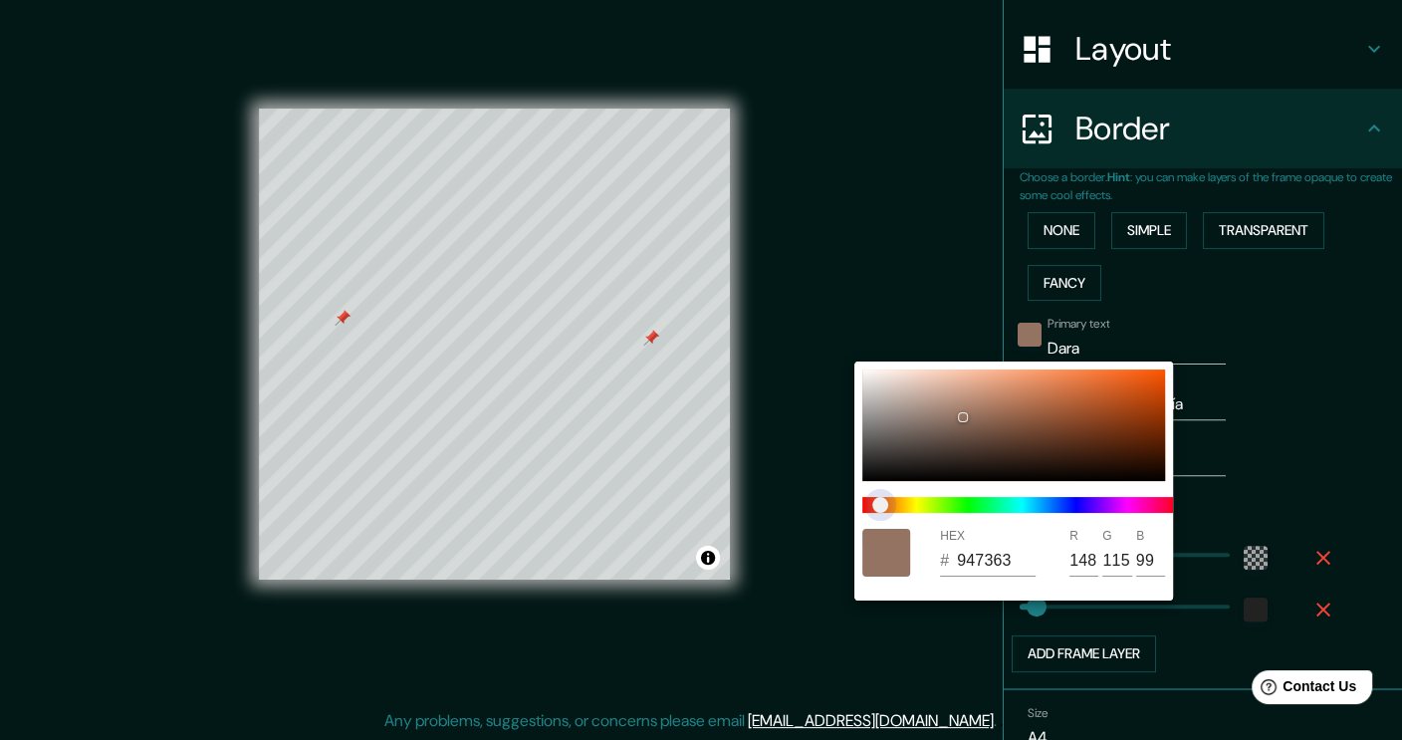
click at [881, 506] on span "color slider" at bounding box center [881, 505] width 16 height 16
drag, startPoint x: 960, startPoint y: 417, endPoint x: 992, endPoint y: 368, distance: 59.1
click at [992, 368] on div "HEX # F5B291 R 245 G 178 B 145" at bounding box center [1014, 481] width 319 height 239
click at [933, 343] on div at bounding box center [701, 370] width 1402 height 740
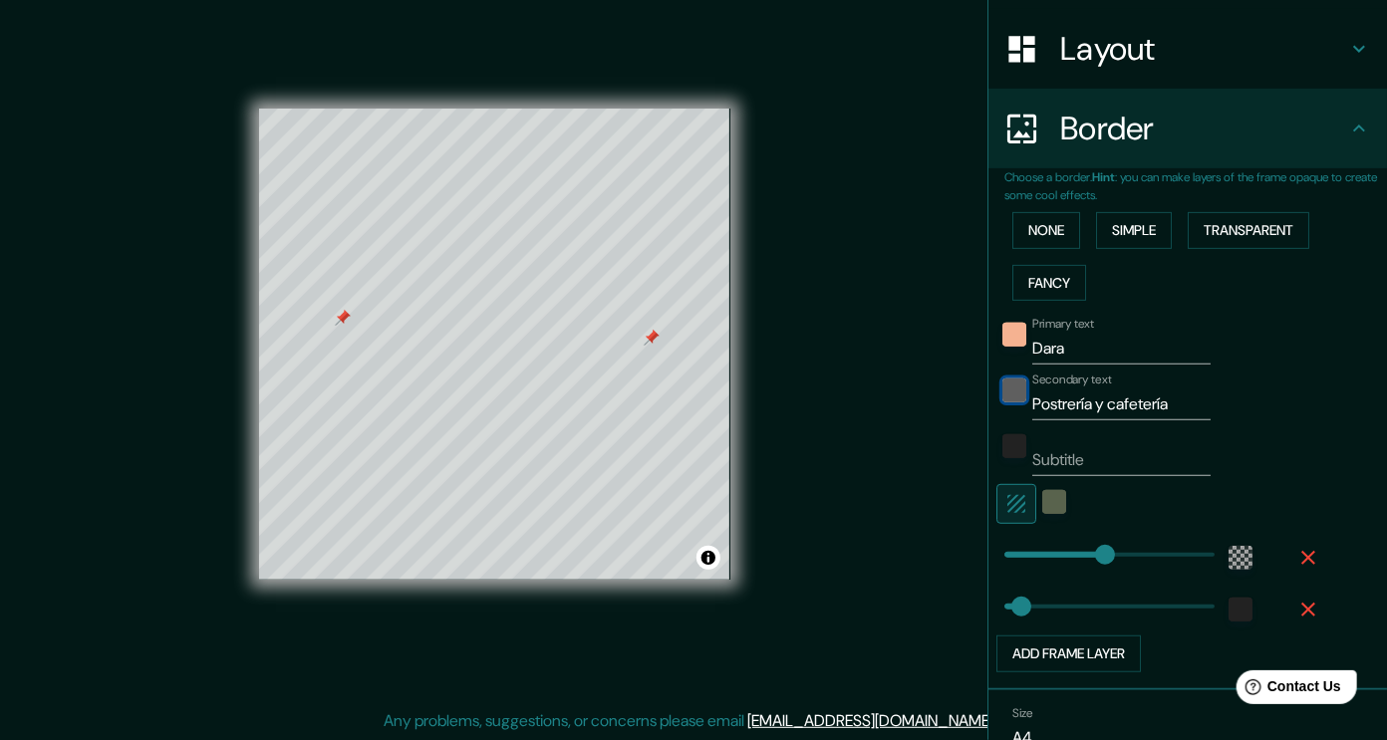
click at [1006, 379] on div "black" at bounding box center [1014, 391] width 24 height 24
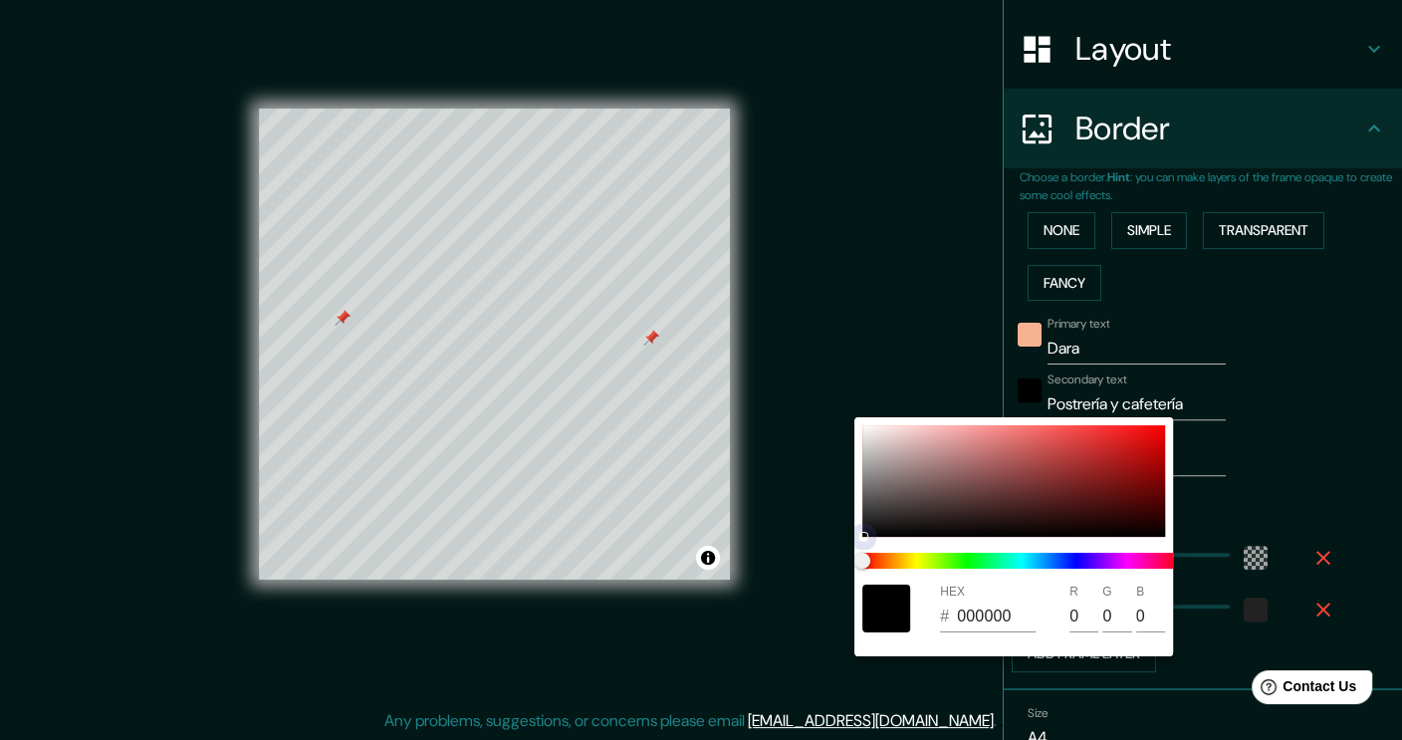
click at [942, 430] on div at bounding box center [1014, 481] width 303 height 112
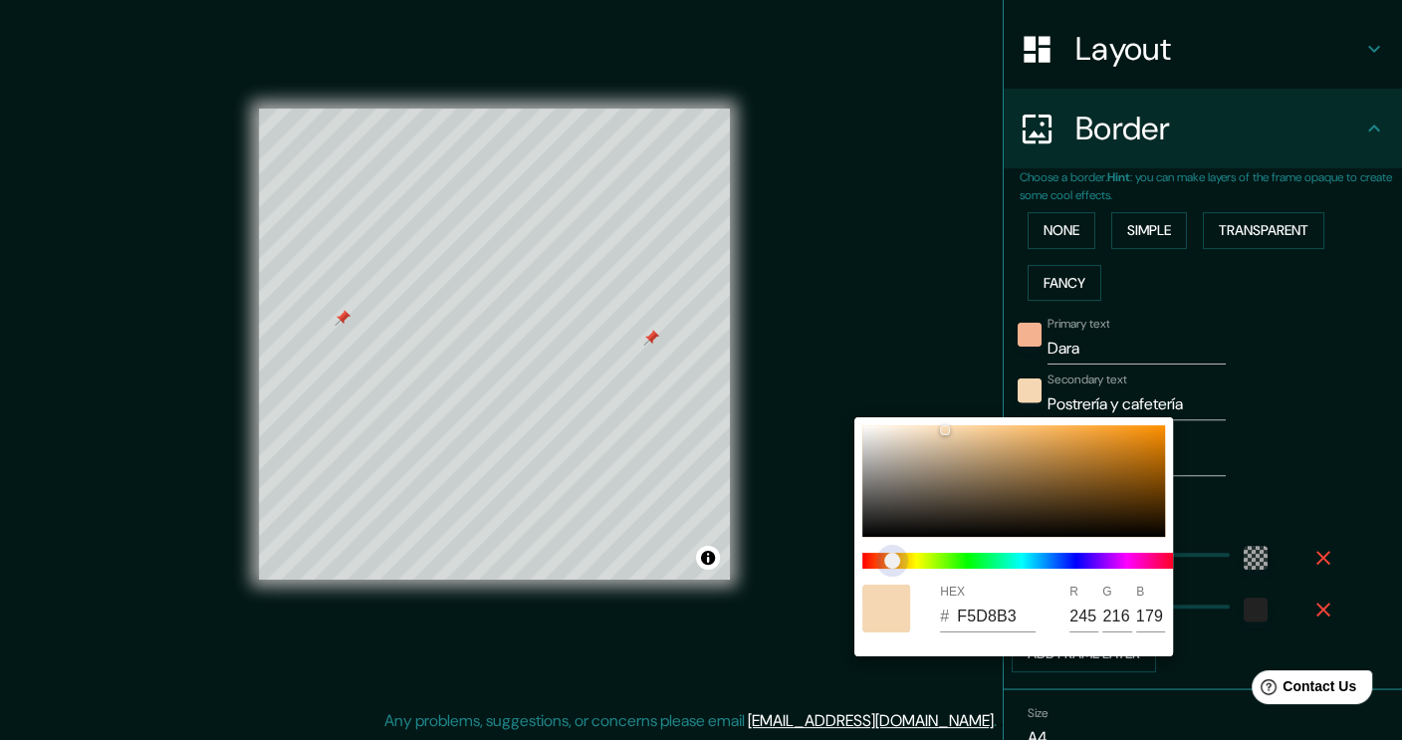
click at [892, 560] on span "color slider" at bounding box center [893, 561] width 16 height 16
click at [815, 601] on div at bounding box center [701, 370] width 1402 height 740
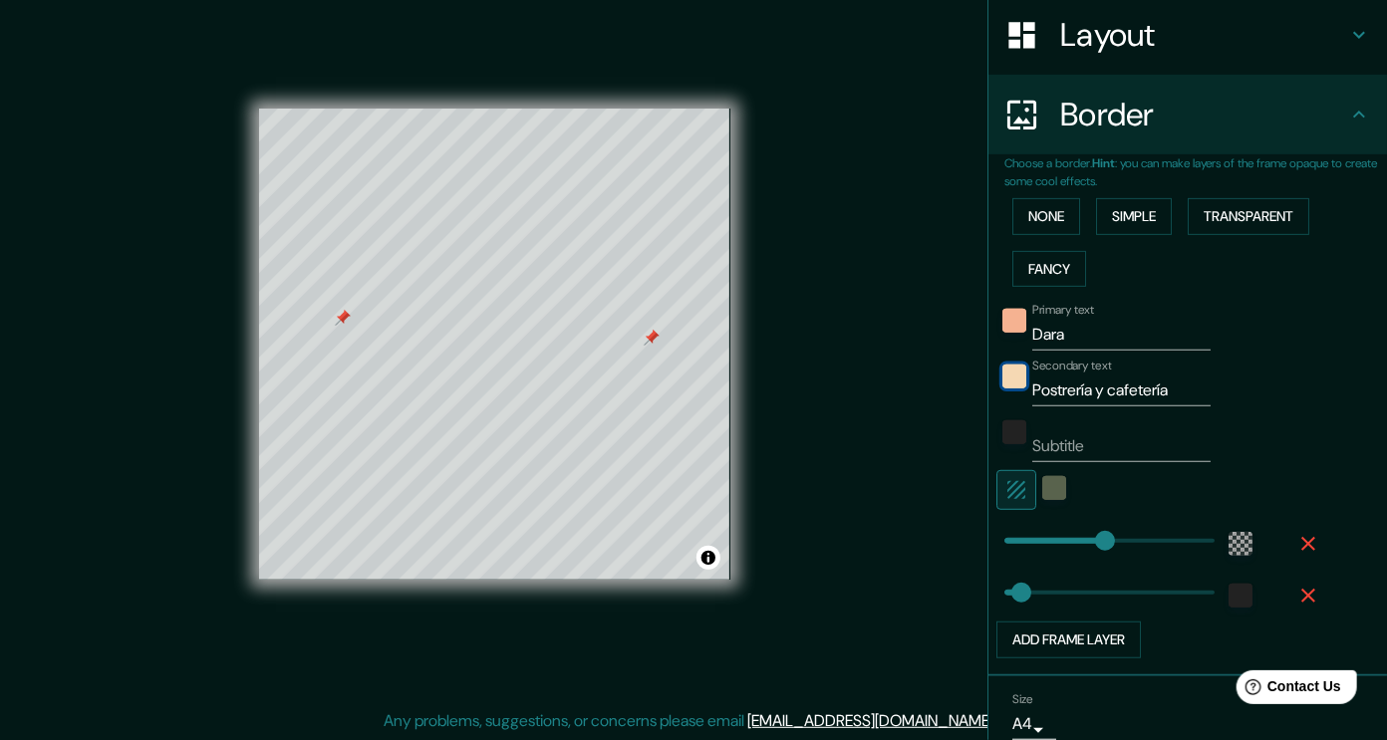
scroll to position [375, 0]
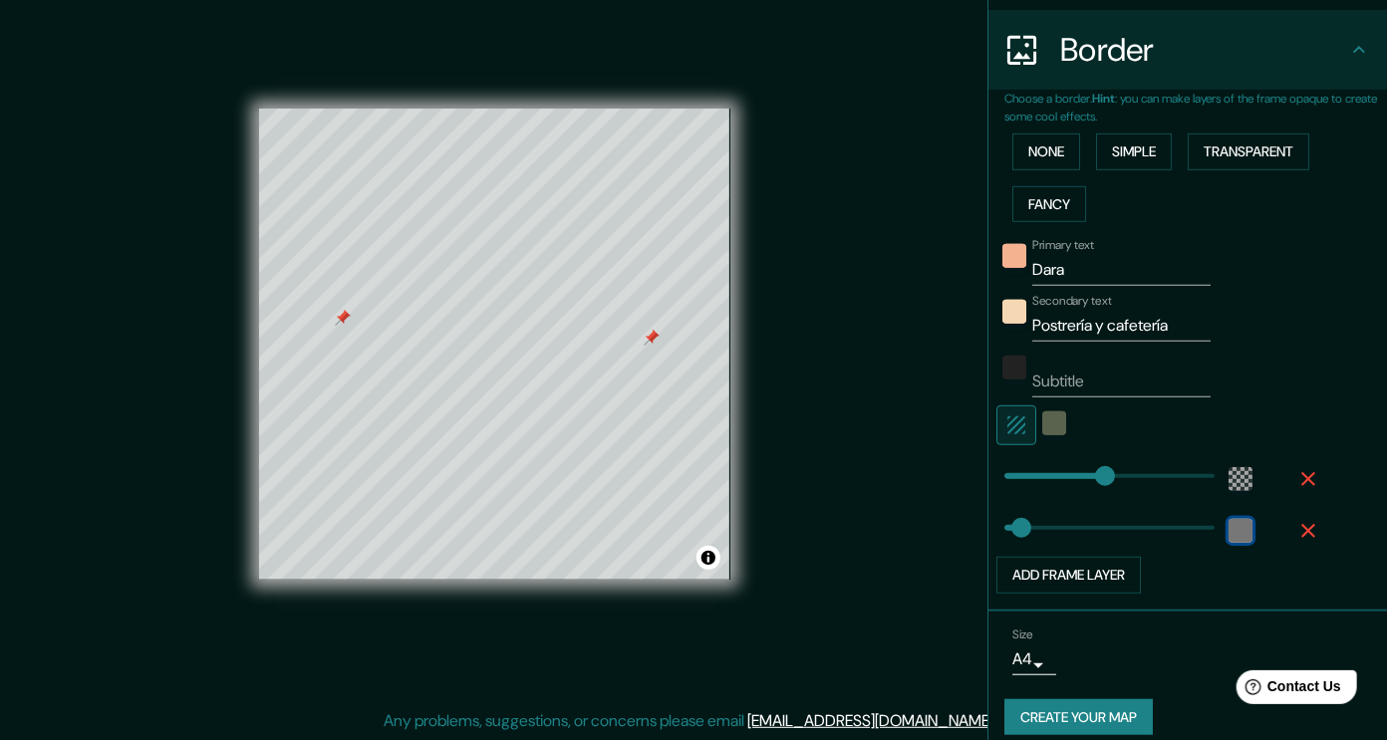
click at [1228, 524] on div "color-222222" at bounding box center [1240, 531] width 24 height 24
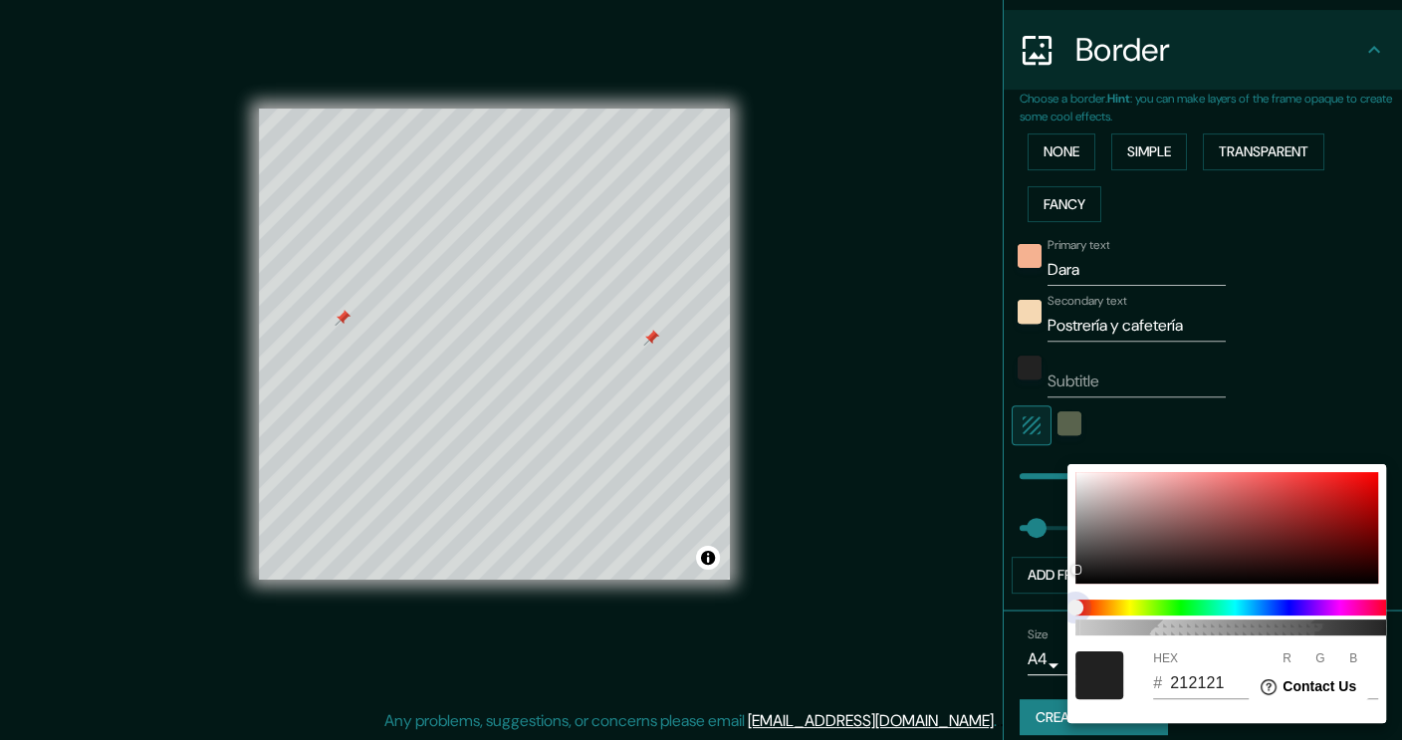
click at [1114, 602] on span at bounding box center [1235, 608] width 319 height 16
drag, startPoint x: 1088, startPoint y: 594, endPoint x: 1122, endPoint y: 596, distance: 33.9
click at [1122, 596] on div "100" at bounding box center [1235, 618] width 335 height 52
drag, startPoint x: 1085, startPoint y: 569, endPoint x: 1192, endPoint y: 523, distance: 116.9
click at [1192, 523] on div at bounding box center [1227, 528] width 303 height 112
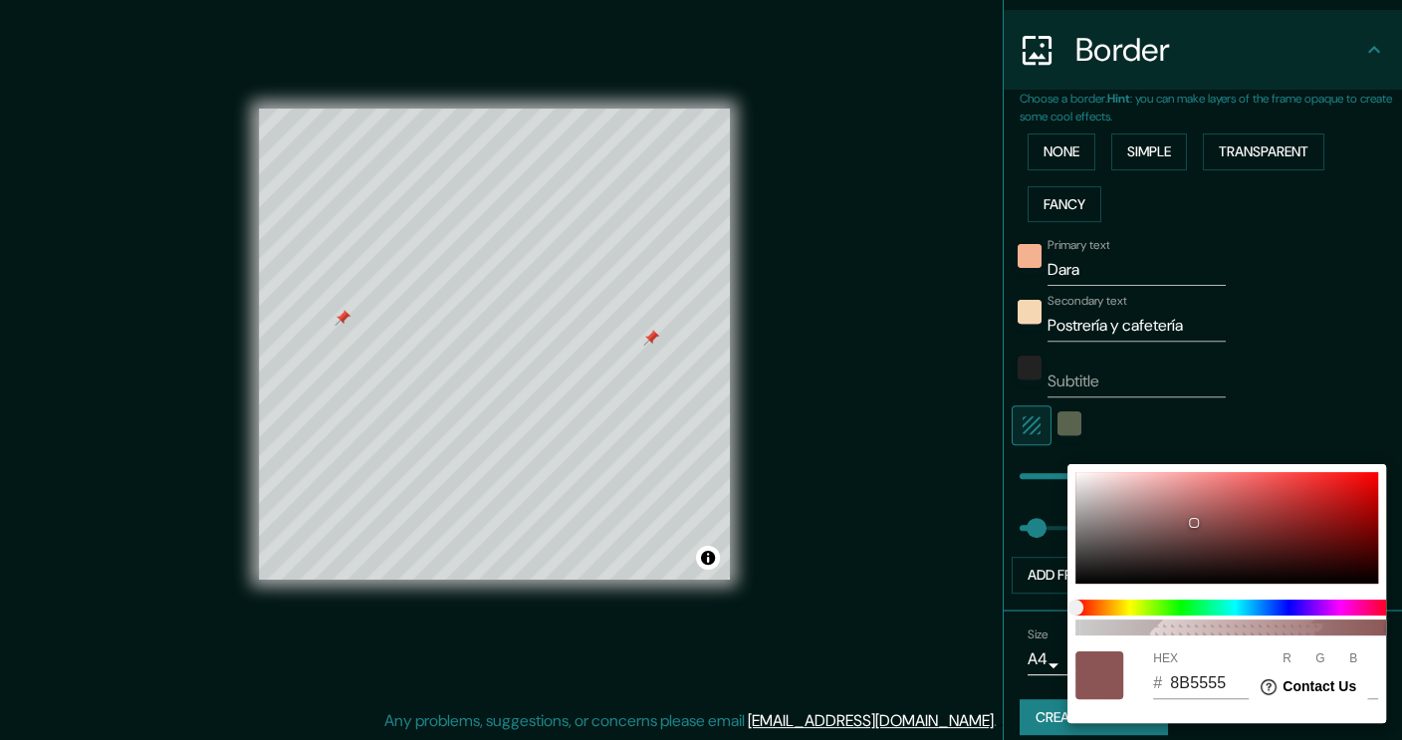
drag, startPoint x: 1135, startPoint y: 599, endPoint x: 1088, endPoint y: 612, distance: 48.6
click at [1088, 612] on div "100" at bounding box center [1235, 618] width 335 height 52
drag, startPoint x: 1088, startPoint y: 612, endPoint x: 1051, endPoint y: 606, distance: 37.3
click at [1051, 606] on div "100 HEX # 8C5656 R 140 G 86 B 86" at bounding box center [701, 370] width 1402 height 740
drag, startPoint x: 1199, startPoint y: 528, endPoint x: 1216, endPoint y: 525, distance: 17.2
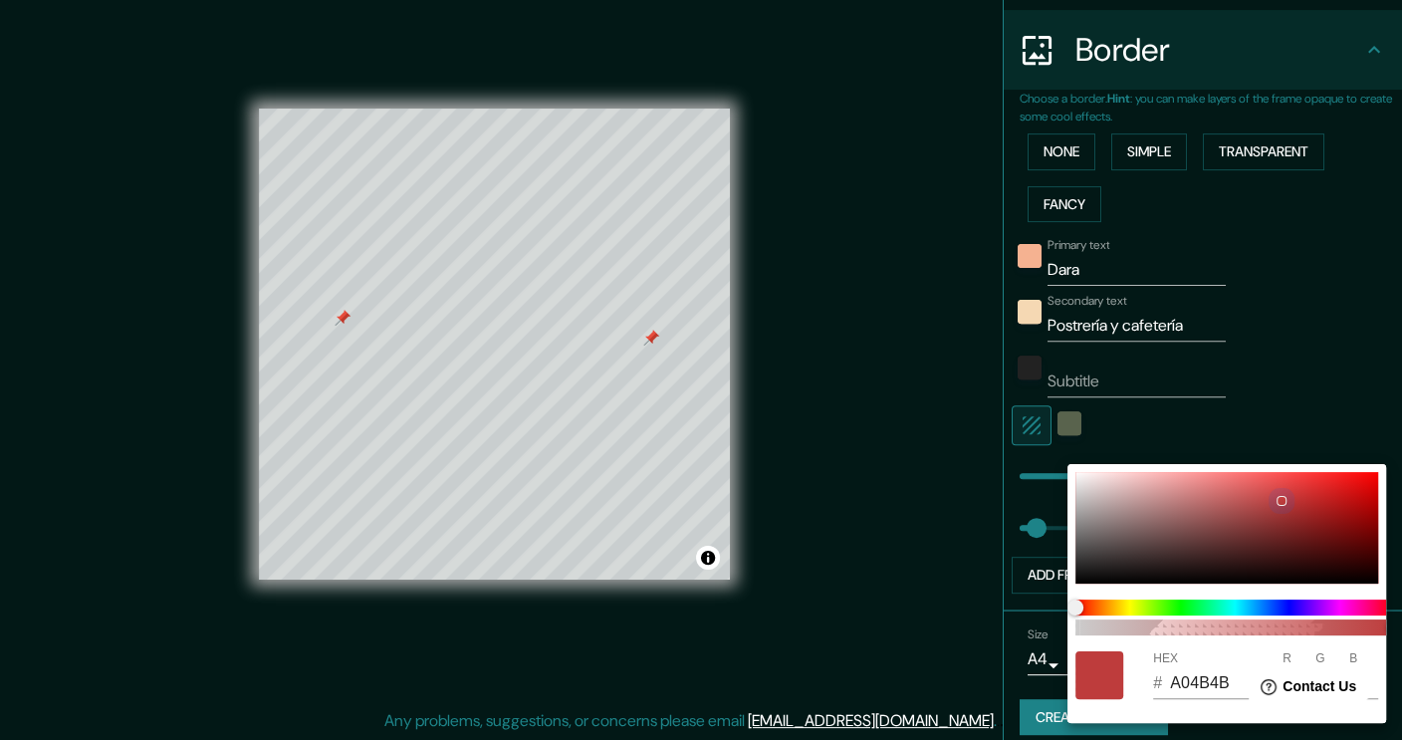
click at [1216, 525] on div at bounding box center [1227, 528] width 303 height 112
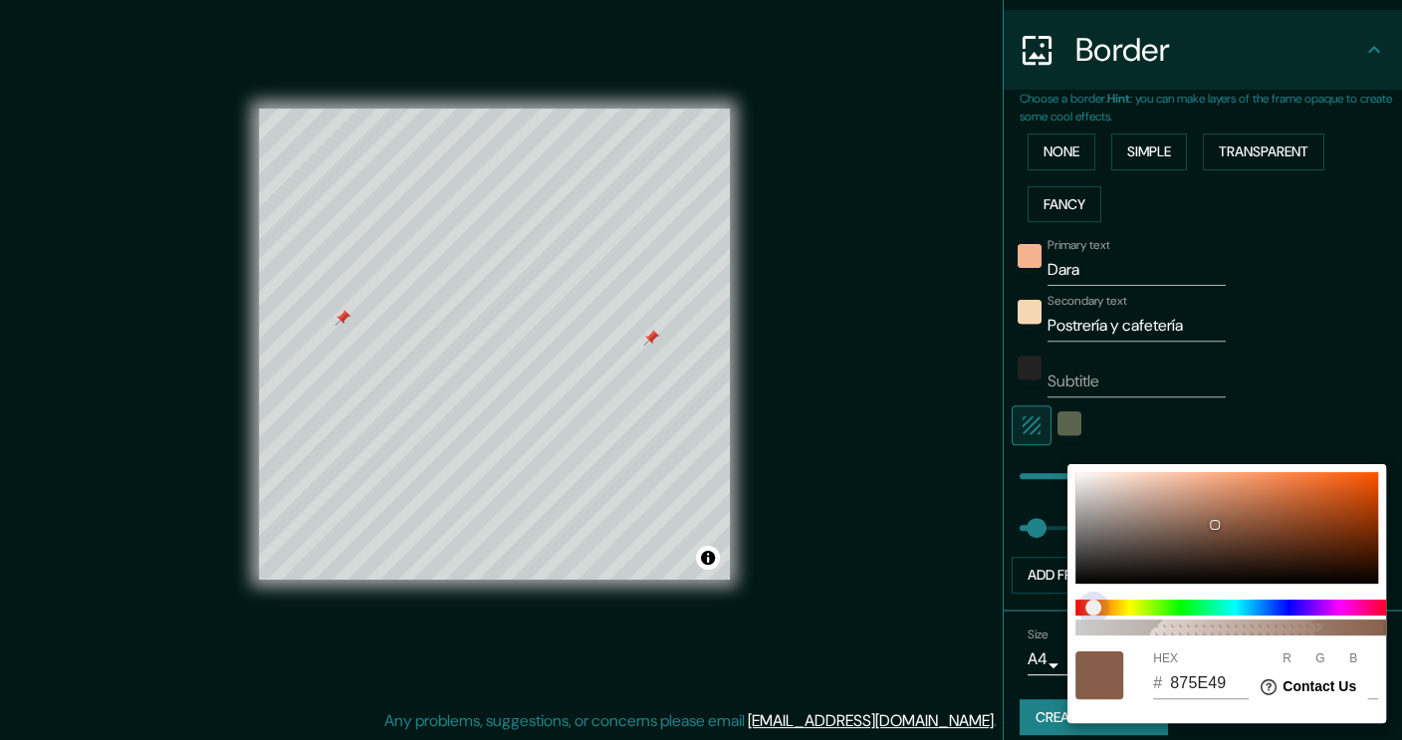
drag, startPoint x: 1083, startPoint y: 599, endPoint x: 1094, endPoint y: 599, distance: 11.0
click at [1094, 600] on span "color slider" at bounding box center [1094, 608] width 16 height 16
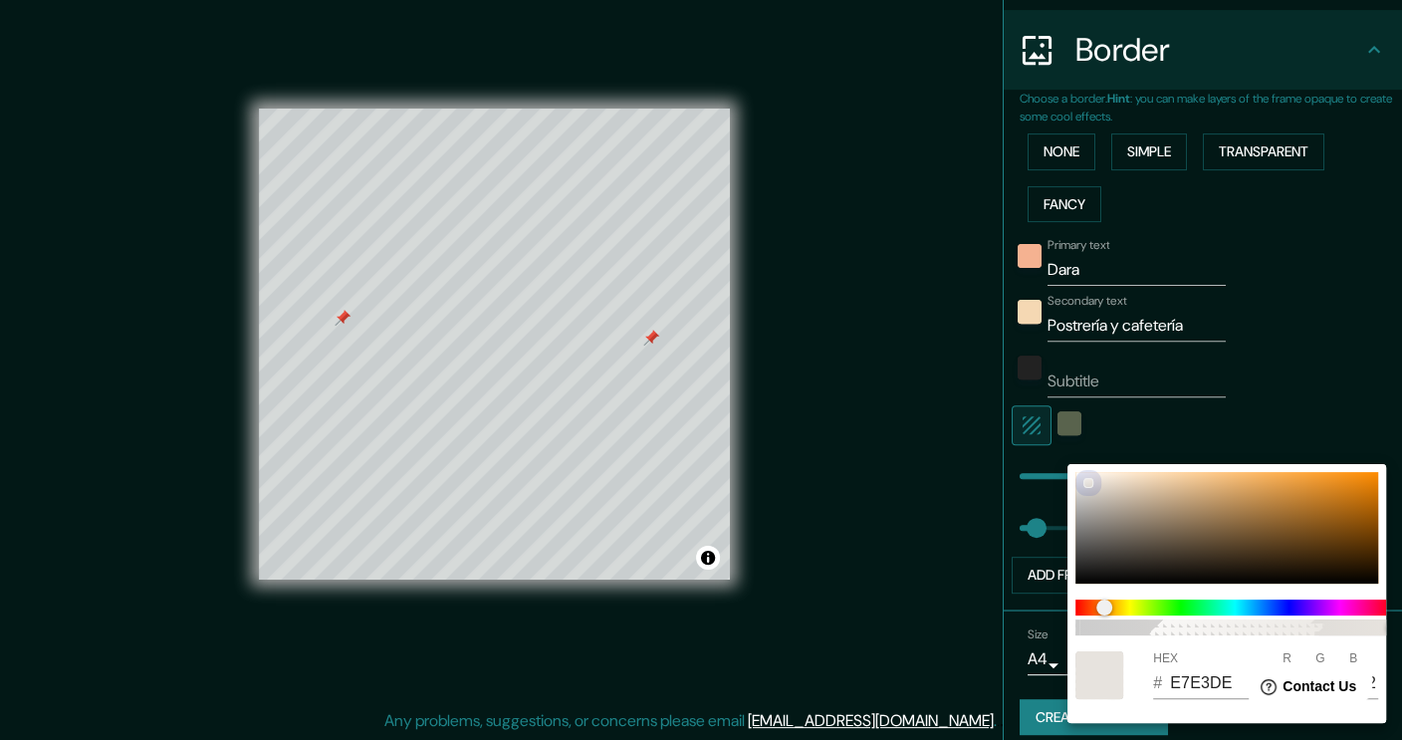
drag, startPoint x: 1208, startPoint y: 517, endPoint x: 1054, endPoint y: 466, distance: 162.5
click at [1054, 466] on div "100 HEX # E7E3DE R 231 G 227 B 222" at bounding box center [701, 370] width 1402 height 740
click at [835, 576] on div at bounding box center [701, 370] width 1402 height 740
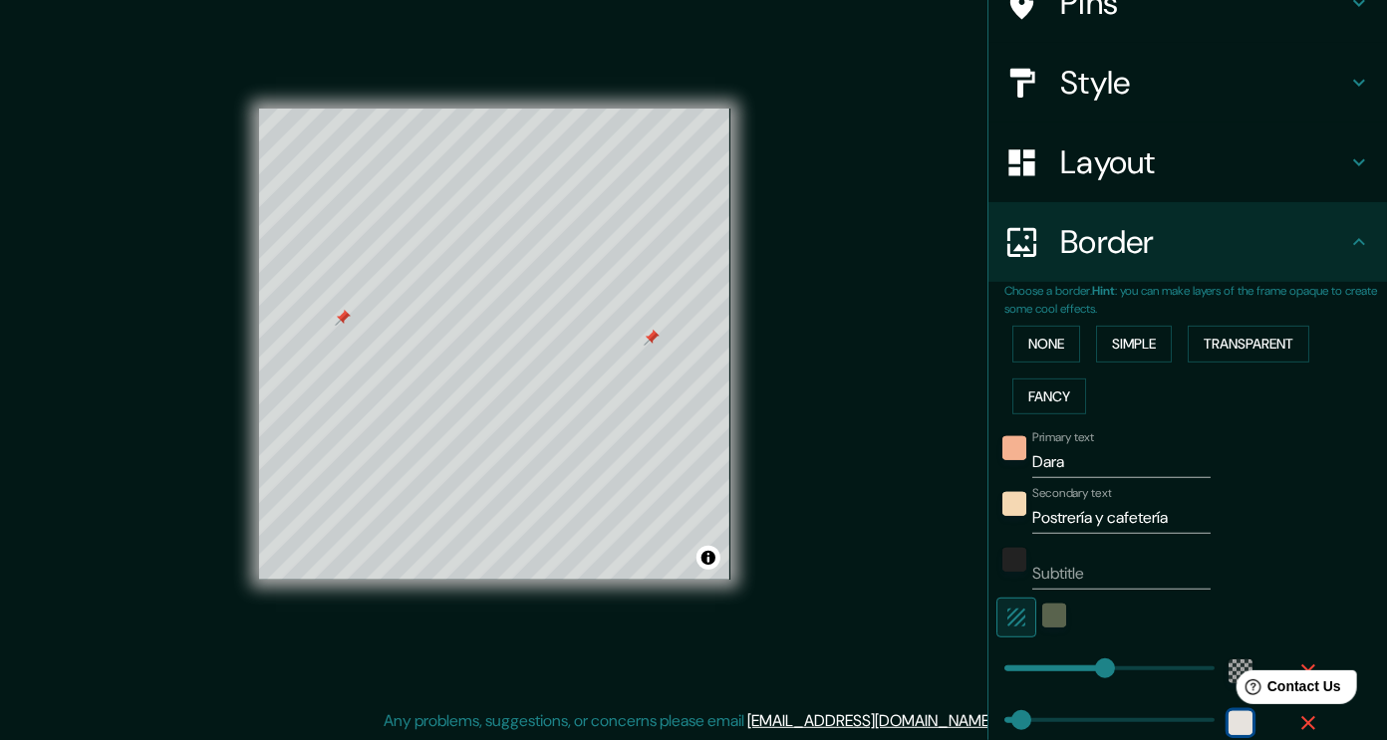
scroll to position [0, 0]
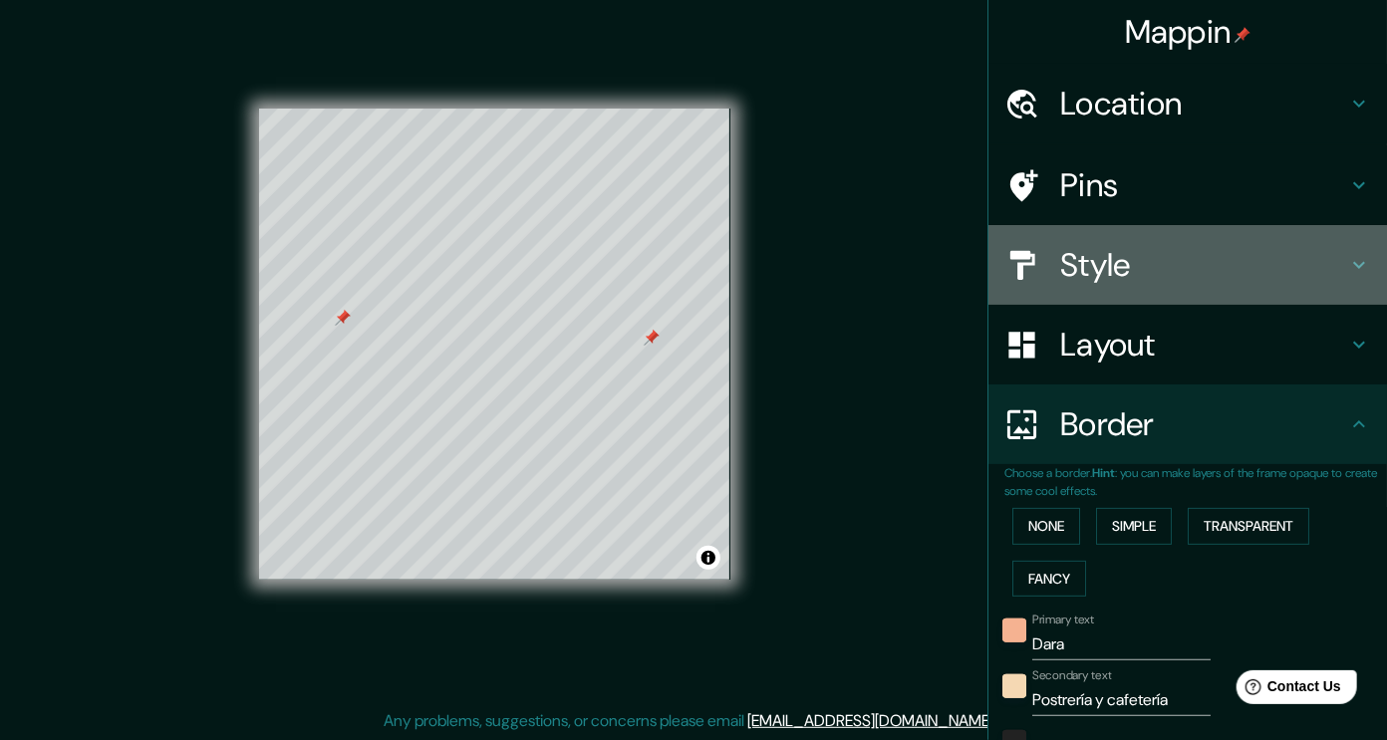
click at [1295, 274] on h4 "Style" at bounding box center [1203, 265] width 287 height 40
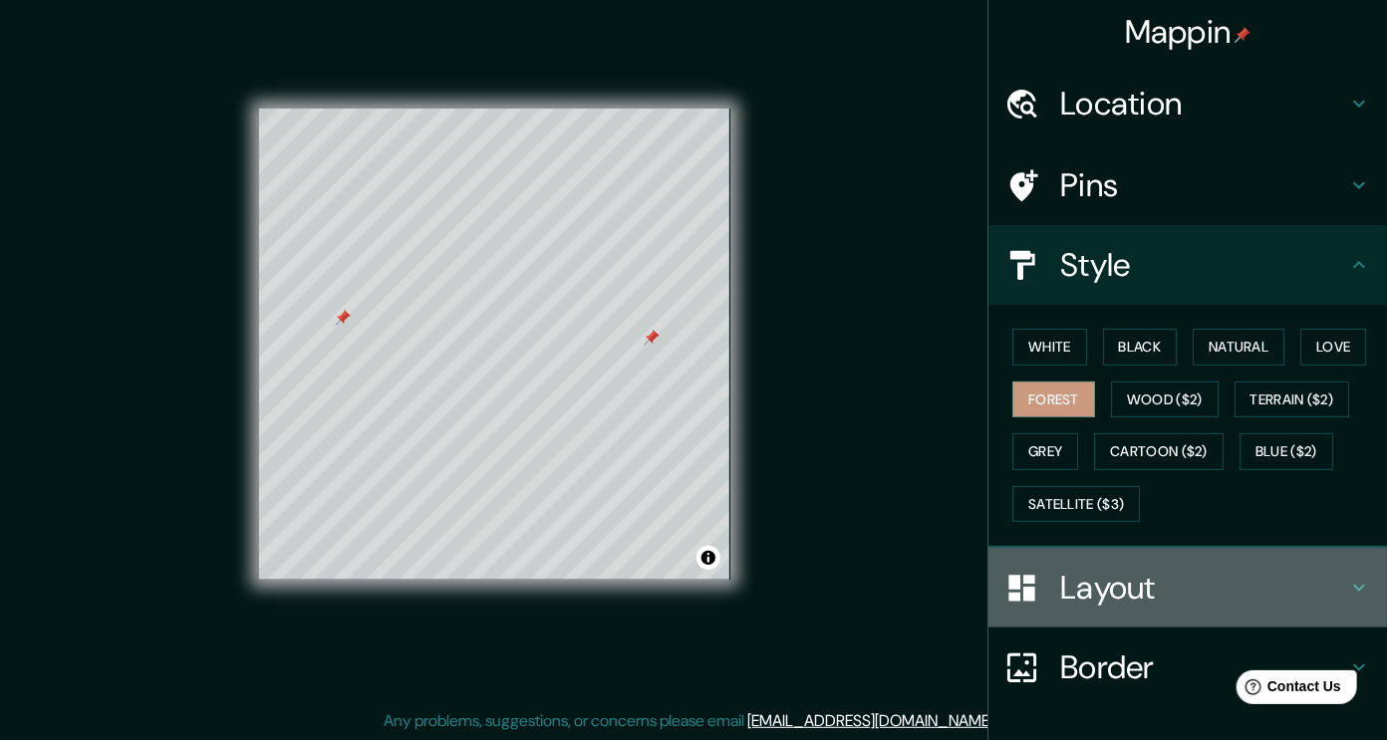
click at [1222, 582] on h4 "Layout" at bounding box center [1203, 588] width 287 height 40
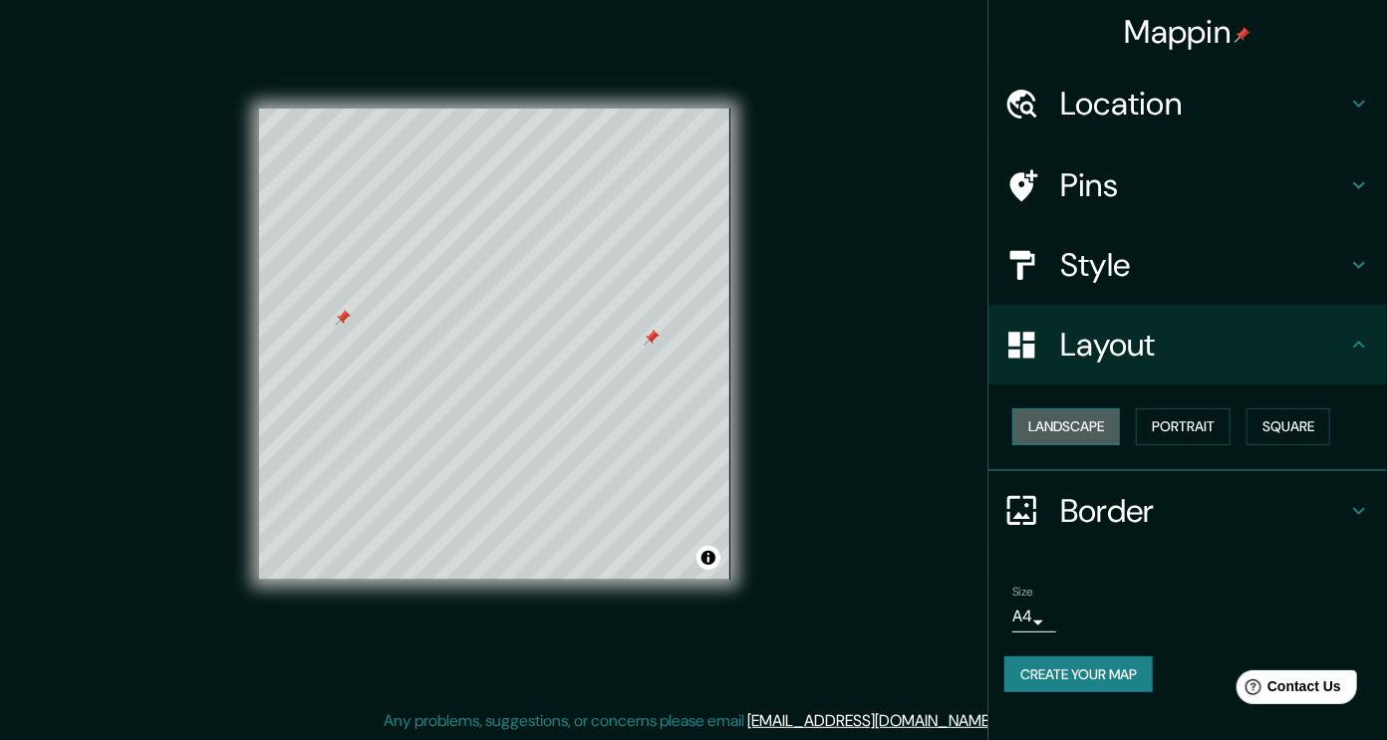
click at [1120, 420] on button "Landscape" at bounding box center [1066, 426] width 108 height 37
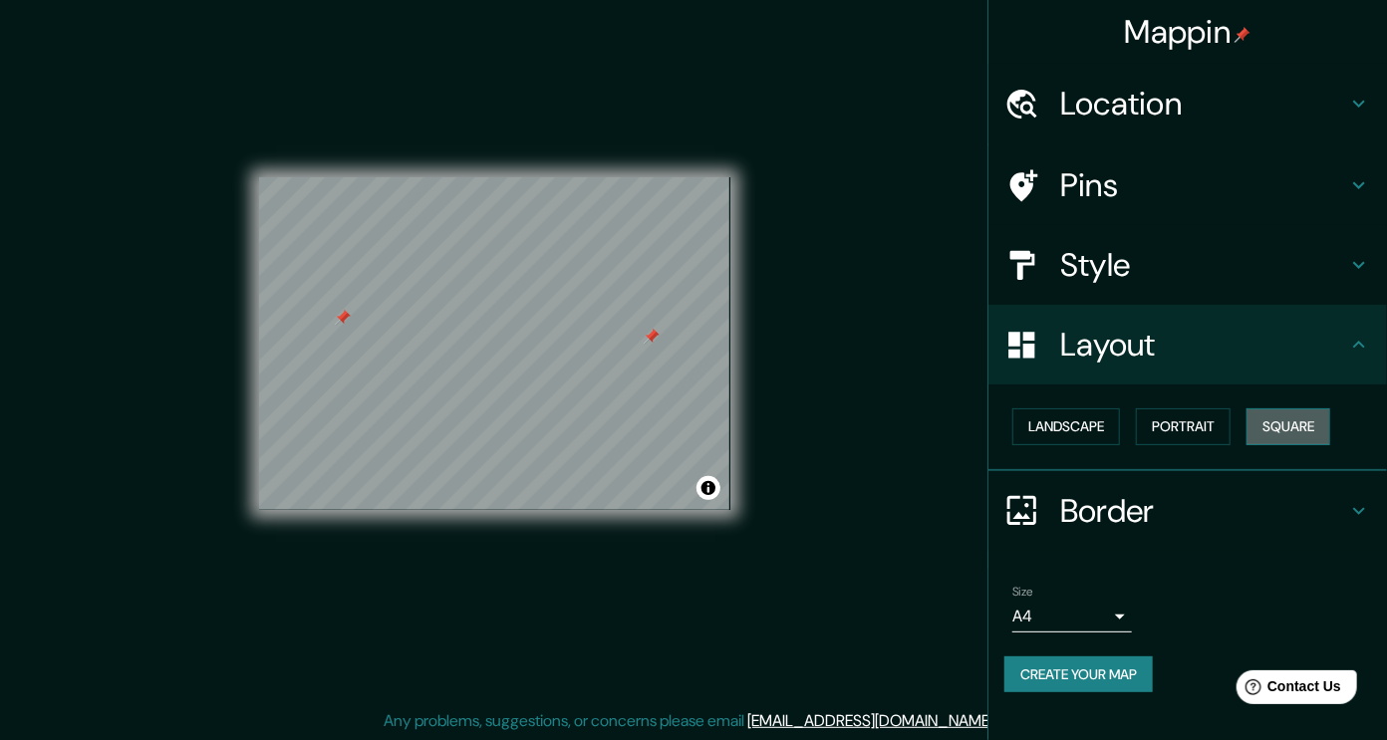
click at [1325, 435] on button "Square" at bounding box center [1288, 426] width 84 height 37
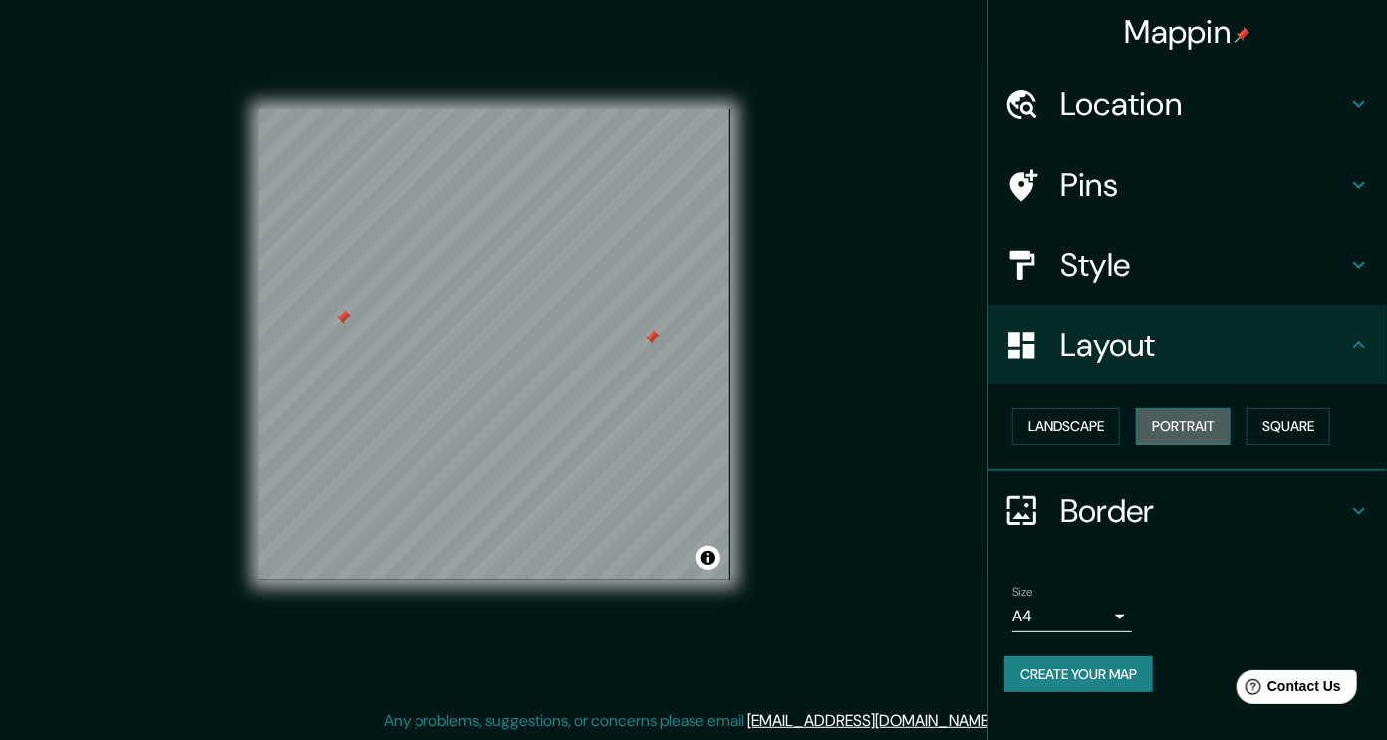
click at [1211, 427] on button "Portrait" at bounding box center [1183, 426] width 95 height 37
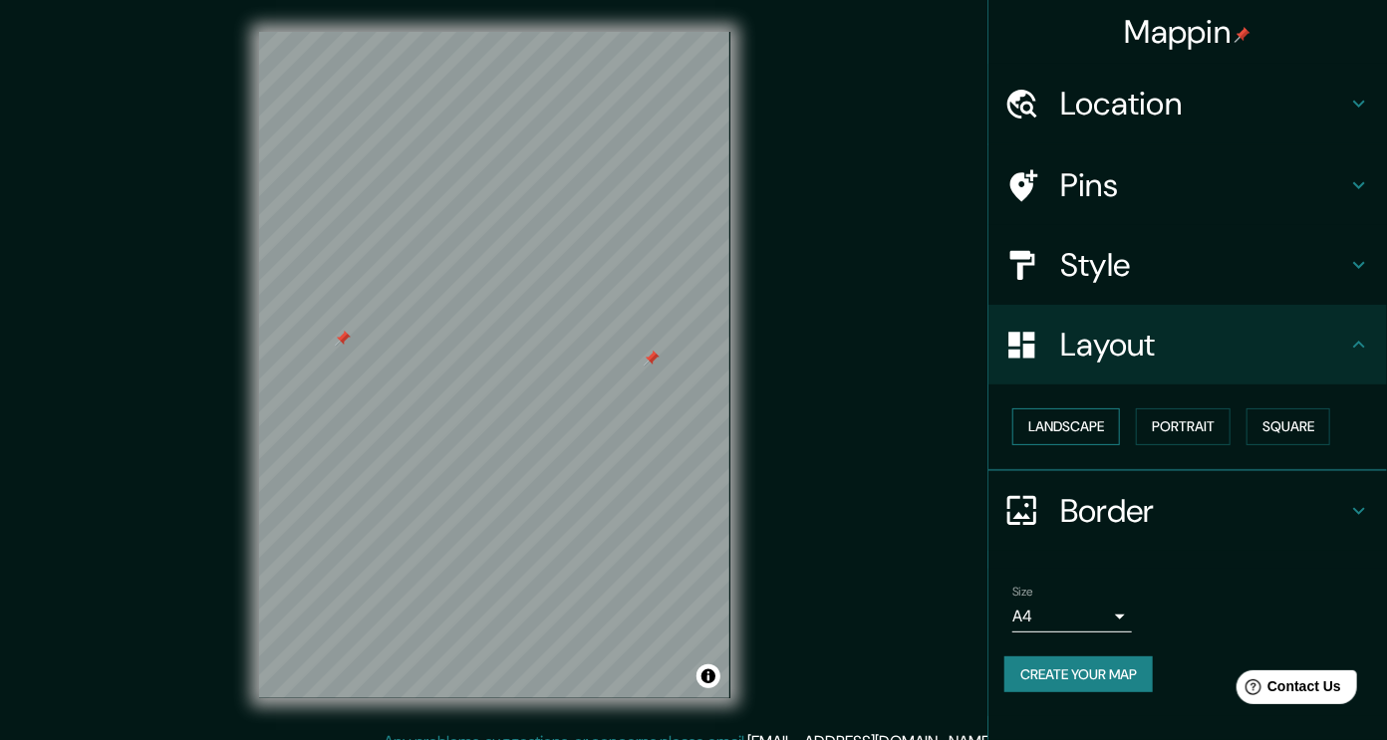
scroll to position [21, 0]
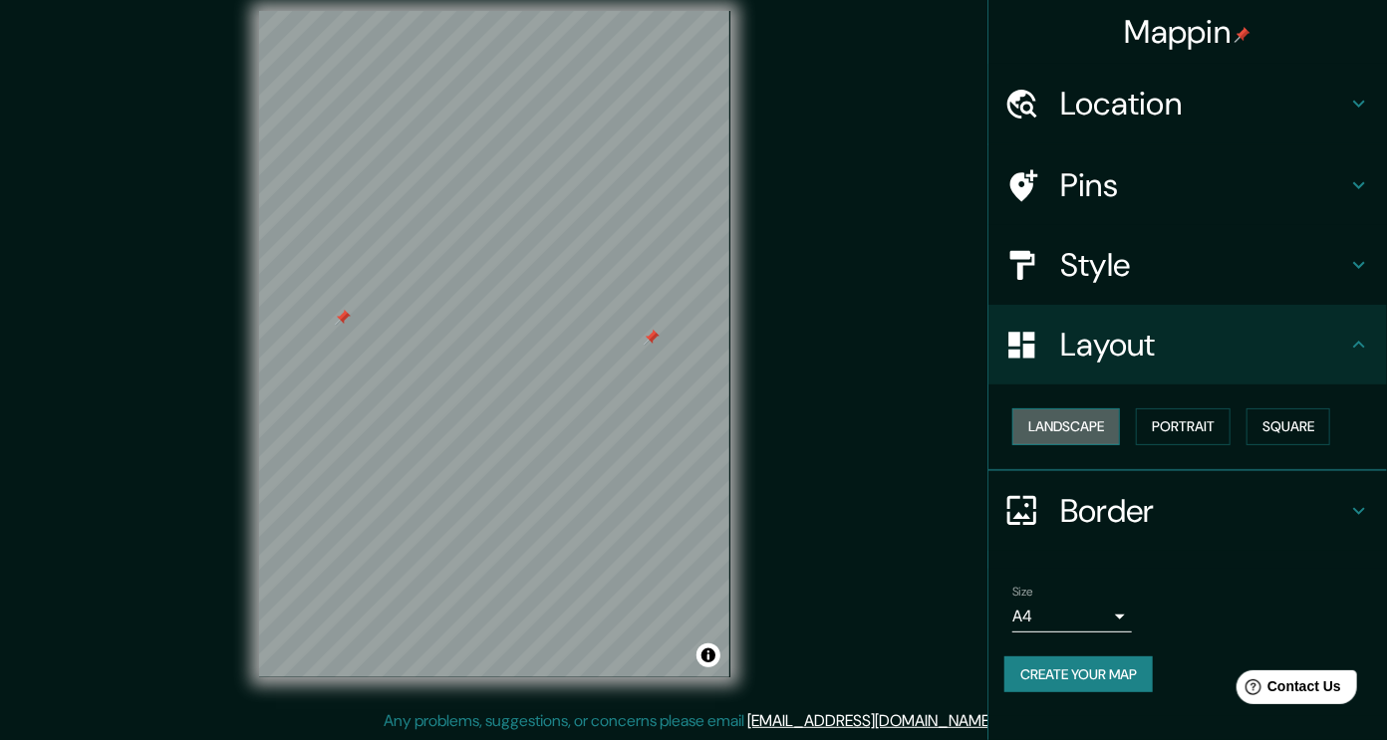
click at [1078, 420] on button "Landscape" at bounding box center [1066, 426] width 108 height 37
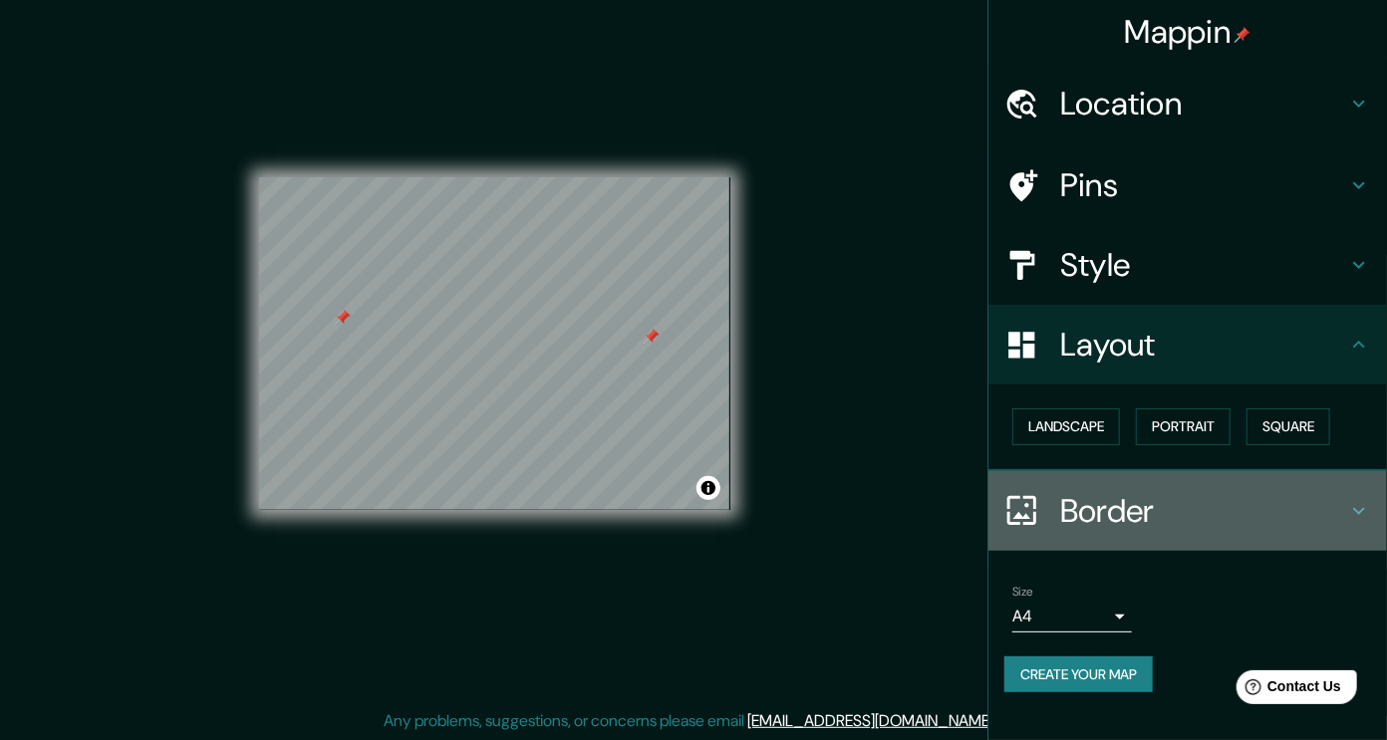
click at [1182, 507] on h4 "Border" at bounding box center [1203, 511] width 287 height 40
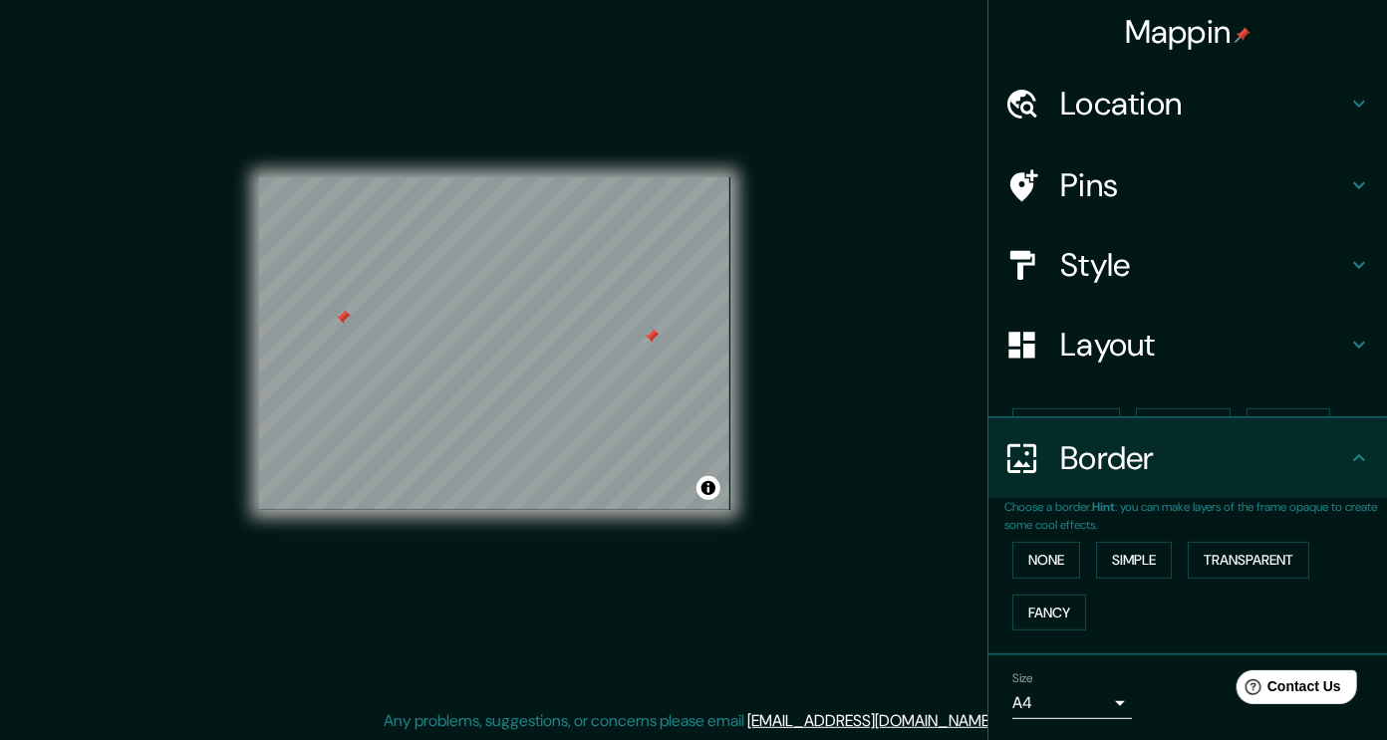
scroll to position [27, 0]
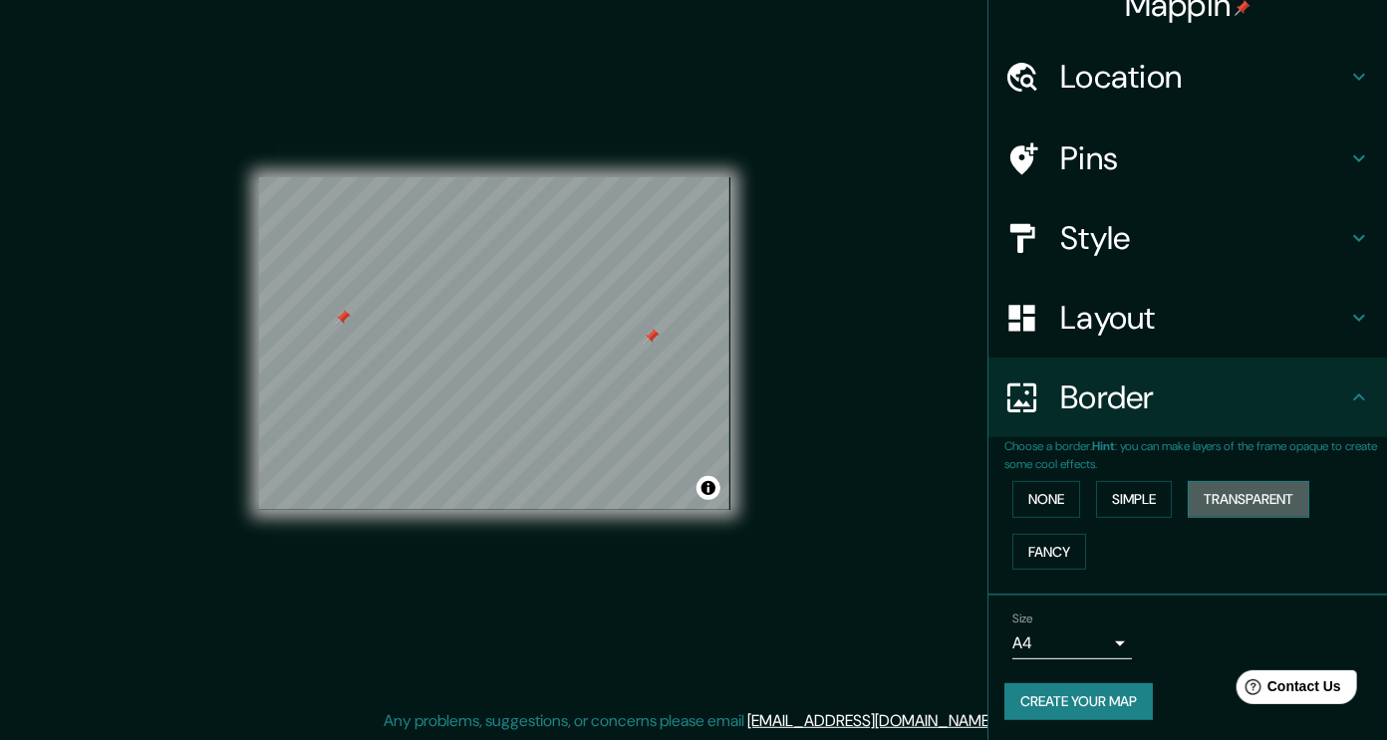
click at [1252, 493] on button "Transparent" at bounding box center [1248, 499] width 122 height 37
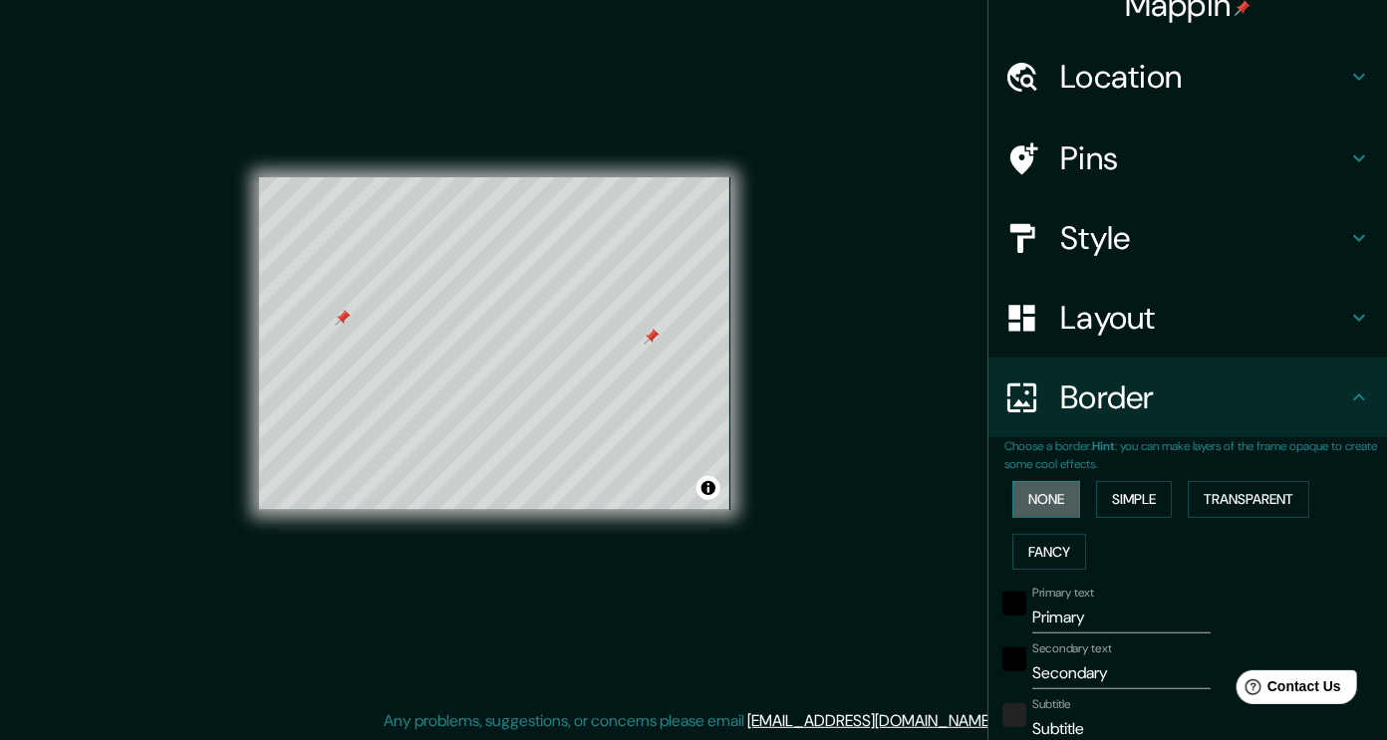
click at [1035, 496] on button "None" at bounding box center [1046, 499] width 68 height 37
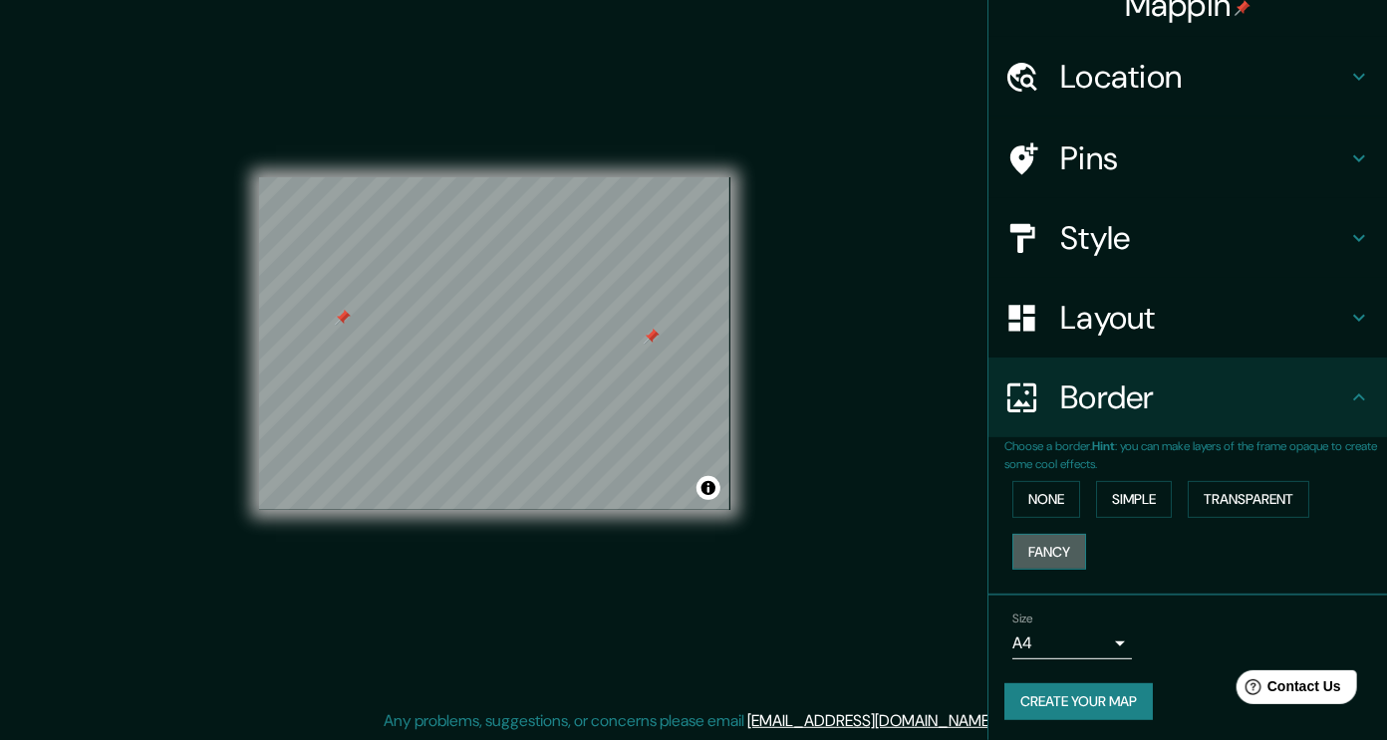
click at [1028, 552] on button "Fancy" at bounding box center [1049, 552] width 74 height 37
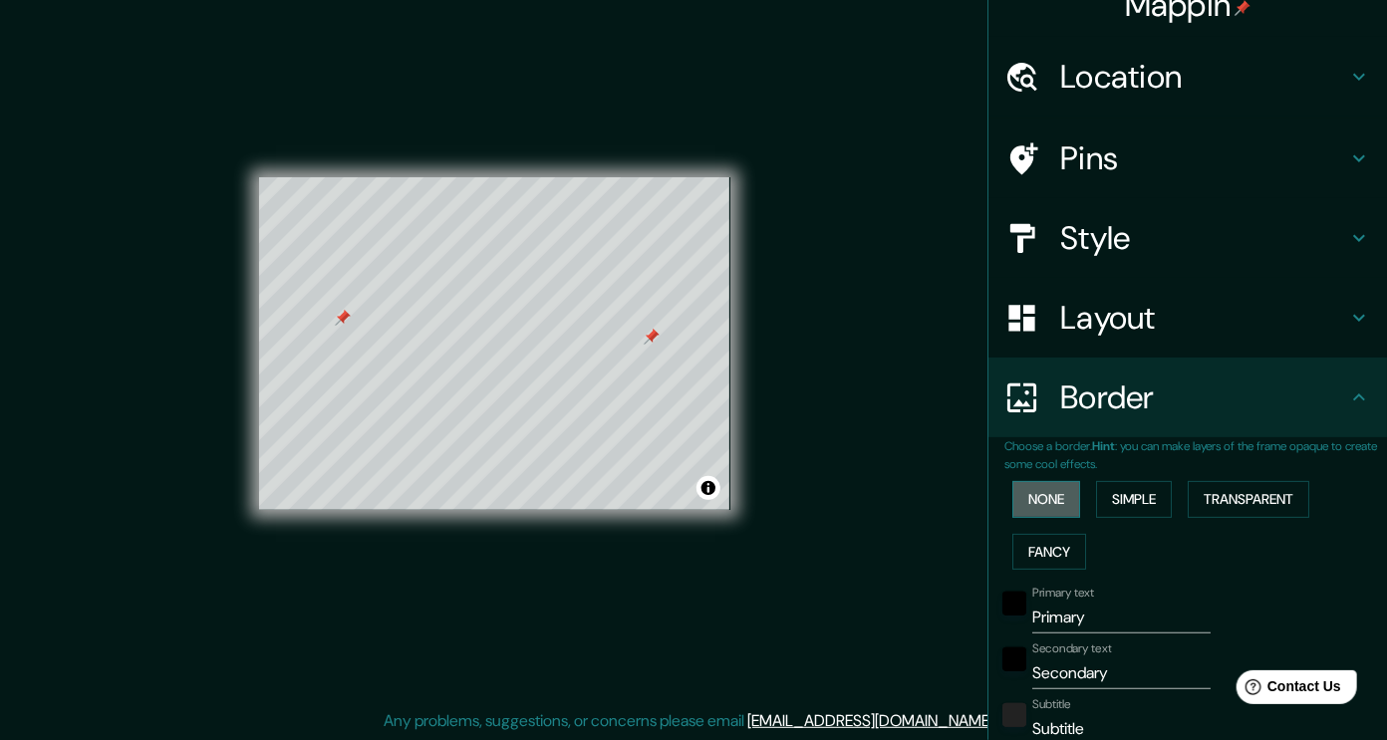
click at [1033, 506] on button "None" at bounding box center [1046, 499] width 68 height 37
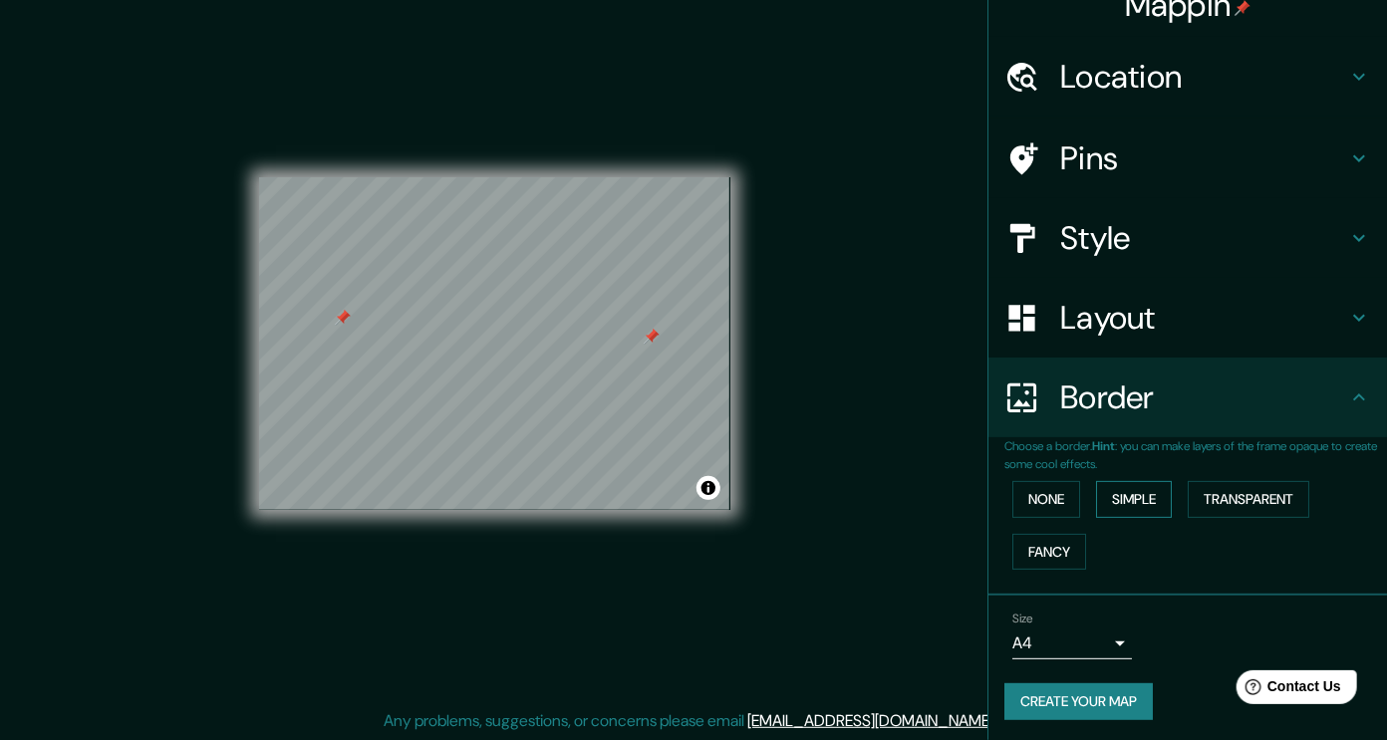
click at [1114, 491] on button "Simple" at bounding box center [1134, 499] width 76 height 37
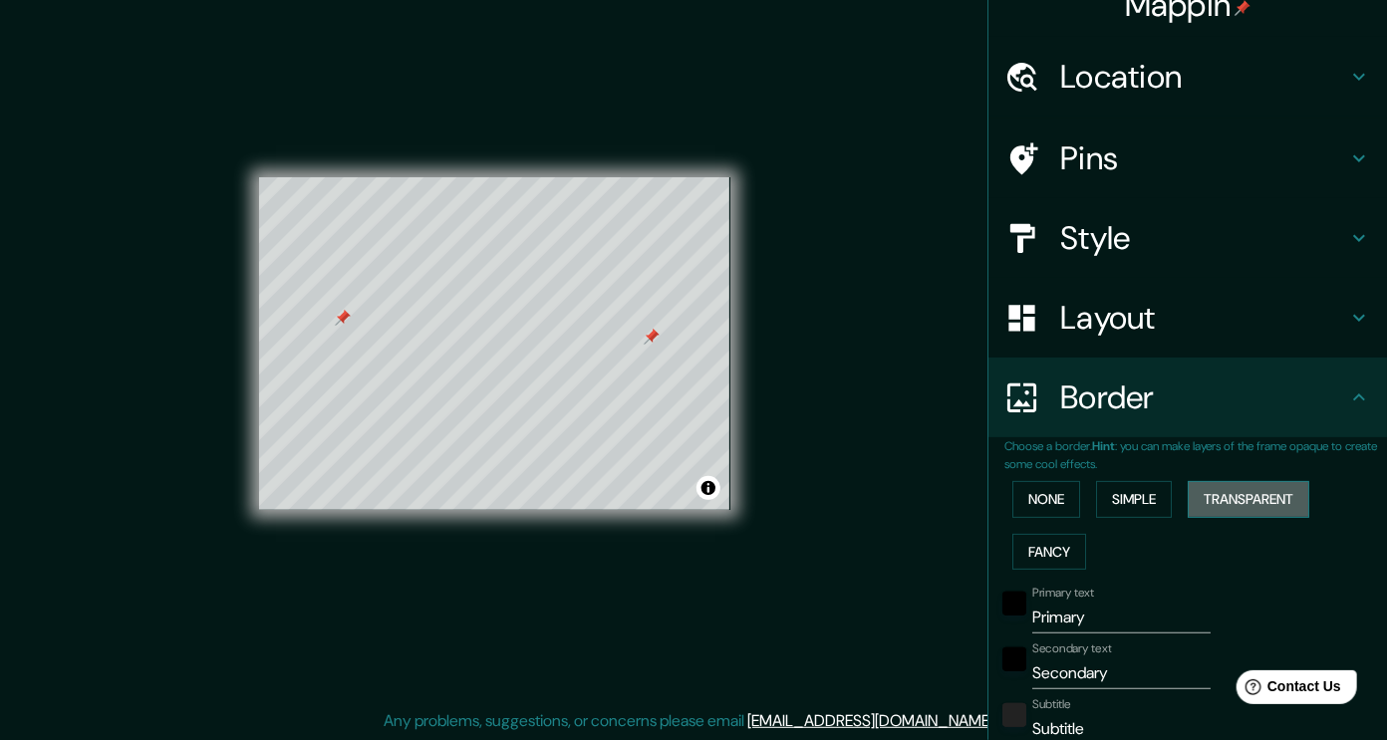
click at [1213, 481] on button "Transparent" at bounding box center [1248, 499] width 122 height 37
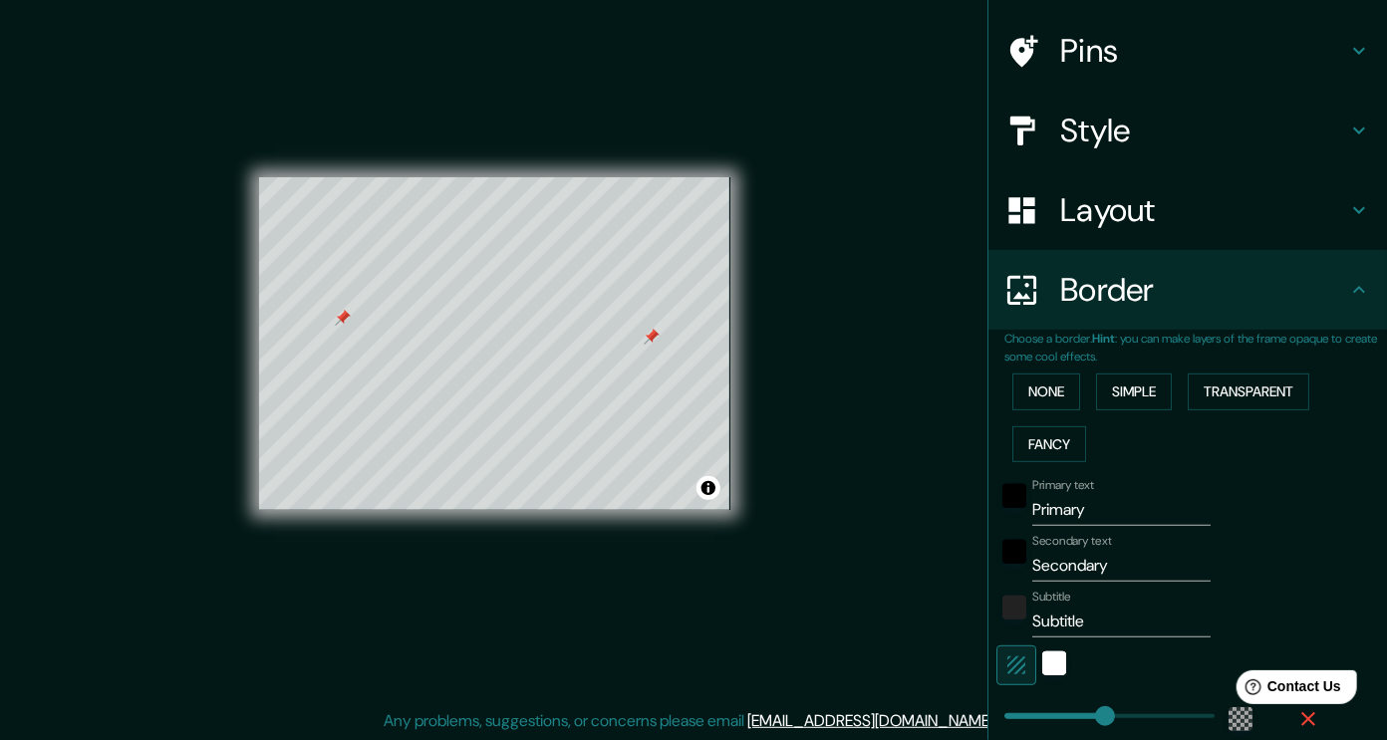
scroll to position [135, 0]
click at [1048, 497] on input "Primary" at bounding box center [1121, 509] width 178 height 32
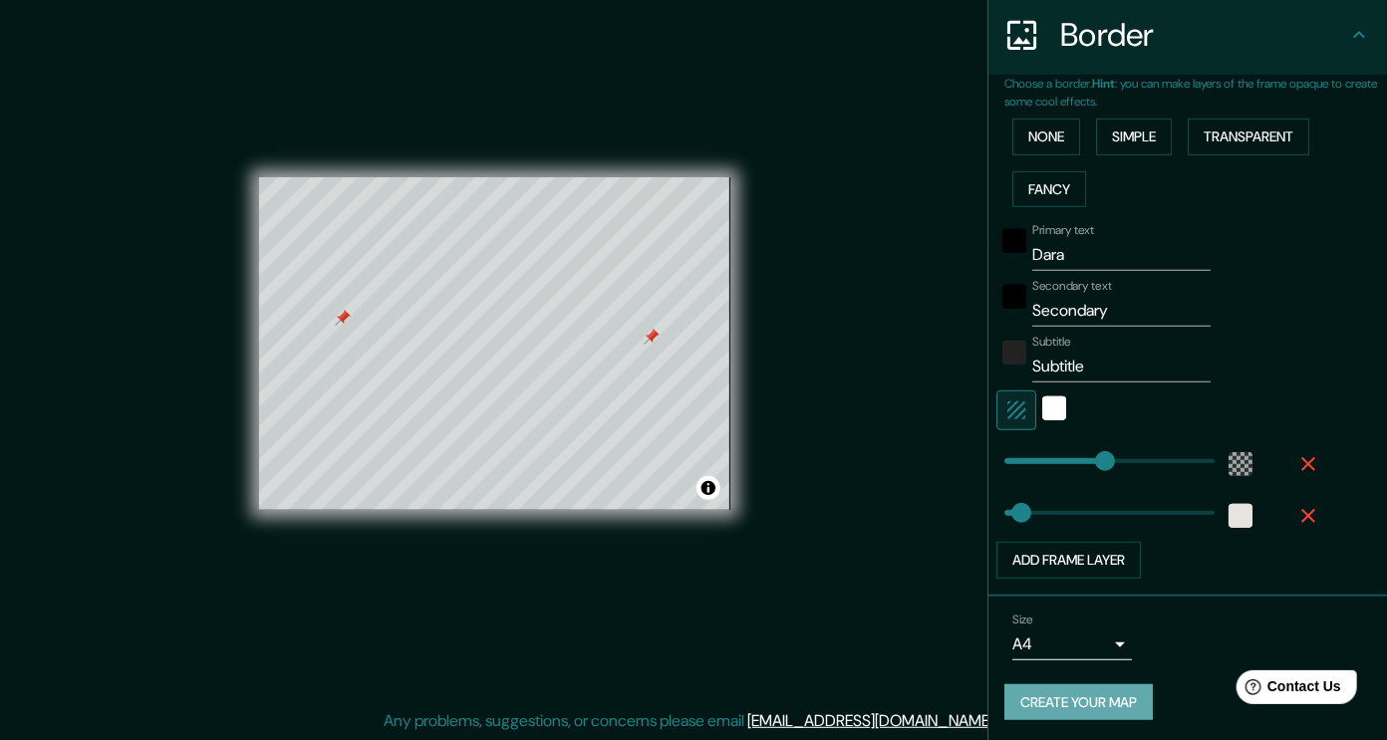
click at [1099, 707] on button "Create your map" at bounding box center [1078, 702] width 148 height 37
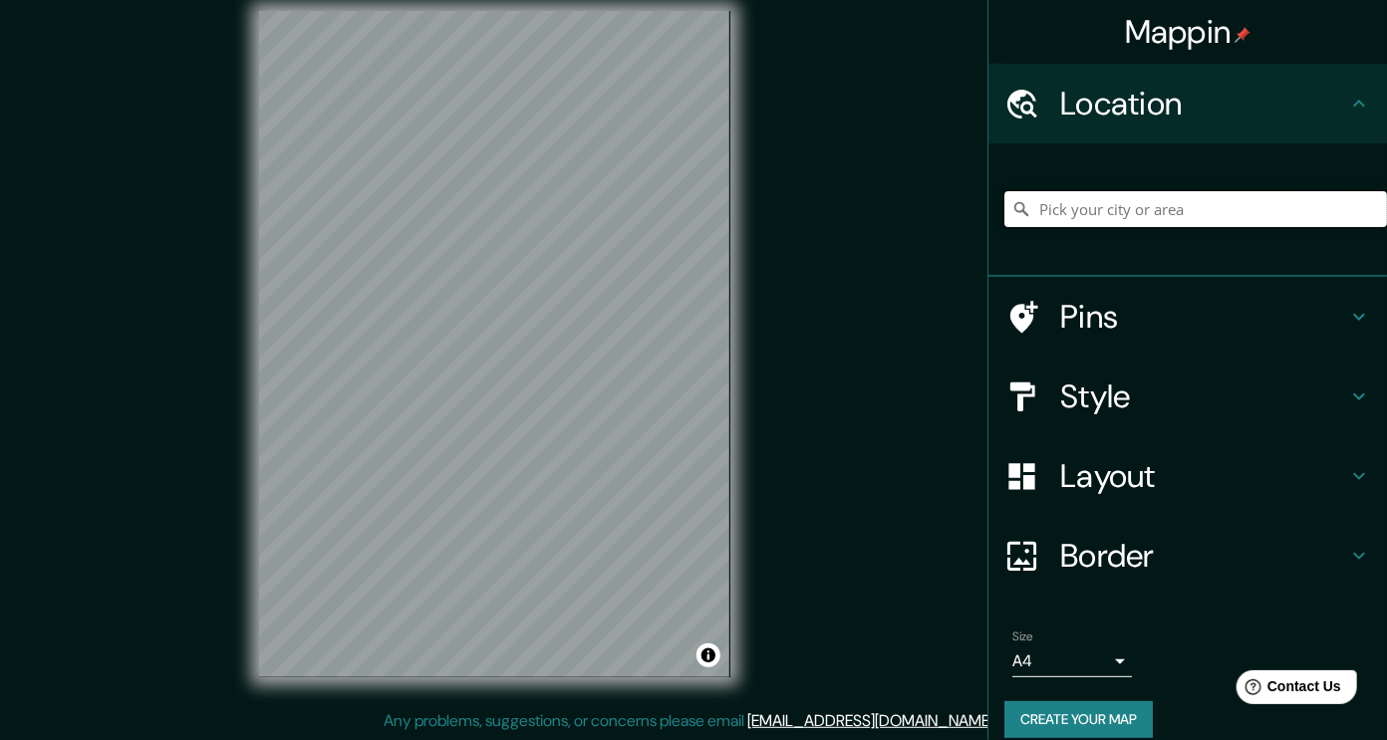
click at [1150, 199] on input "Pick your city or area" at bounding box center [1195, 209] width 382 height 36
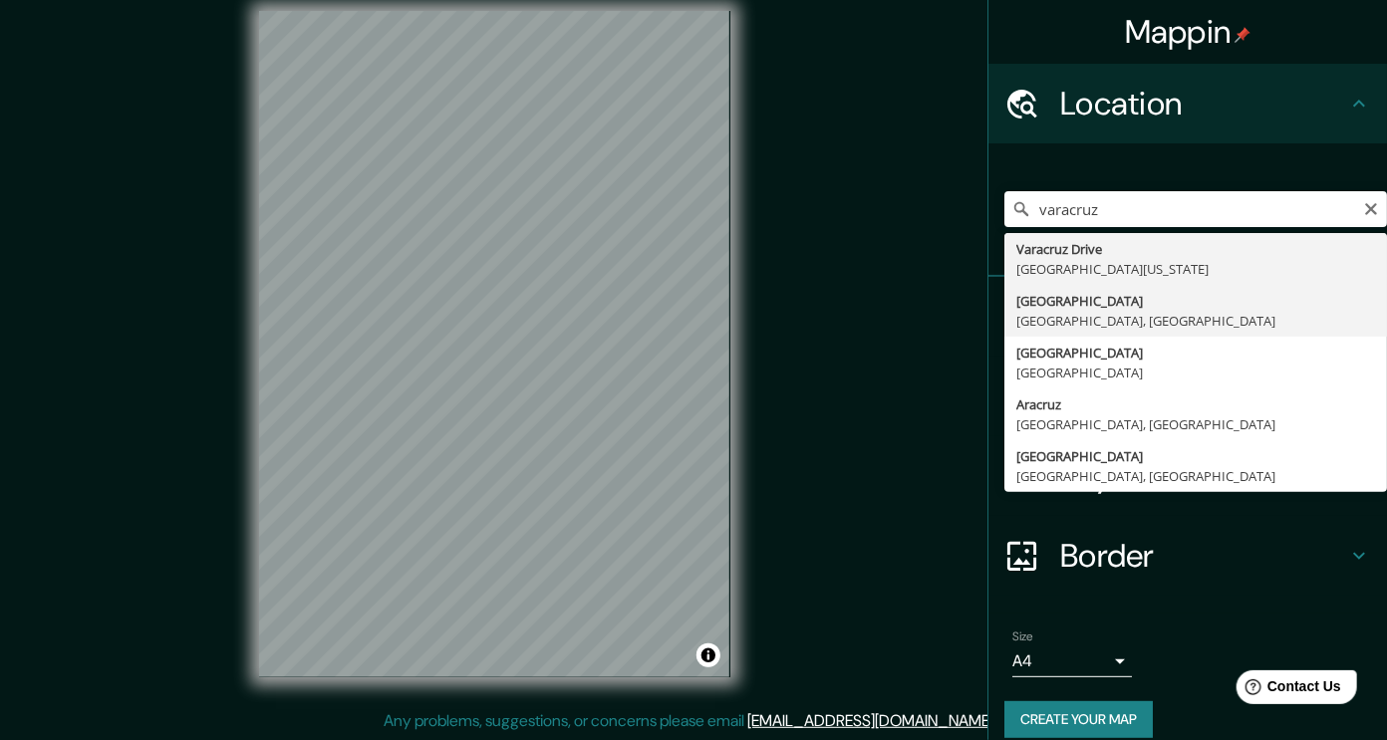
type input "[GEOGRAPHIC_DATA], [GEOGRAPHIC_DATA], [GEOGRAPHIC_DATA]"
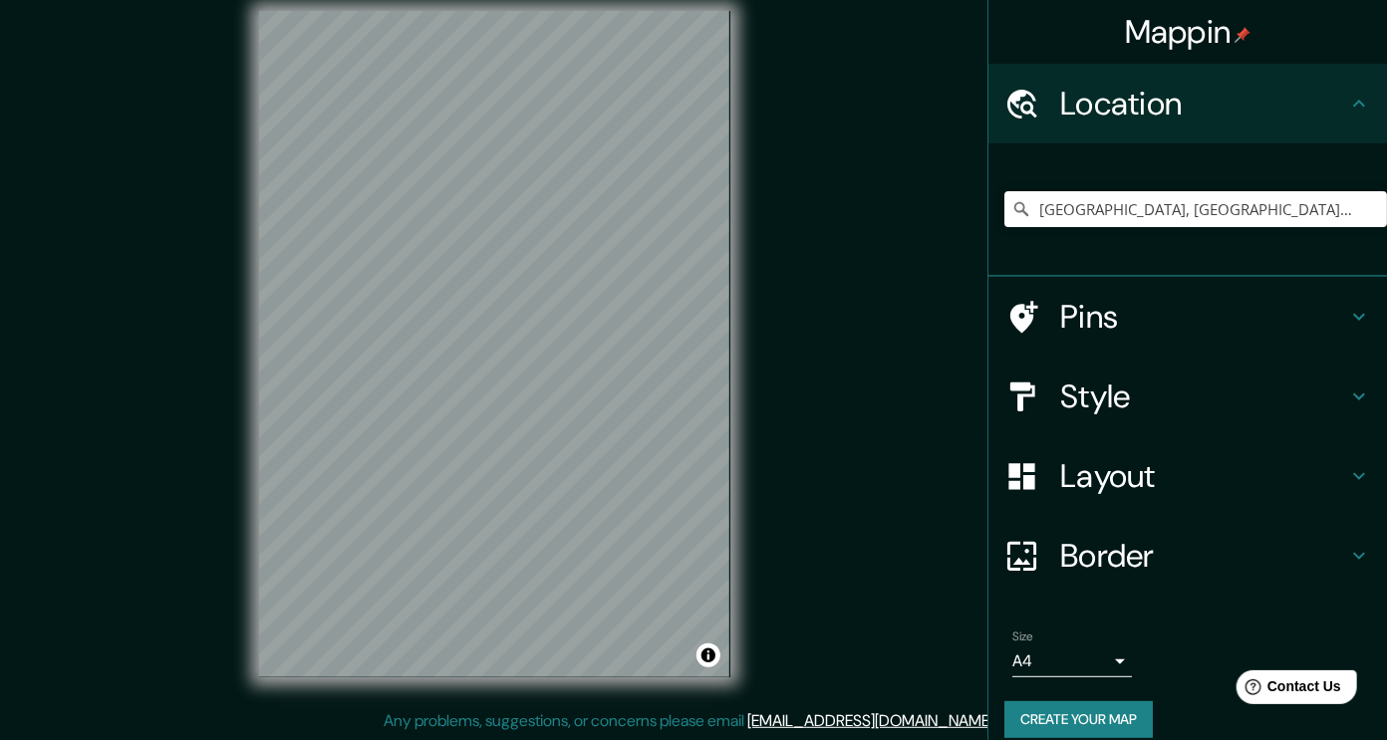
click at [1144, 546] on h4 "Border" at bounding box center [1203, 556] width 287 height 40
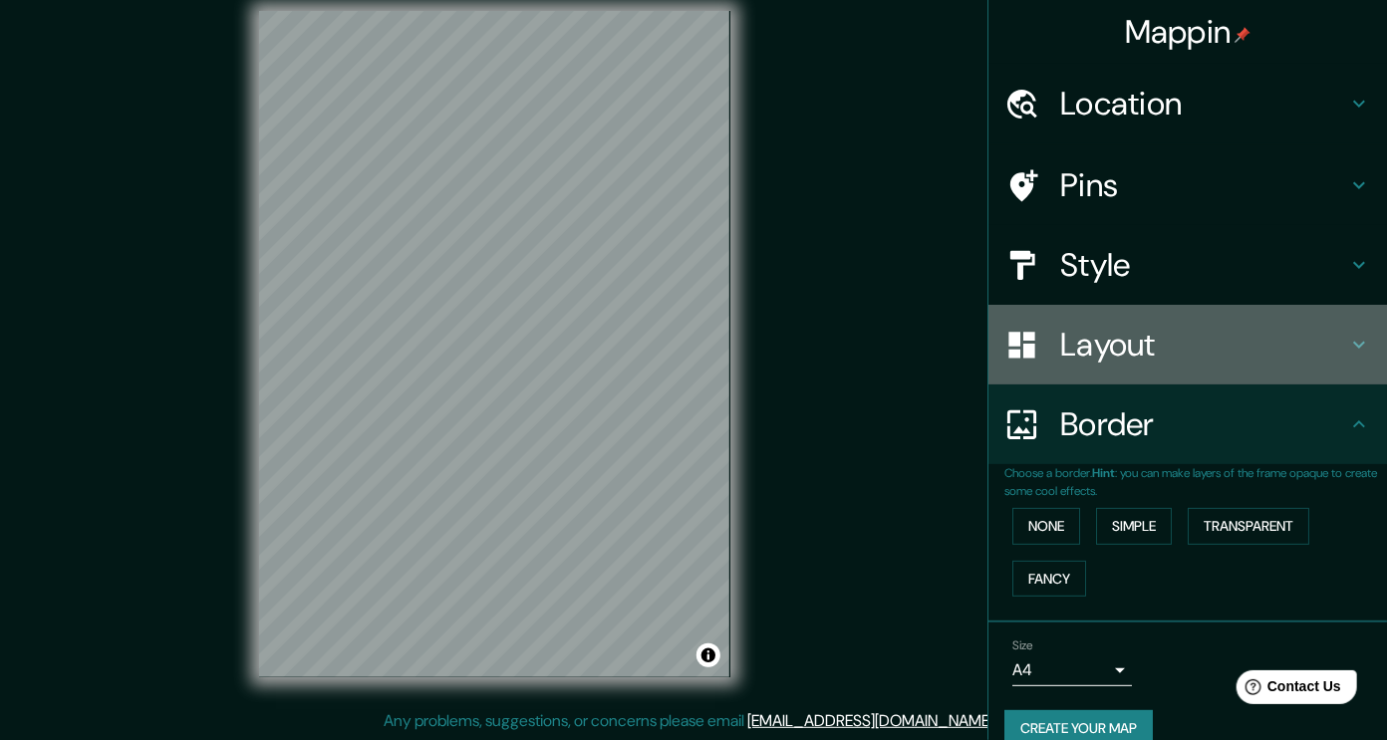
click at [1217, 370] on div "Layout" at bounding box center [1187, 345] width 398 height 80
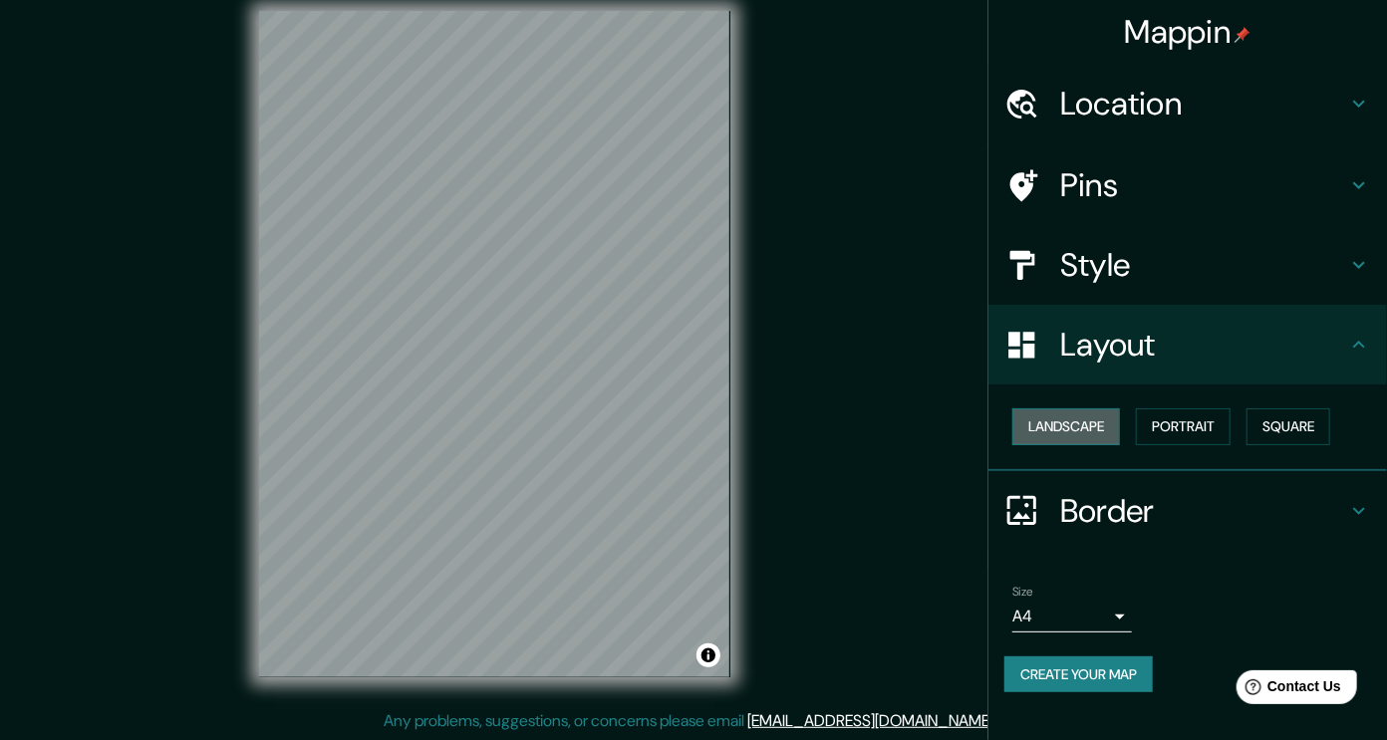
click at [1095, 435] on button "Landscape" at bounding box center [1066, 426] width 108 height 37
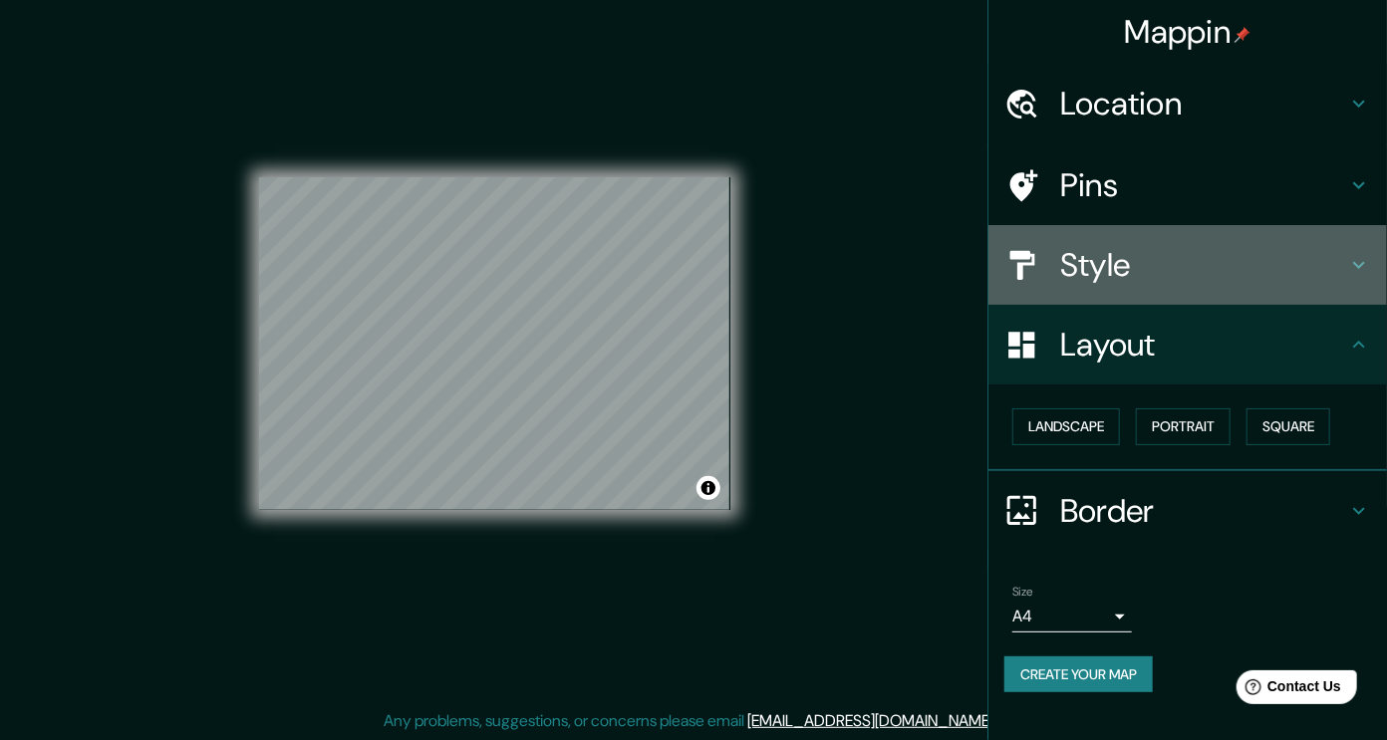
click at [1114, 266] on h4 "Style" at bounding box center [1203, 265] width 287 height 40
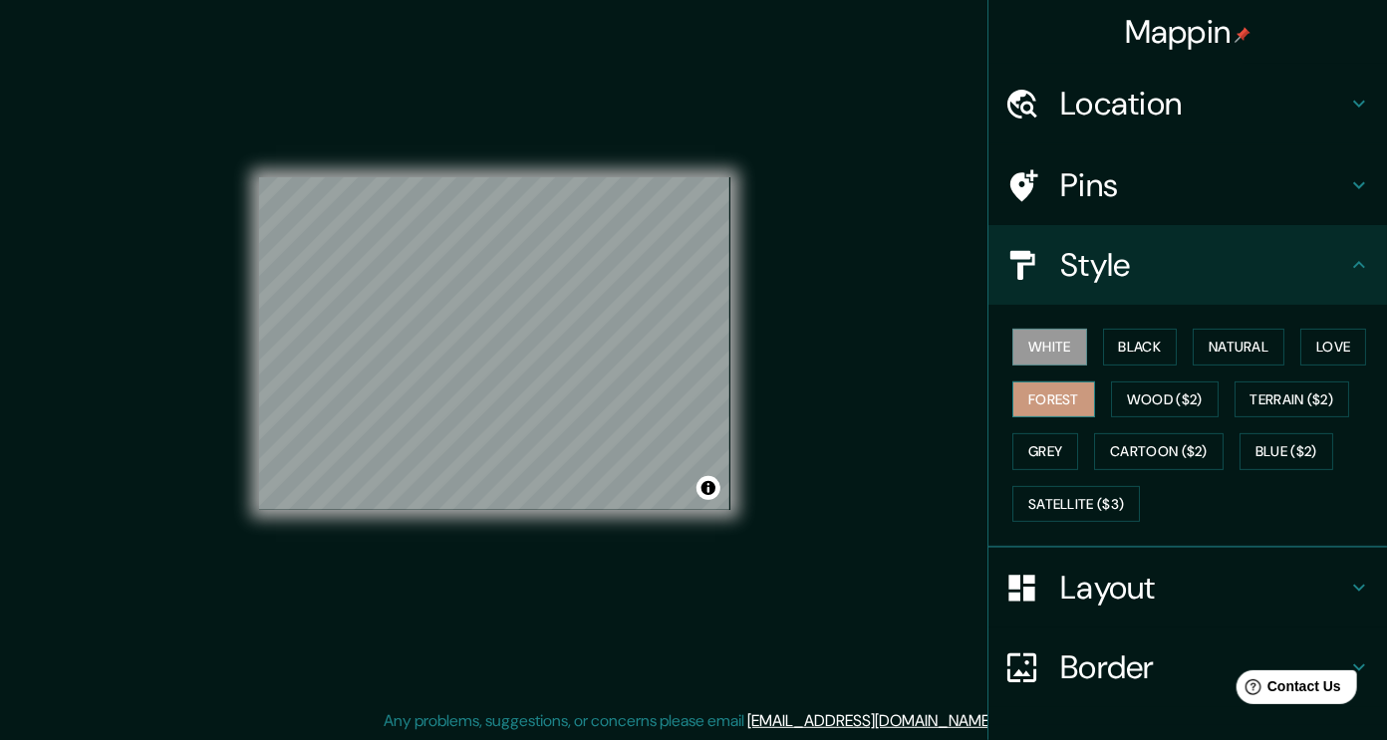
click at [1066, 386] on button "Forest" at bounding box center [1053, 400] width 83 height 37
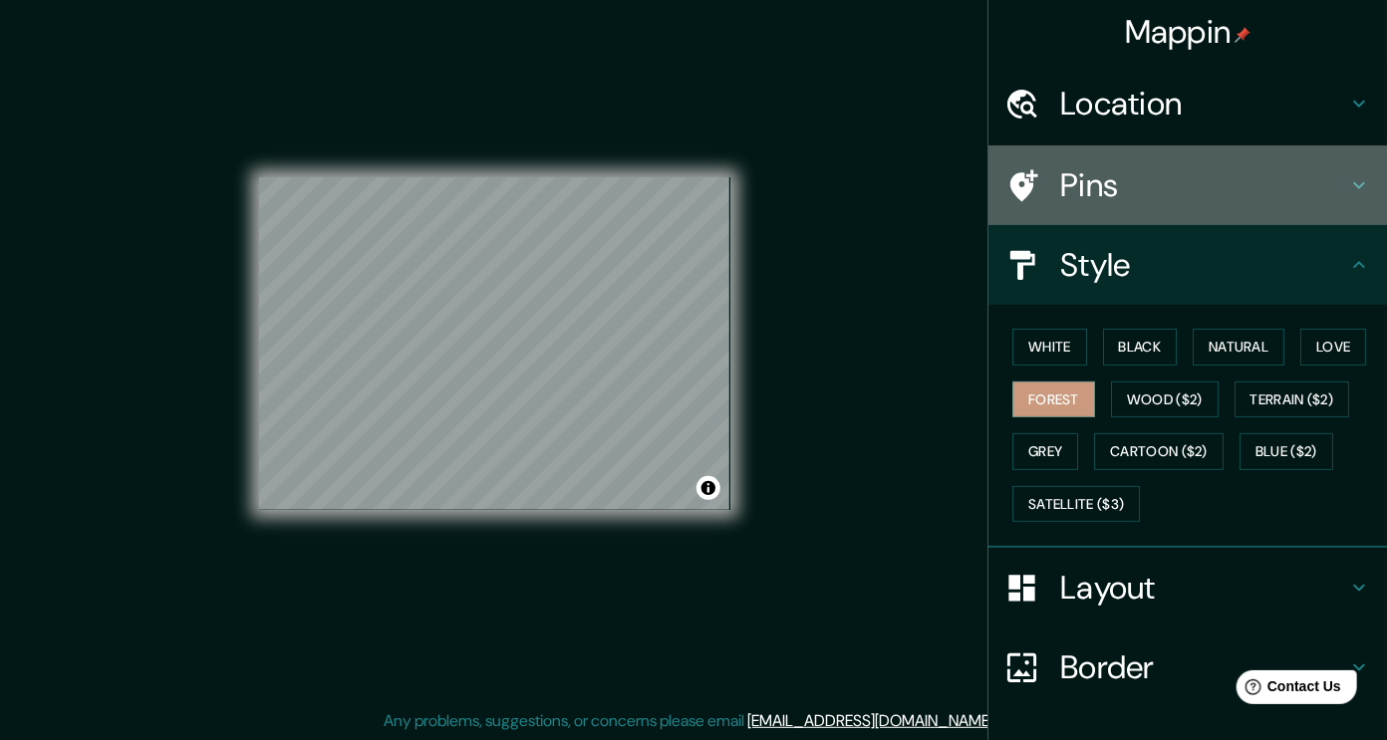
click at [1134, 223] on div "Pins" at bounding box center [1187, 185] width 398 height 80
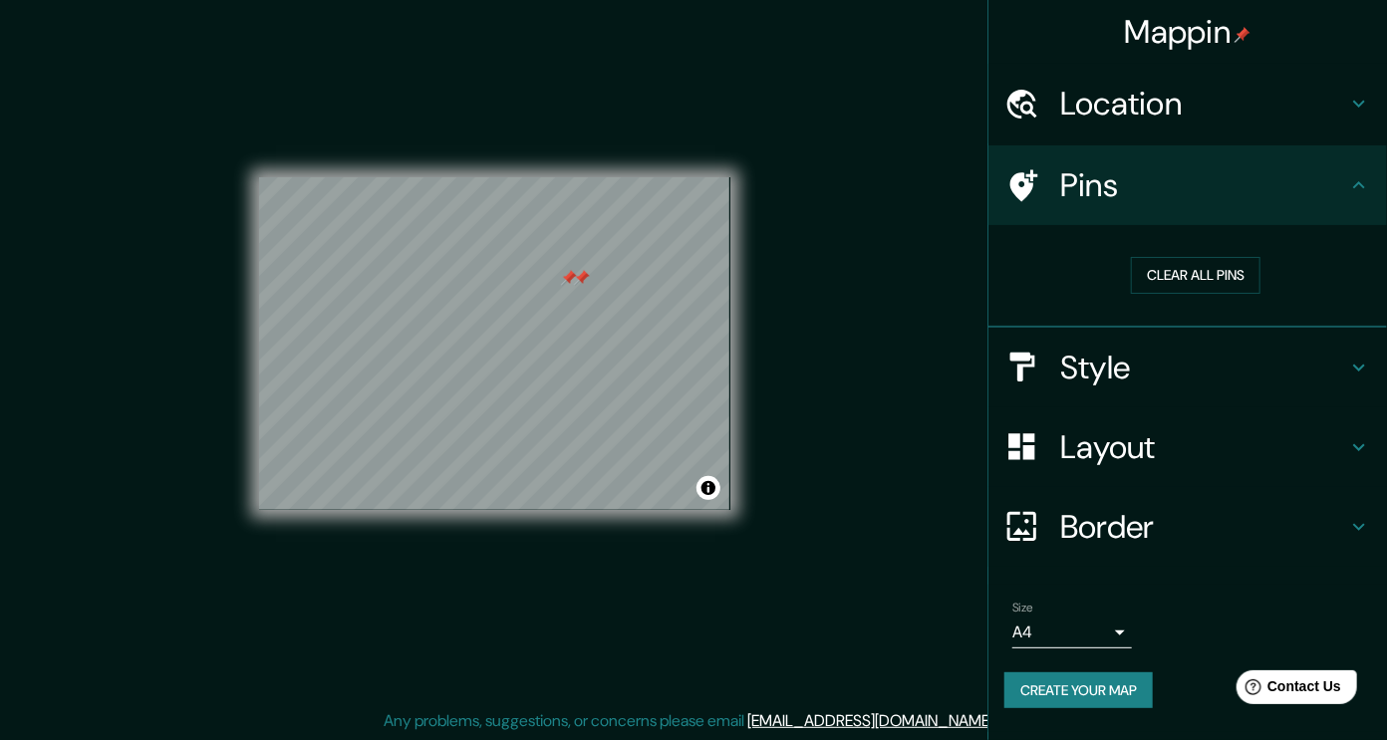
click at [569, 282] on div at bounding box center [569, 278] width 16 height 16
click at [582, 282] on div at bounding box center [582, 278] width 16 height 16
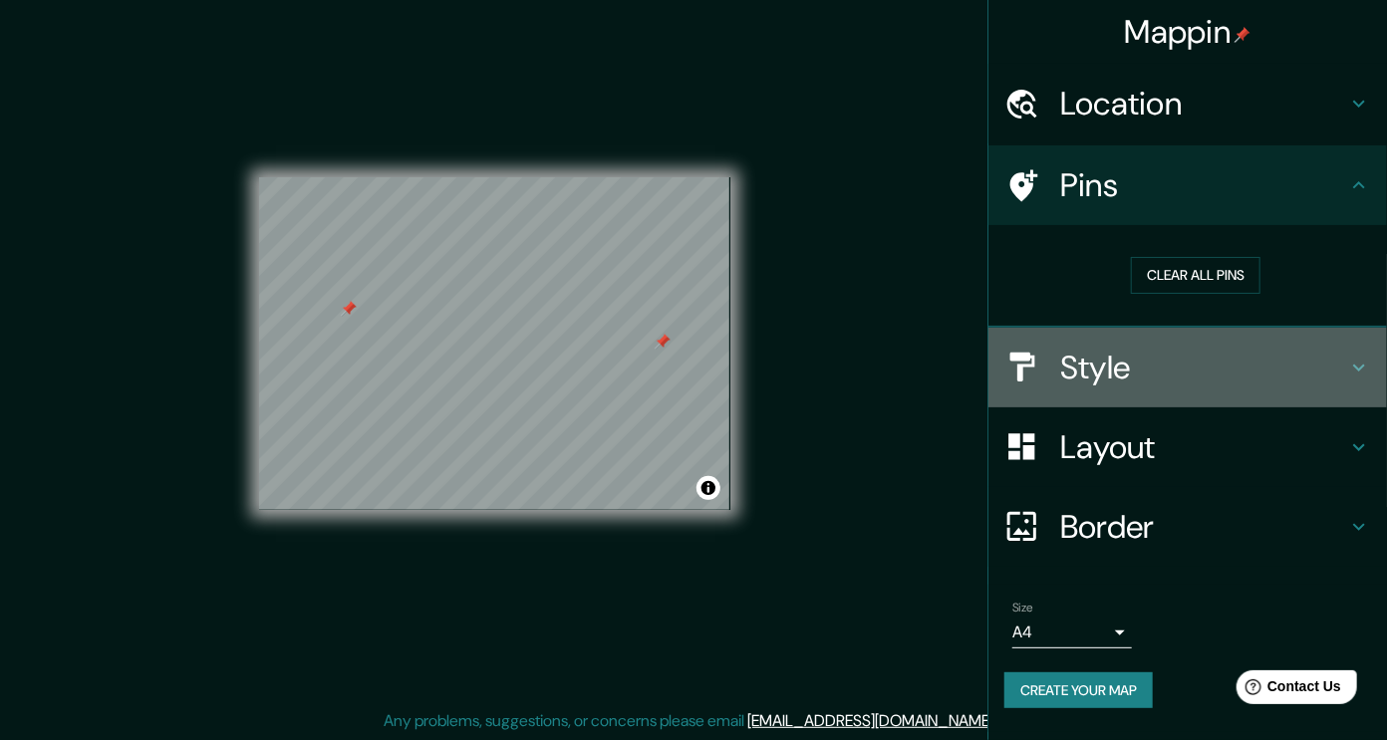
click at [1131, 387] on div "Style" at bounding box center [1187, 368] width 398 height 80
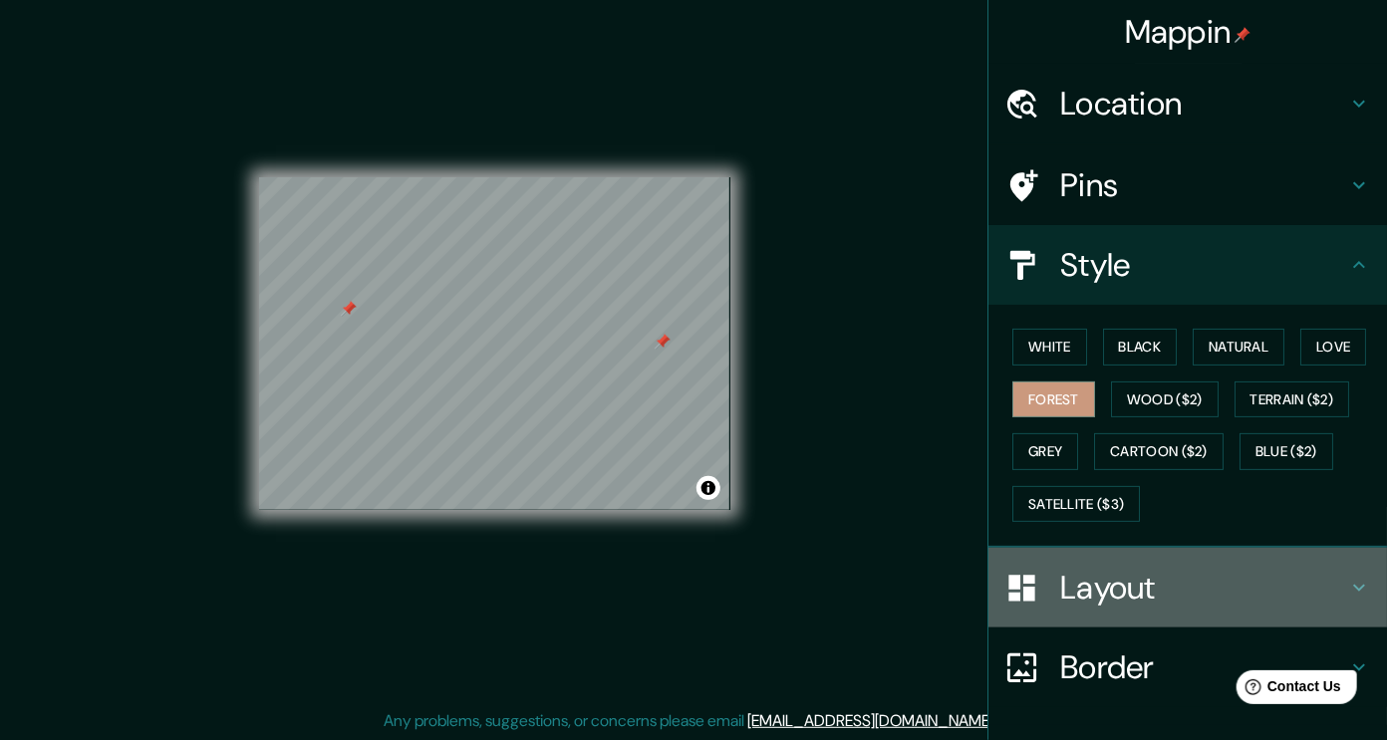
click at [1153, 580] on h4 "Layout" at bounding box center [1203, 588] width 287 height 40
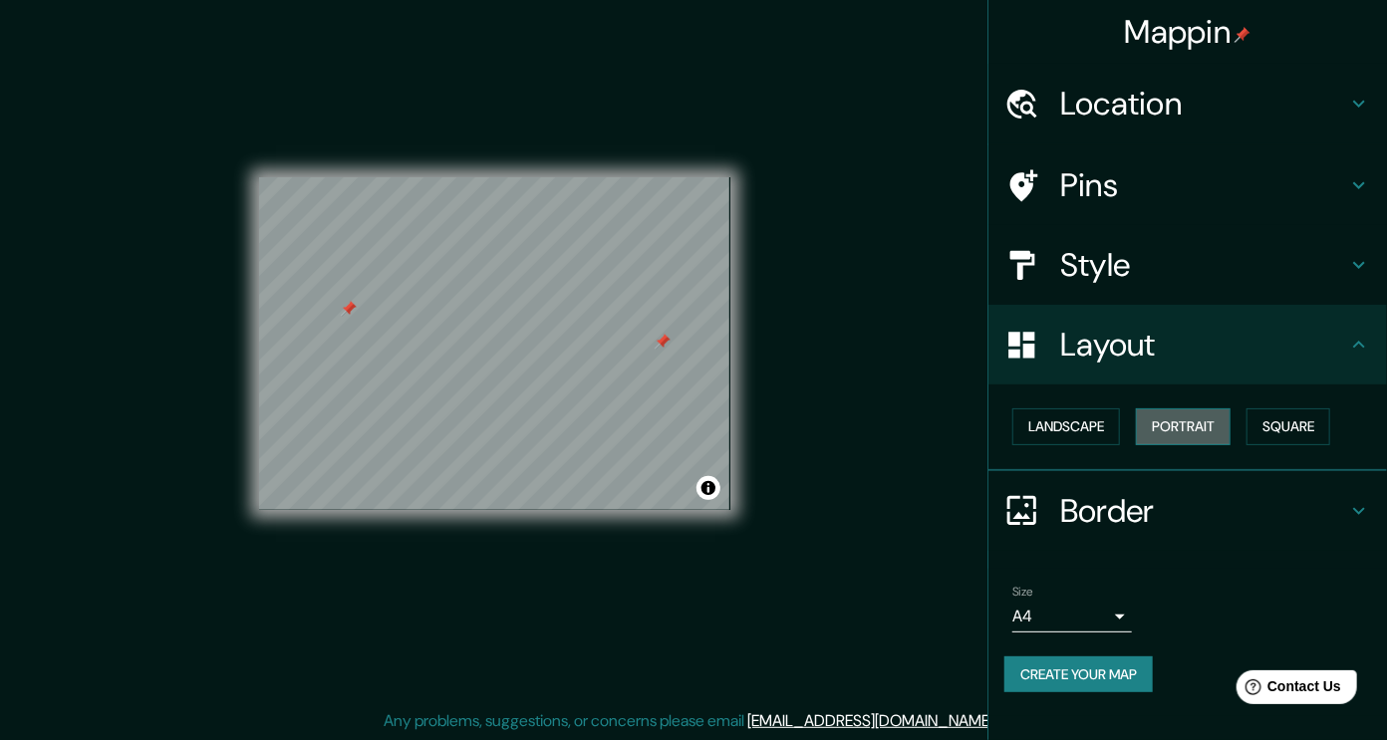
click at [1165, 435] on button "Portrait" at bounding box center [1183, 426] width 95 height 37
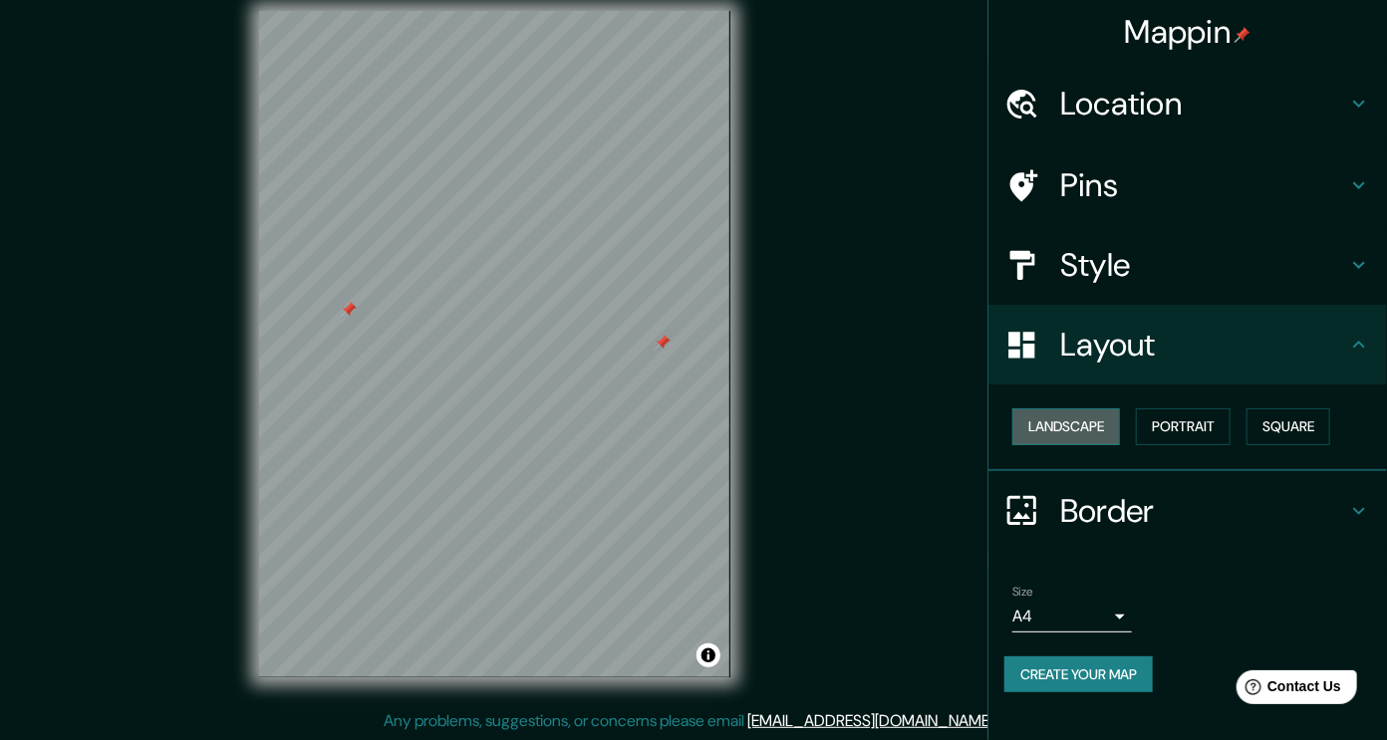
click at [1079, 432] on button "Landscape" at bounding box center [1066, 426] width 108 height 37
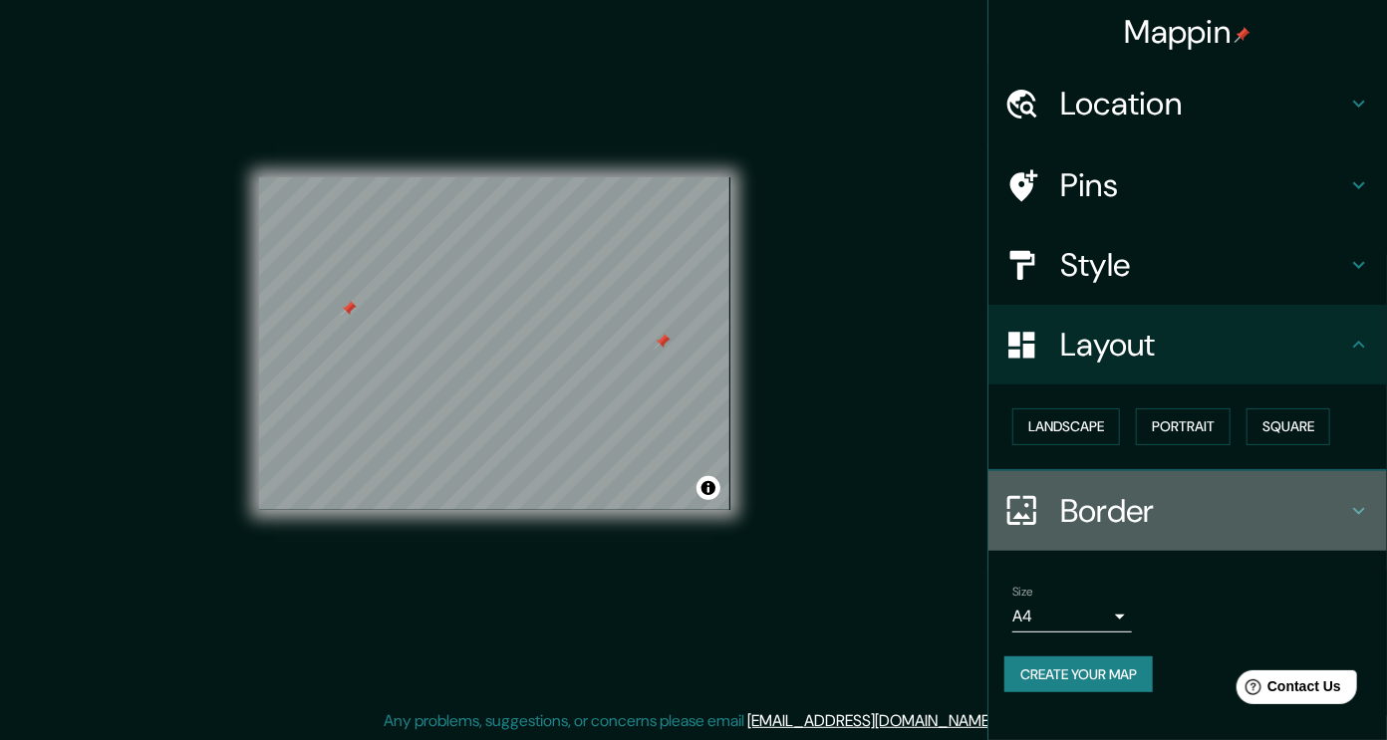
click at [1147, 507] on h4 "Border" at bounding box center [1203, 511] width 287 height 40
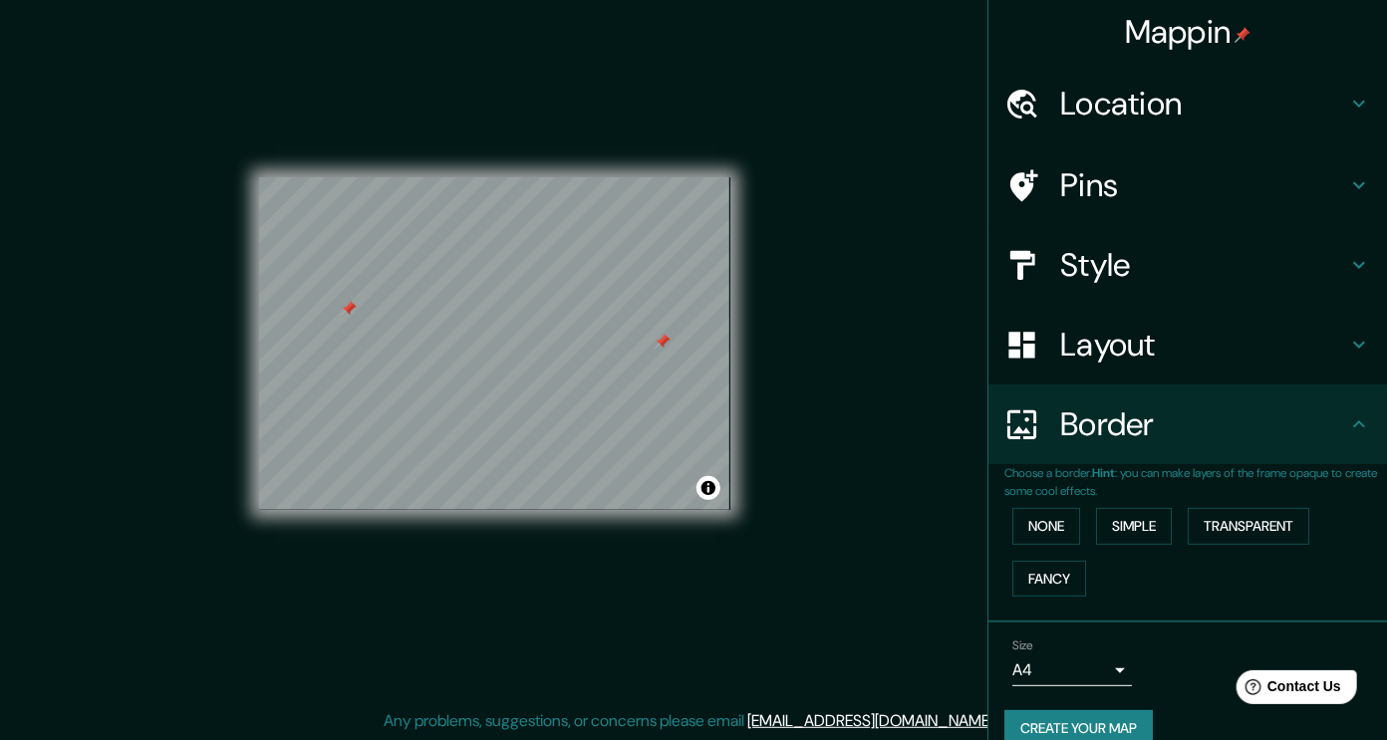
scroll to position [27, 0]
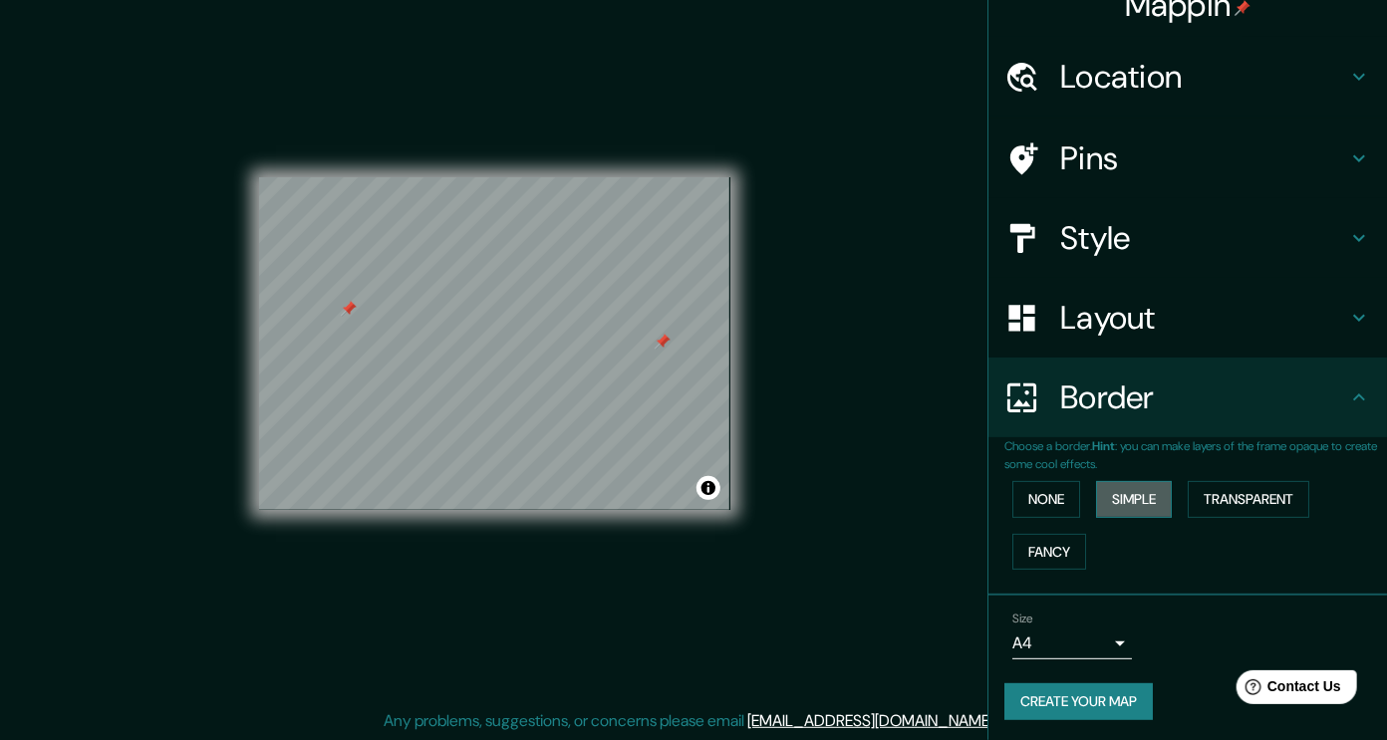
click at [1124, 497] on button "Simple" at bounding box center [1134, 499] width 76 height 37
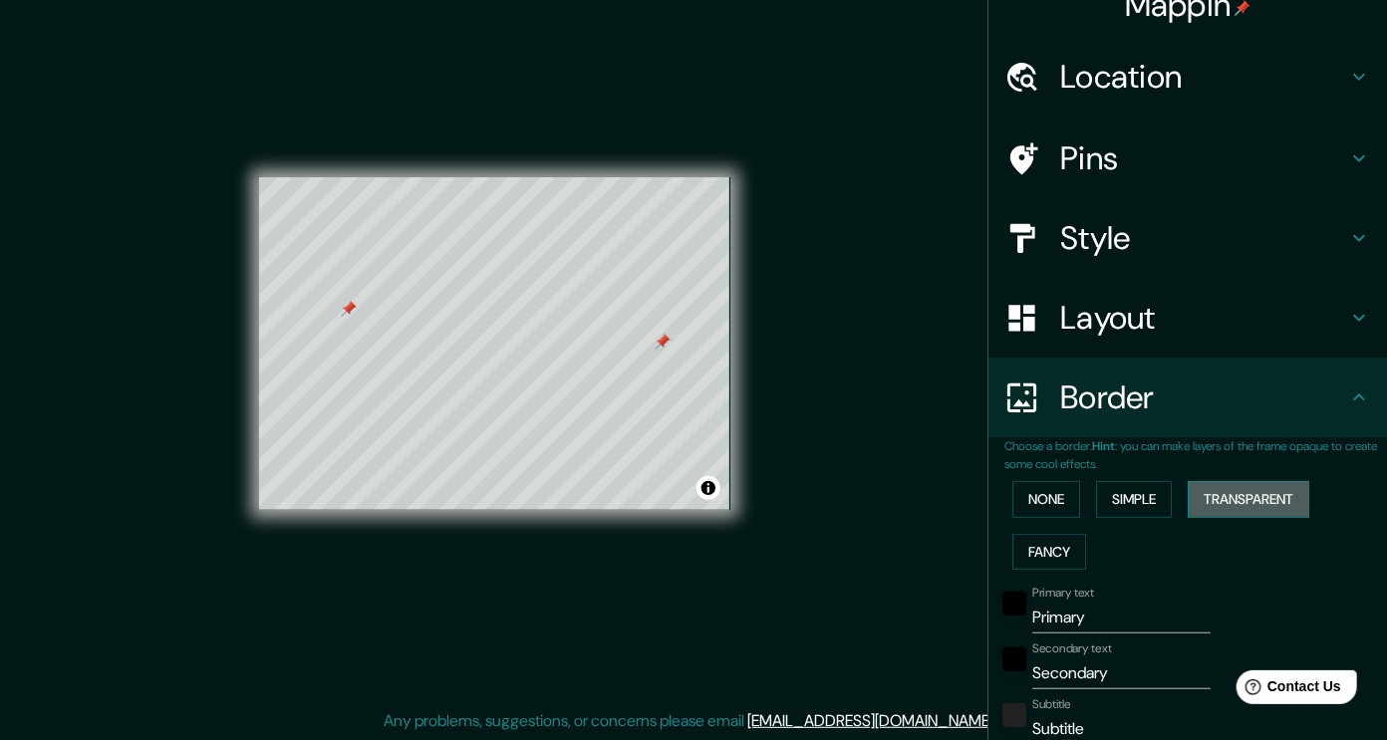
click at [1242, 489] on button "Transparent" at bounding box center [1248, 499] width 122 height 37
click at [674, 346] on div at bounding box center [671, 347] width 16 height 16
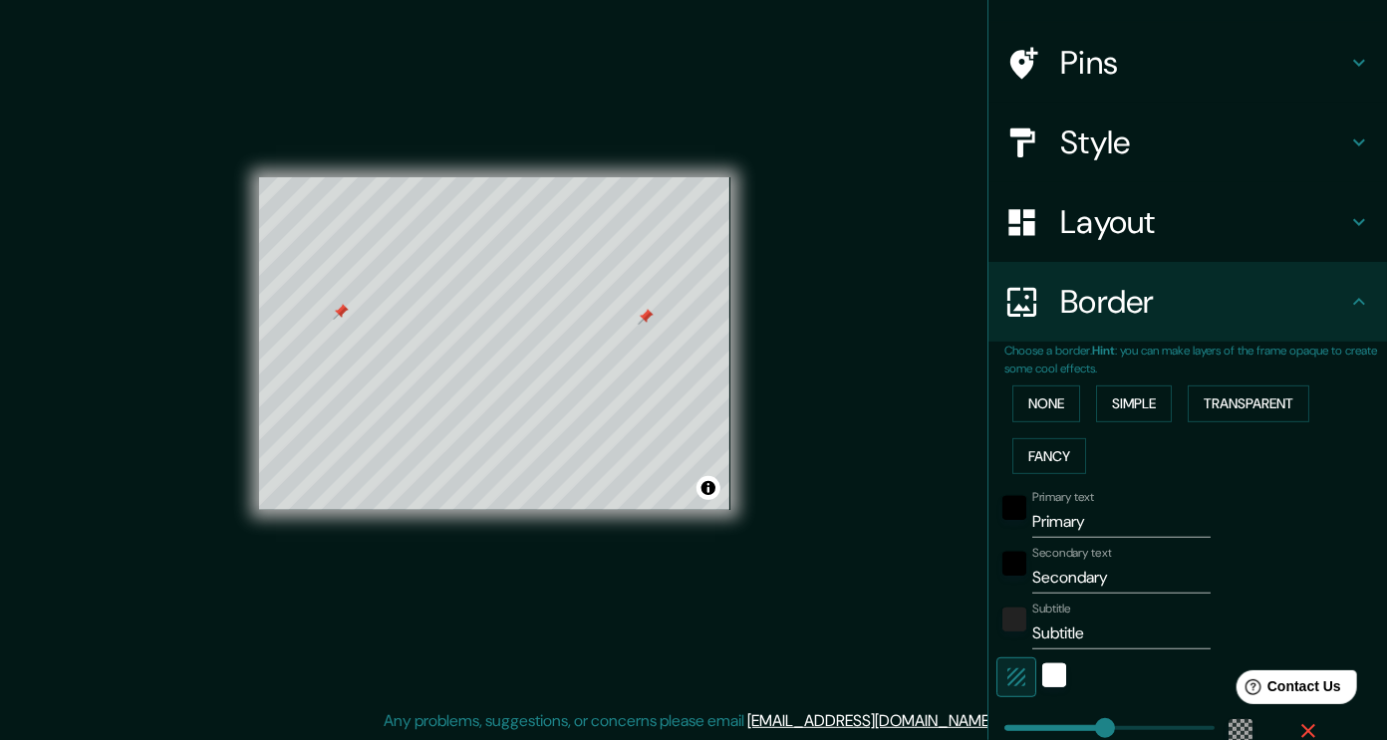
scroll to position [126, 0]
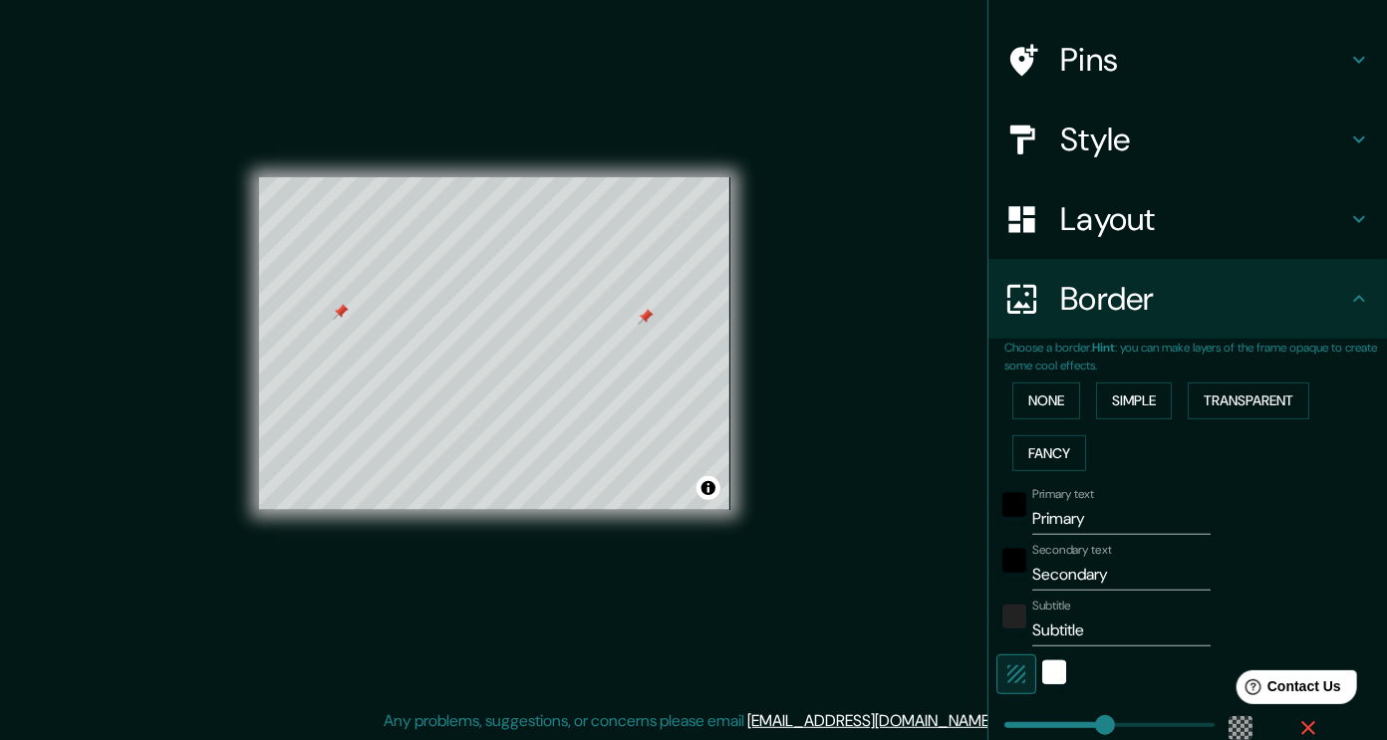
click at [1071, 506] on input "Primary" at bounding box center [1121, 519] width 178 height 32
type input "D"
type input "227"
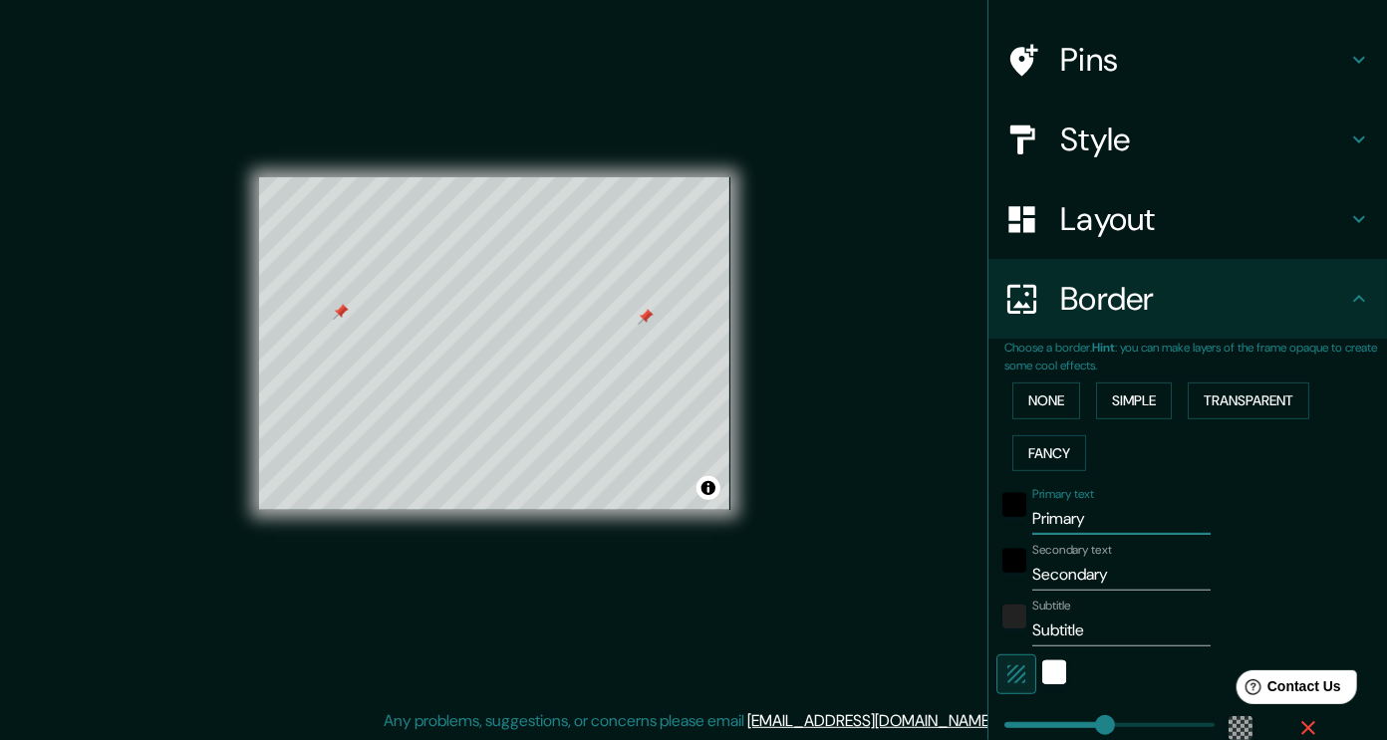
type input "38"
type input "Da"
type input "227"
type input "38"
type input "Dar"
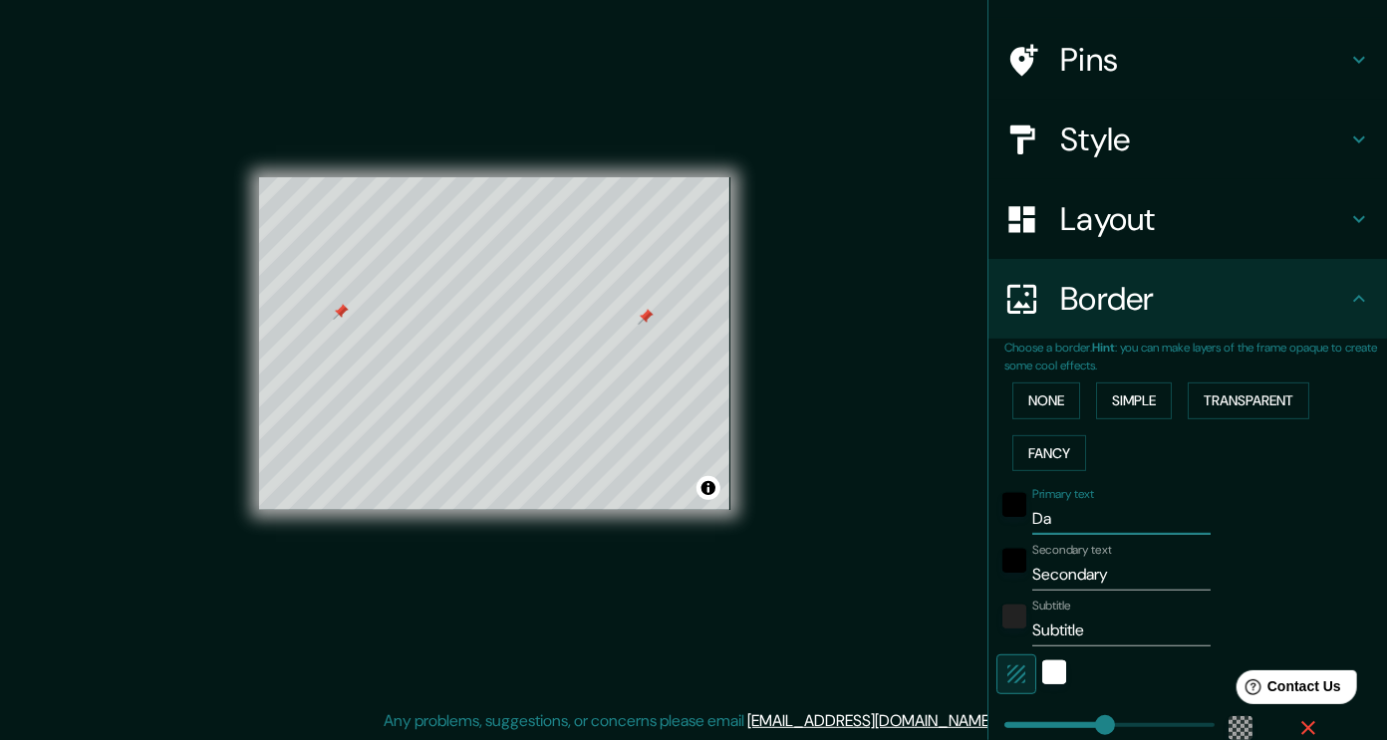
type input "227"
type input "38"
type input "Dara"
type input "227"
type input "38"
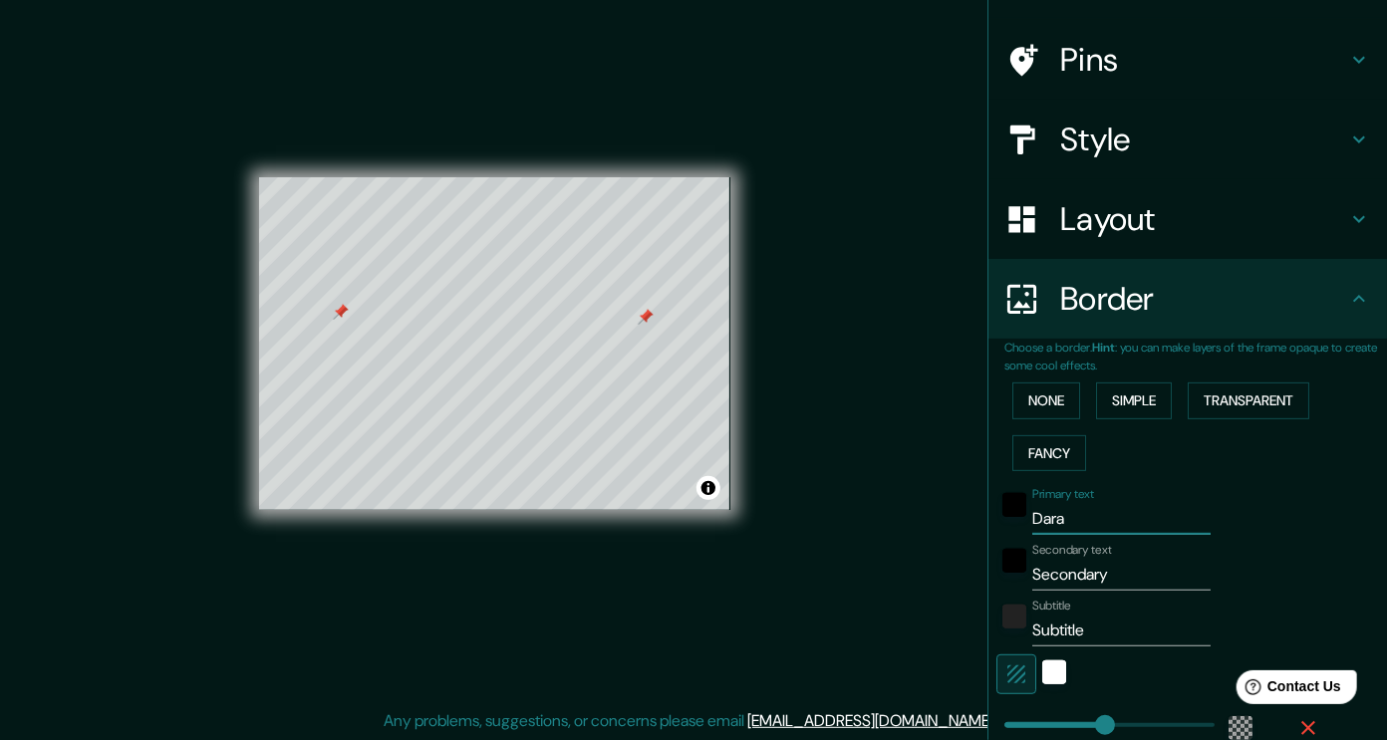
type input "Dara"
click at [1070, 582] on input "Secondary" at bounding box center [1121, 575] width 178 height 32
type input "C"
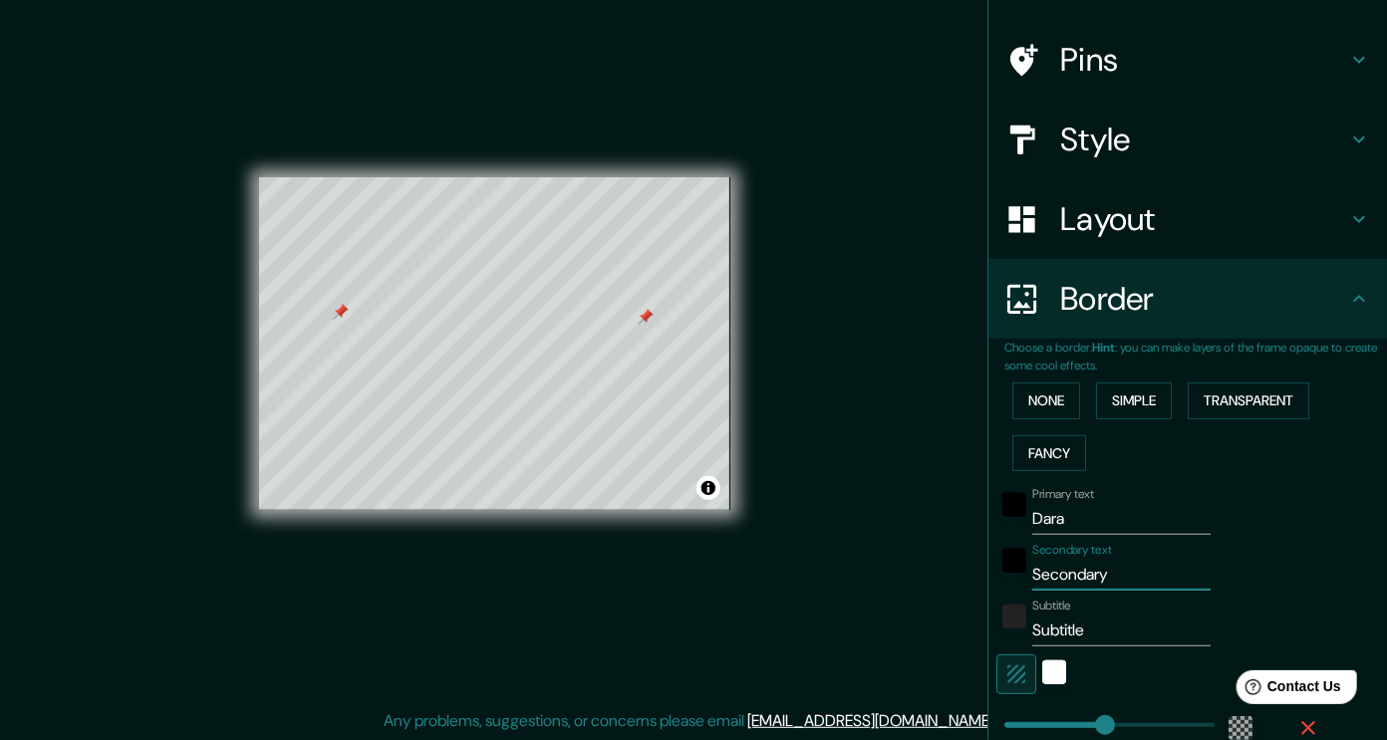
type input "227"
type input "38"
type input "Ca"
type input "227"
type input "38"
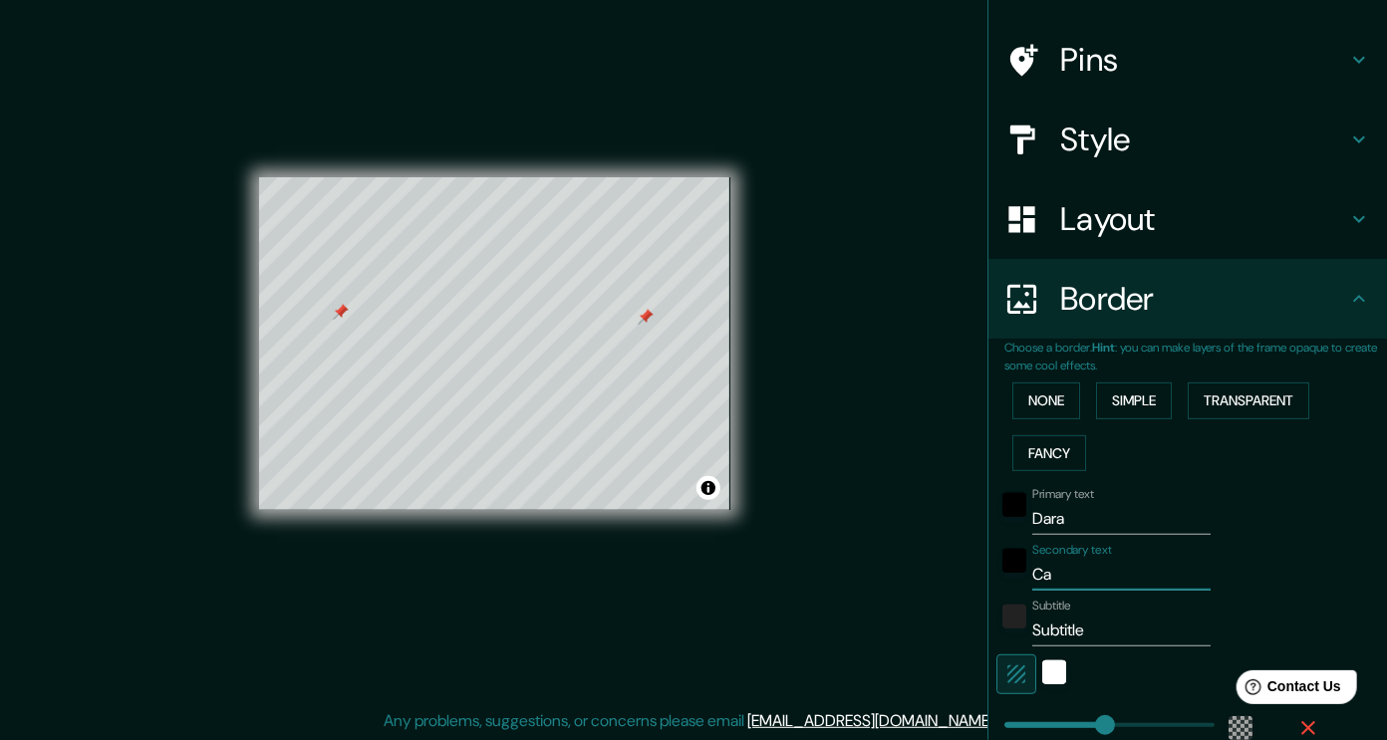
type input "Caf"
type input "227"
type input "38"
type input "Cafe"
type input "227"
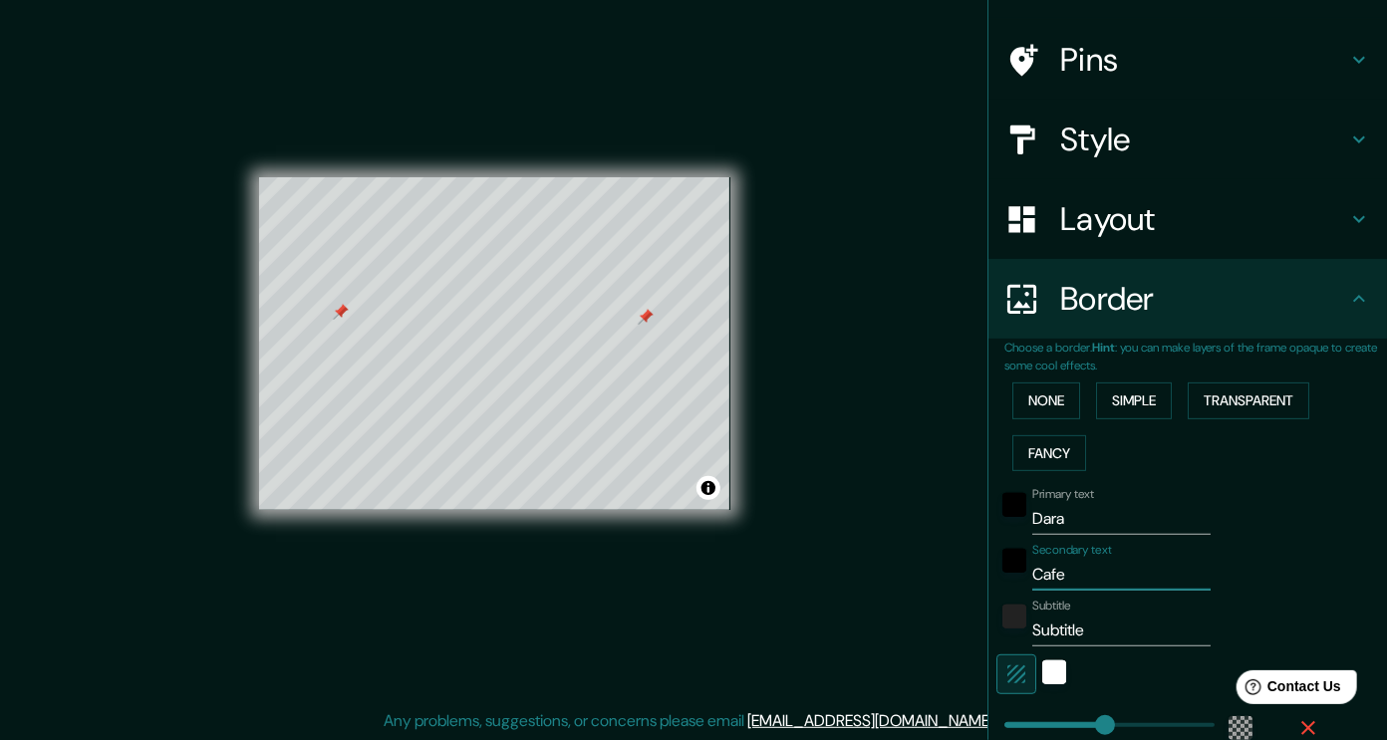
type input "38"
type input "Cafet"
type input "227"
type input "38"
type input "Cafete"
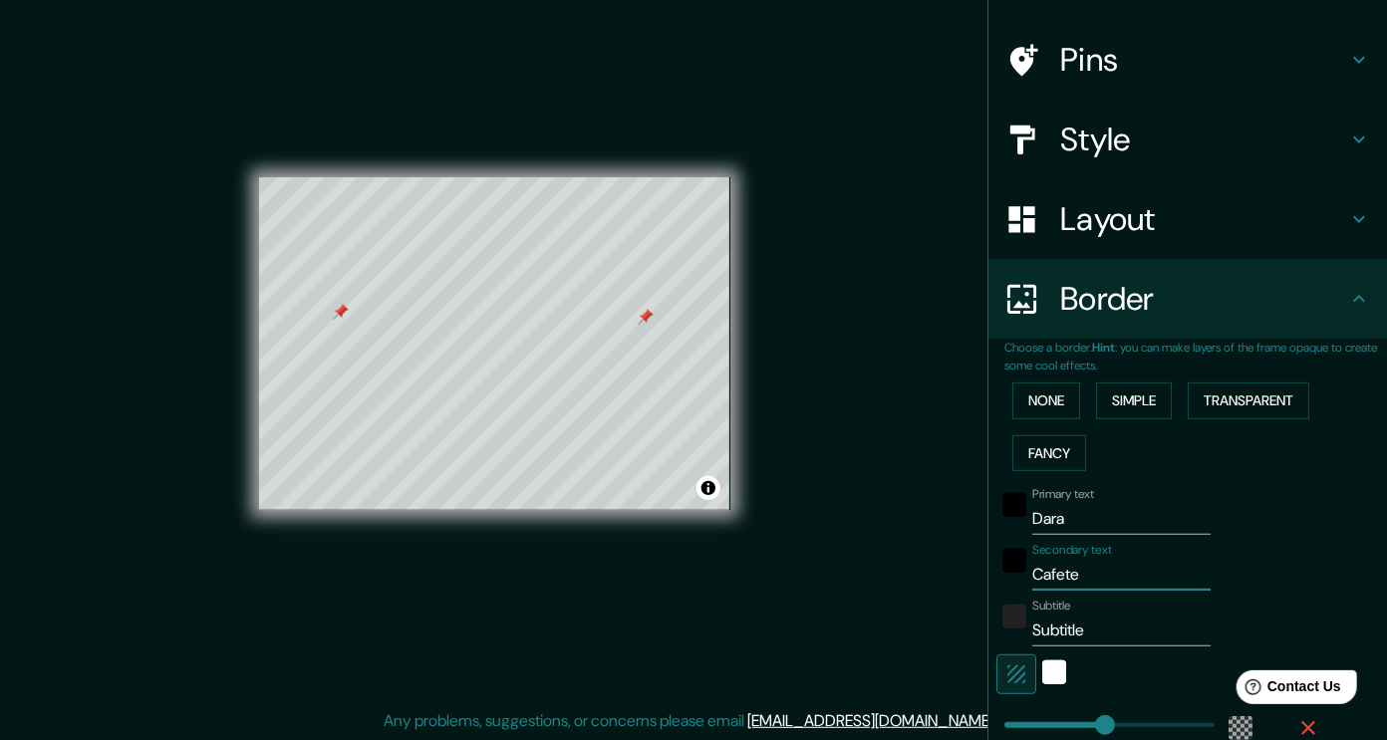
type input "227"
type input "38"
type input "Cafeter"
type input "227"
type input "38"
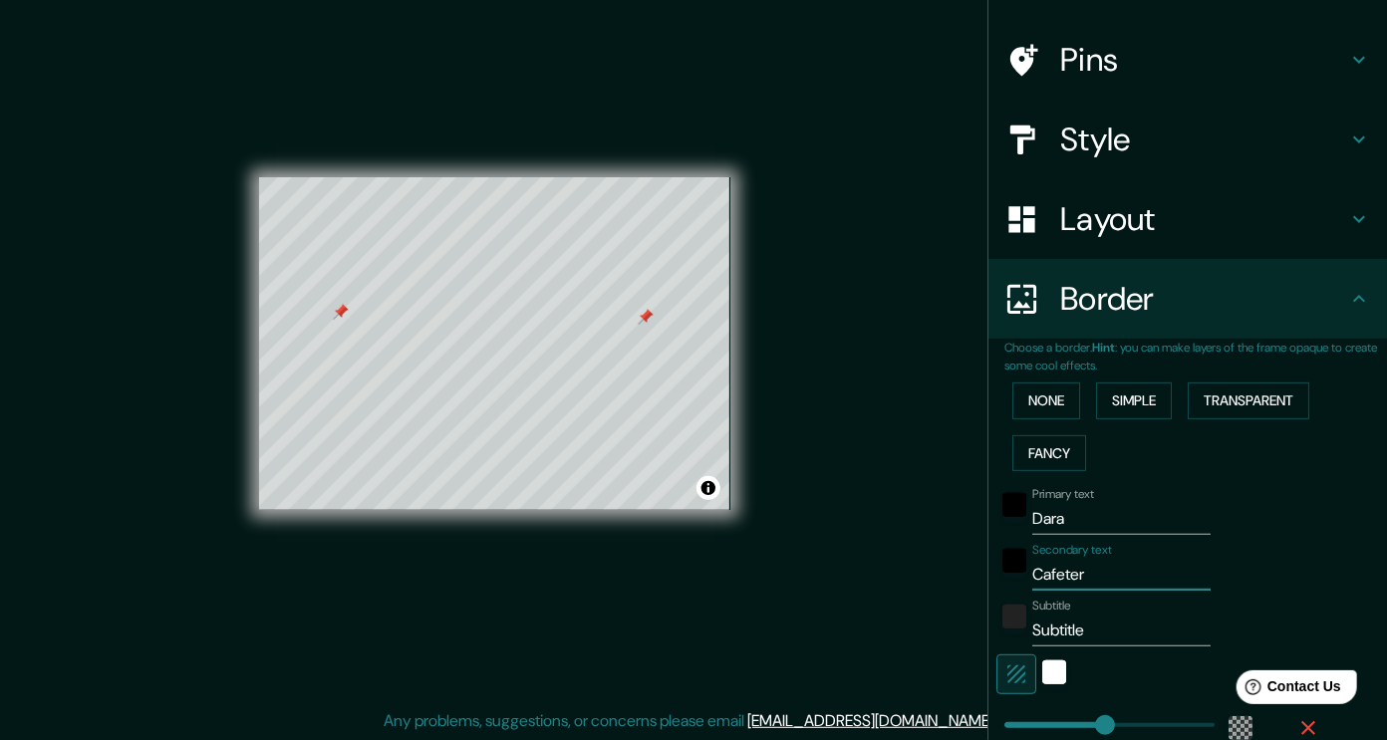
type input "Cafeteri"
type input "227"
type input "38"
type input "Cafeteria"
type input "227"
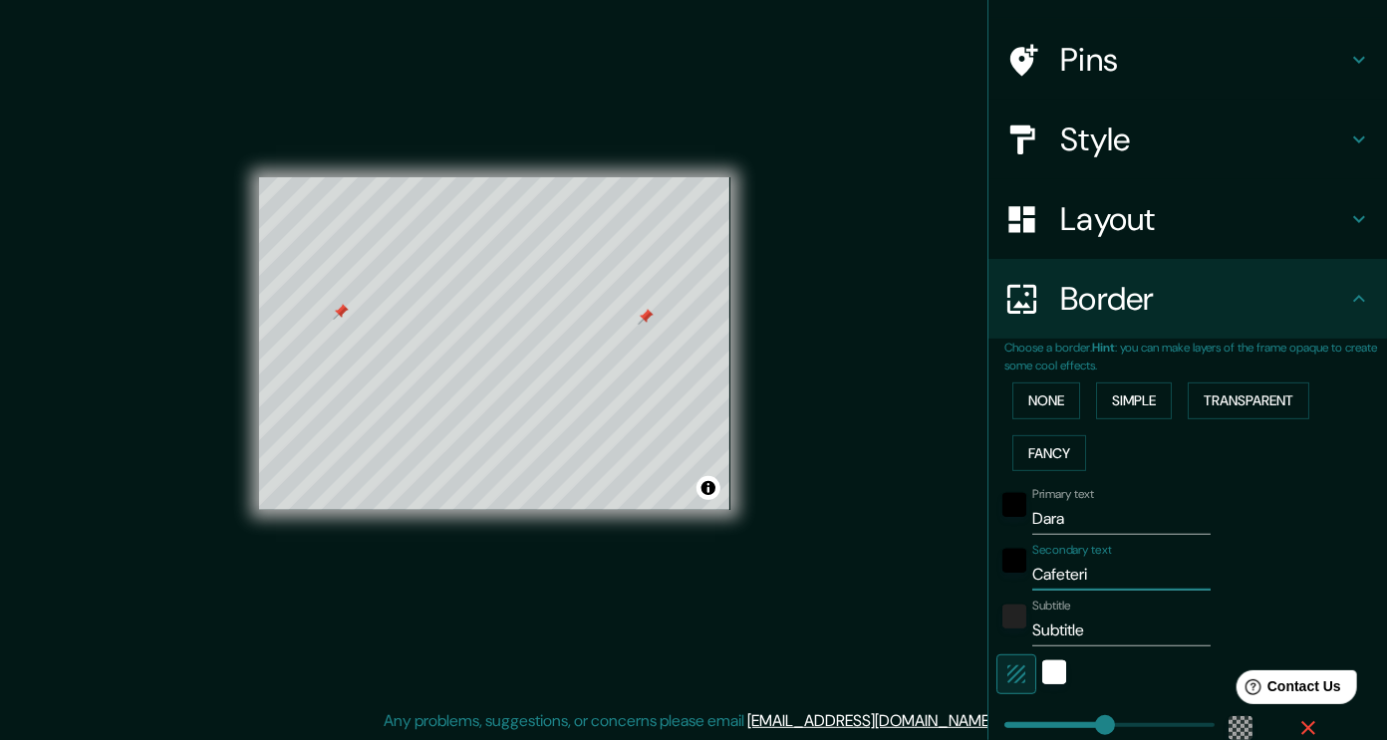
type input "38"
type input "Cafeteria"
click at [1049, 629] on input "Subtitle" at bounding box center [1121, 631] width 178 height 32
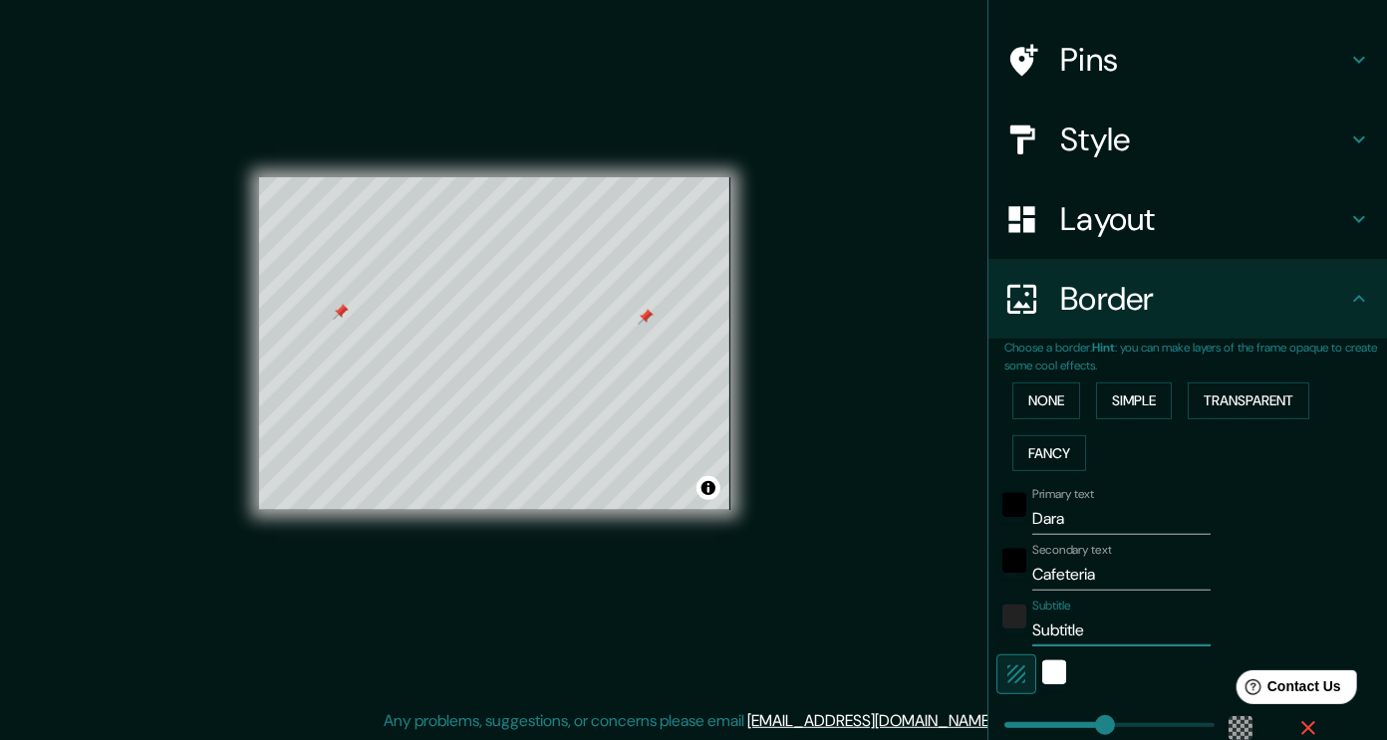
type input "227"
type input "38"
click at [1081, 582] on input "Cafeteria" at bounding box center [1121, 575] width 178 height 32
drag, startPoint x: 1081, startPoint y: 582, endPoint x: 1208, endPoint y: 559, distance: 129.5
click at [1208, 559] on div "Secondary text Cafeteria" at bounding box center [1159, 567] width 327 height 48
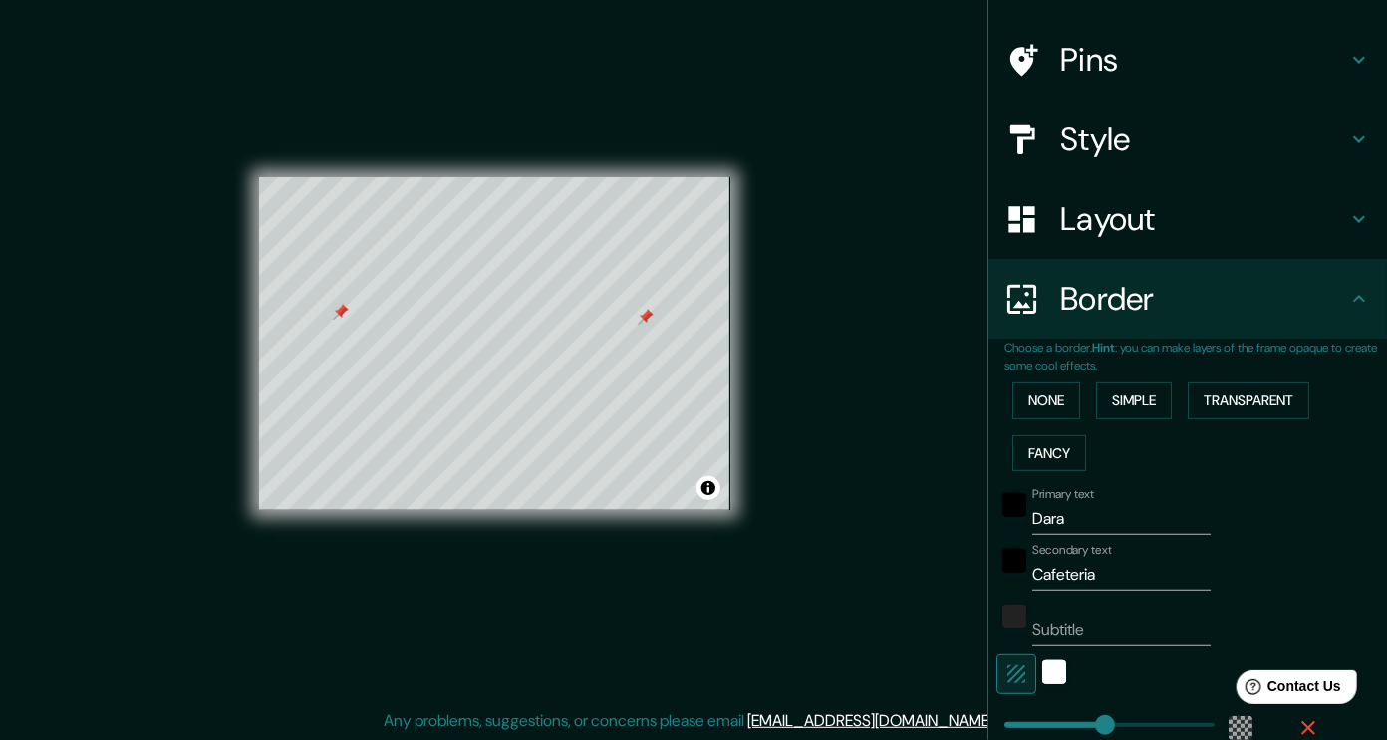
click at [1051, 575] on input "Cafeteria" at bounding box center [1121, 575] width 178 height 32
drag, startPoint x: 1051, startPoint y: 575, endPoint x: 1121, endPoint y: 600, distance: 74.0
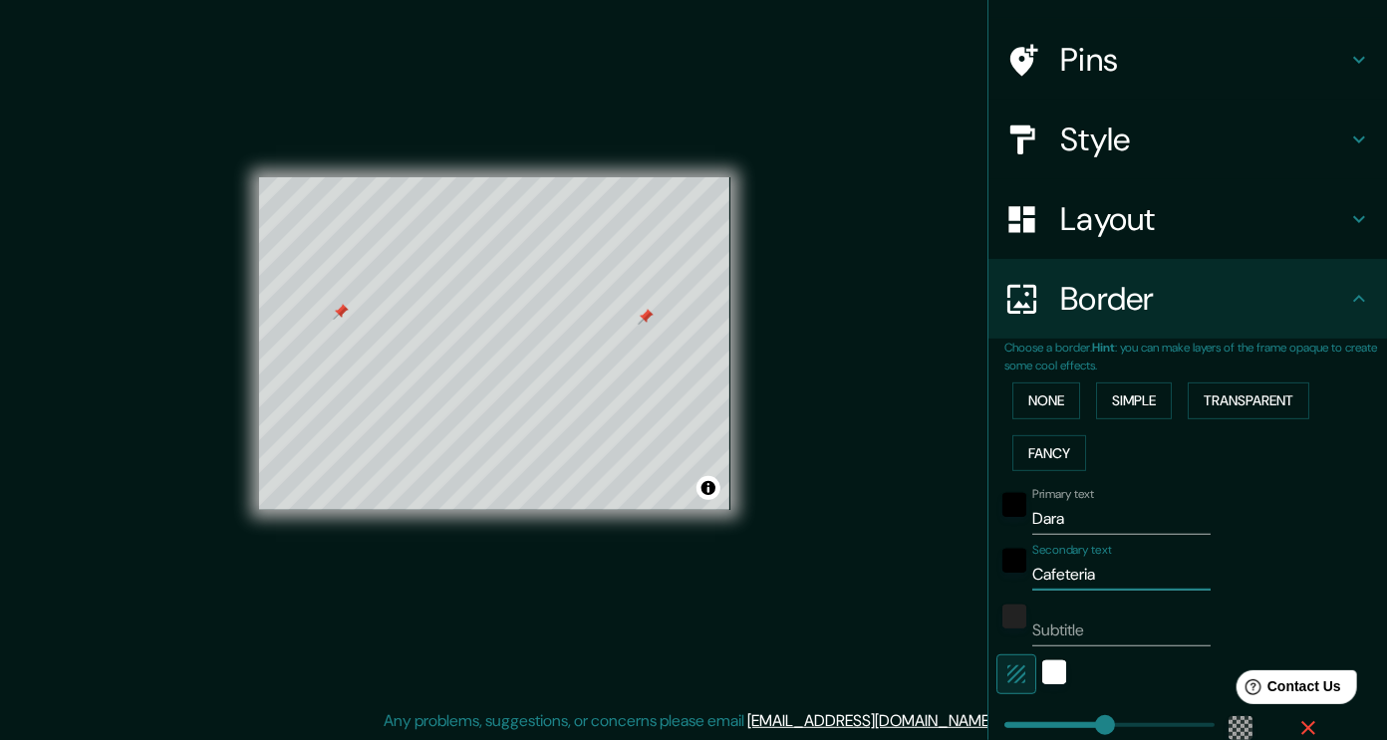
click at [1121, 600] on div "Subtitle" at bounding box center [1121, 623] width 178 height 48
click at [1077, 549] on label "Secondary text" at bounding box center [1072, 550] width 80 height 17
click at [1077, 559] on input "Cafeteria" at bounding box center [1121, 575] width 178 height 32
click at [1080, 560] on input "Cafeteria" at bounding box center [1121, 575] width 178 height 32
click at [1078, 568] on input "Cafeteria" at bounding box center [1121, 575] width 178 height 32
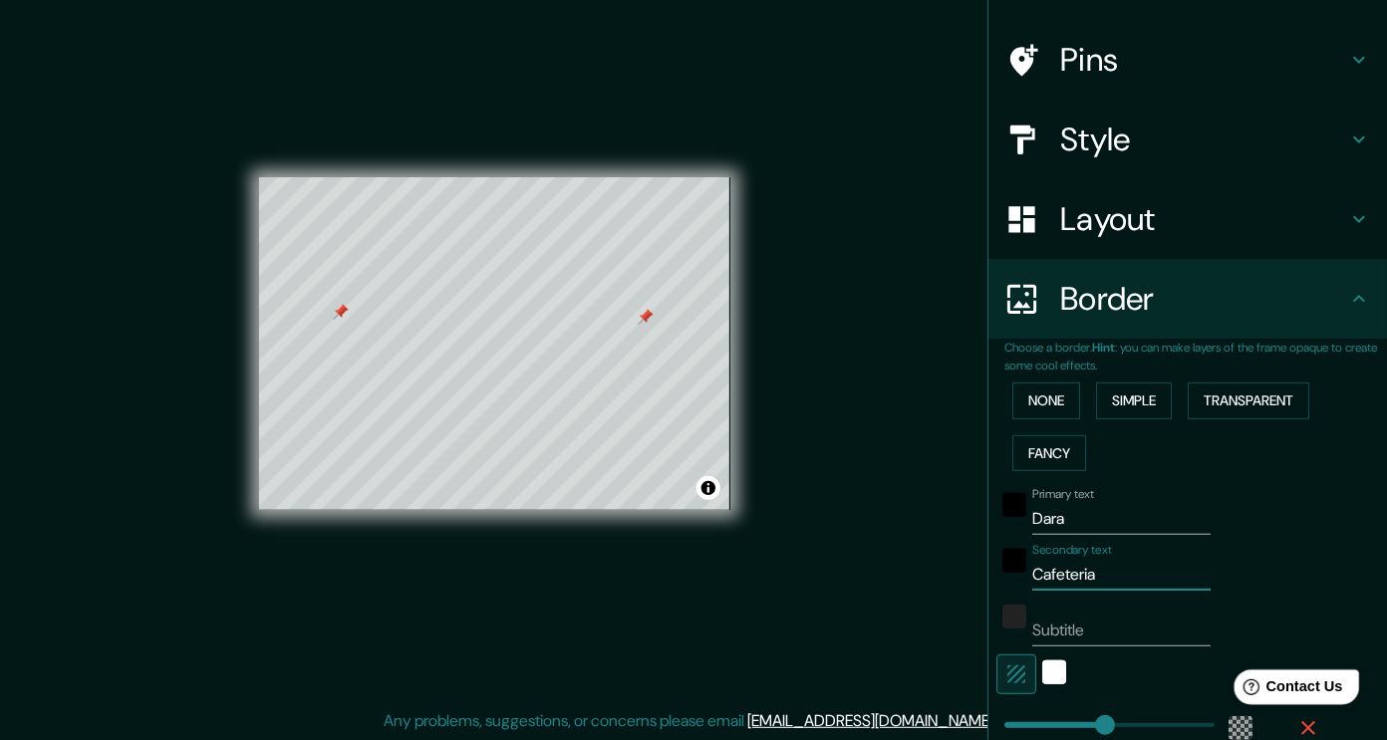
type input "Cafetera"
type input "227"
type input "38"
type input "Cafetería"
type input "227"
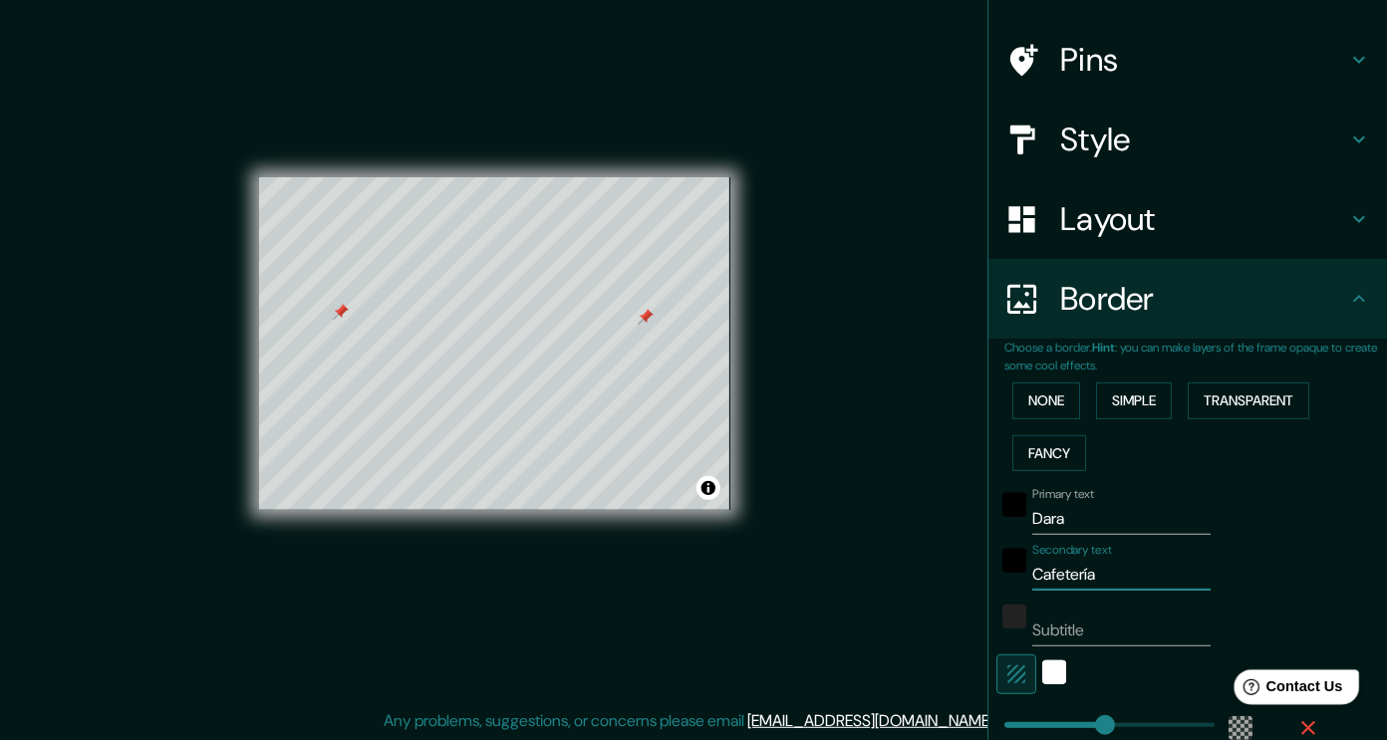
type input "38"
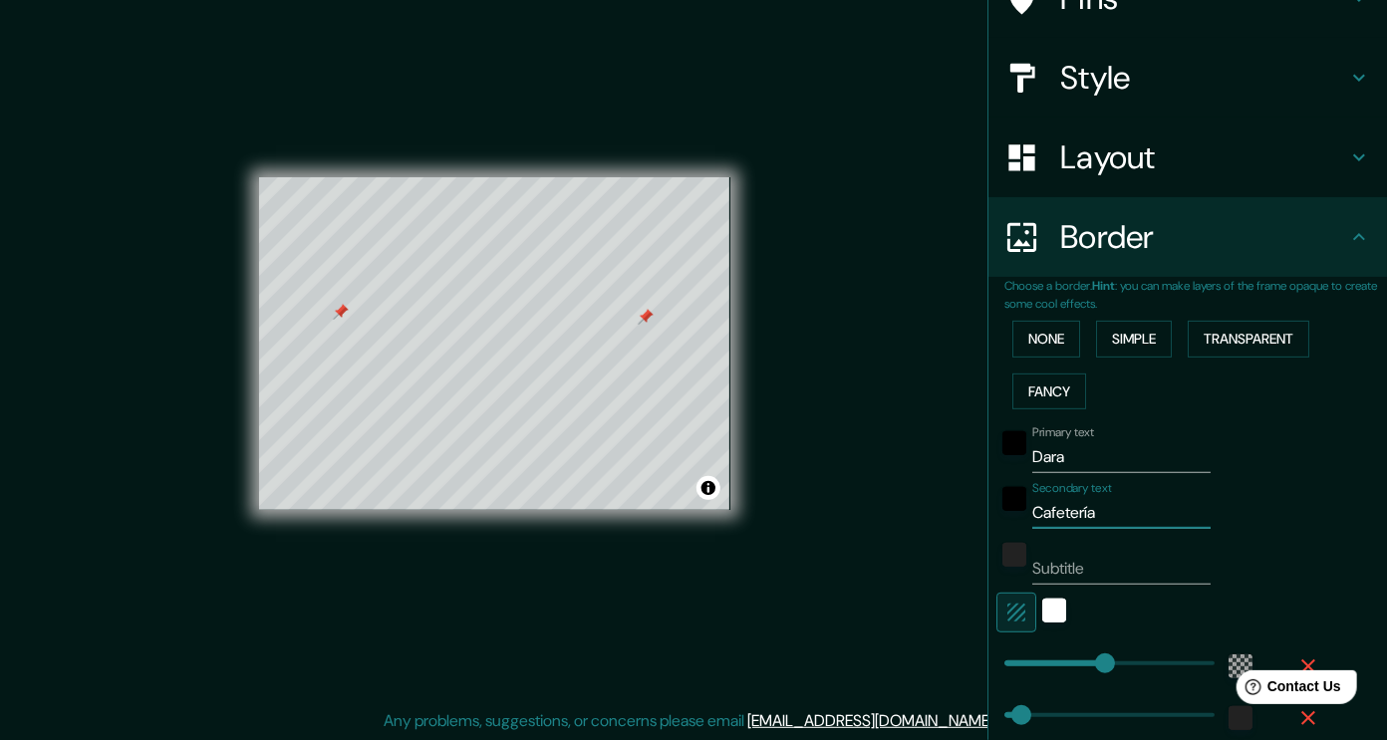
scroll to position [197, 0]
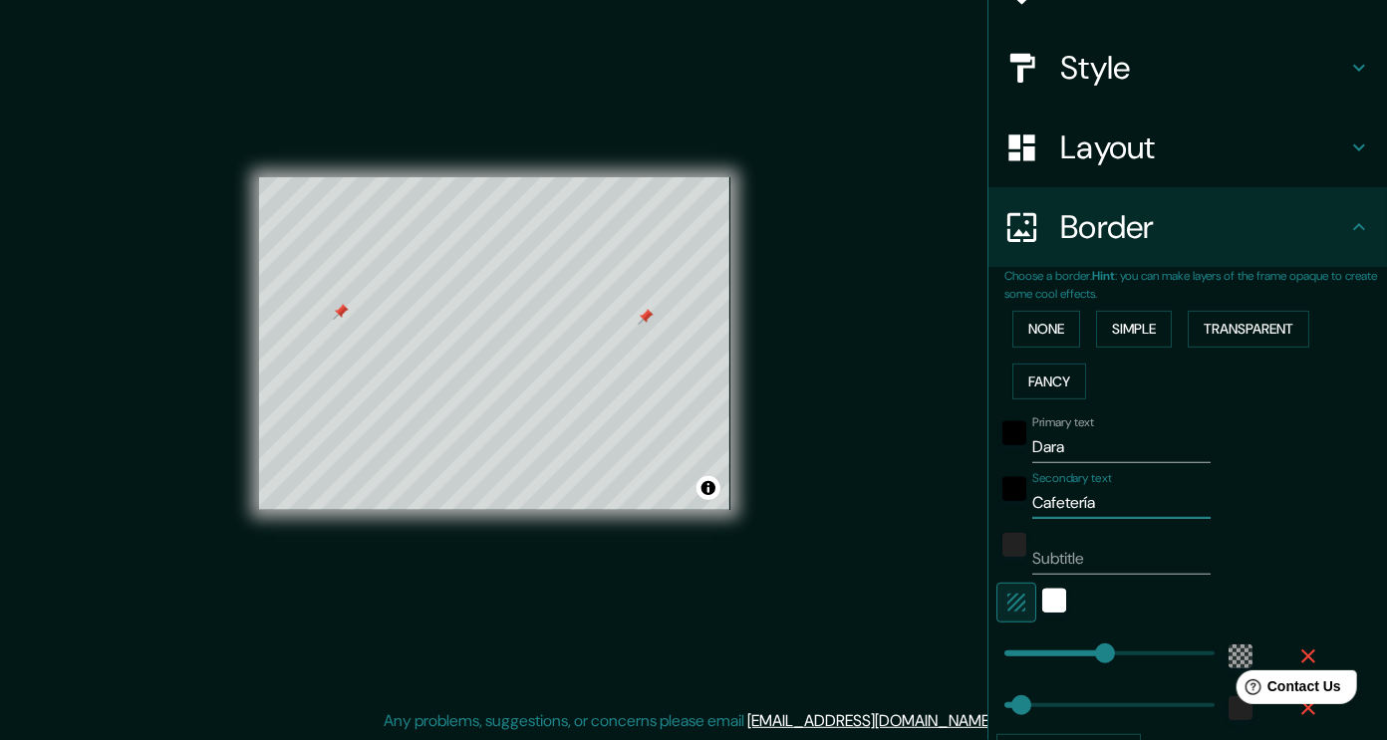
type input "227"
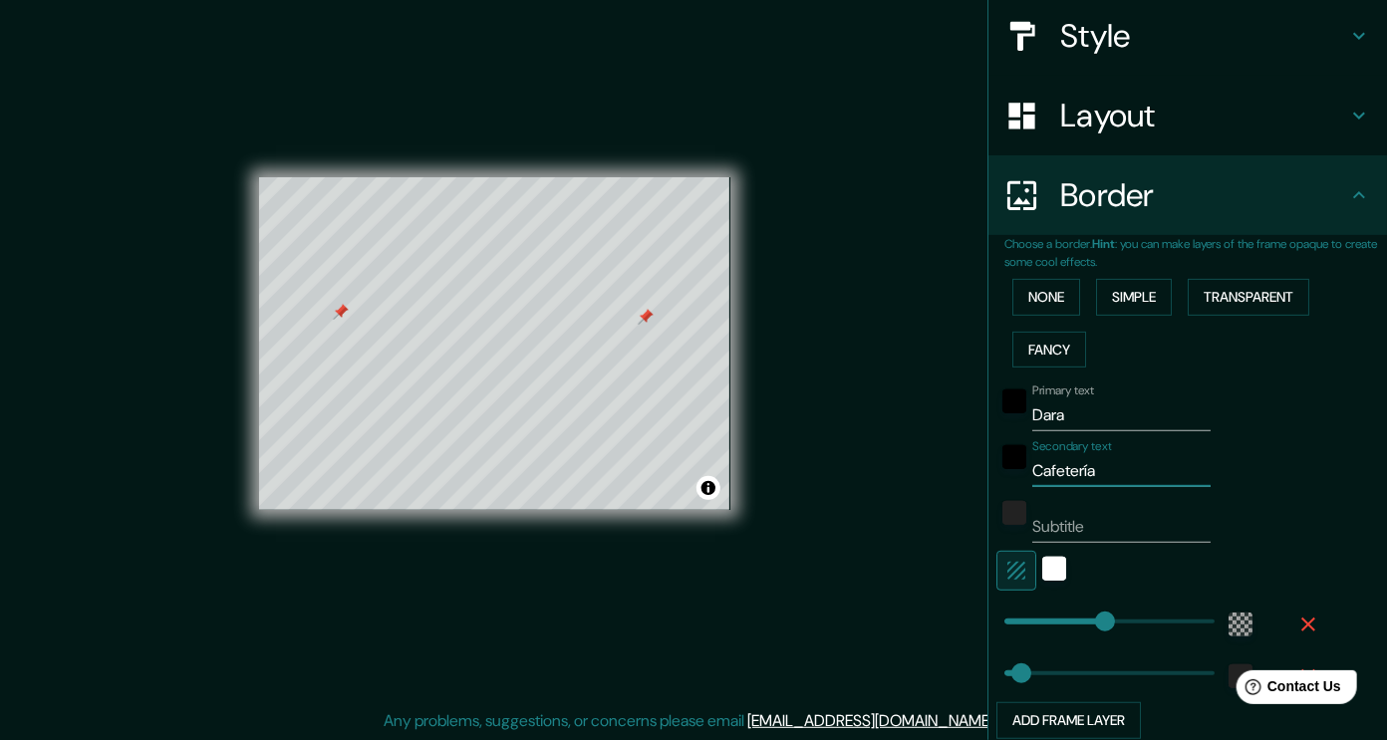
scroll to position [234, 0]
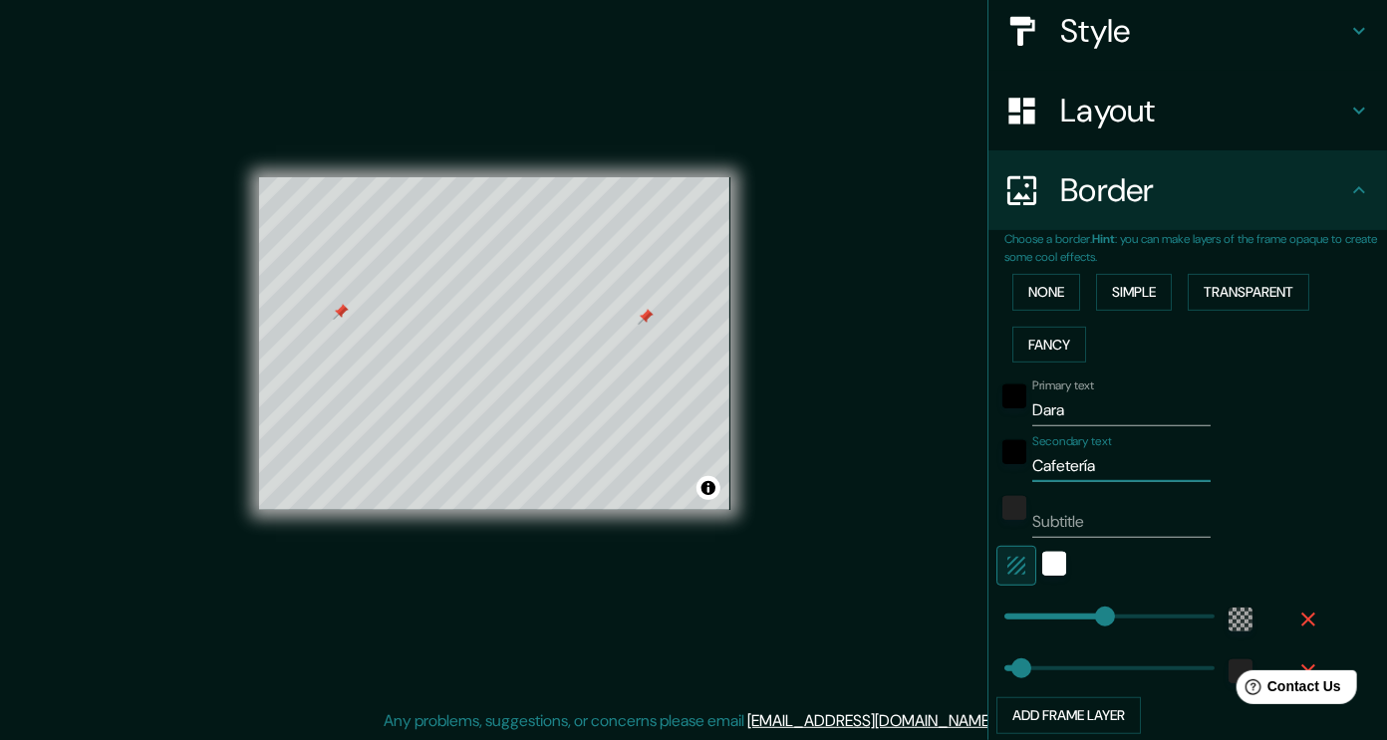
type input "Cafetería"
click at [1220, 661] on html "Help Contact Us" at bounding box center [1285, 682] width 155 height 42
click at [1226, 677] on html "Help Contact Us" at bounding box center [1285, 682] width 155 height 42
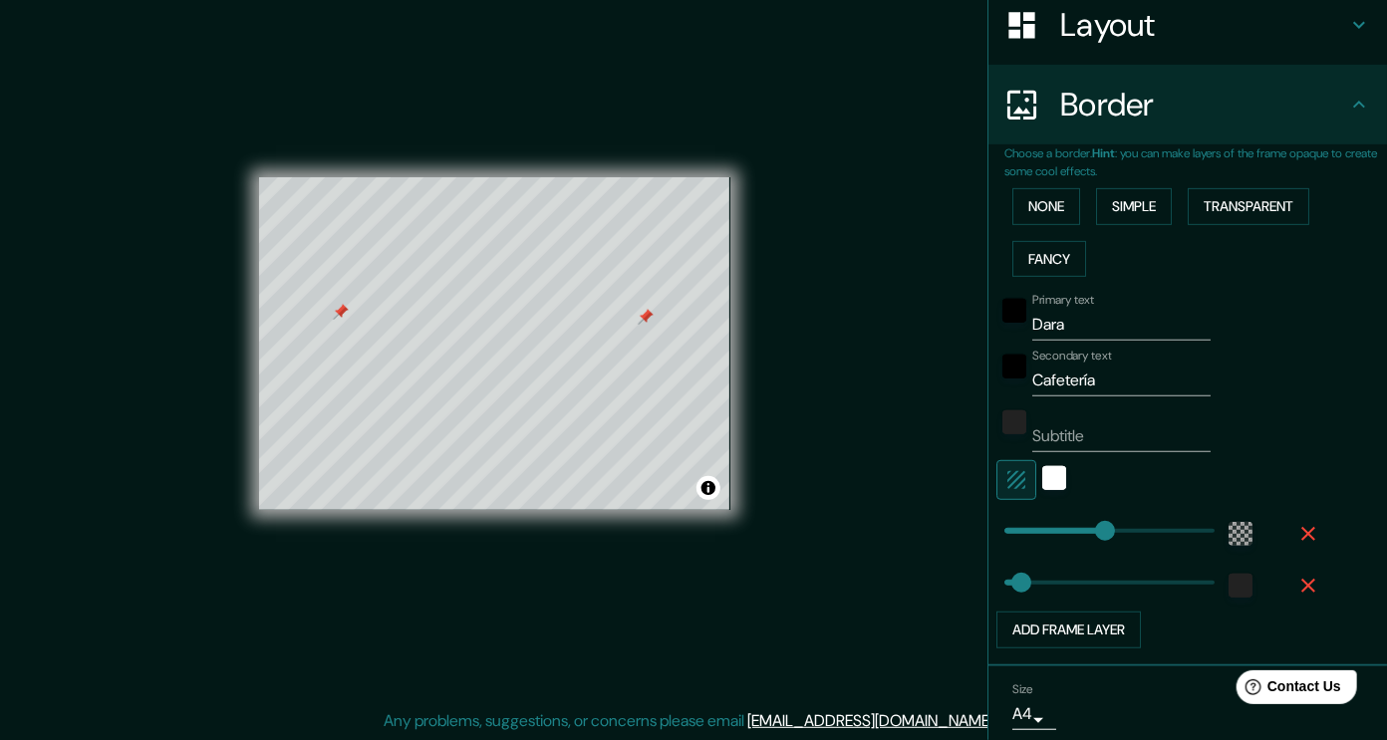
scroll to position [322, 0]
click at [1228, 589] on div "color-222222" at bounding box center [1240, 584] width 24 height 24
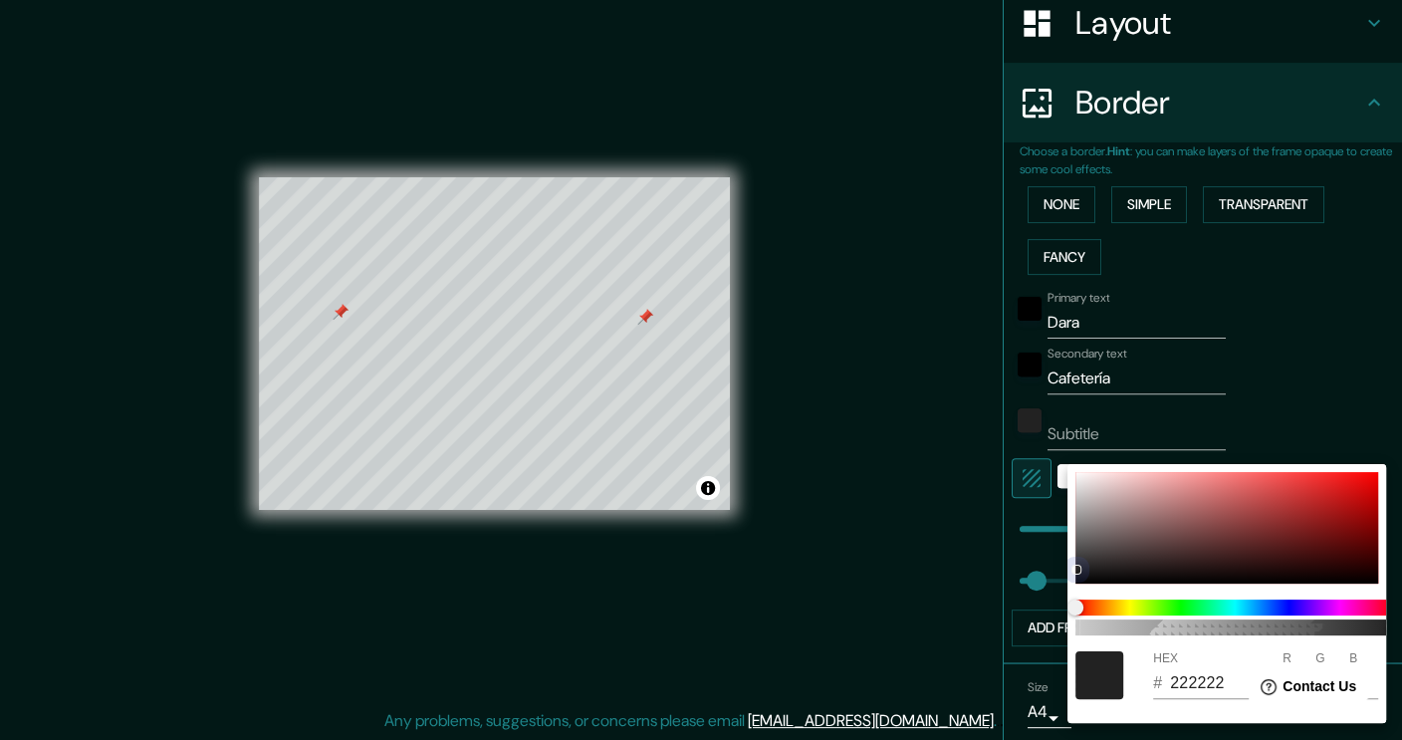
type input "227"
type input "38"
type input "2D1F1F"
type input "45"
type input "31"
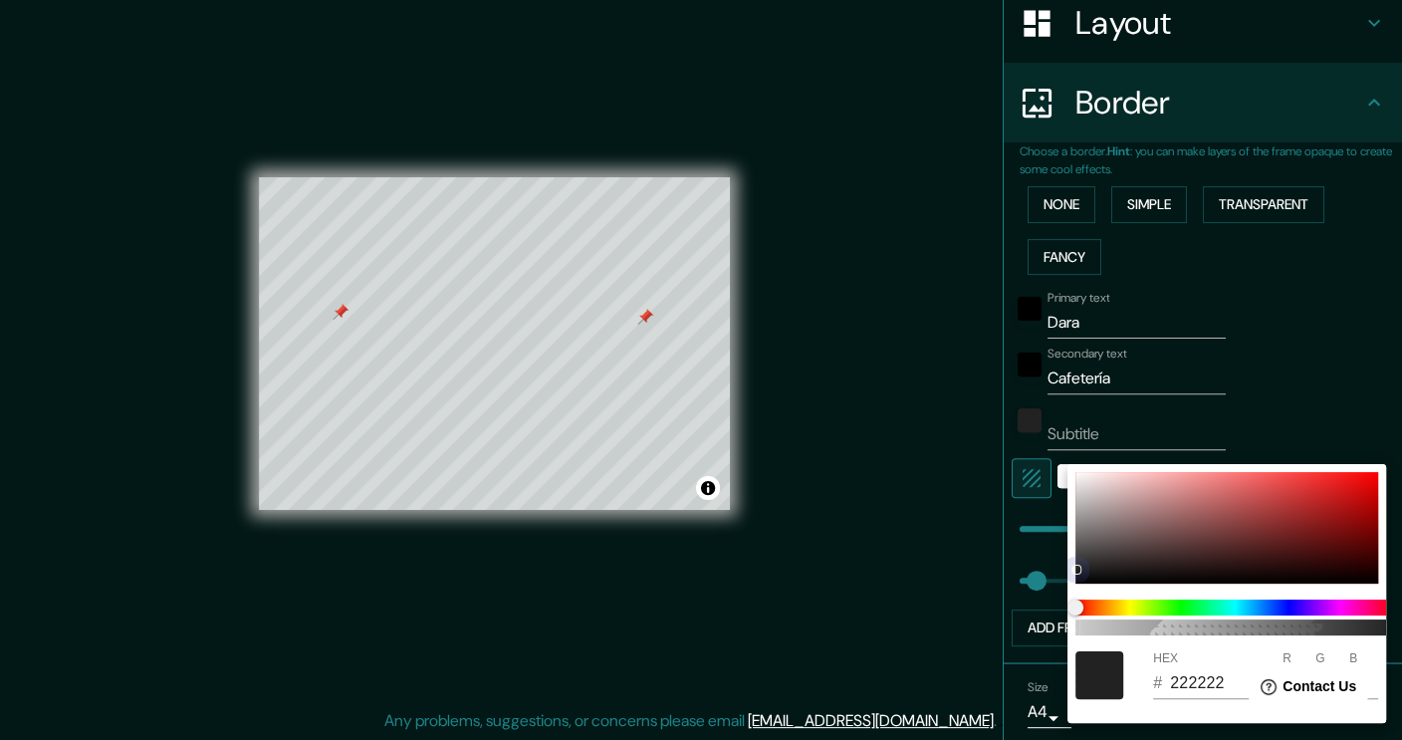
type input "31"
type input "227"
type input "38"
type input "4F3636"
type input "79"
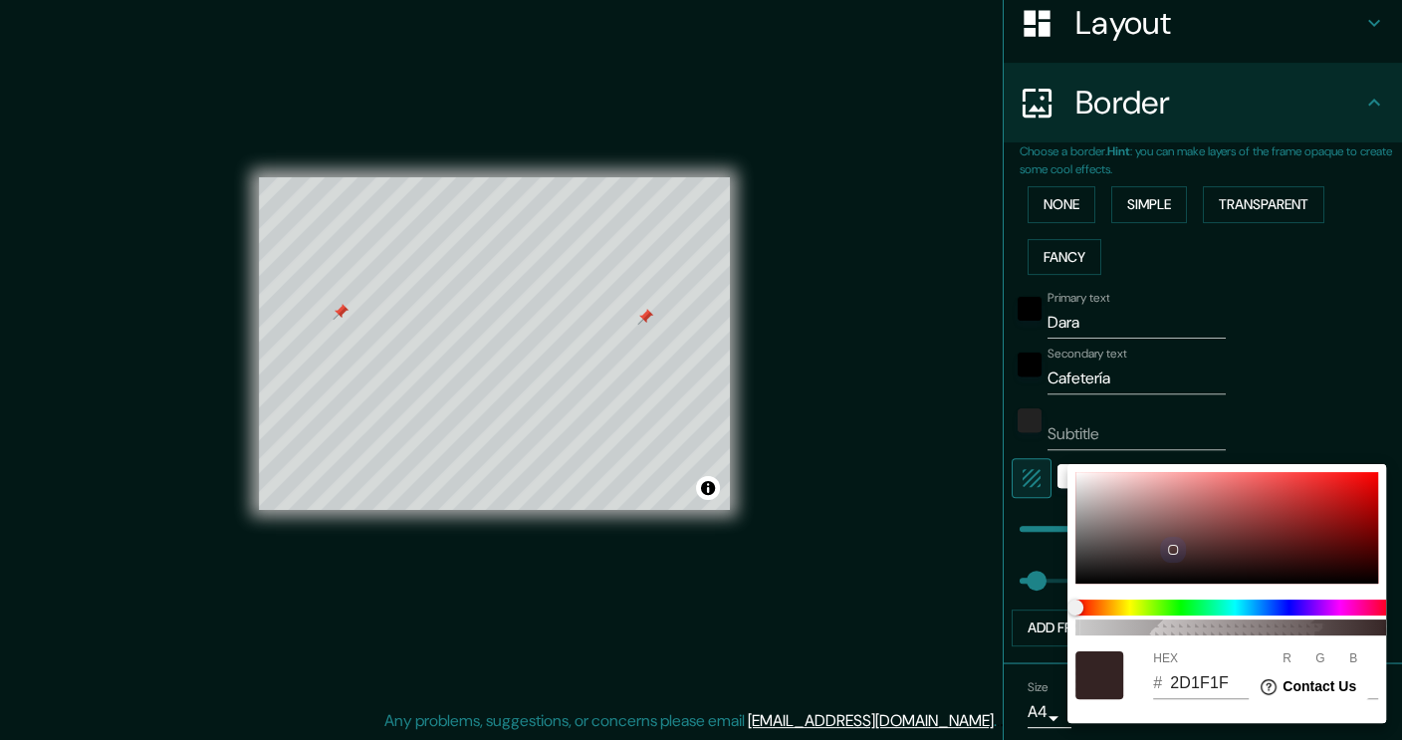
type input "54"
type input "227"
type input "38"
type input "5D3F3F"
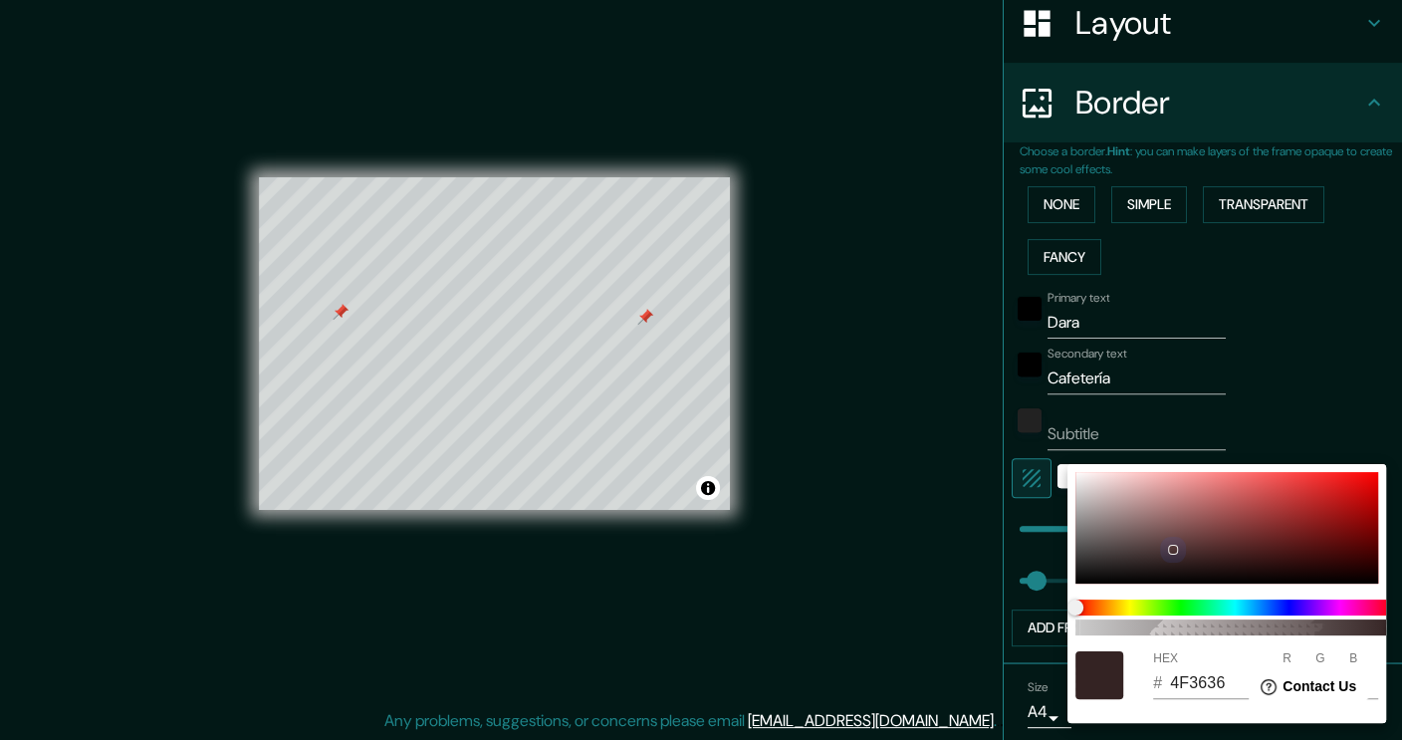
type input "93"
type input "63"
type input "227"
type input "38"
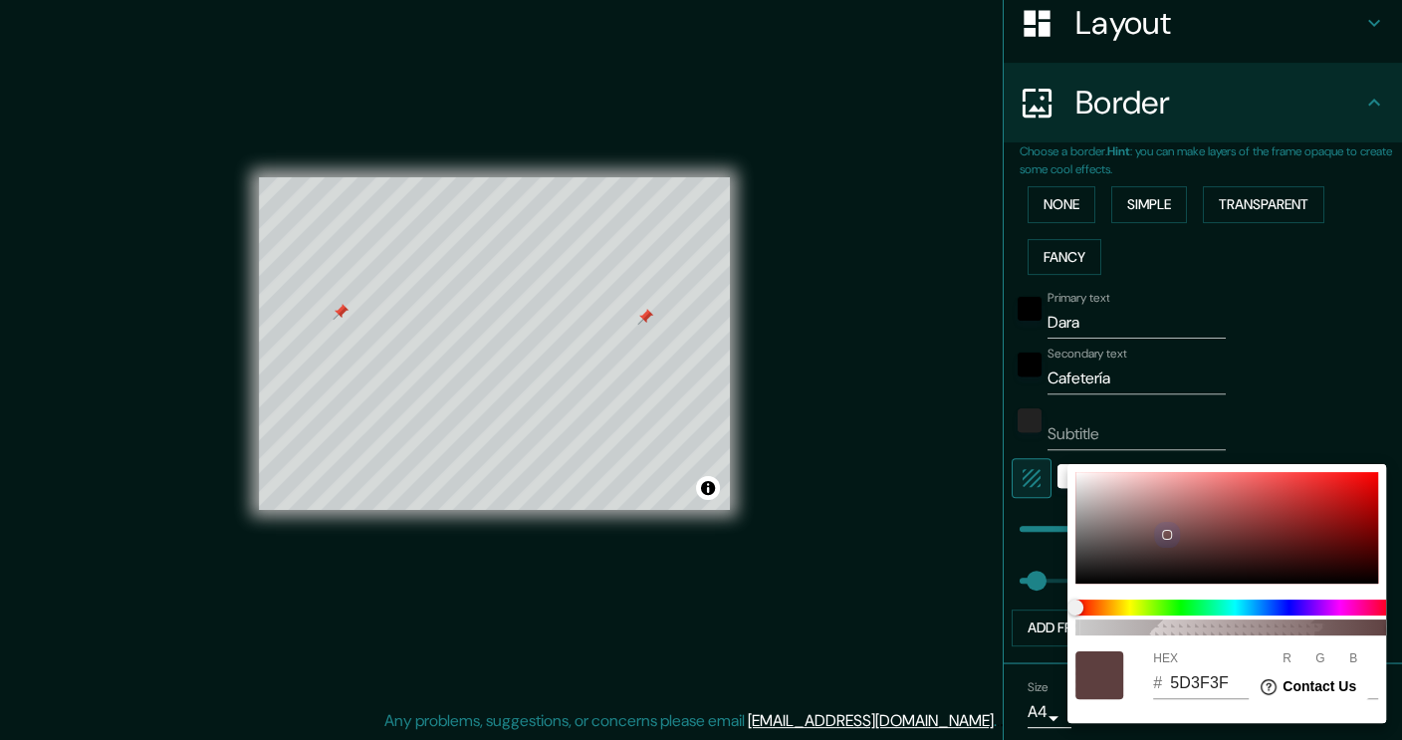
type input "6F4E4E"
type input "111"
type input "78"
type input "227"
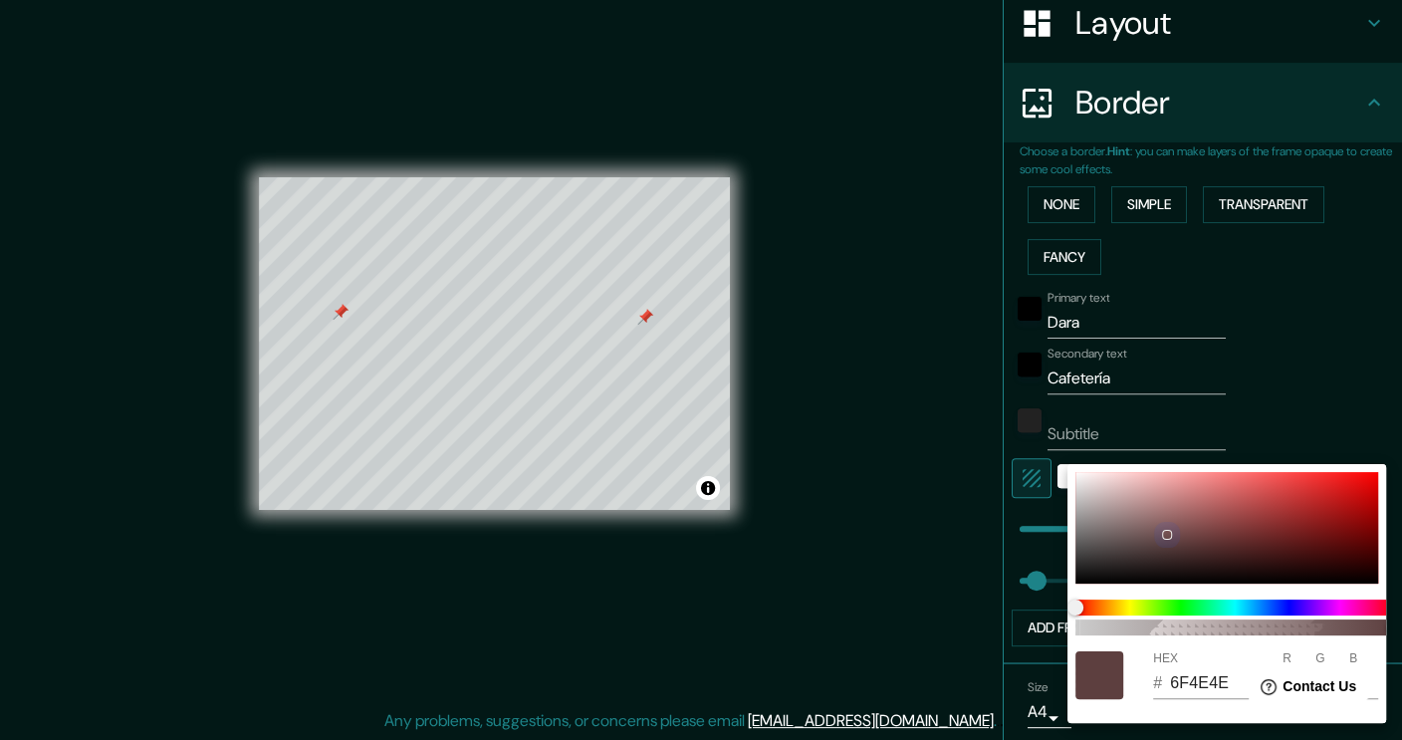
type input "38"
type input "7F5F5F"
type input "127"
type input "95"
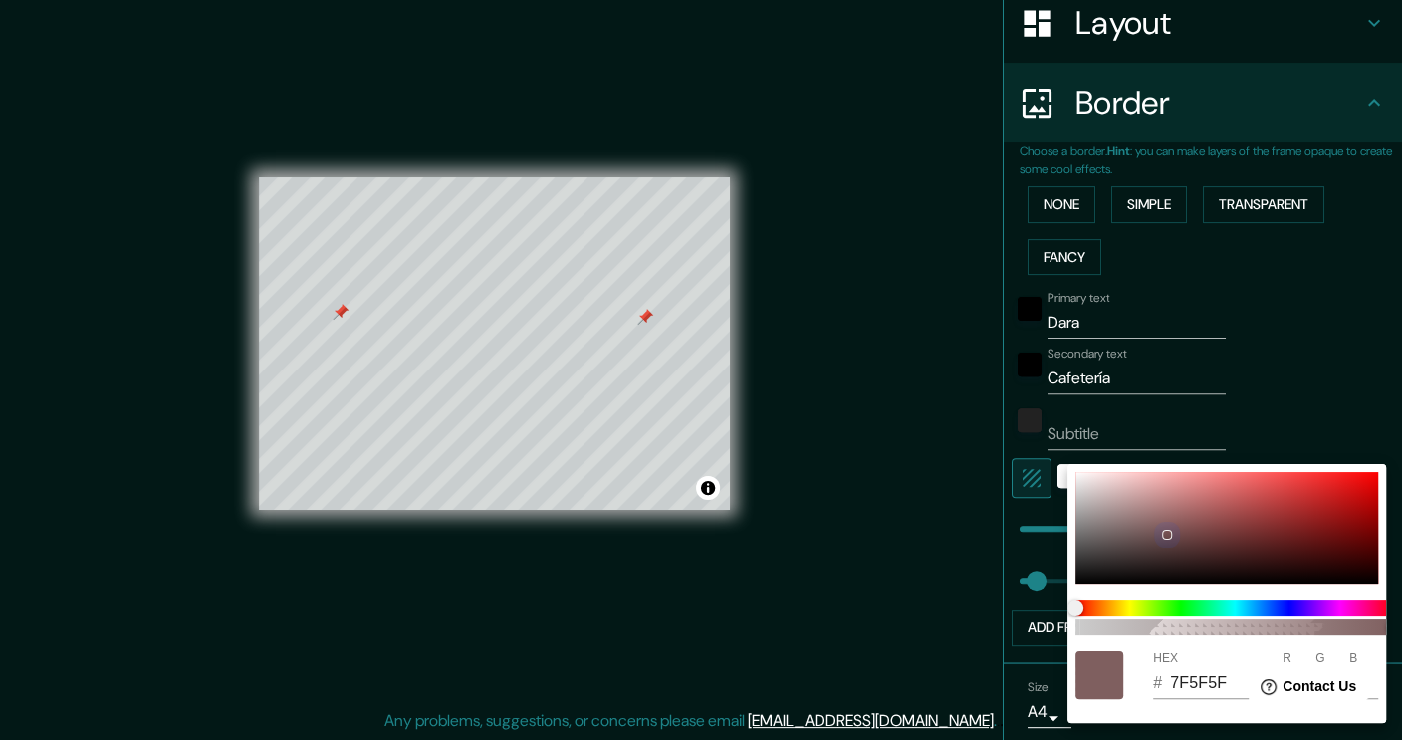
type input "227"
type input "38"
type input "8D6D6D"
type input "141"
type input "109"
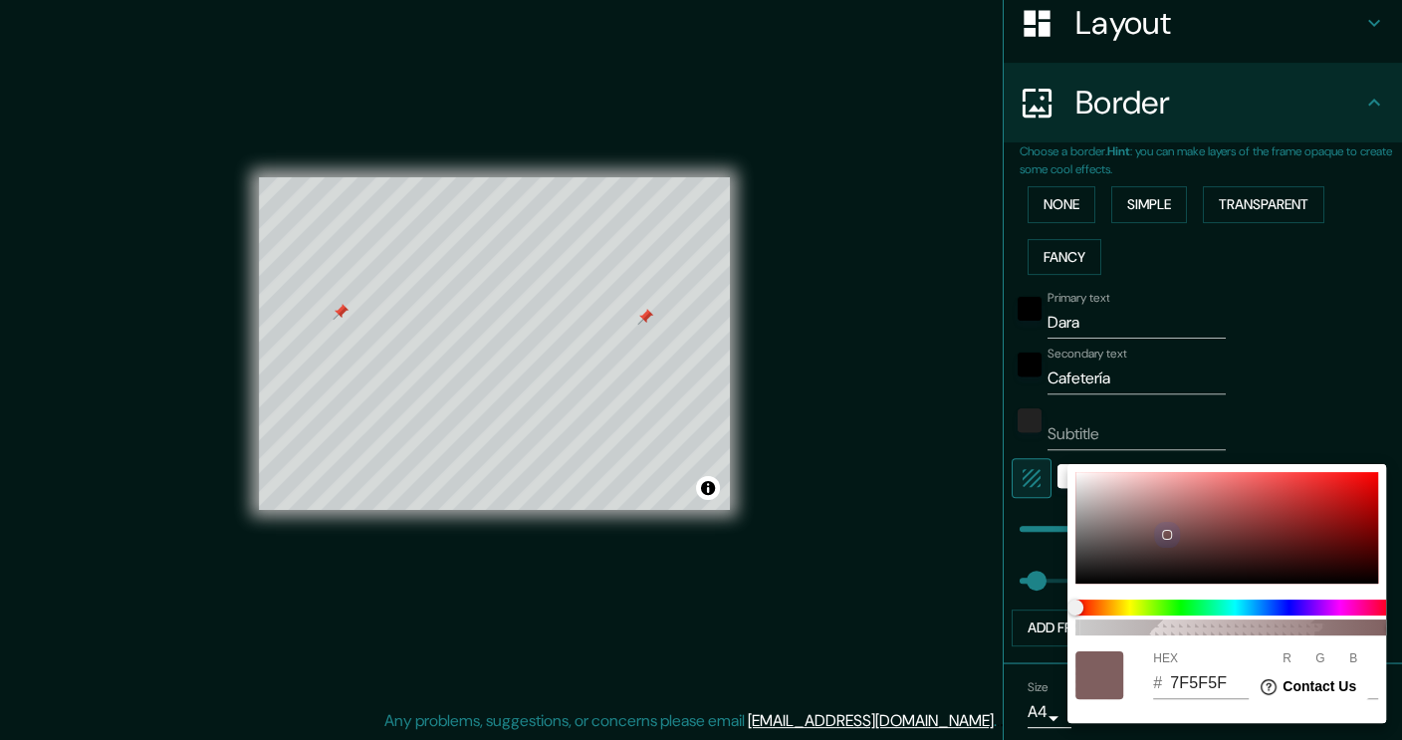
type input "109"
type input "227"
type input "38"
type input "967676"
type input "150"
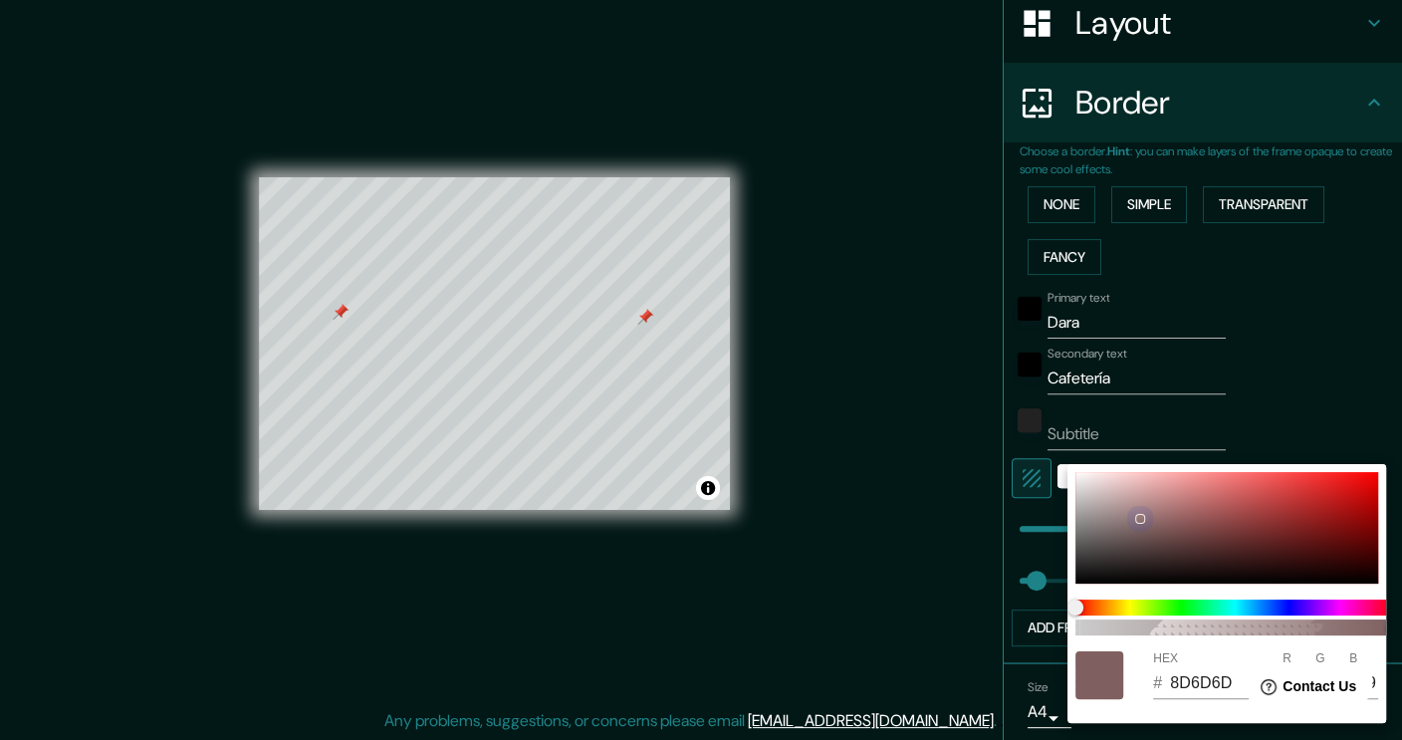
type input "118"
type input "227"
type input "38"
type input "A28181"
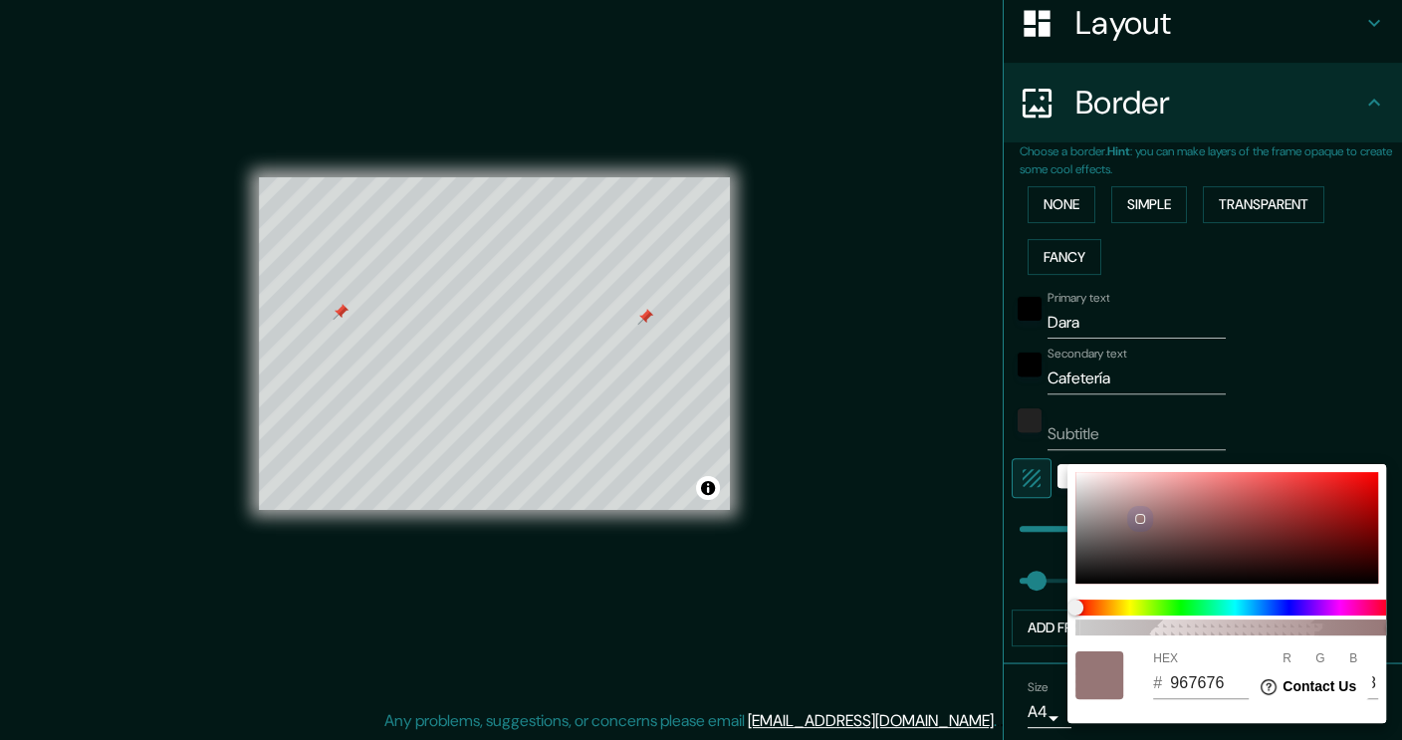
type input "162"
type input "129"
type input "227"
type input "38"
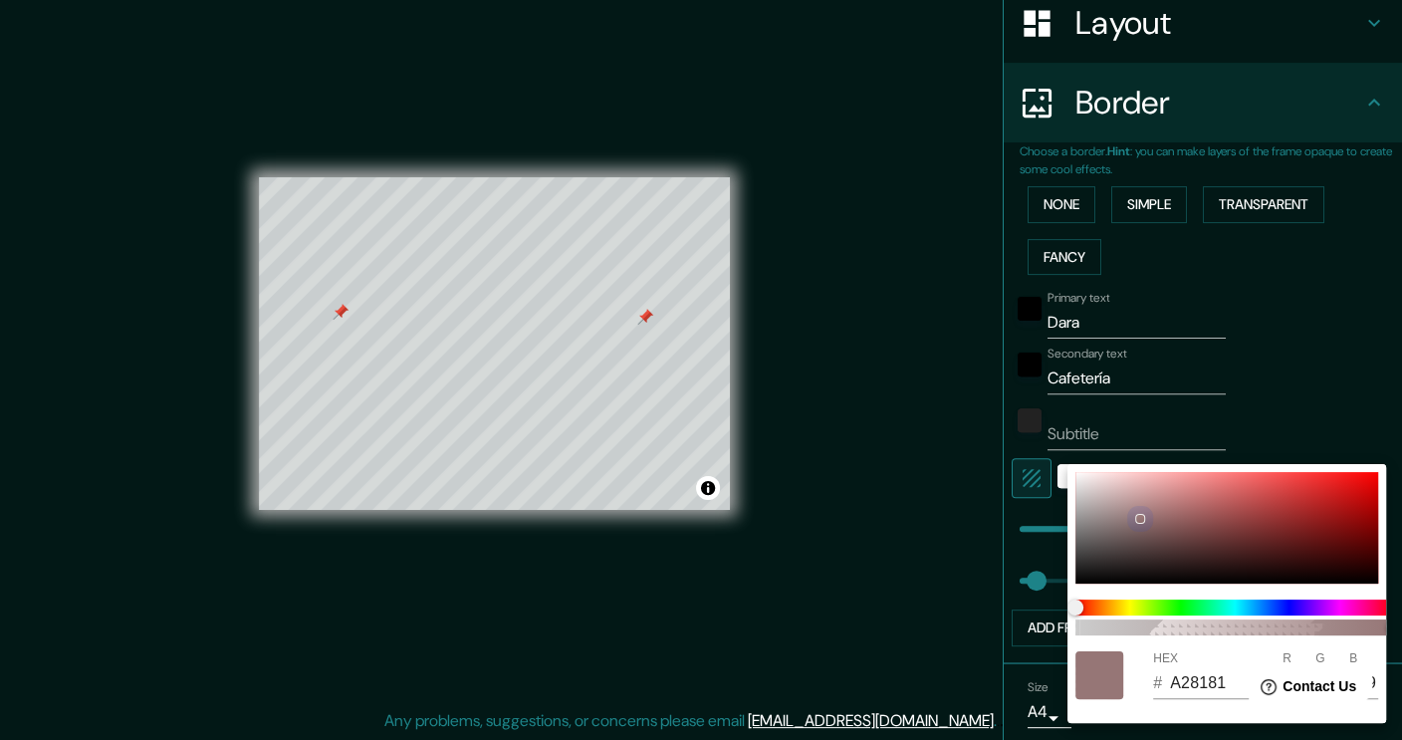
type input "B79292"
type input "183"
type input "146"
type input "227"
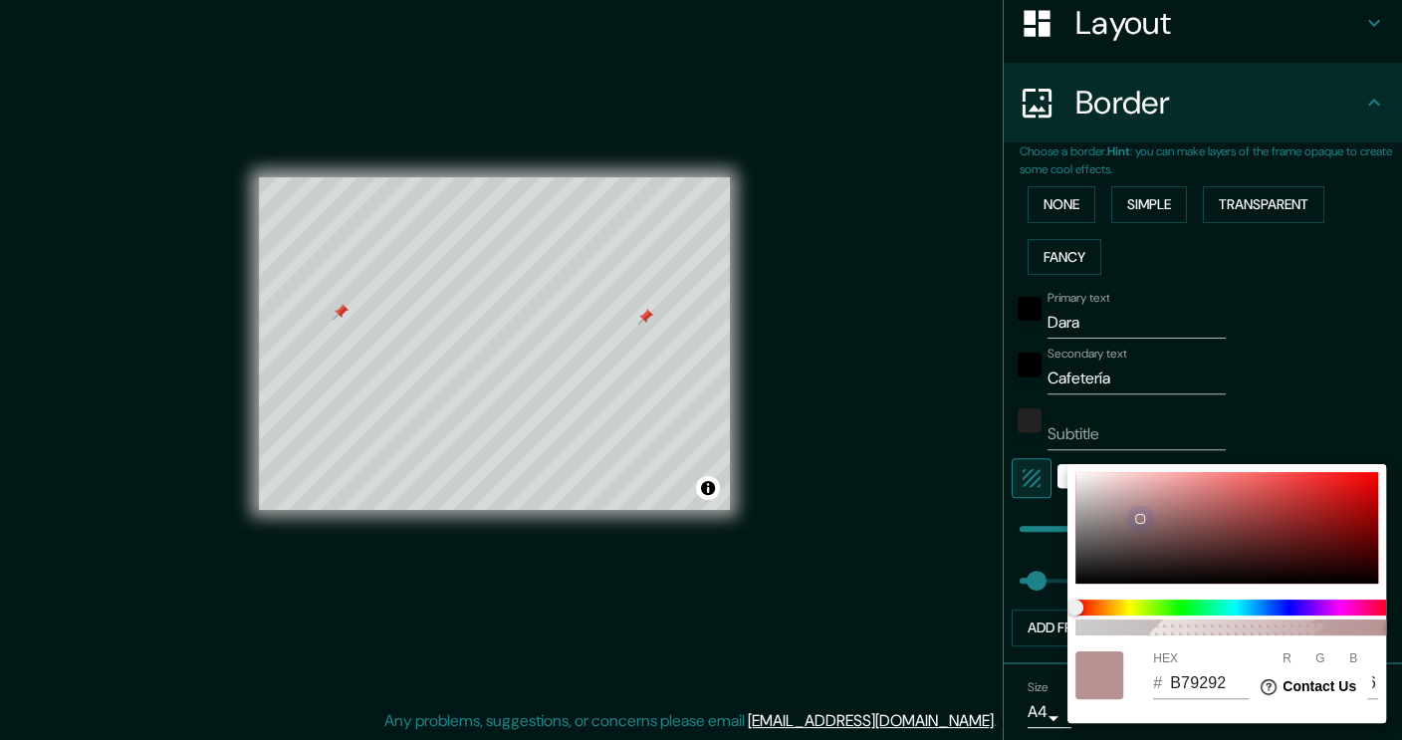
type input "38"
type input "C9A3A3"
type input "201"
type input "163"
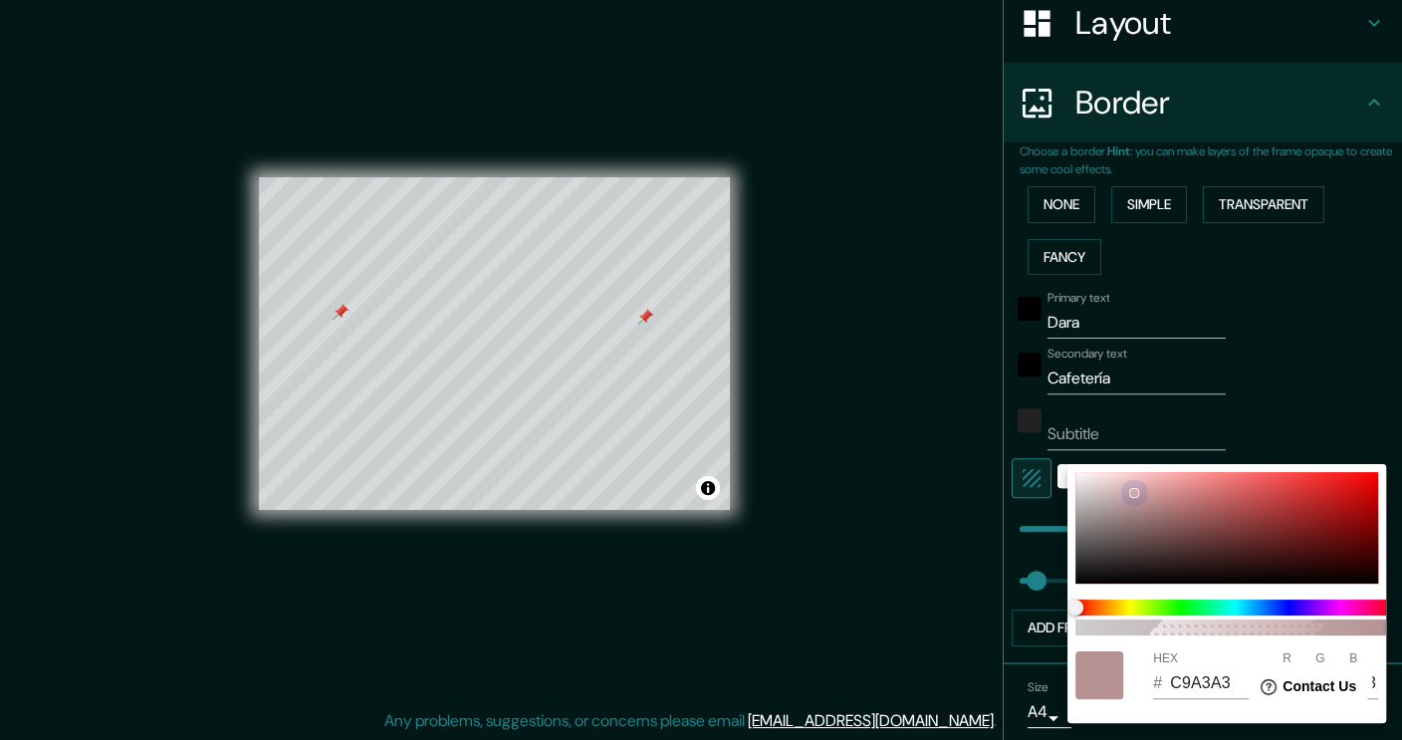
type input "227"
type input "38"
type input "D2AAAA"
type input "210"
type input "170"
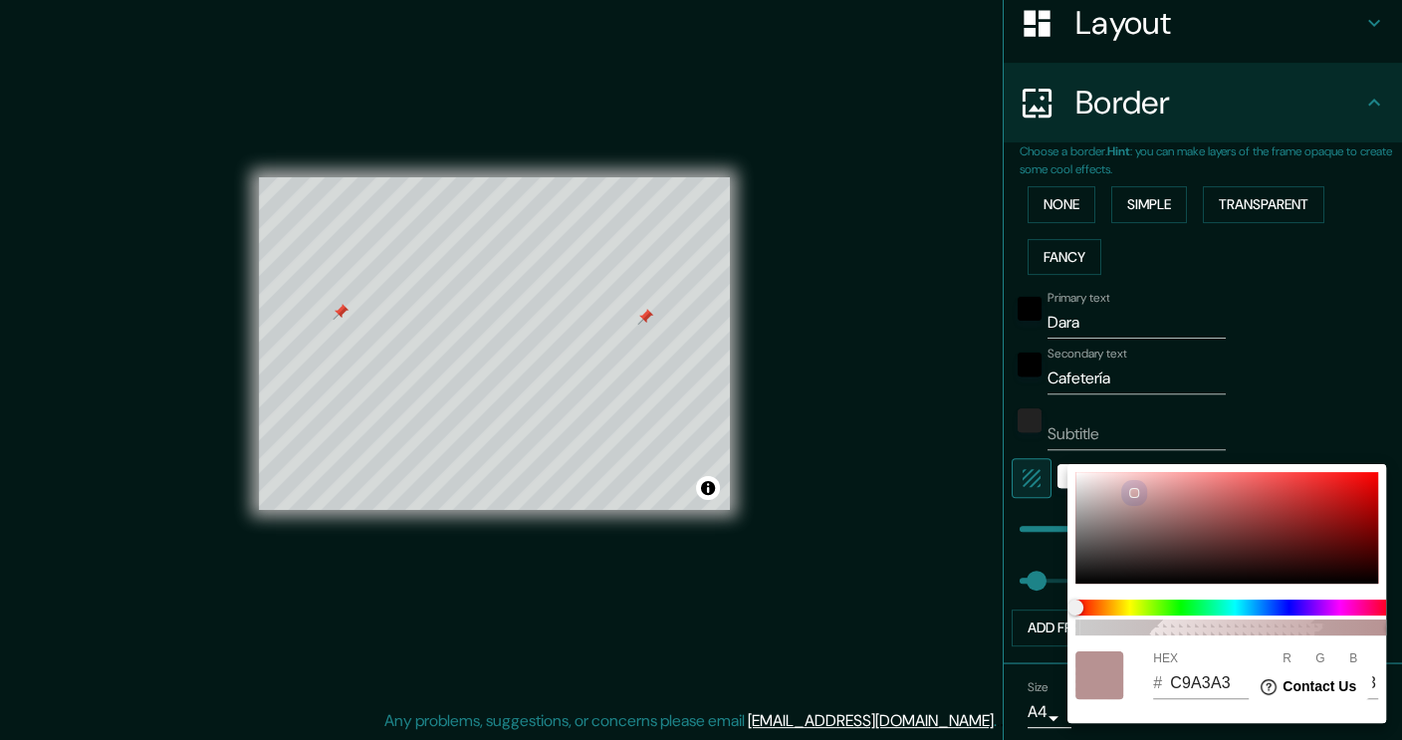
type input "170"
type input "227"
type input "38"
type input "D4ACAC"
type input "212"
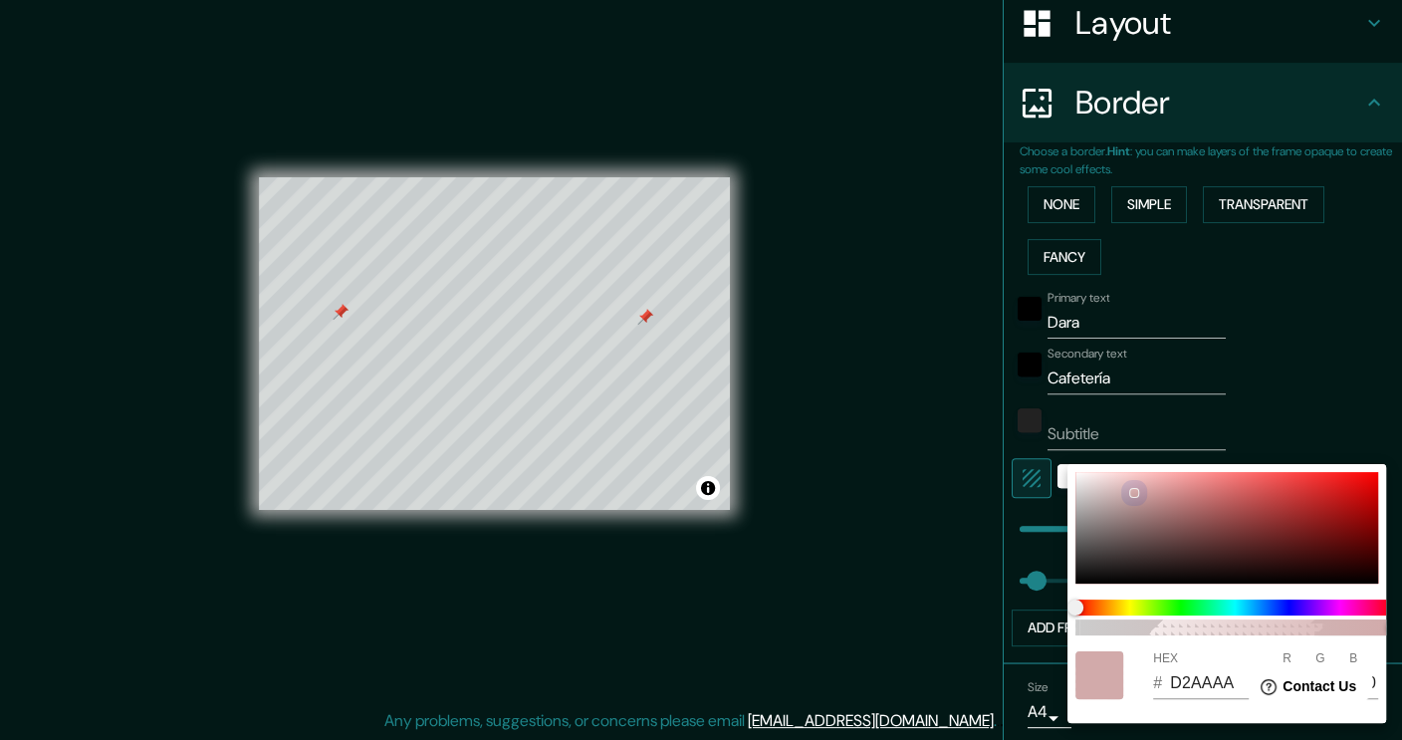
type input "172"
type input "227"
type input "38"
type input "DBB1B1"
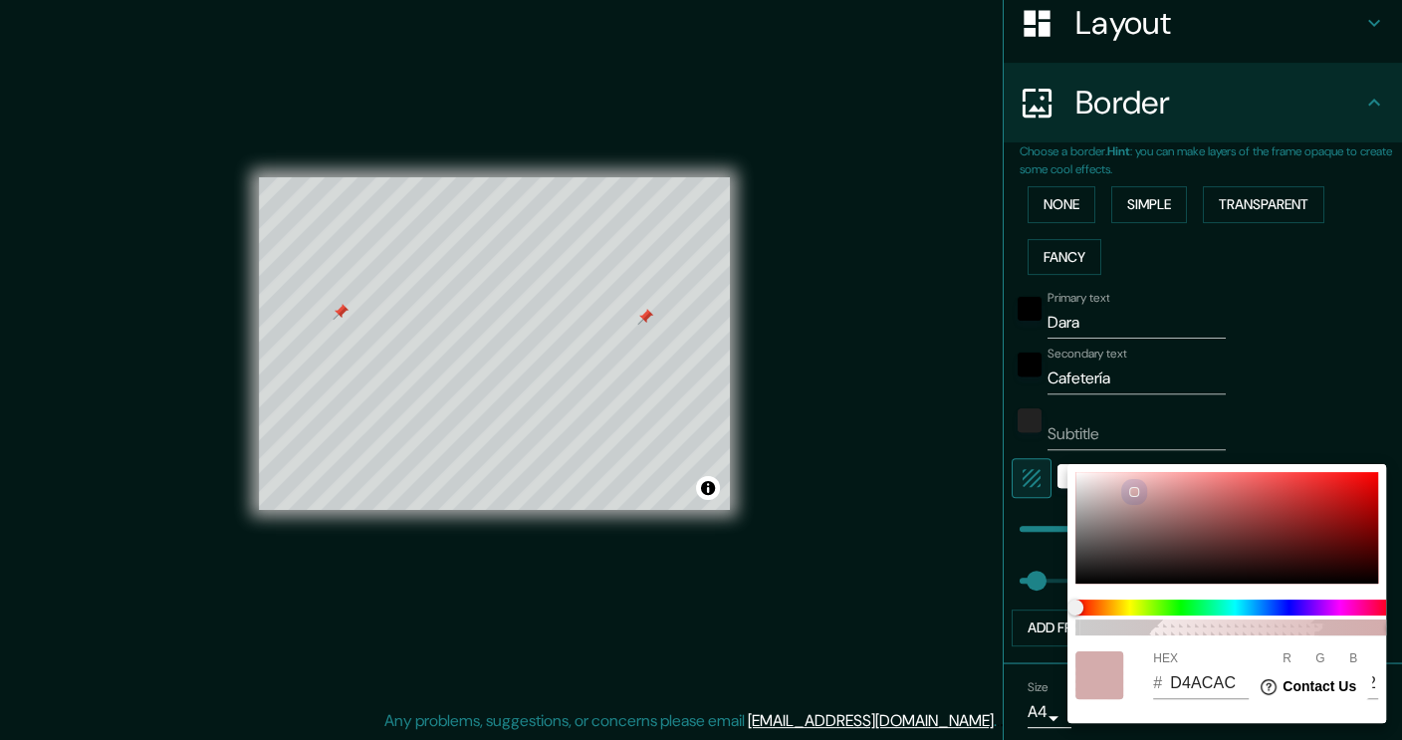
type input "219"
type input "177"
type input "227"
type input "38"
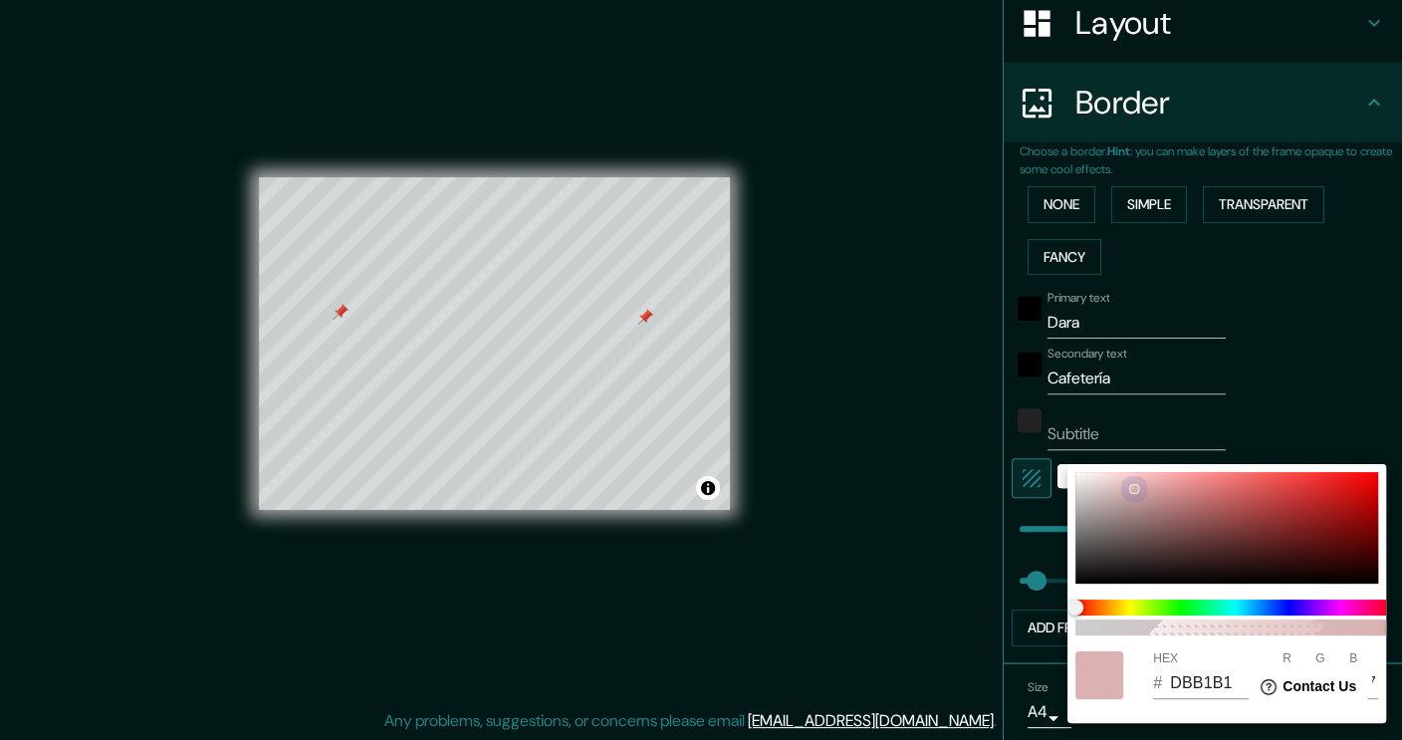
type input "E0DBDB"
type input "224"
type input "219"
type input "227"
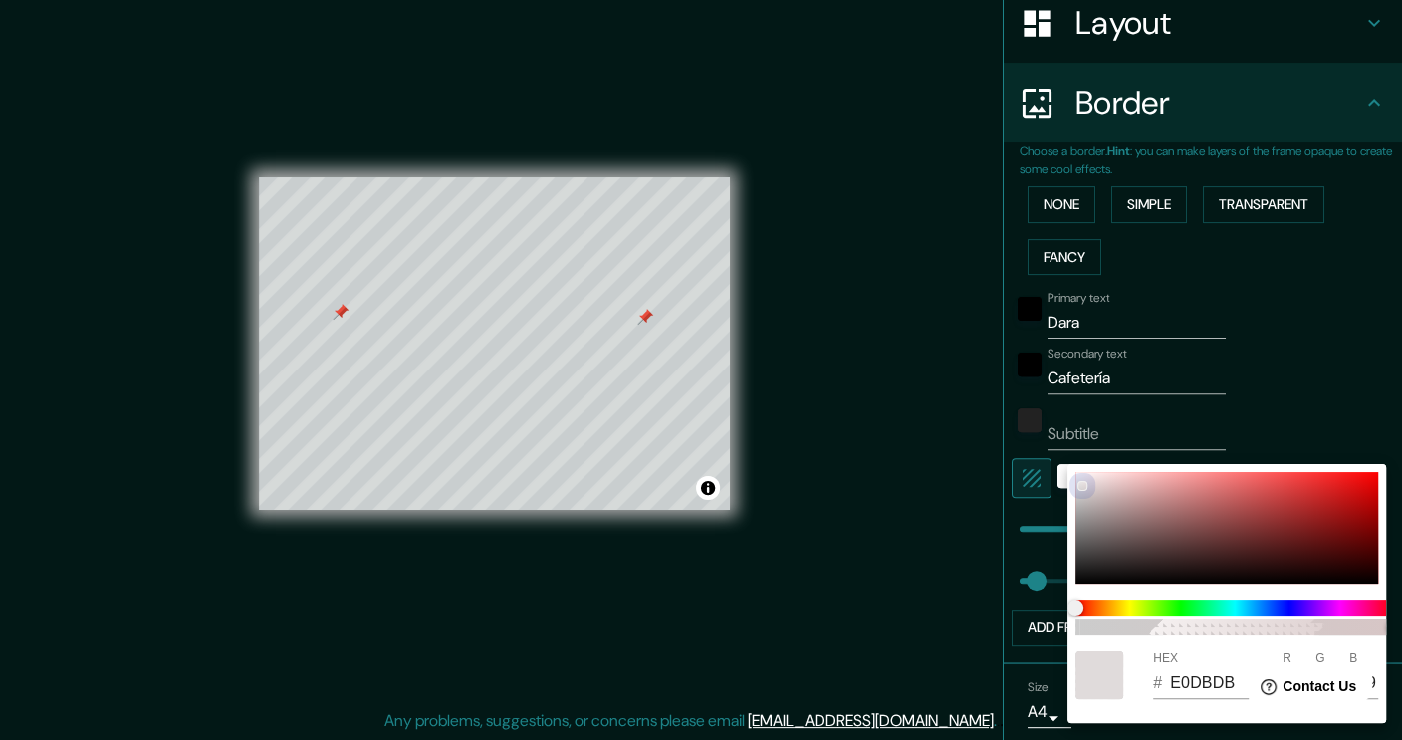
type input "38"
type input "D0BEBE"
type input "208"
type input "190"
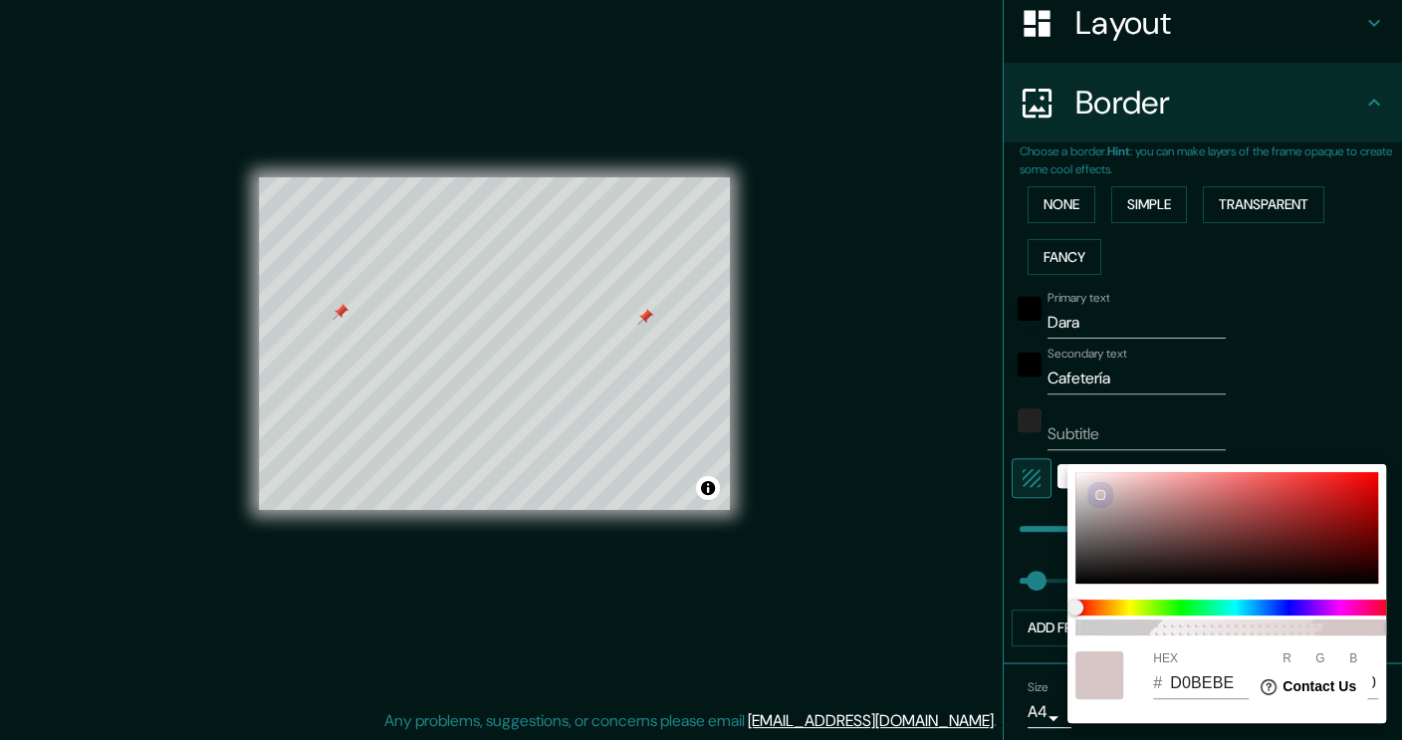
type input "227"
type input "38"
type input "CBBBBB"
type input "203"
type input "187"
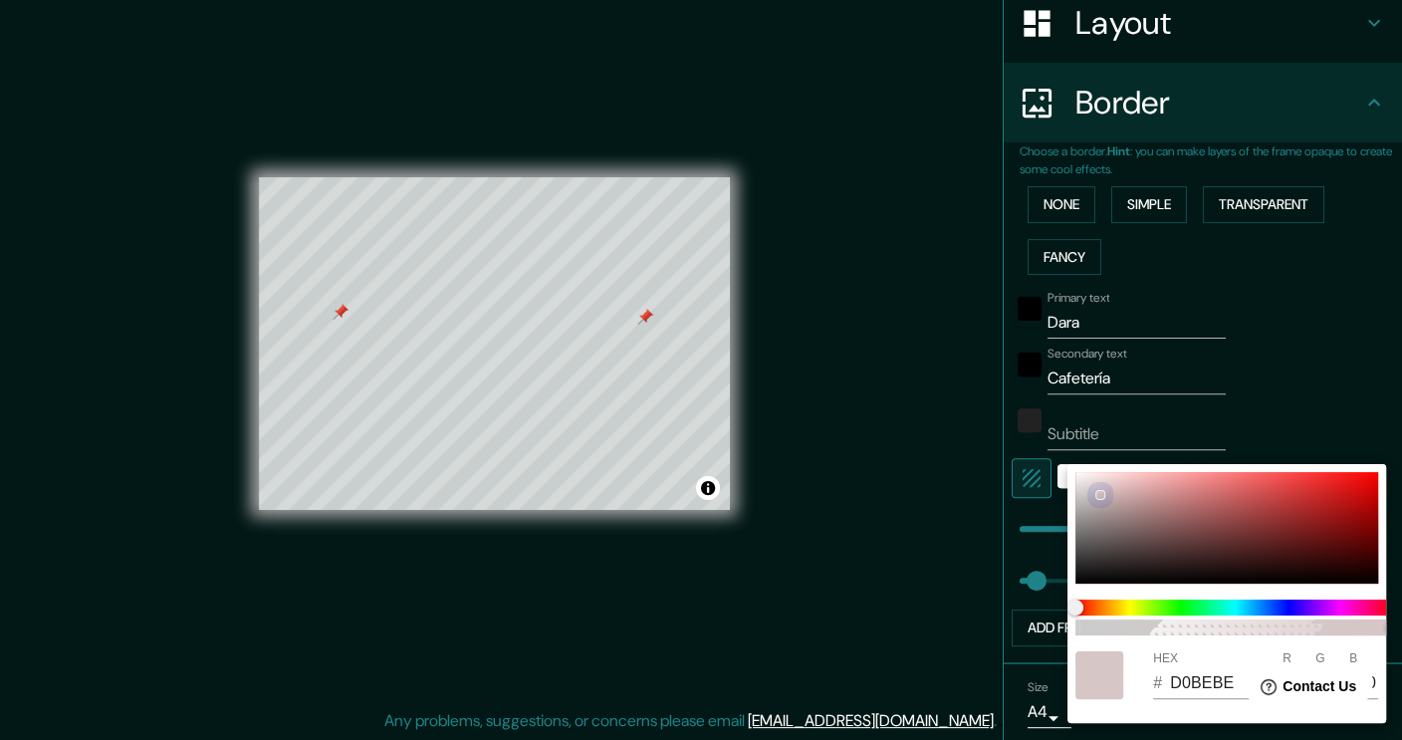
type input "187"
type input "227"
type input "38"
type input "EEEBEB"
type input "238"
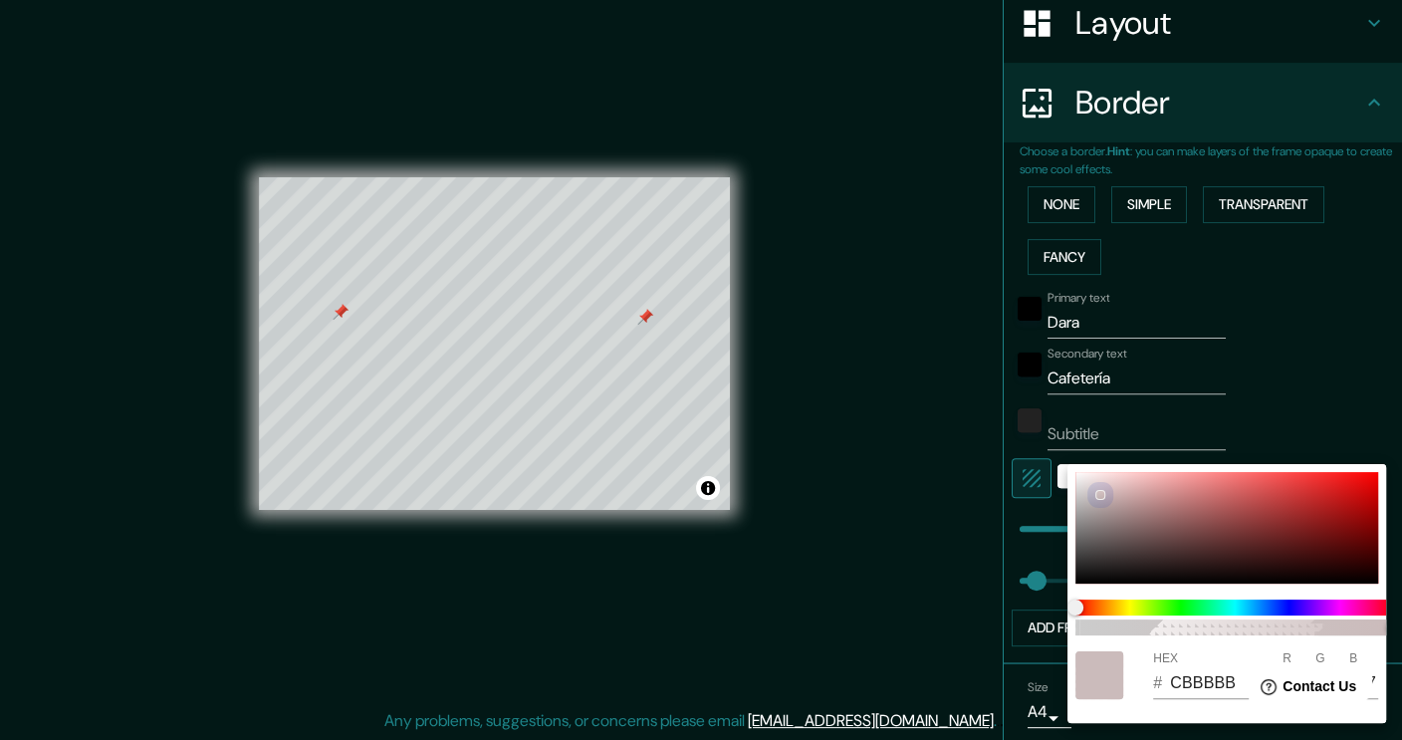
type input "235"
type input "227"
type input "38"
type input "F0F0F0"
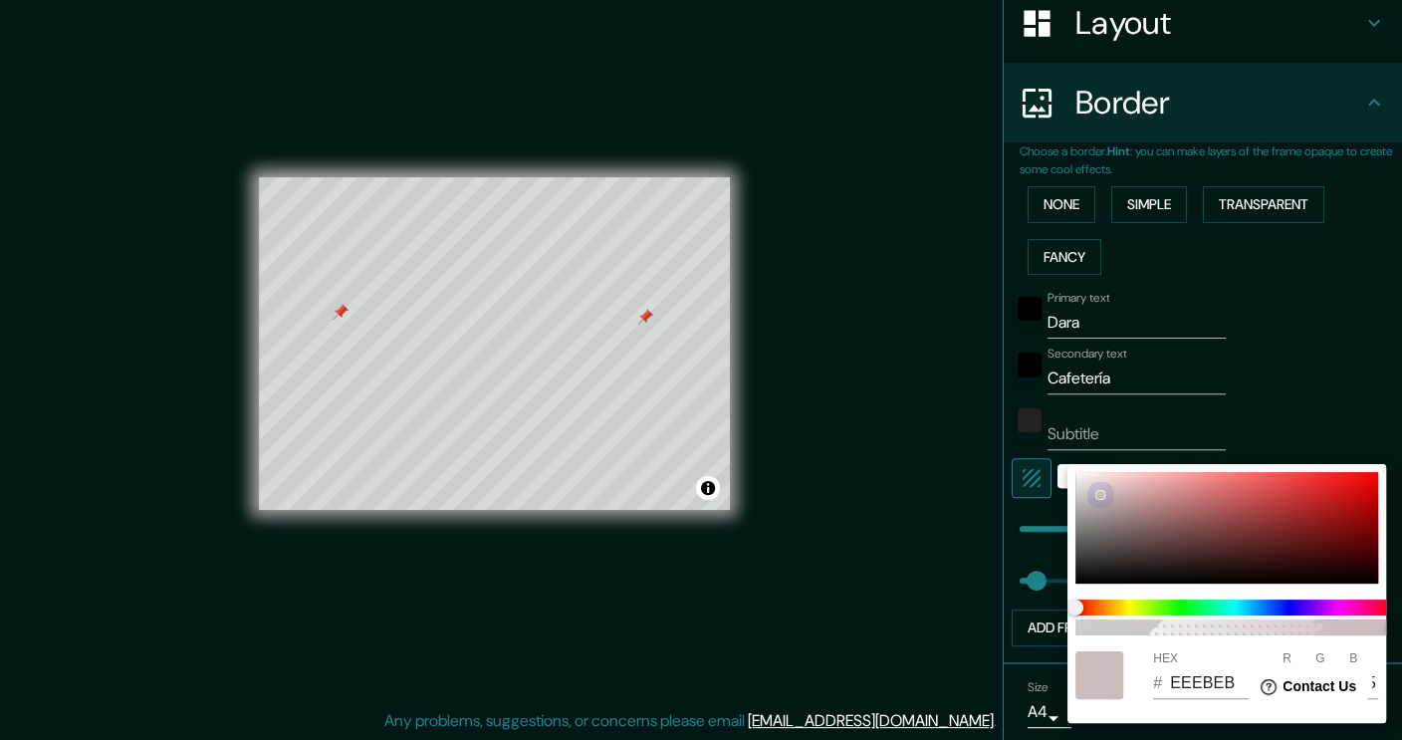
type input "240"
type input "227"
type input "38"
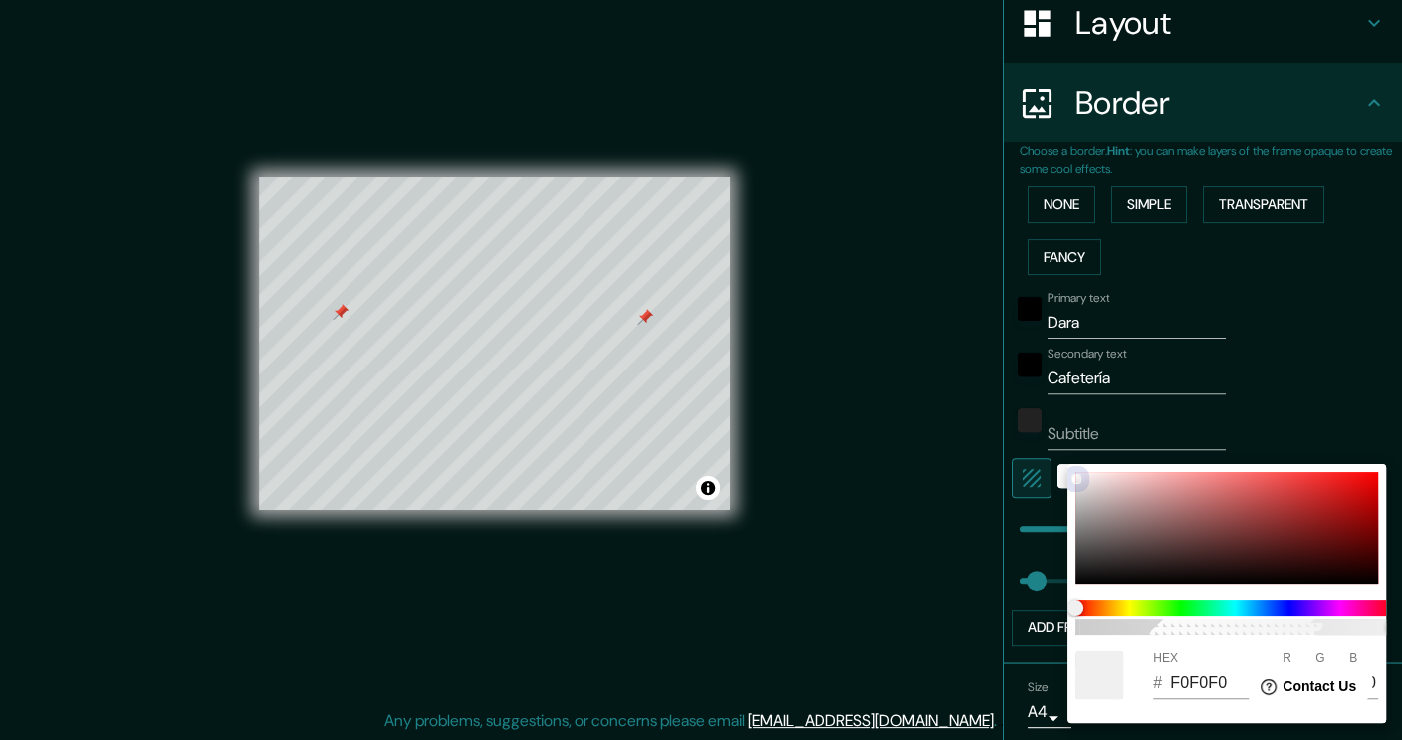
type input "F2F2F2"
type input "242"
type input "227"
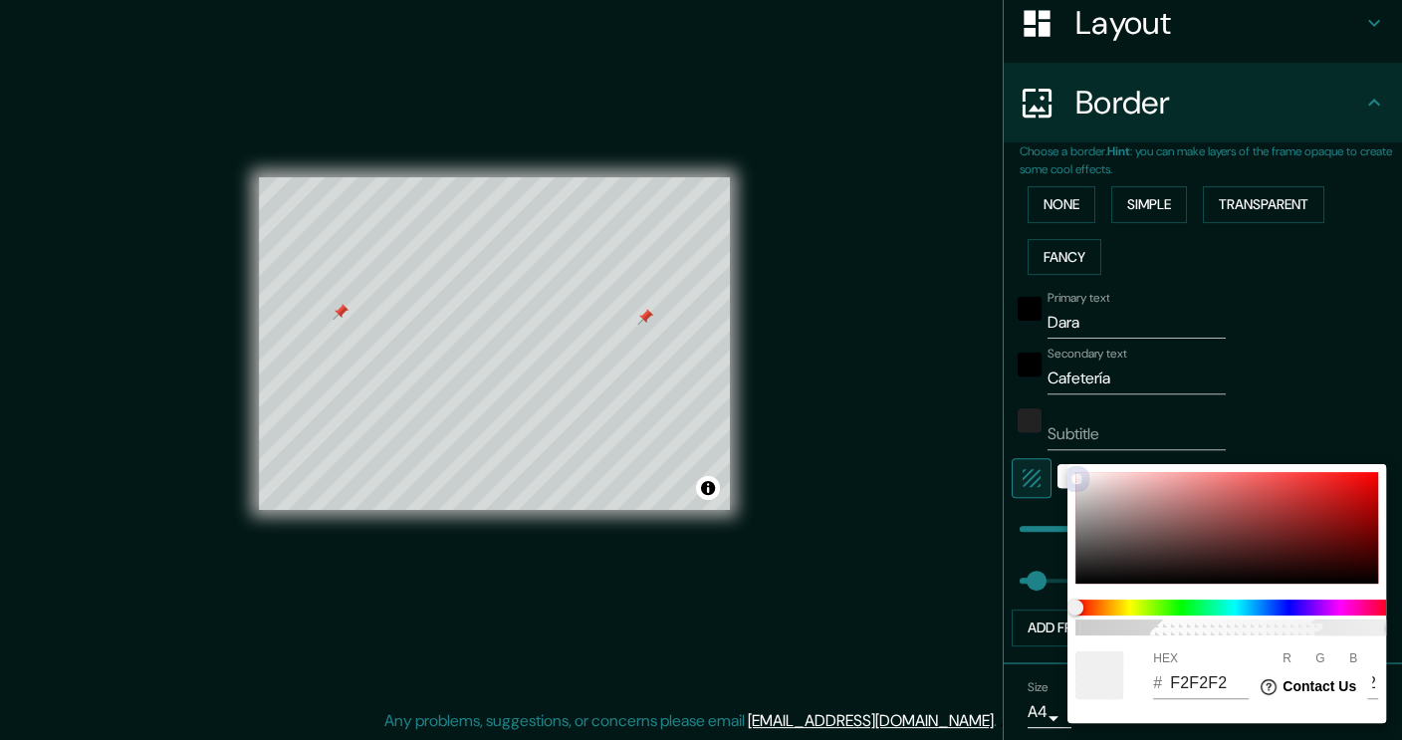
type input "38"
type input "F5F5F5"
type input "245"
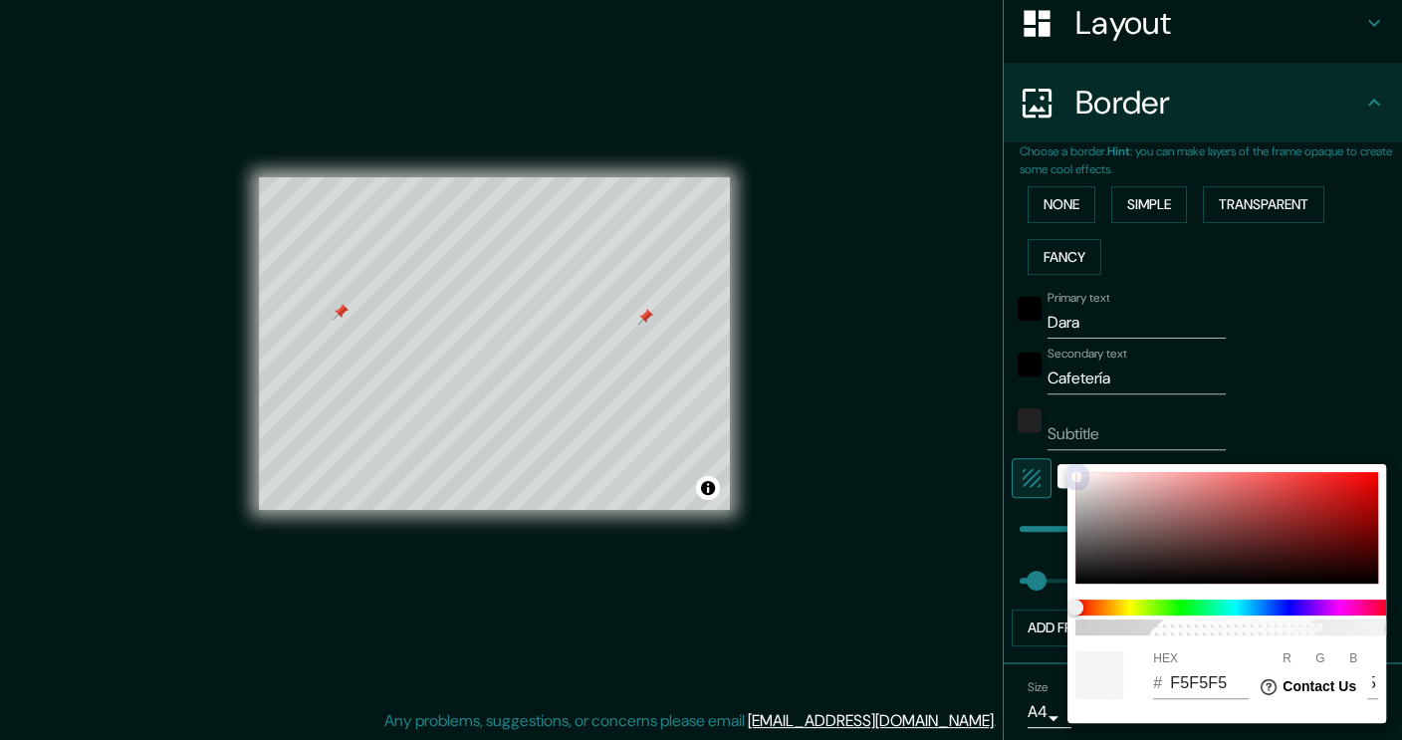
type input "227"
type input "38"
type input "F9F9F9"
type input "249"
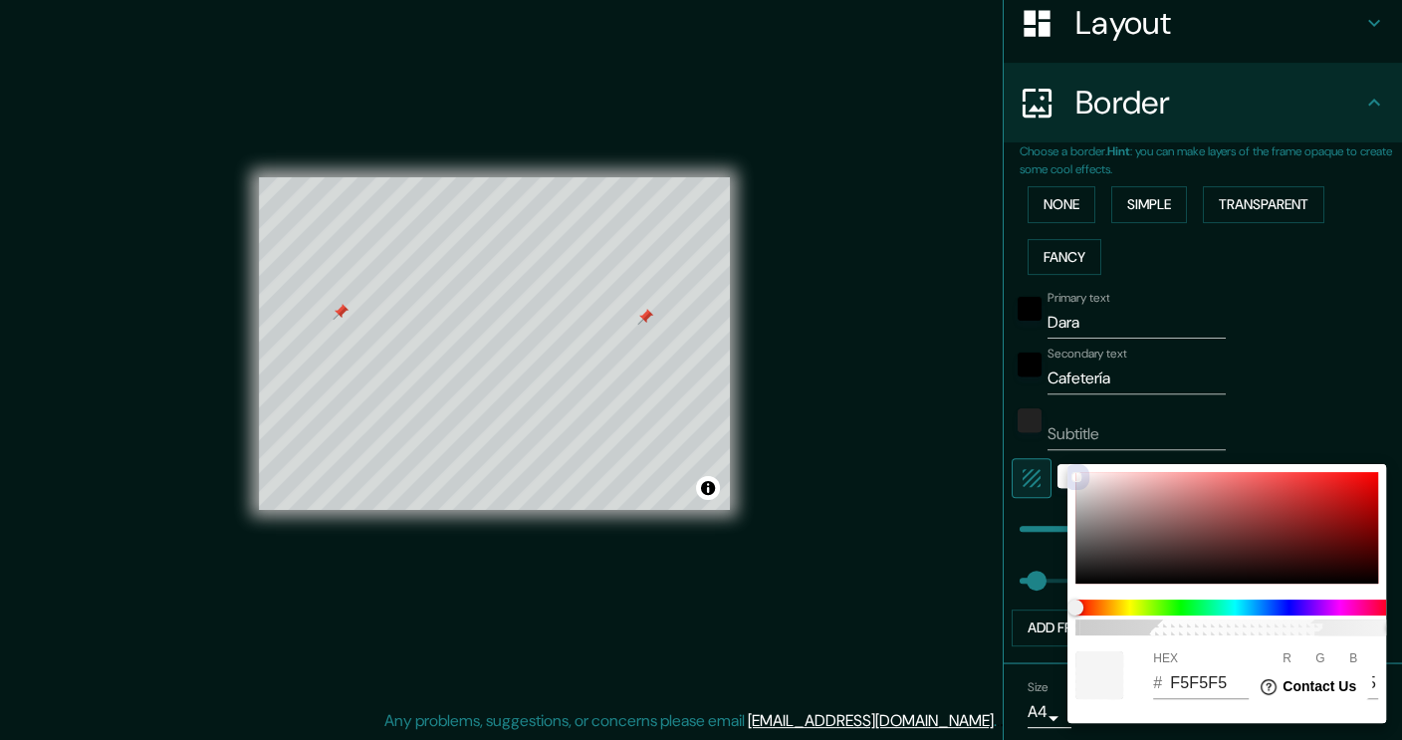
type input "249"
drag, startPoint x: 1124, startPoint y: 572, endPoint x: 1072, endPoint y: 475, distance: 109.6
click at [1076, 475] on div at bounding box center [1227, 528] width 303 height 112
type input "227"
type input "38"
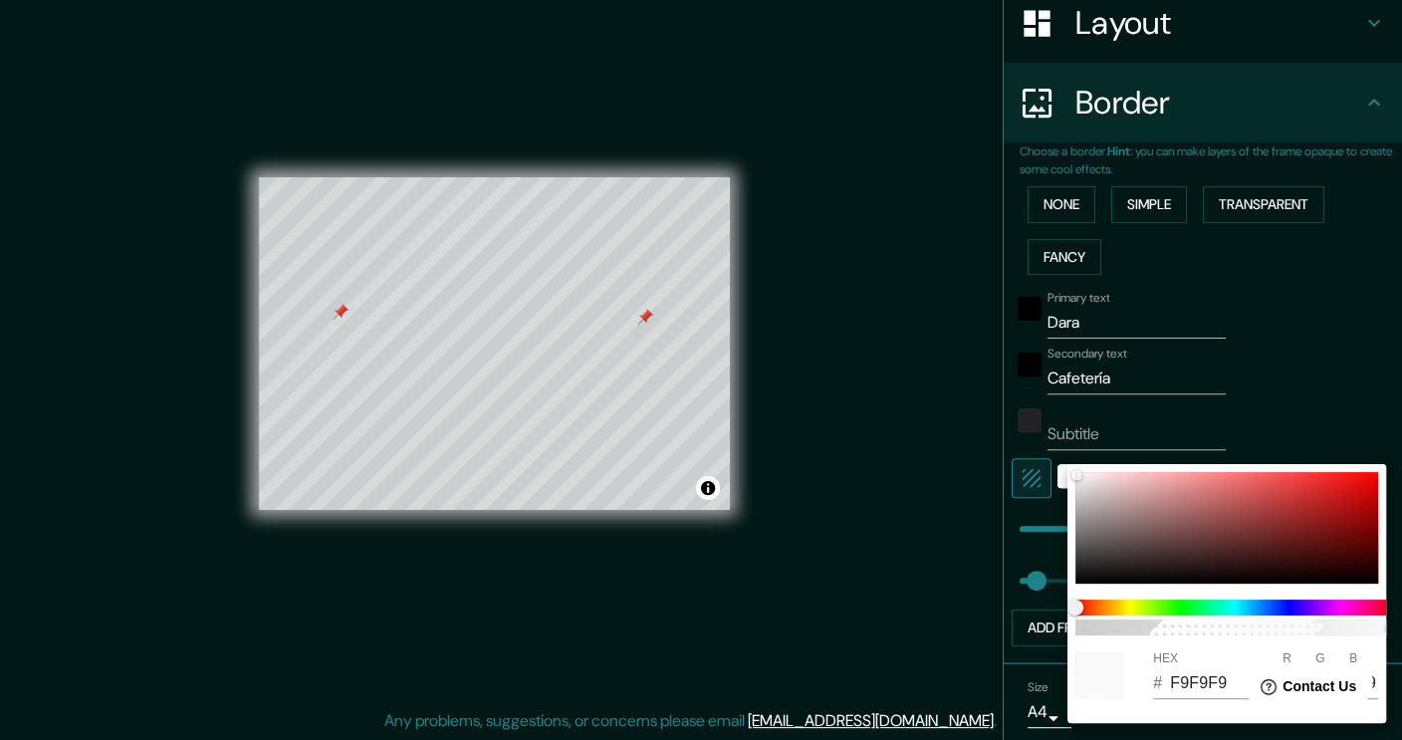
click at [1304, 393] on div at bounding box center [701, 370] width 1402 height 740
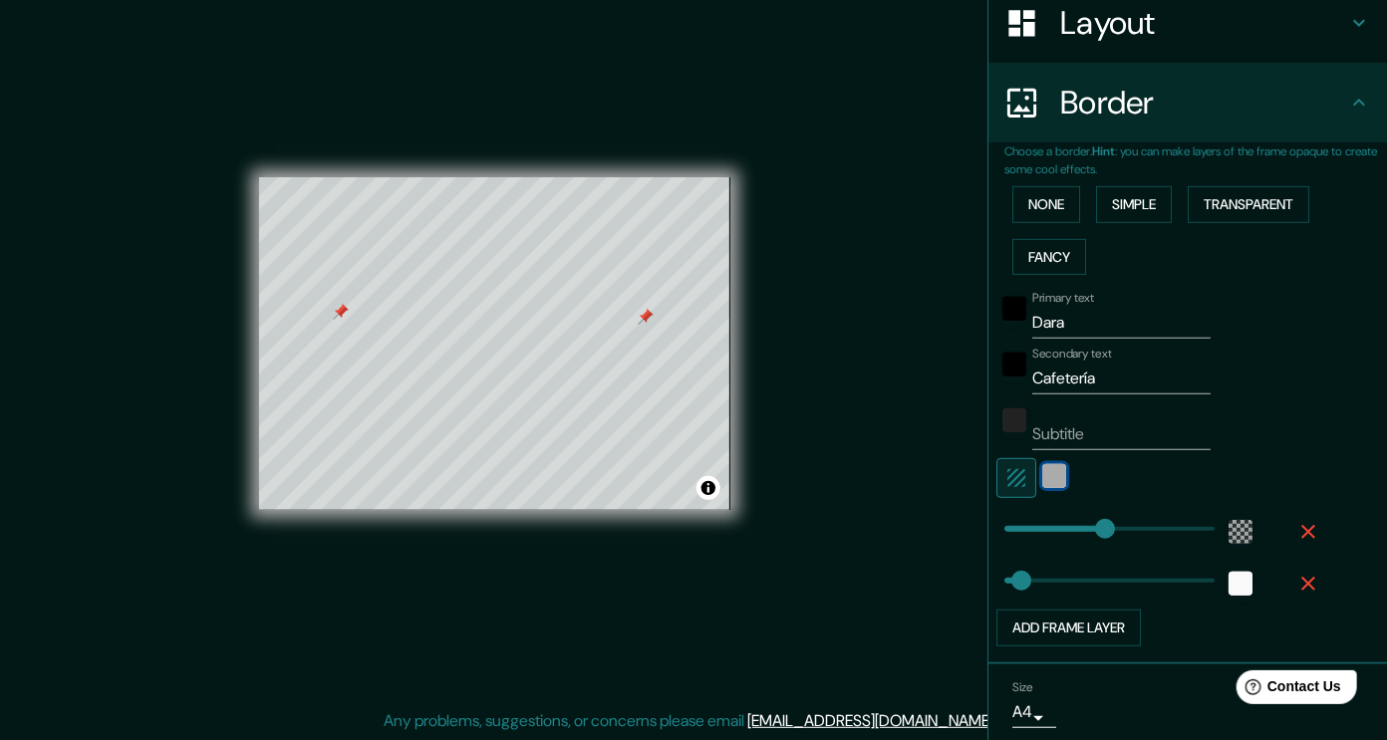
click at [1042, 477] on div "white" at bounding box center [1054, 476] width 24 height 24
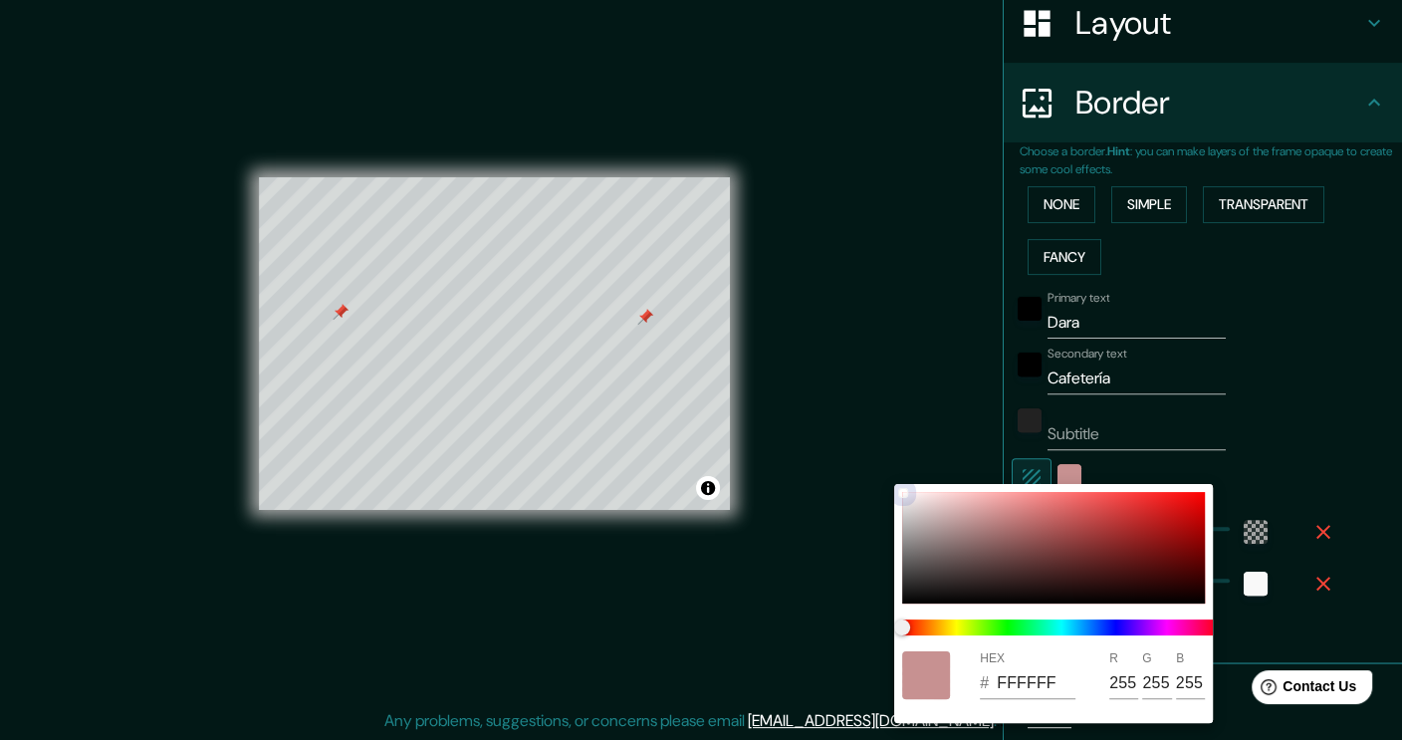
type input "227"
type input "38"
type input "C78A8A"
type input "199"
type input "138"
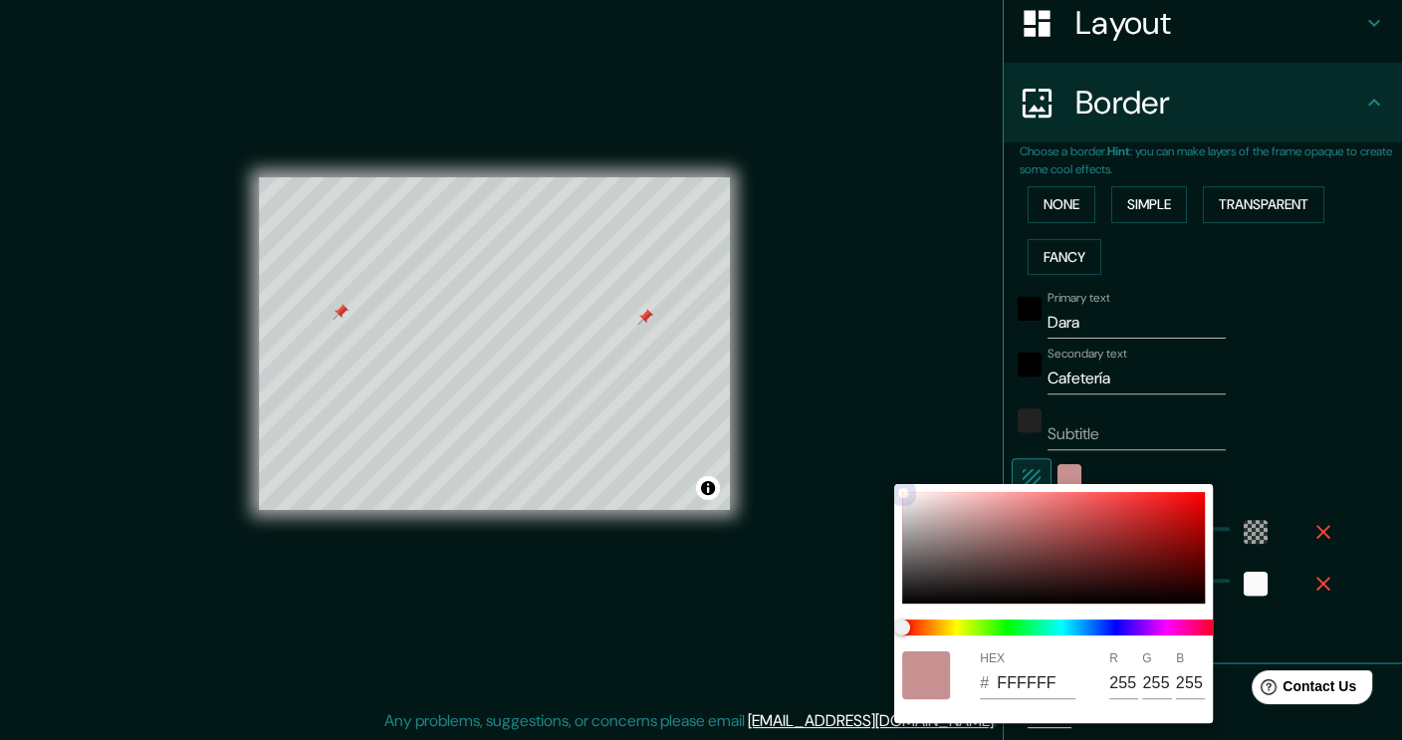
type input "138"
type input "227"
type input "38"
type input "C77F7F"
type input "127"
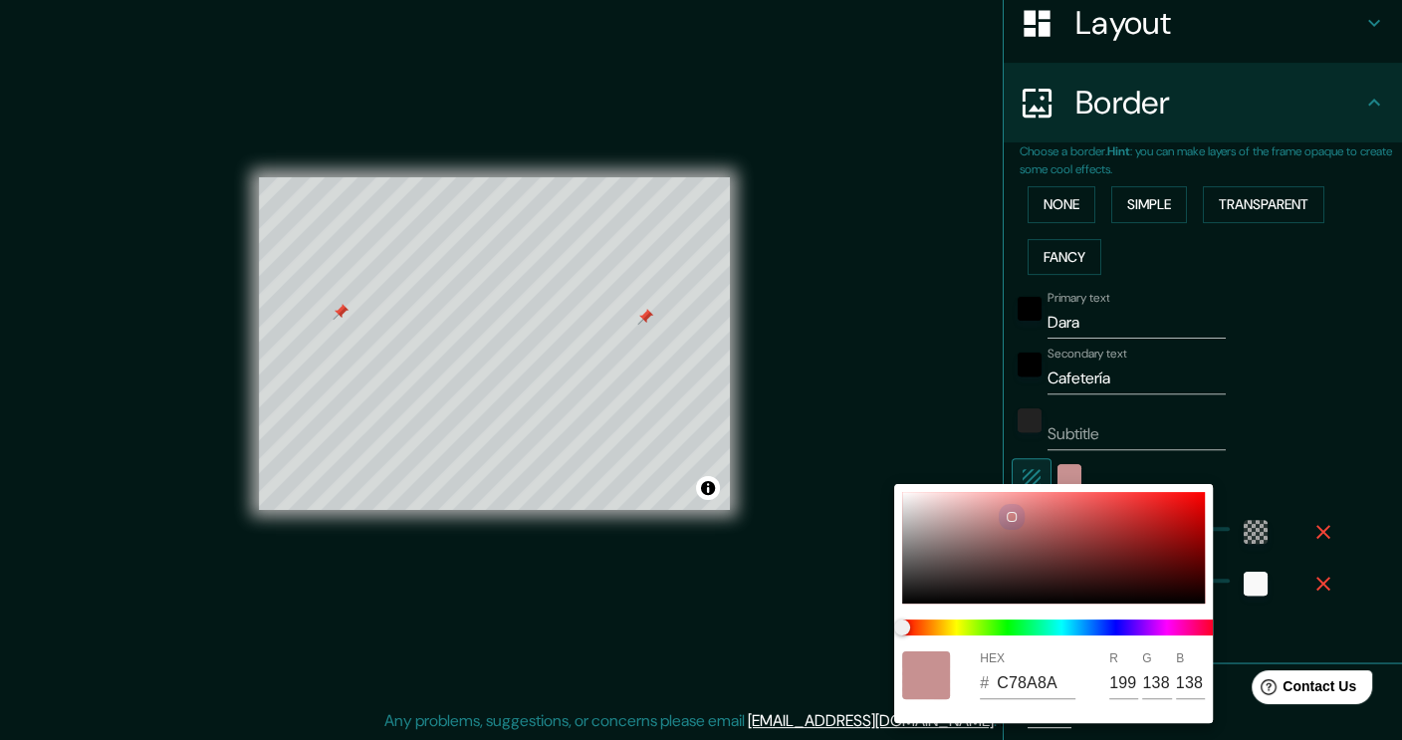
type input "127"
type input "227"
type input "38"
type input "C77C7C"
type input "124"
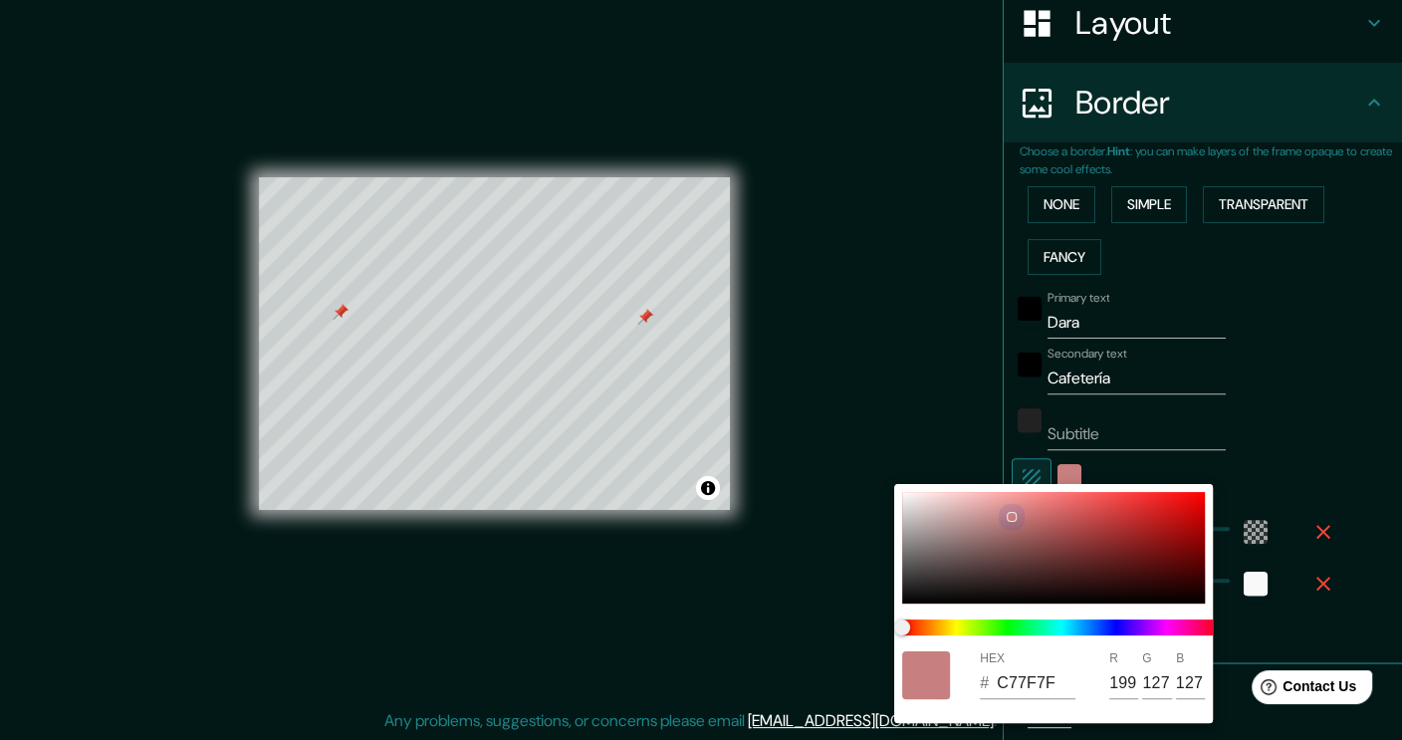
type input "124"
type input "227"
type input "38"
drag, startPoint x: 956, startPoint y: 519, endPoint x: 995, endPoint y: 546, distance: 47.2
click at [995, 546] on div at bounding box center [1053, 548] width 303 height 112
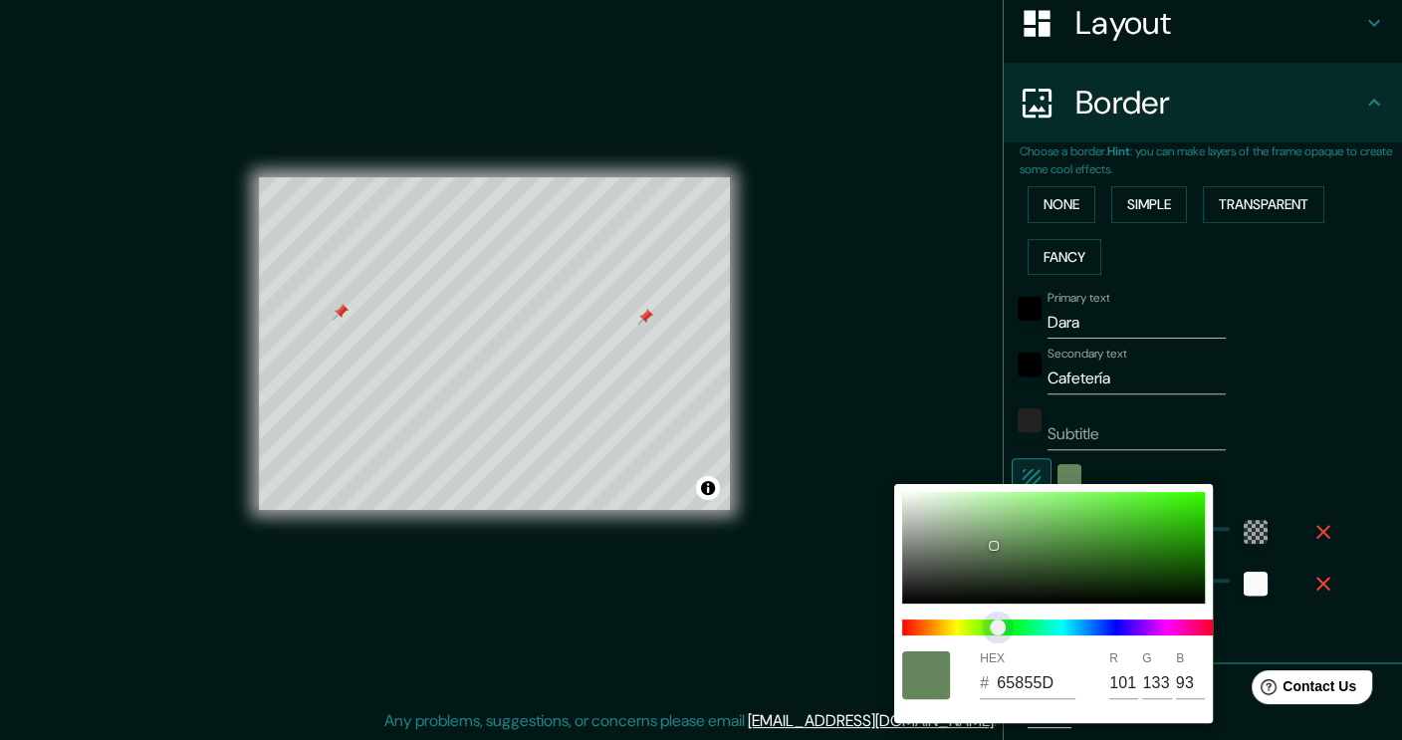
drag, startPoint x: 960, startPoint y: 633, endPoint x: 998, endPoint y: 624, distance: 38.9
click at [998, 624] on span at bounding box center [1061, 628] width 319 height 16
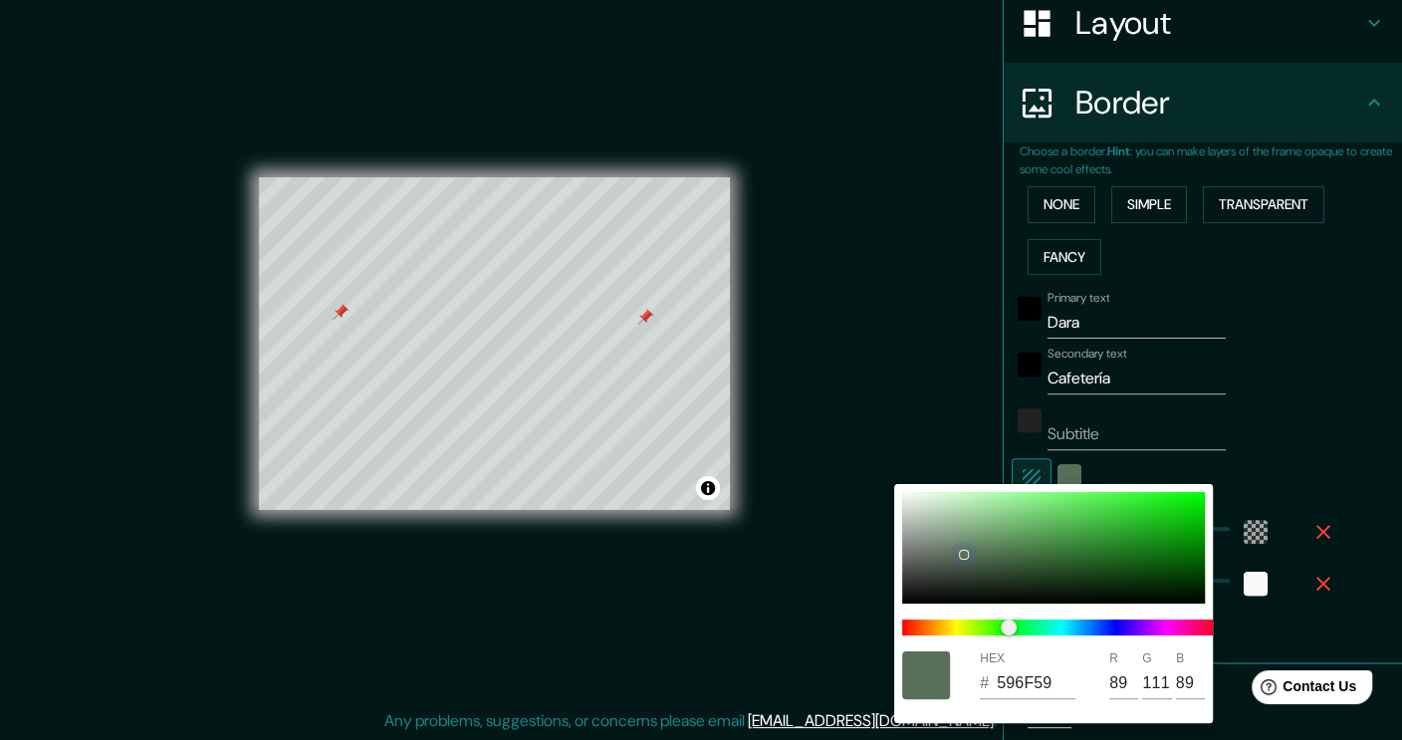
drag, startPoint x: 992, startPoint y: 548, endPoint x: 964, endPoint y: 554, distance: 28.5
click at [964, 554] on div at bounding box center [964, 555] width 8 height 8
click at [965, 548] on div at bounding box center [964, 549] width 10 height 10
click at [1246, 395] on div at bounding box center [701, 370] width 1402 height 740
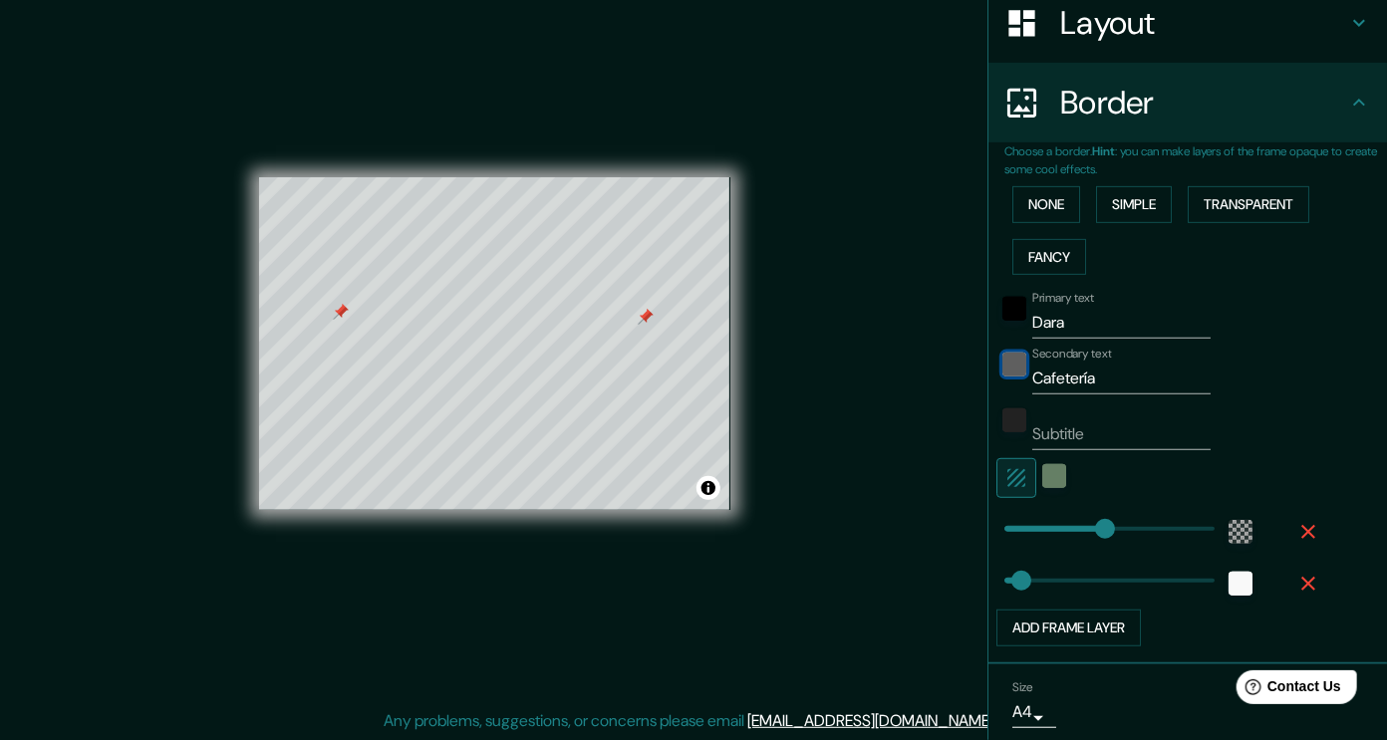
click at [1002, 364] on div "black" at bounding box center [1014, 365] width 24 height 24
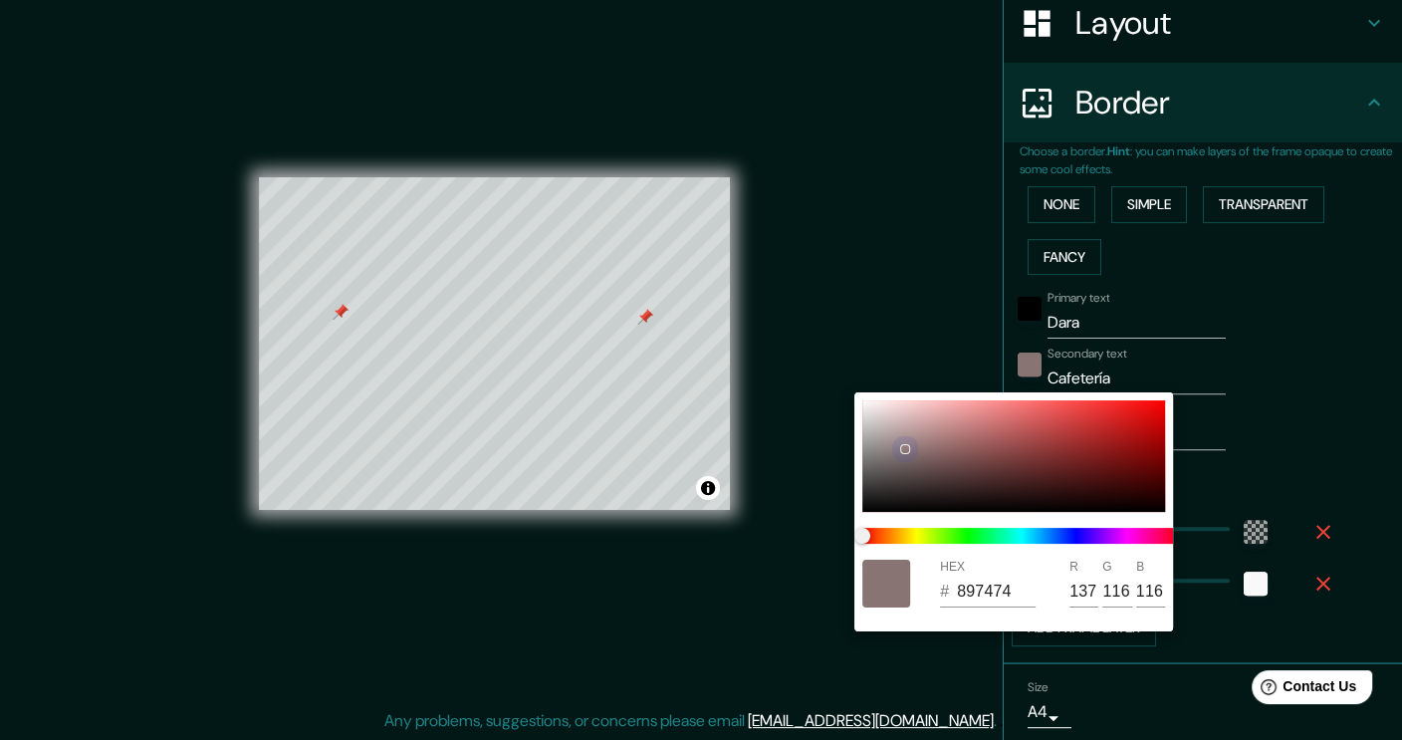
drag, startPoint x: 918, startPoint y: 466, endPoint x: 908, endPoint y: 452, distance: 17.1
click at [908, 452] on div at bounding box center [1014, 456] width 303 height 112
drag, startPoint x: 912, startPoint y: 444, endPoint x: 922, endPoint y: 427, distance: 19.6
click at [922, 427] on div at bounding box center [1014, 456] width 303 height 112
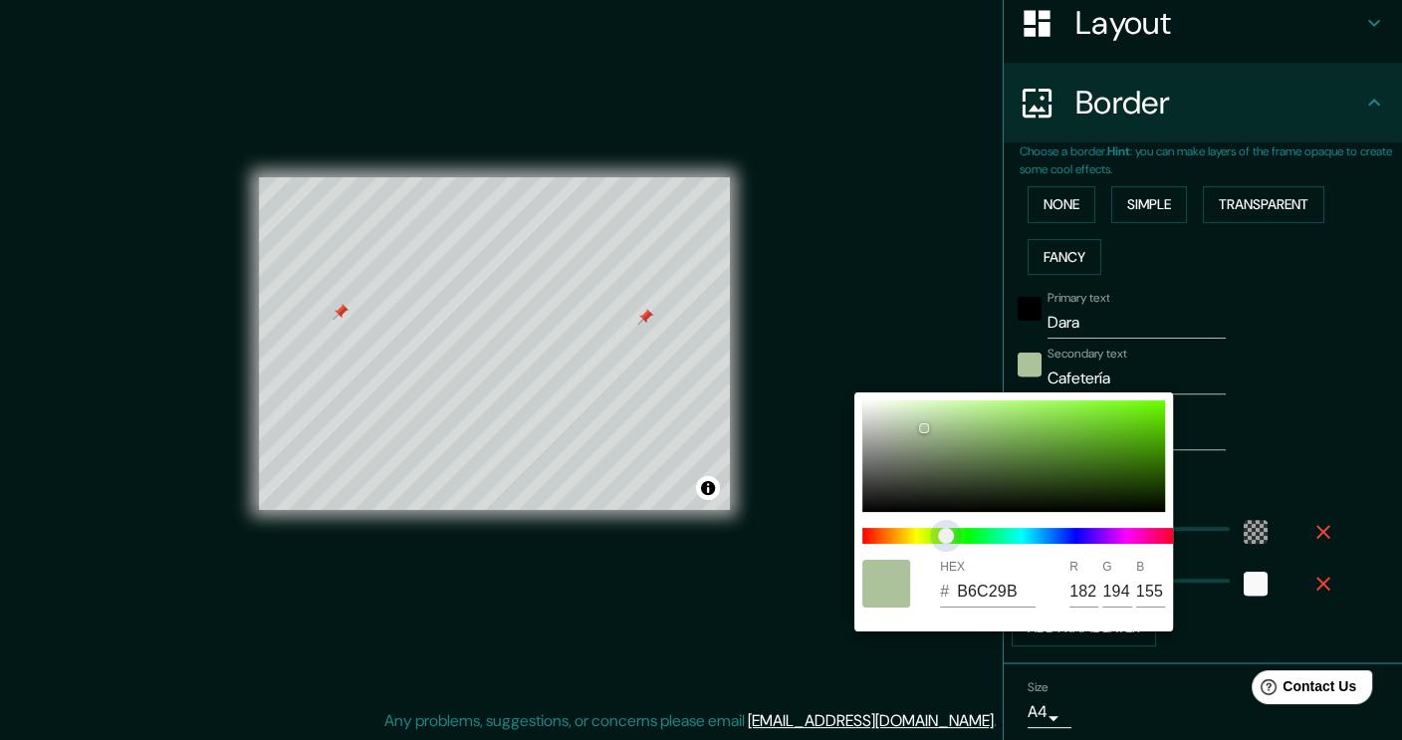
drag, startPoint x: 892, startPoint y: 538, endPoint x: 931, endPoint y: 533, distance: 39.2
click at [931, 533] on span at bounding box center [1022, 536] width 319 height 16
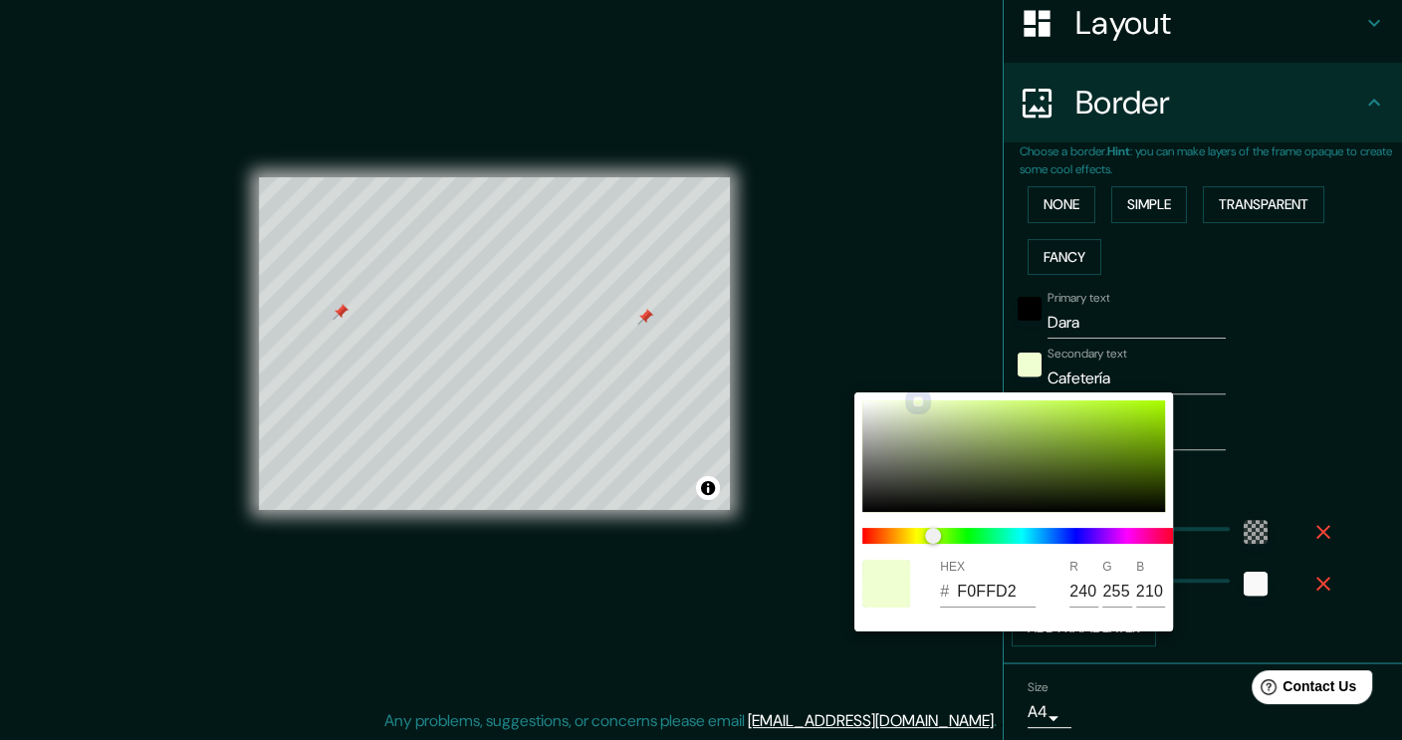
drag, startPoint x: 923, startPoint y: 416, endPoint x: 1151, endPoint y: 395, distance: 229.1
click at [1151, 395] on div "HEX # F0FFD2 R 240 G 255 B 210" at bounding box center [1014, 511] width 319 height 239
click at [952, 329] on div at bounding box center [701, 370] width 1402 height 740
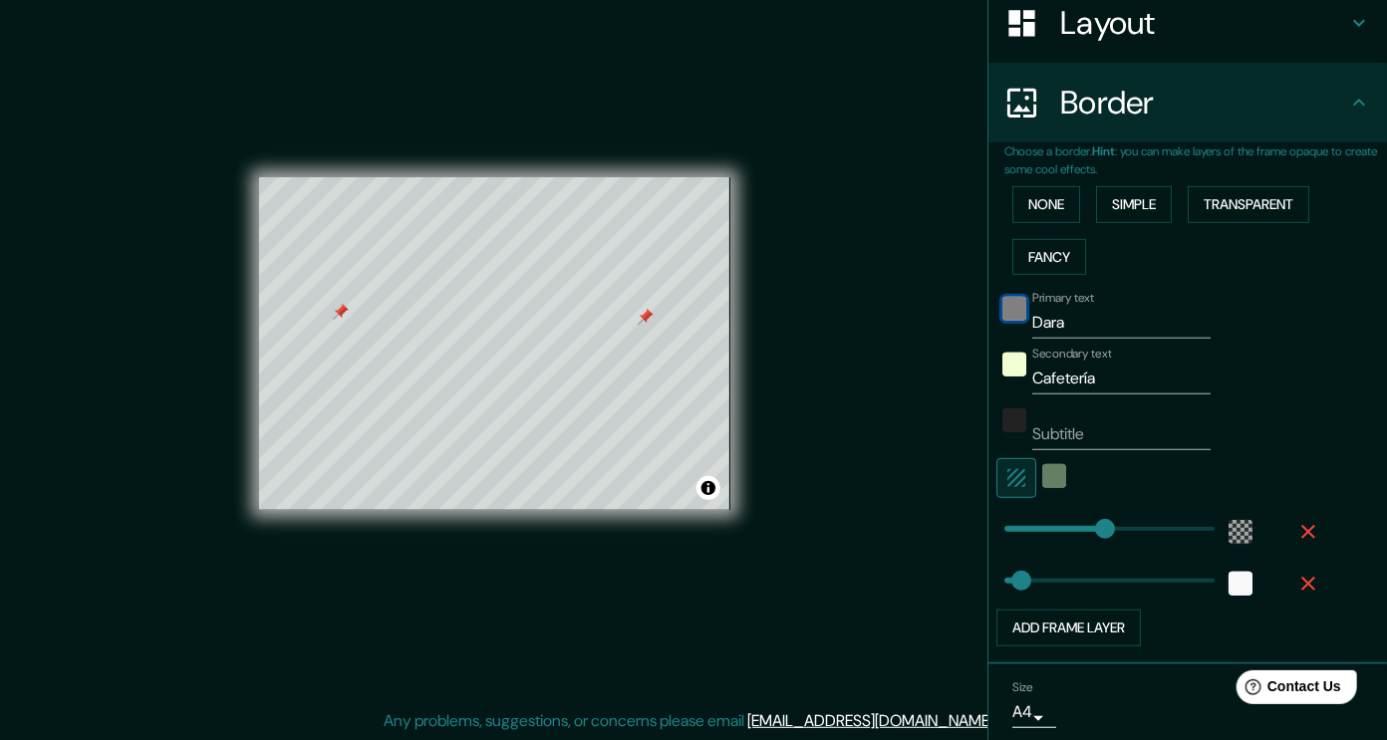
click at [1002, 306] on div "black" at bounding box center [1014, 309] width 24 height 24
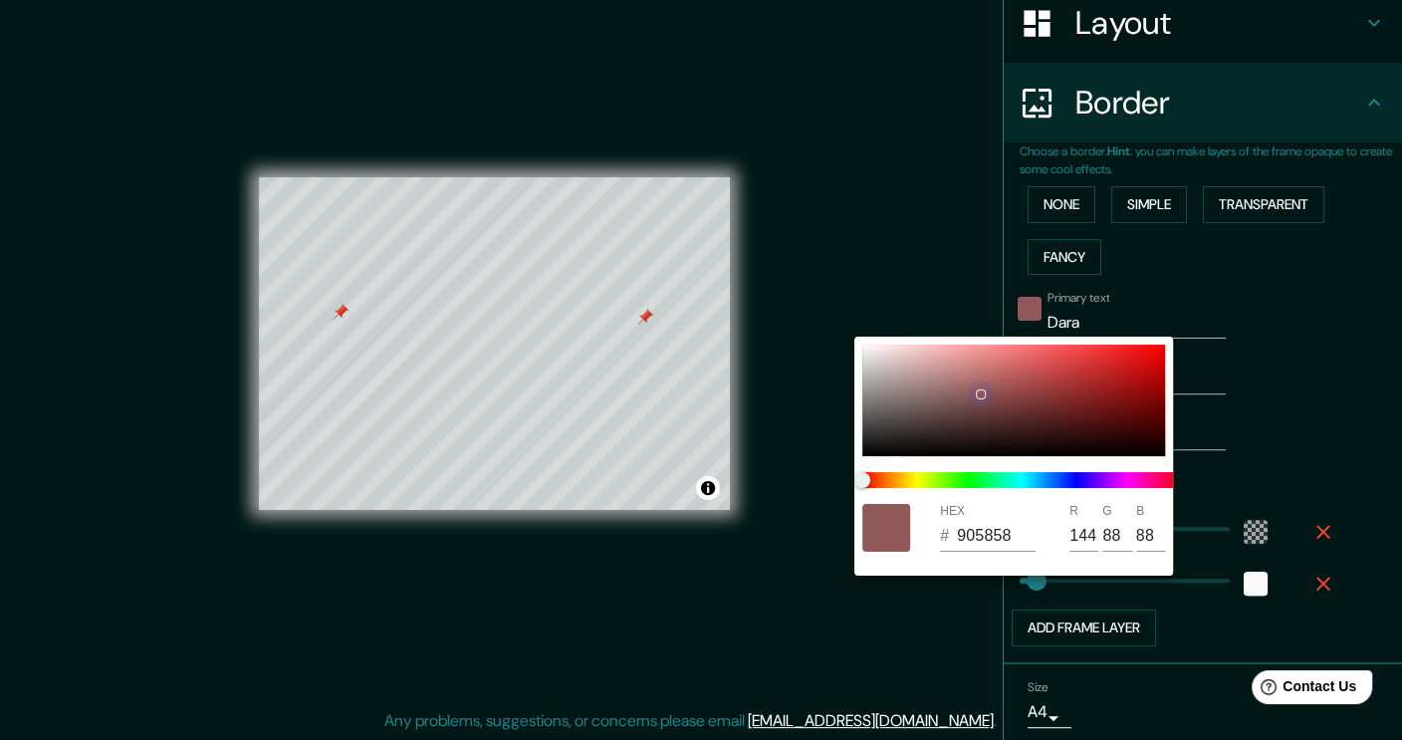
drag, startPoint x: 960, startPoint y: 379, endPoint x: 979, endPoint y: 393, distance: 24.1
click at [979, 393] on div at bounding box center [1014, 401] width 303 height 112
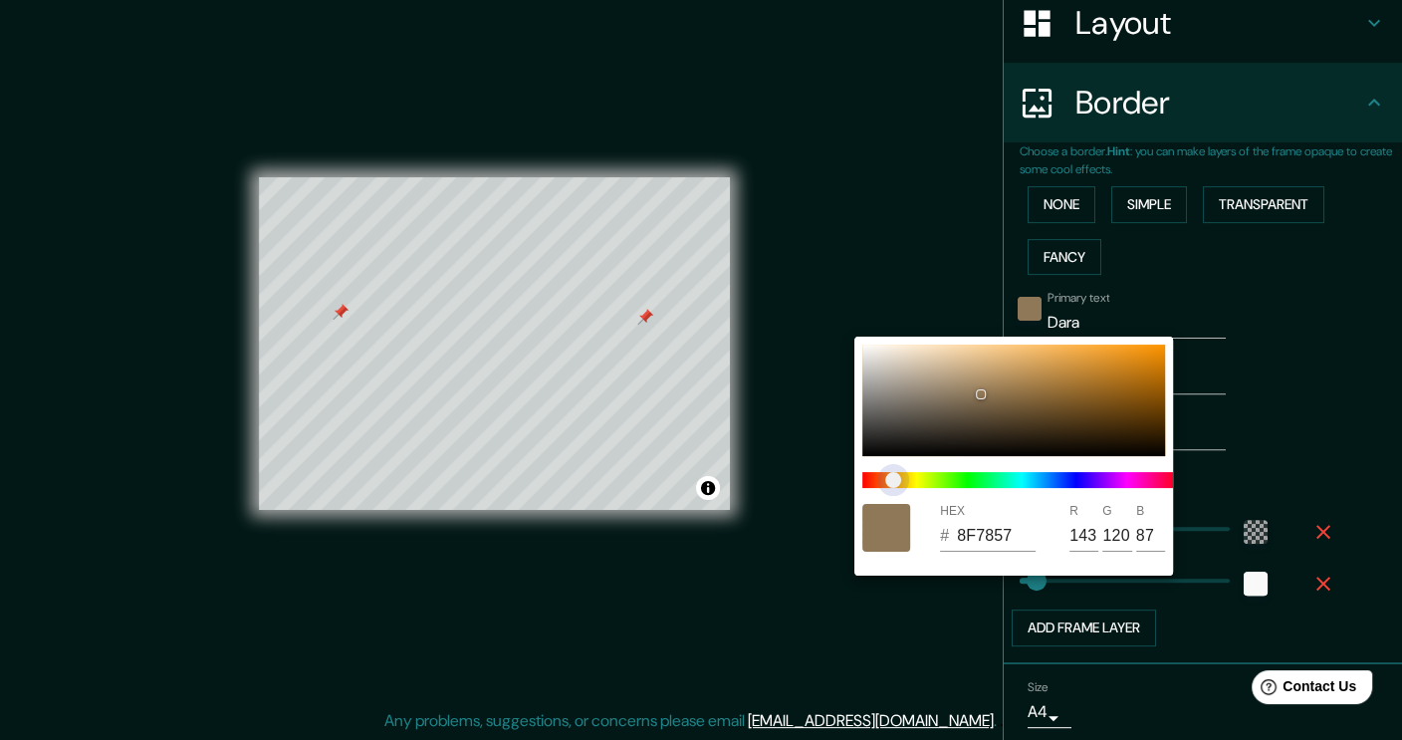
click at [893, 483] on span "color slider" at bounding box center [894, 480] width 16 height 16
drag, startPoint x: 975, startPoint y: 390, endPoint x: 951, endPoint y: 363, distance: 36.7
click at [951, 363] on div at bounding box center [1014, 401] width 303 height 112
click at [960, 363] on div at bounding box center [1014, 401] width 303 height 112
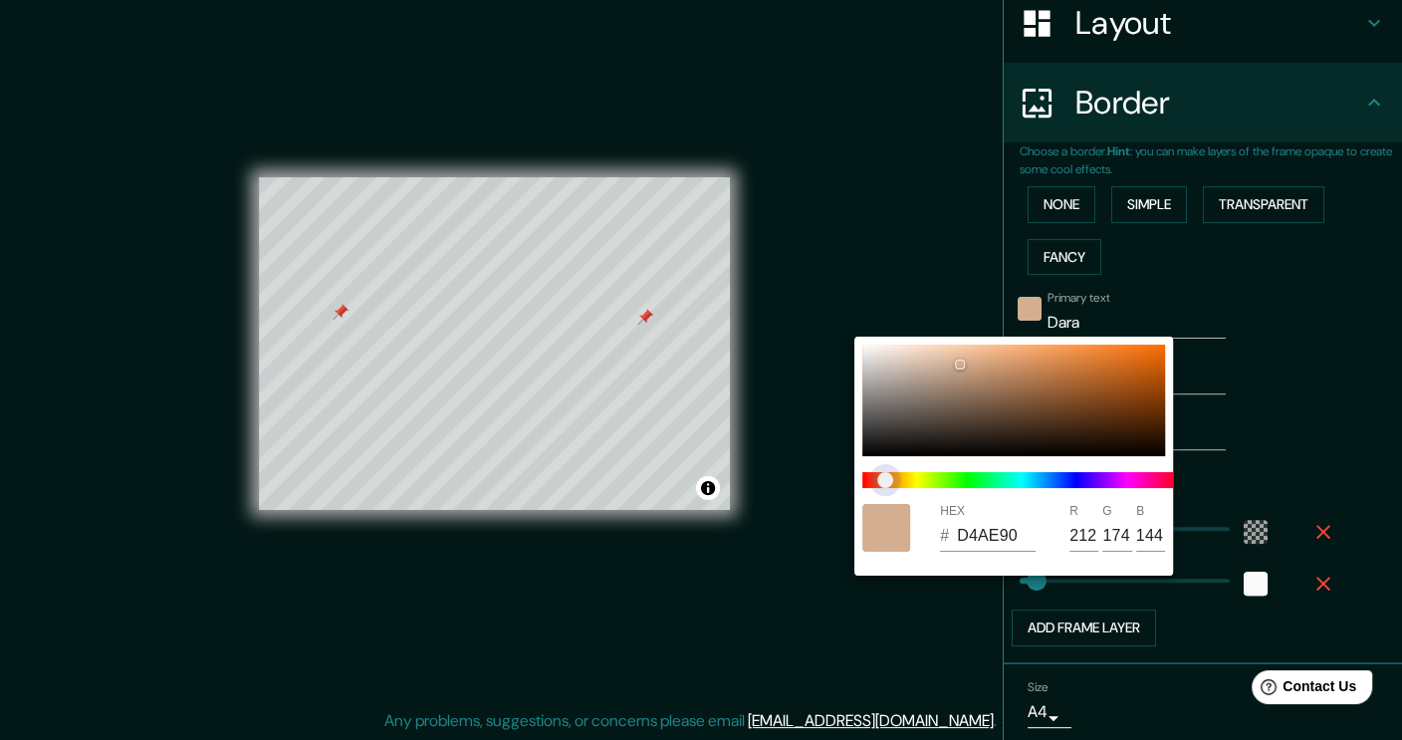
click at [887, 482] on span "color slider" at bounding box center [886, 480] width 16 height 16
click at [847, 599] on div at bounding box center [701, 370] width 1402 height 740
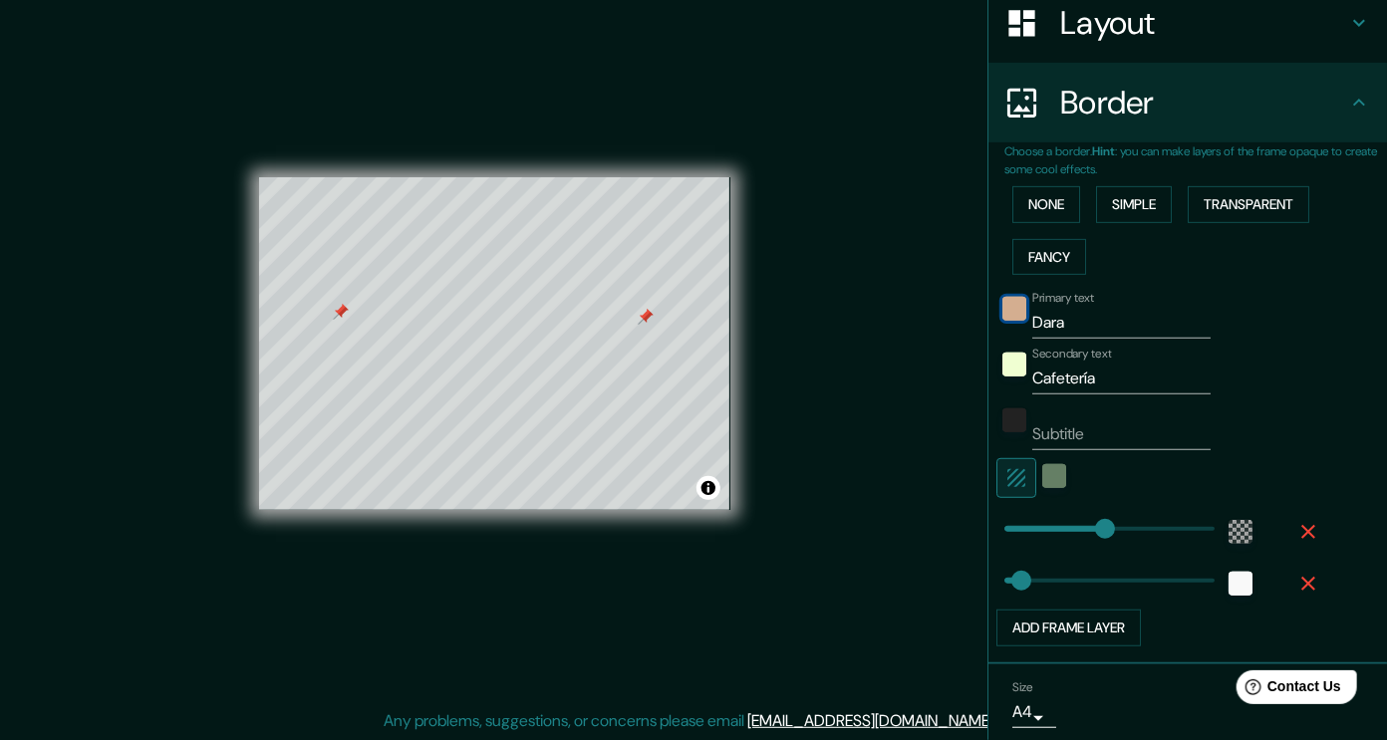
scroll to position [389, 0]
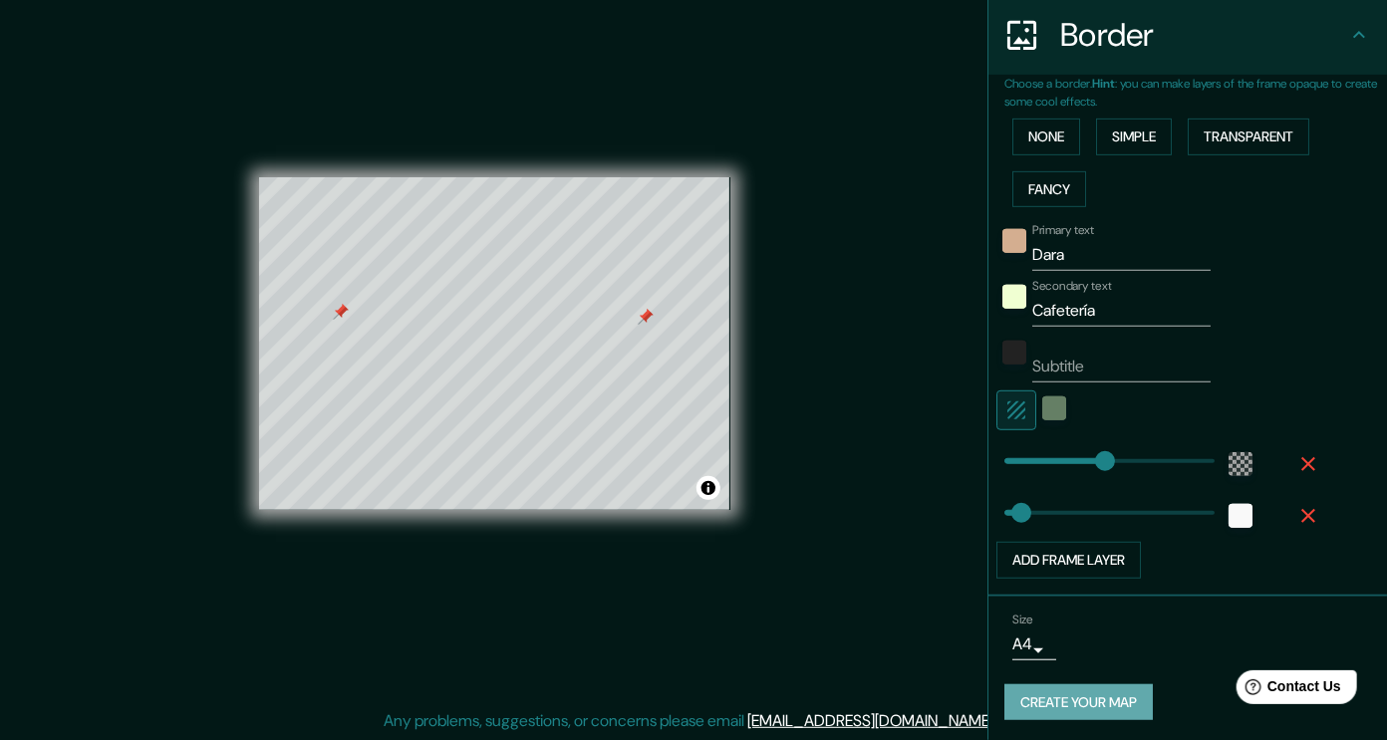
click at [1082, 684] on button "Create your map" at bounding box center [1078, 702] width 148 height 37
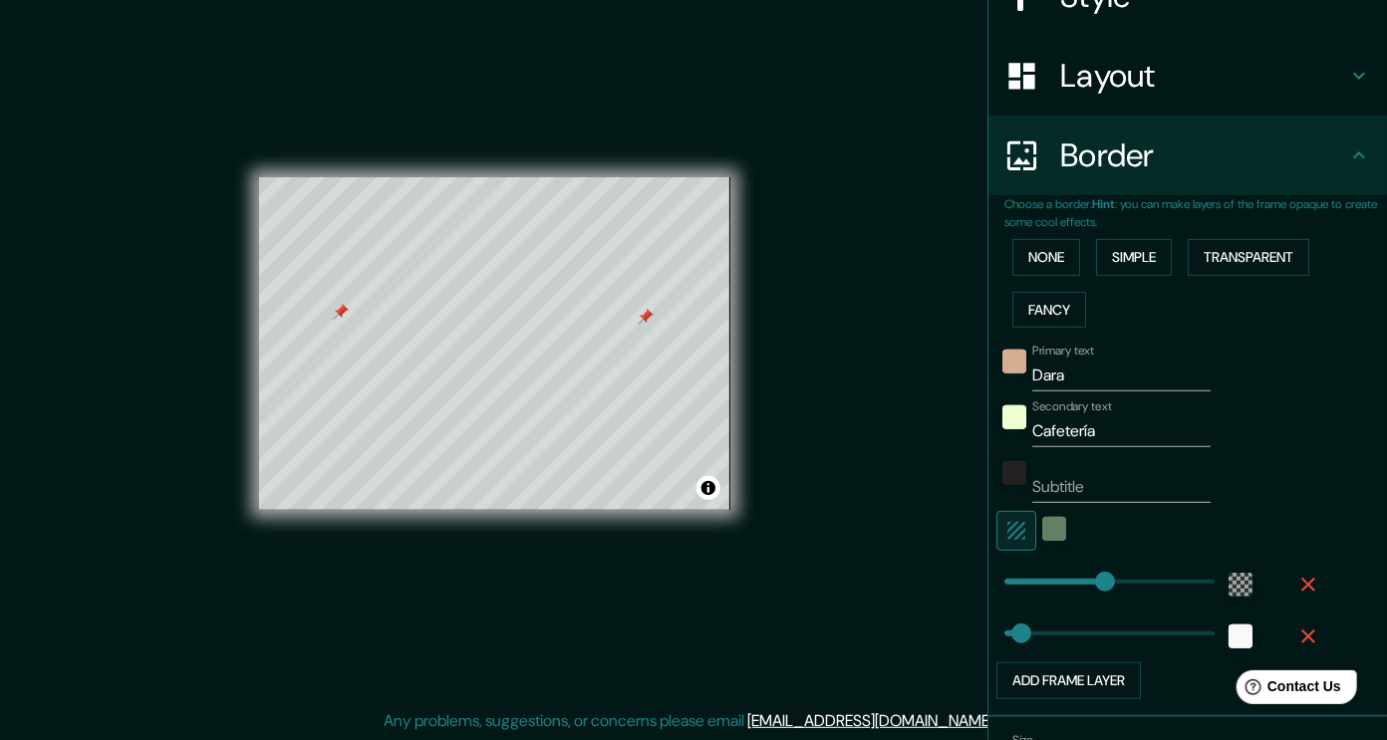
scroll to position [262, 0]
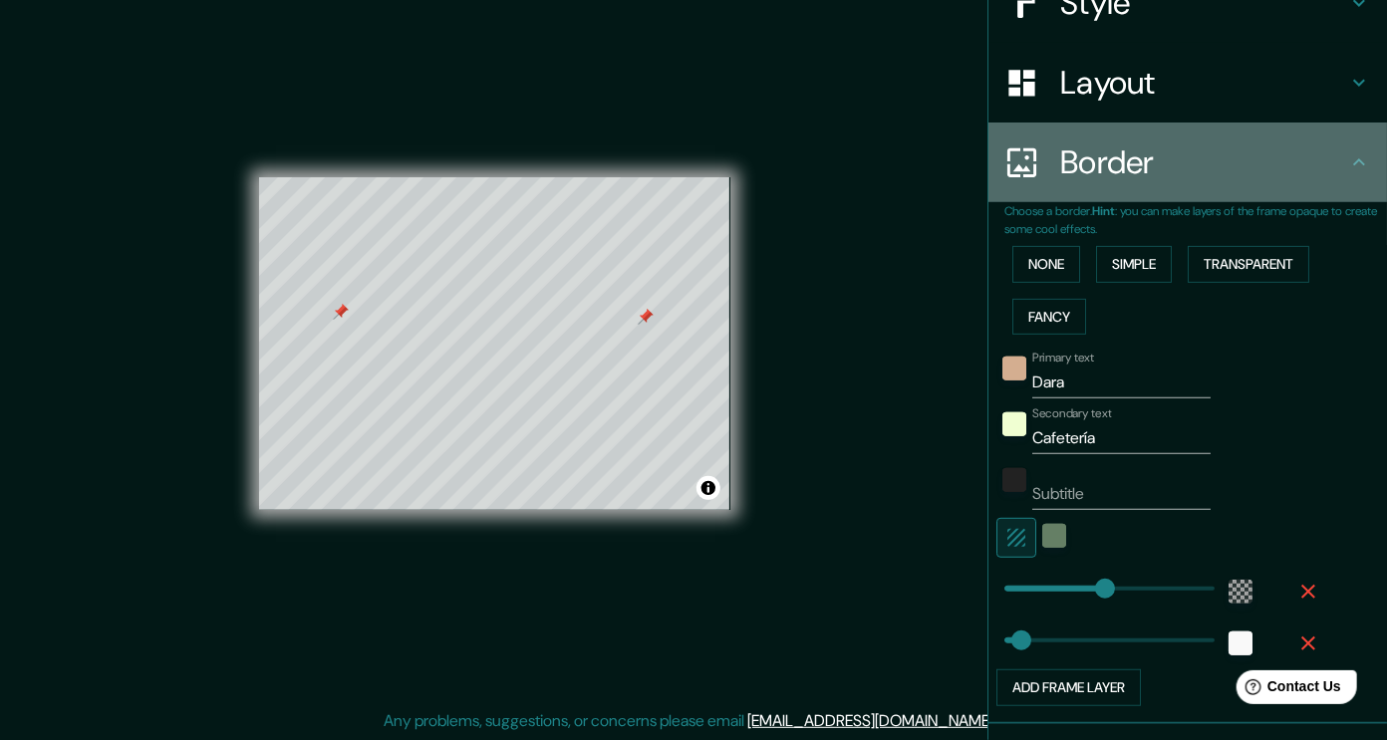
click at [1353, 163] on icon at bounding box center [1359, 161] width 12 height 7
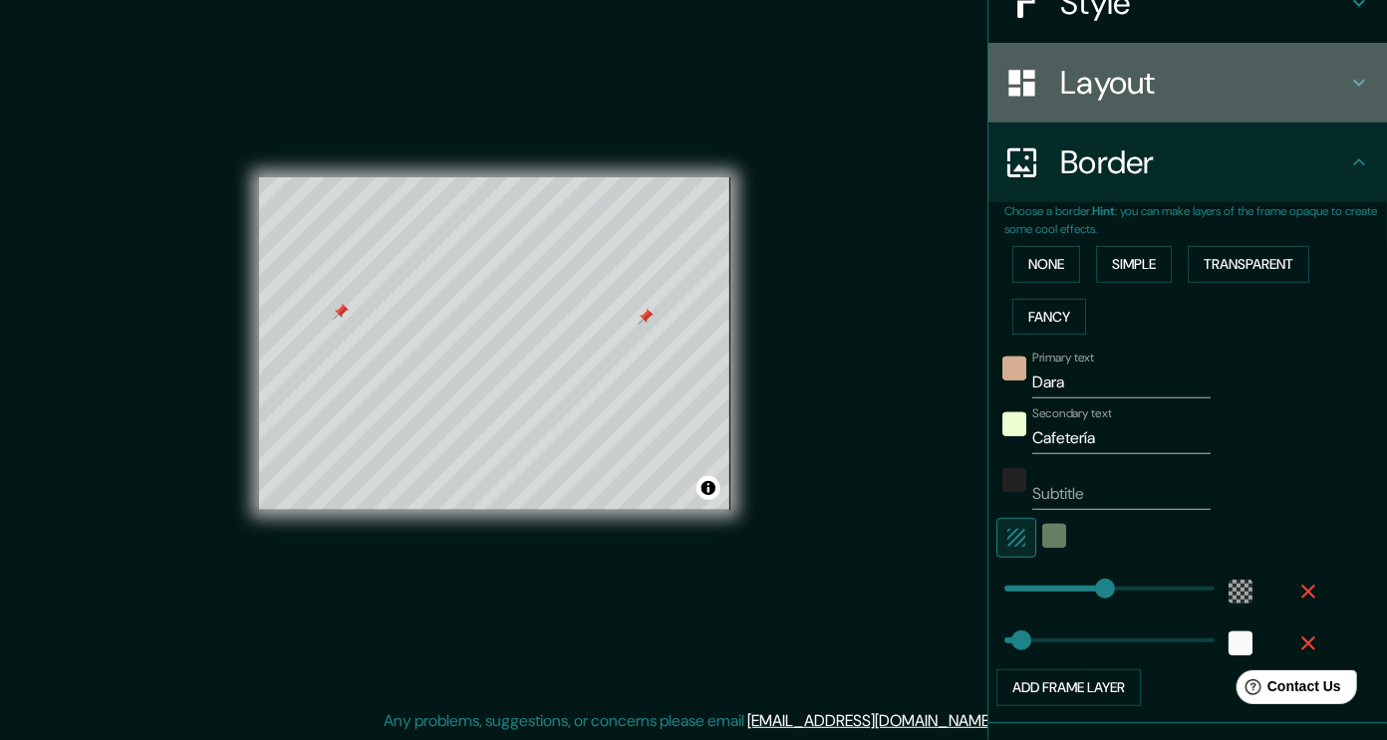
click at [1347, 90] on icon at bounding box center [1359, 83] width 24 height 24
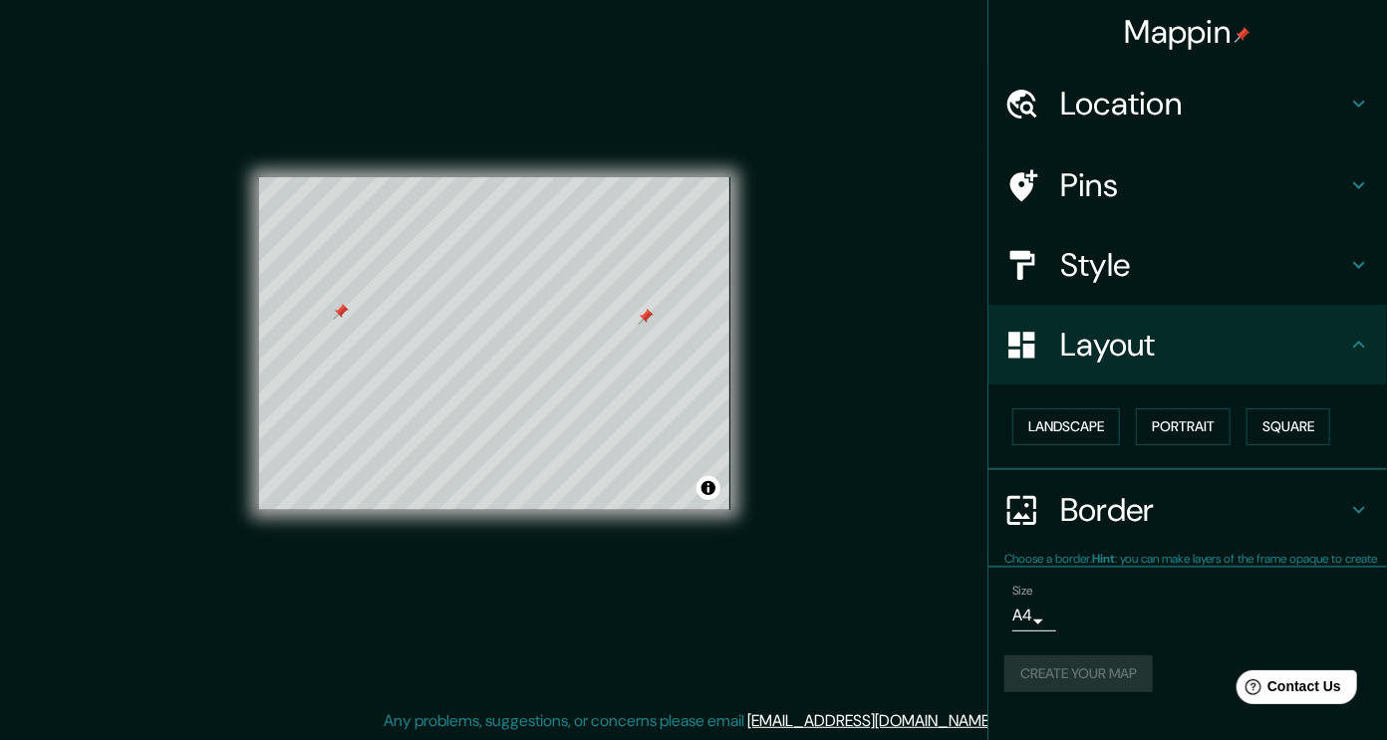
scroll to position [0, 0]
click at [1118, 677] on button "Create your map" at bounding box center [1078, 674] width 148 height 37
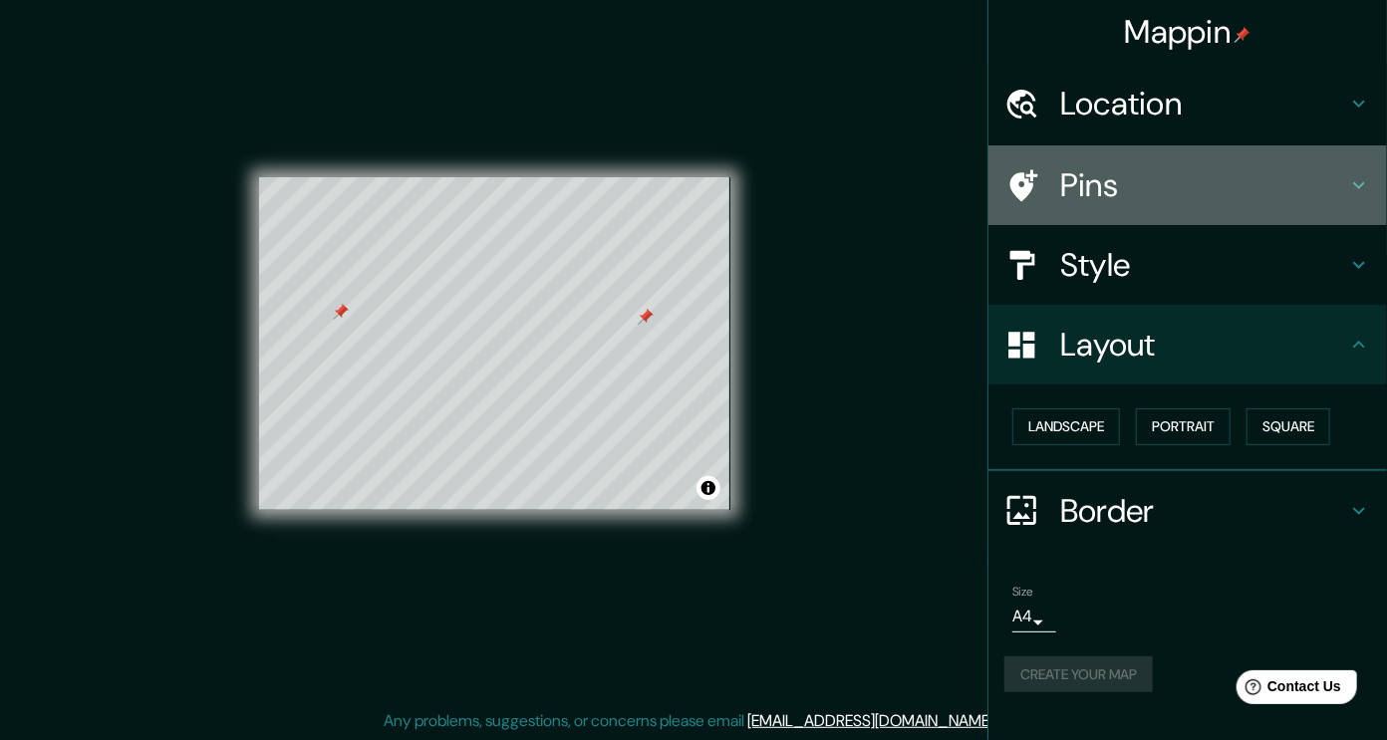
click at [1362, 170] on div "Pins" at bounding box center [1187, 185] width 398 height 80
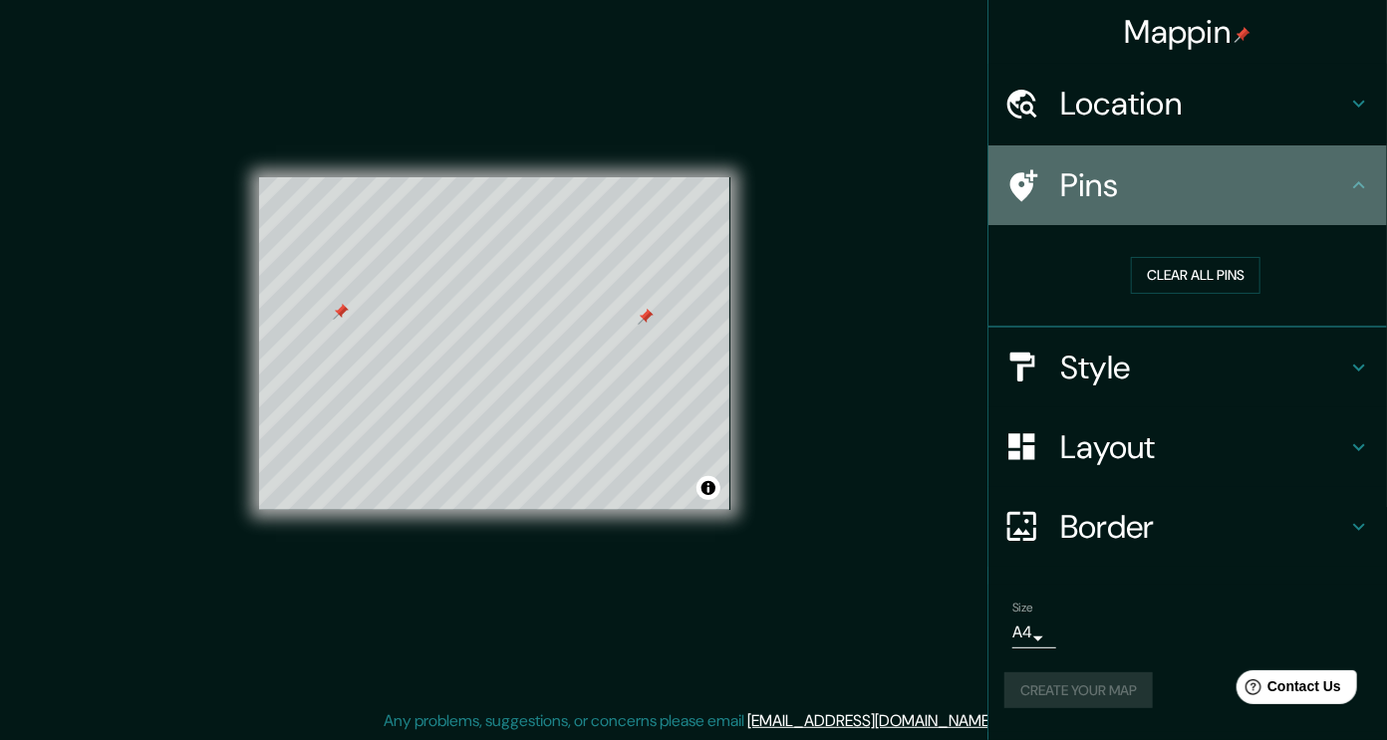
click at [1362, 170] on div "Pins" at bounding box center [1187, 185] width 398 height 80
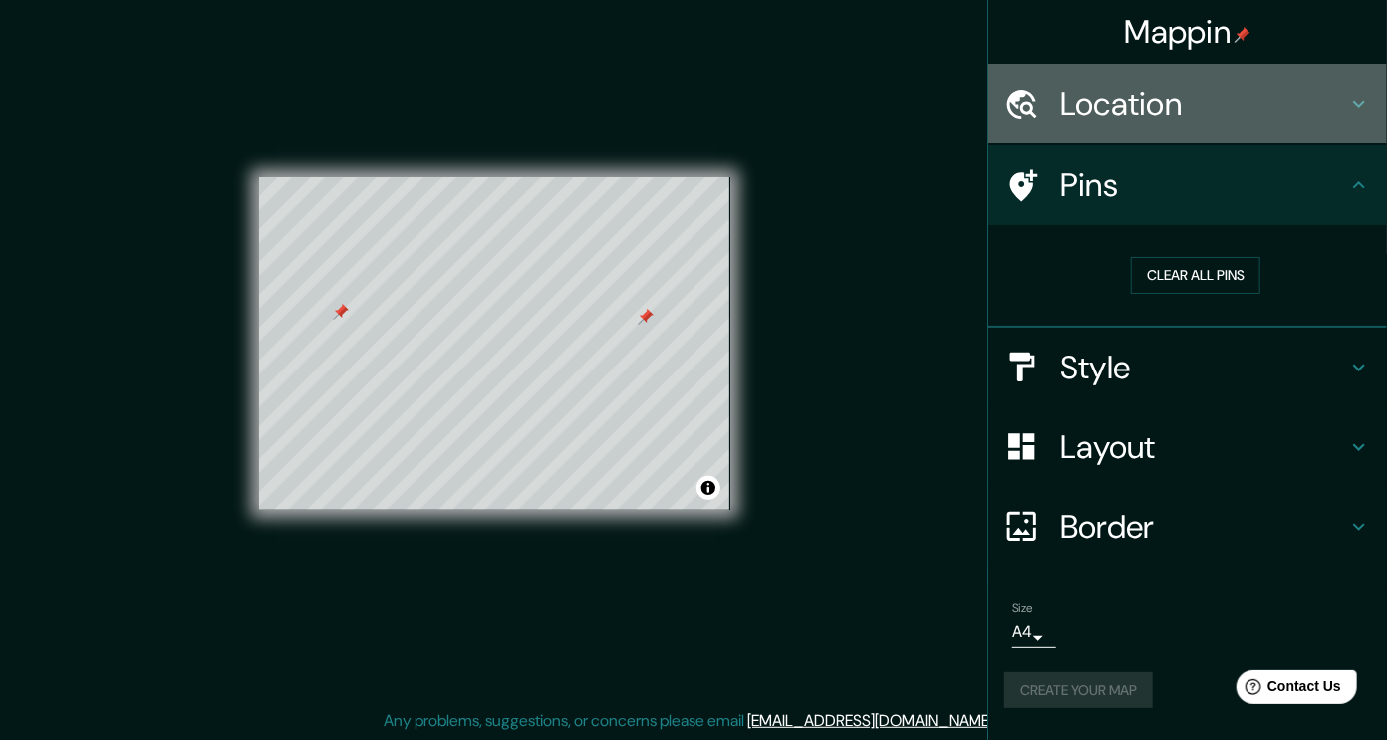
click at [1325, 110] on h4 "Location" at bounding box center [1203, 104] width 287 height 40
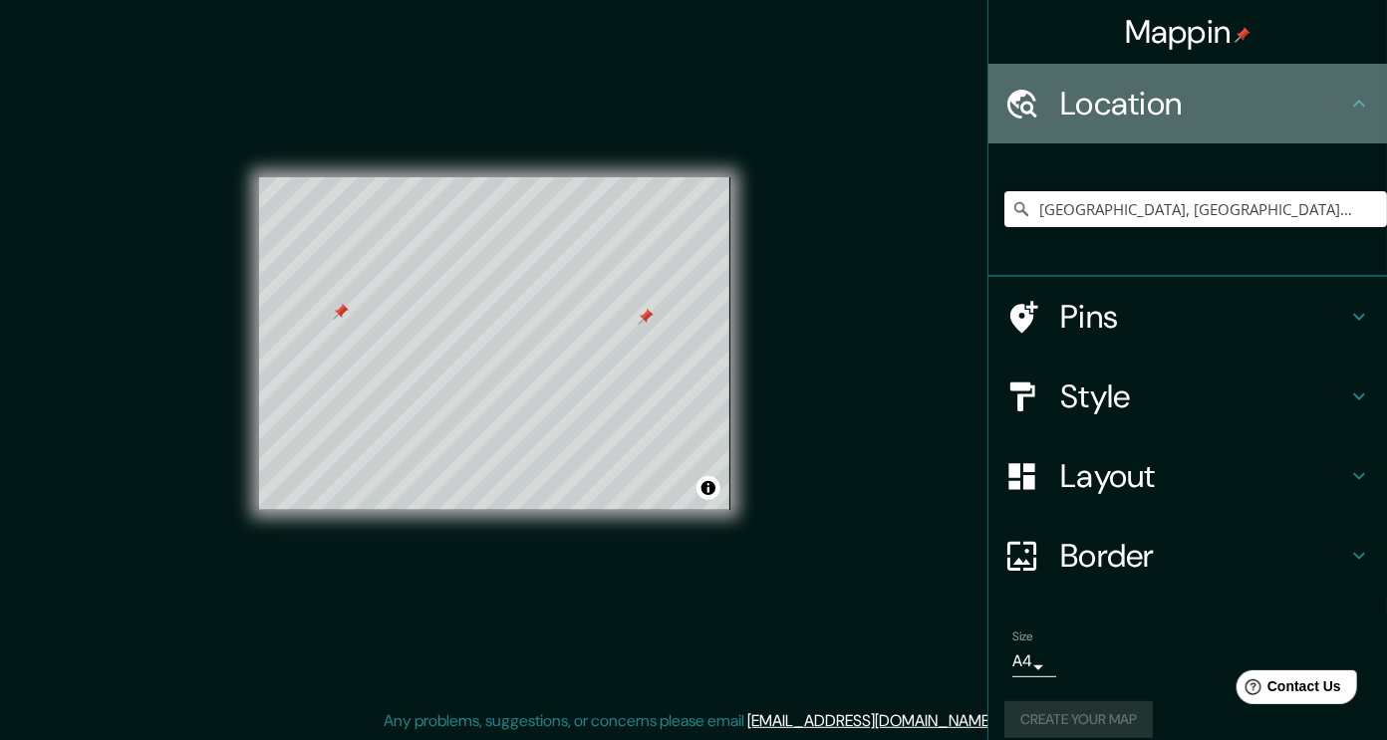
click at [1325, 110] on h4 "Location" at bounding box center [1203, 104] width 287 height 40
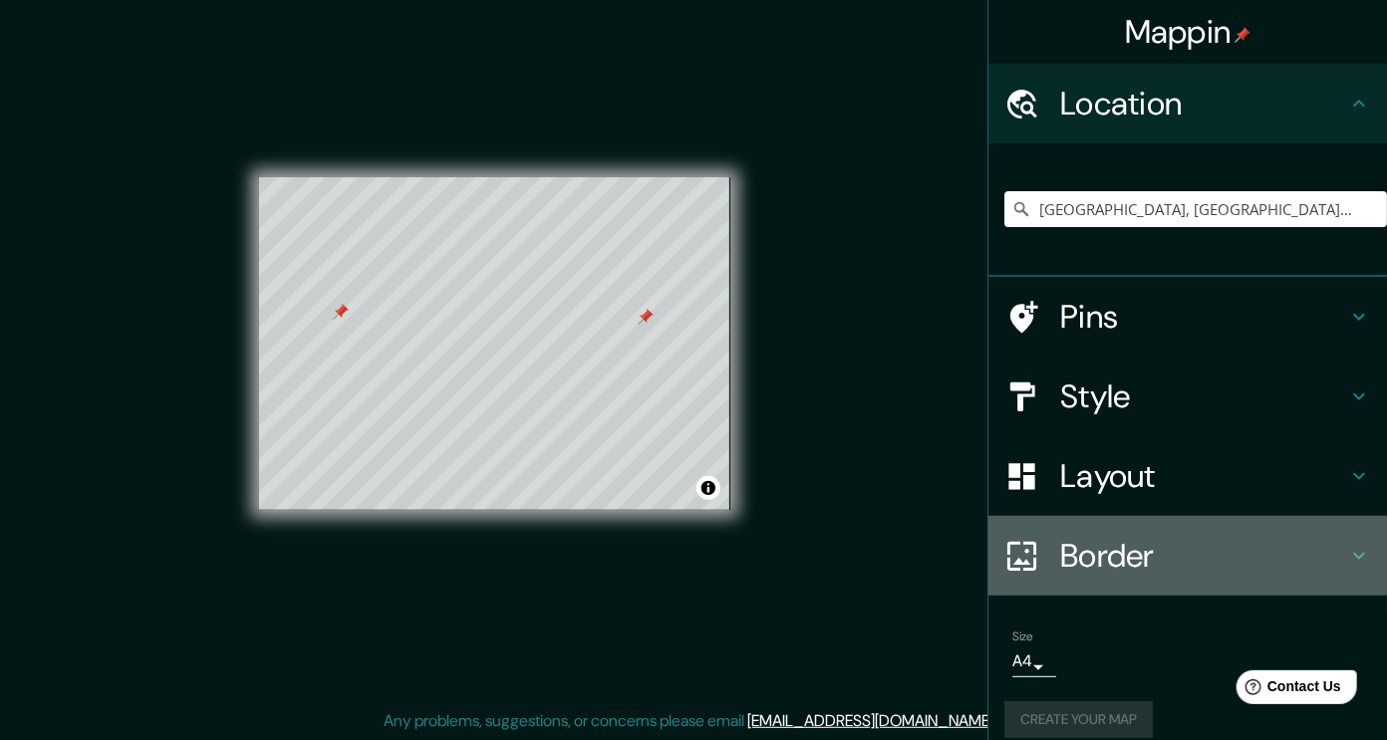
click at [1167, 561] on h4 "Border" at bounding box center [1203, 556] width 287 height 40
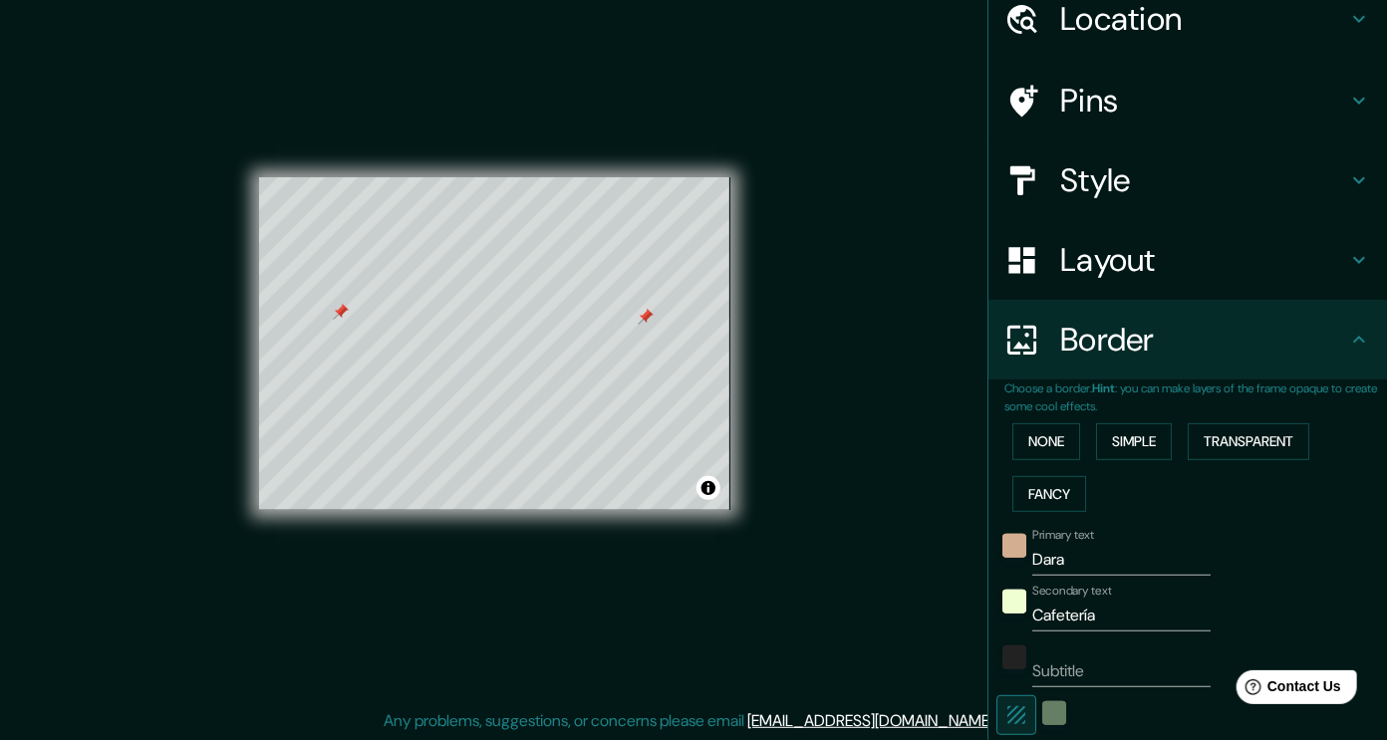
scroll to position [86, 0]
click at [1055, 448] on button "None" at bounding box center [1046, 440] width 68 height 37
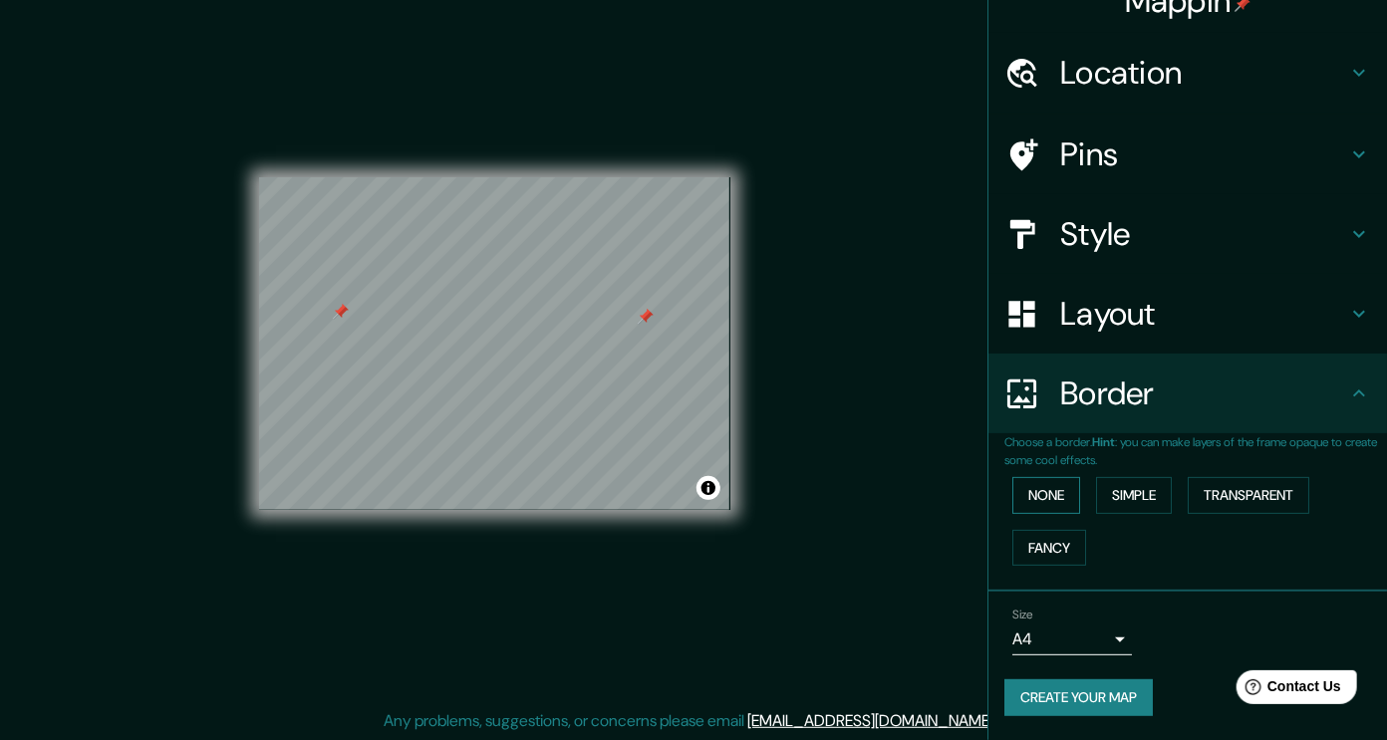
scroll to position [27, 0]
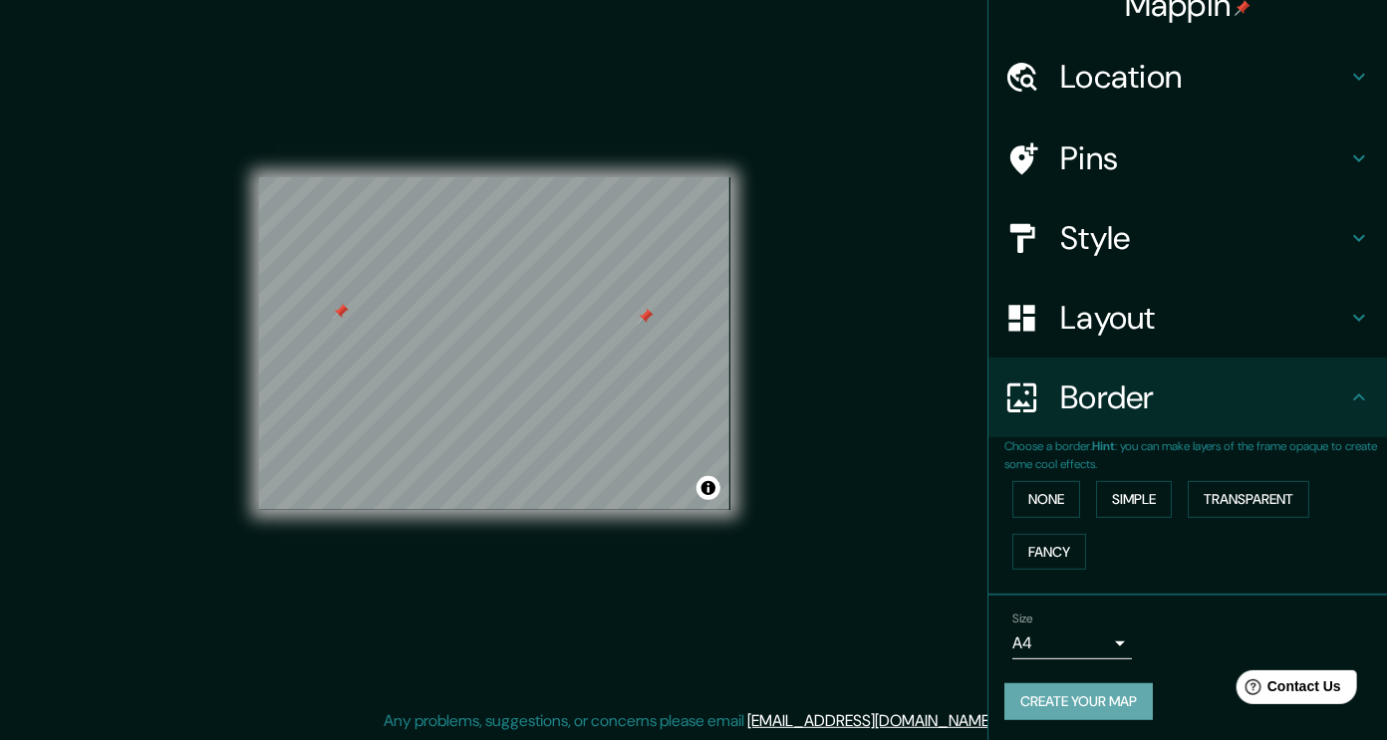
click at [1063, 701] on button "Create your map" at bounding box center [1078, 701] width 148 height 37
click at [644, 324] on div at bounding box center [645, 317] width 16 height 16
click at [340, 311] on div at bounding box center [341, 312] width 16 height 16
click at [1109, 711] on div "Create your map" at bounding box center [1187, 701] width 367 height 37
click at [1154, 652] on div "Size A4 Dara" at bounding box center [1187, 636] width 367 height 64
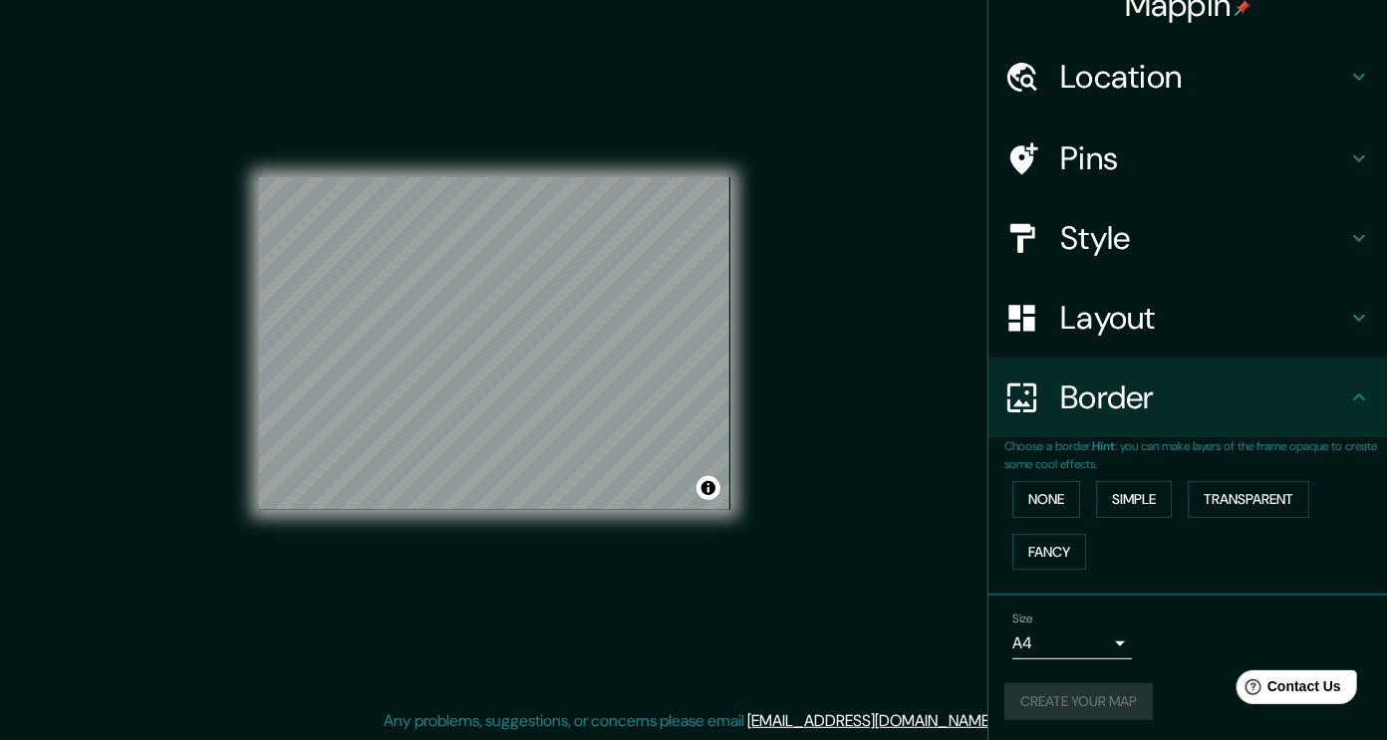
click at [1154, 652] on div "Size A4 Dara" at bounding box center [1187, 636] width 367 height 64
click at [1095, 695] on button "Create your map" at bounding box center [1078, 701] width 148 height 37
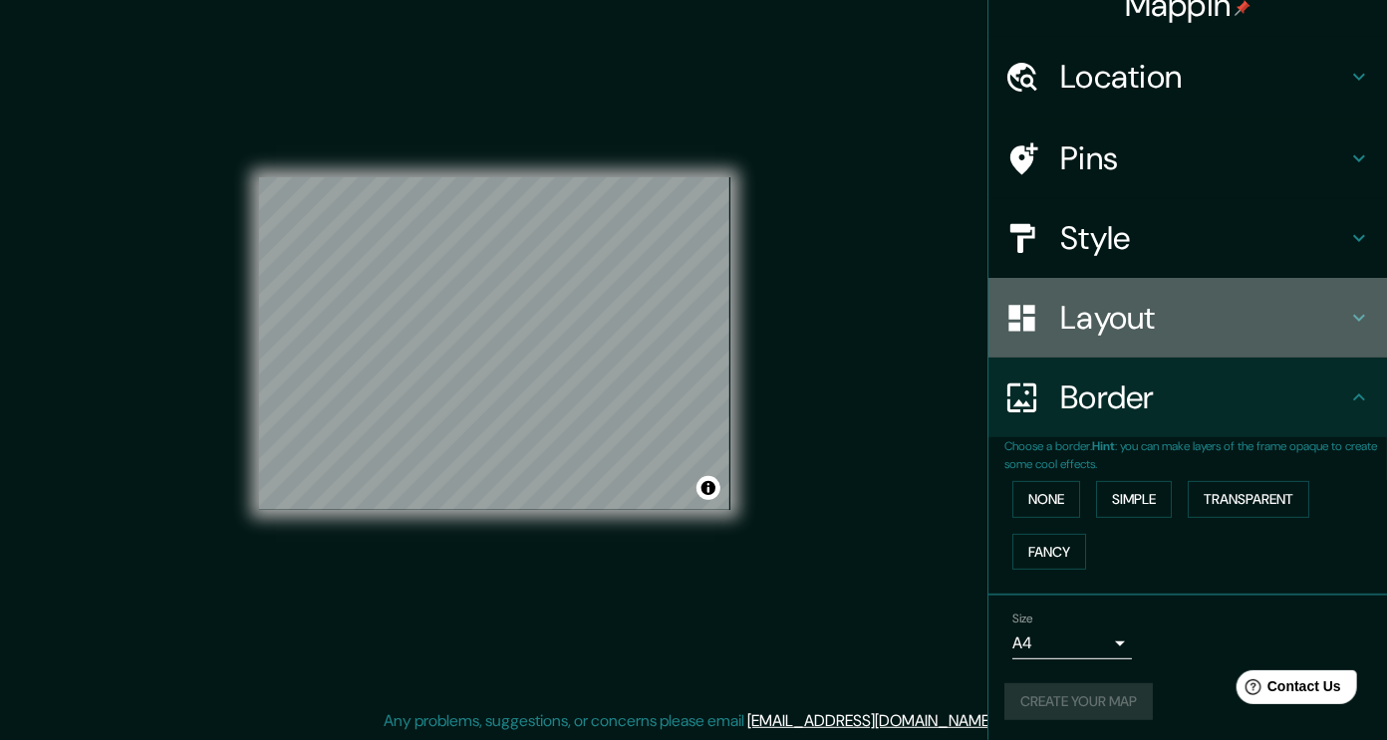
click at [1137, 338] on div "Layout" at bounding box center [1187, 318] width 398 height 80
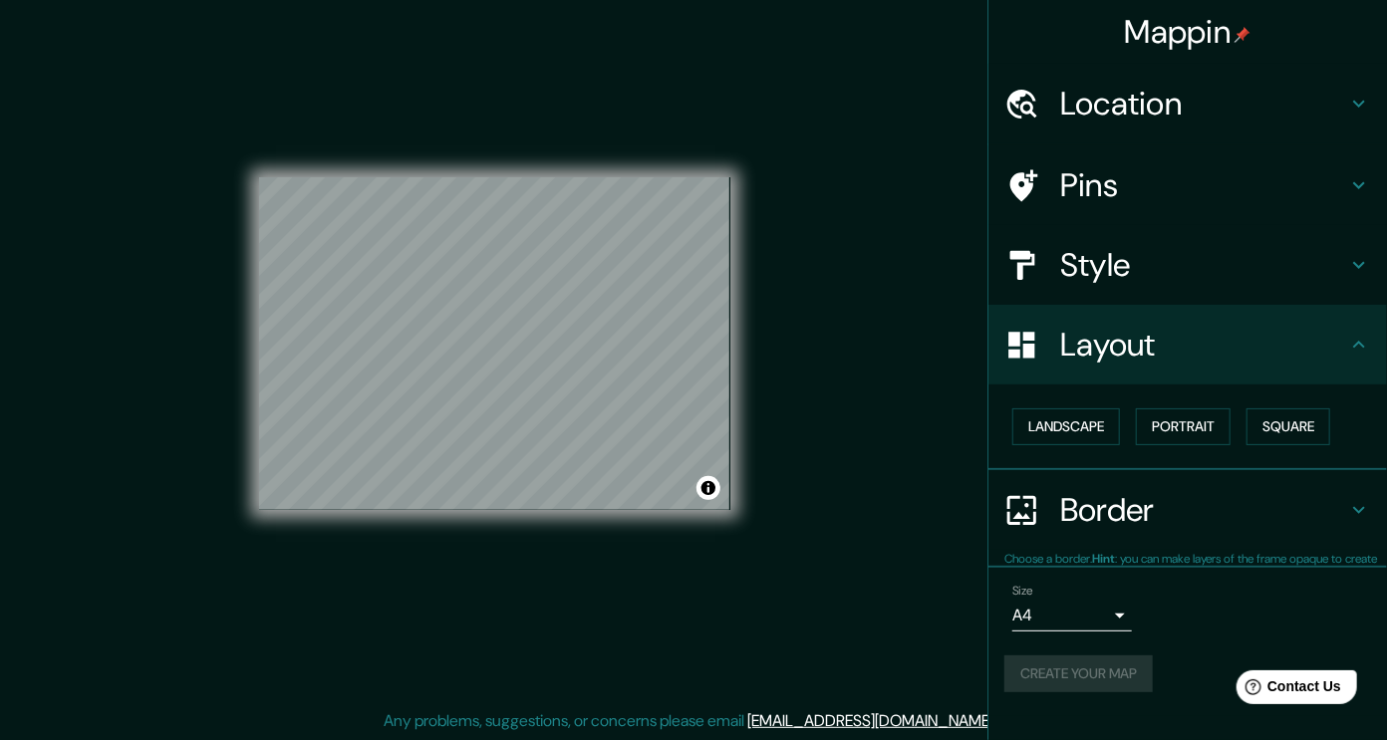
scroll to position [0, 0]
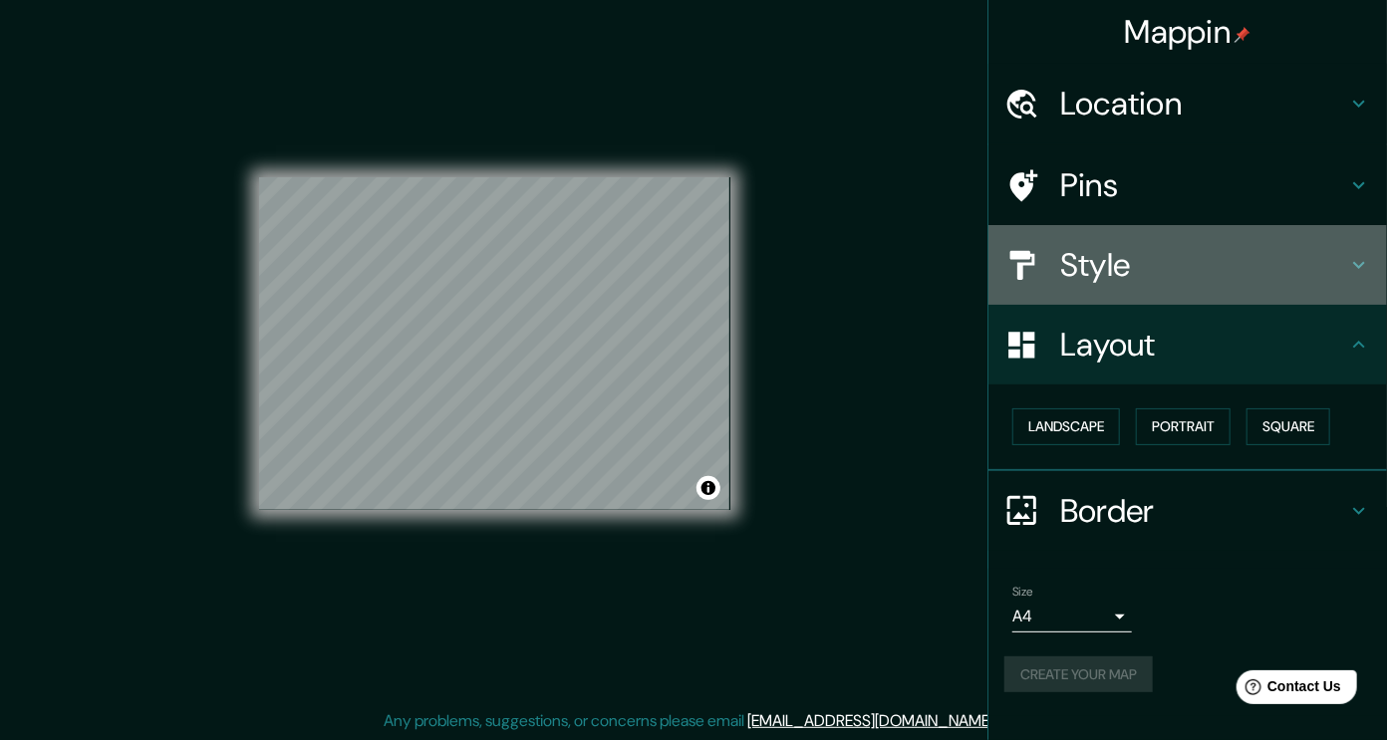
click at [1157, 253] on h4 "Style" at bounding box center [1203, 265] width 287 height 40
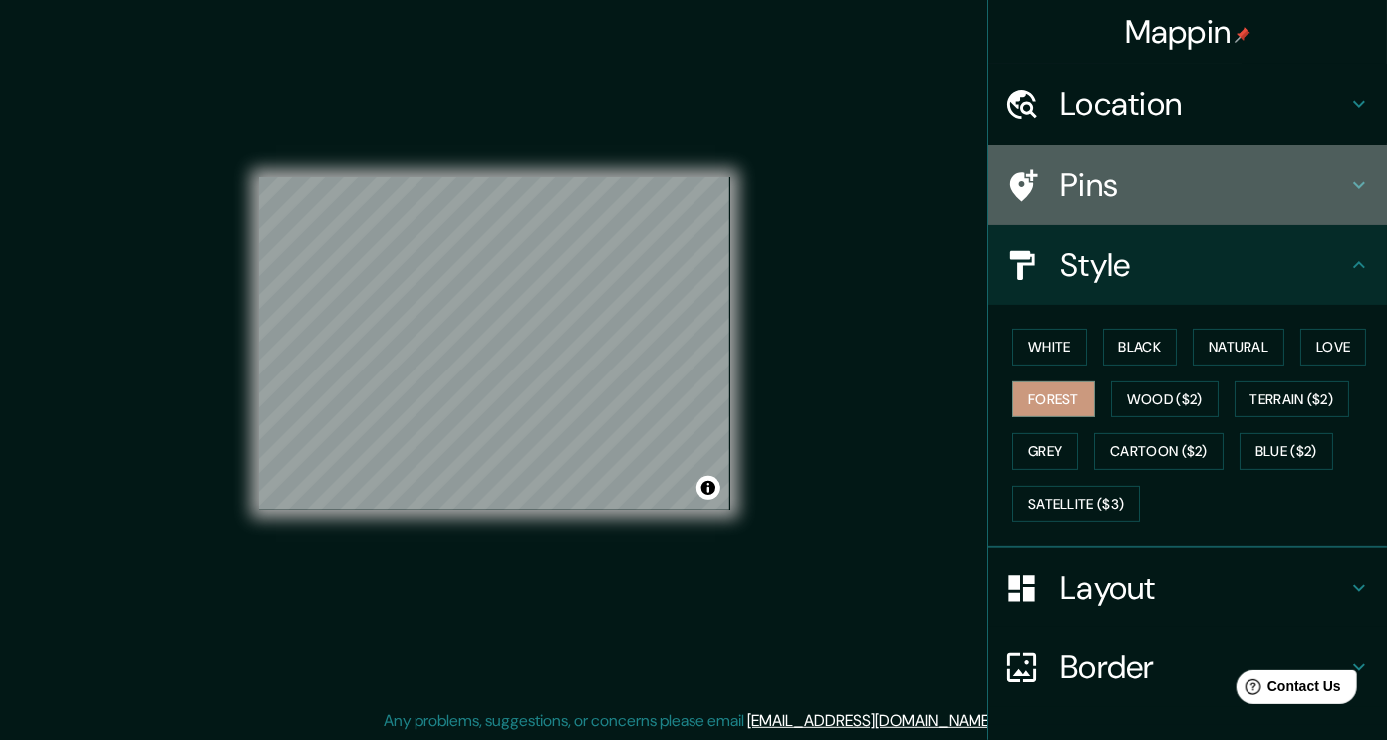
click at [1120, 187] on h4 "Pins" at bounding box center [1203, 185] width 287 height 40
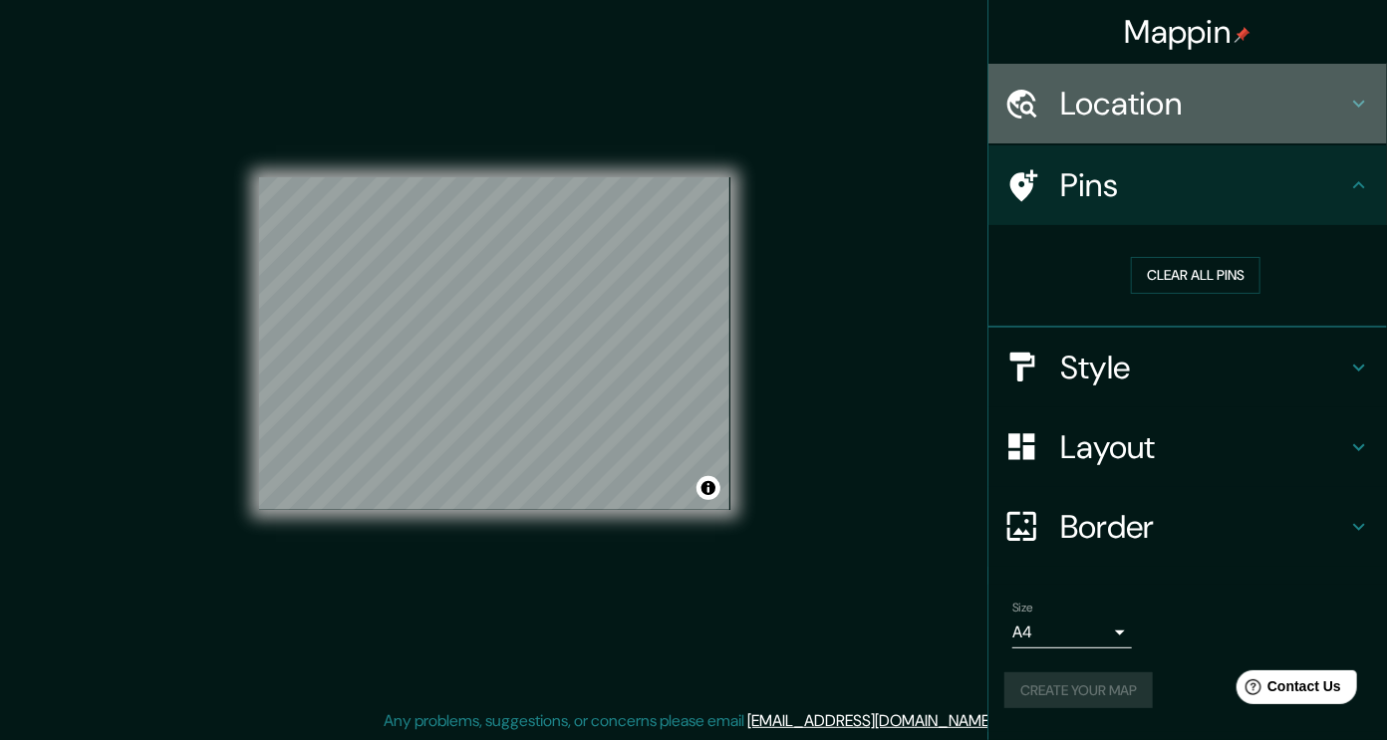
click at [1145, 137] on div "Location" at bounding box center [1187, 104] width 398 height 80
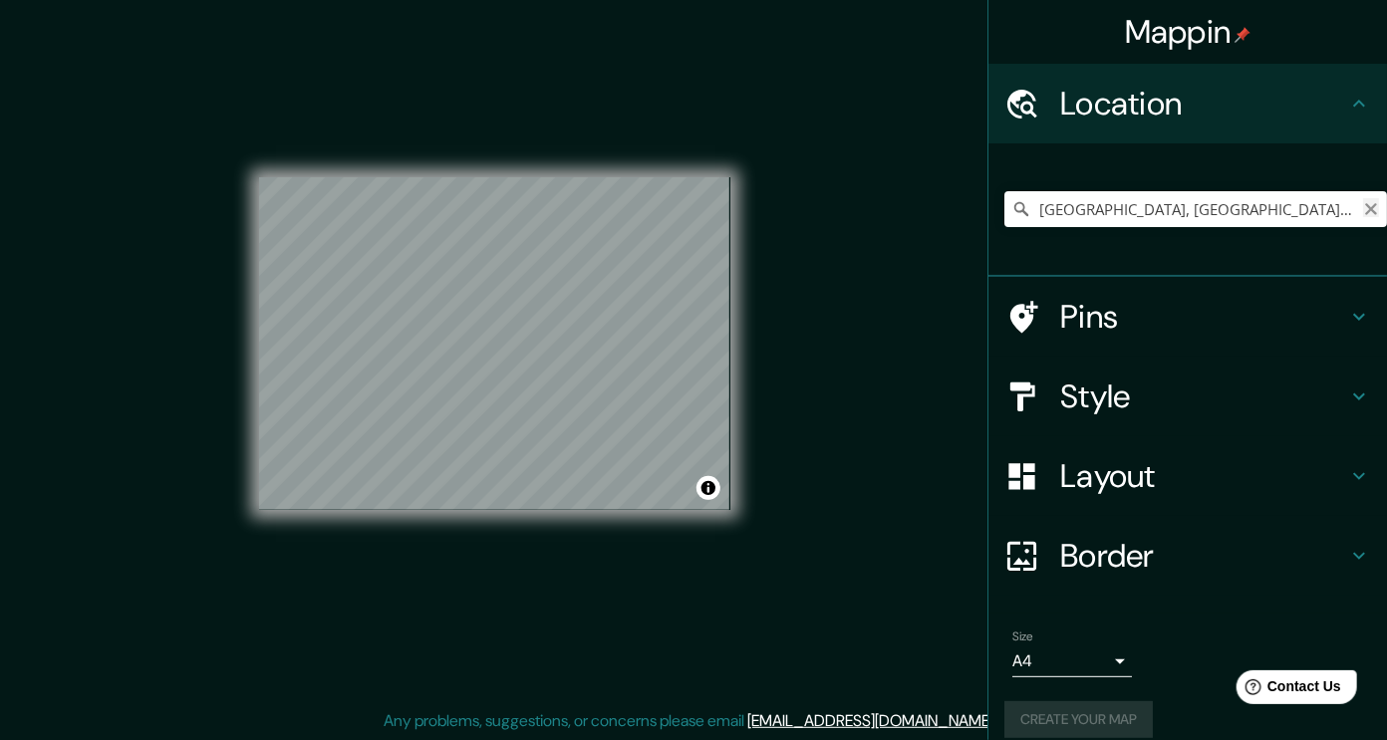
click at [1365, 205] on icon "Clear" at bounding box center [1371, 209] width 12 height 12
click at [1101, 730] on button "Create your map" at bounding box center [1078, 719] width 148 height 37
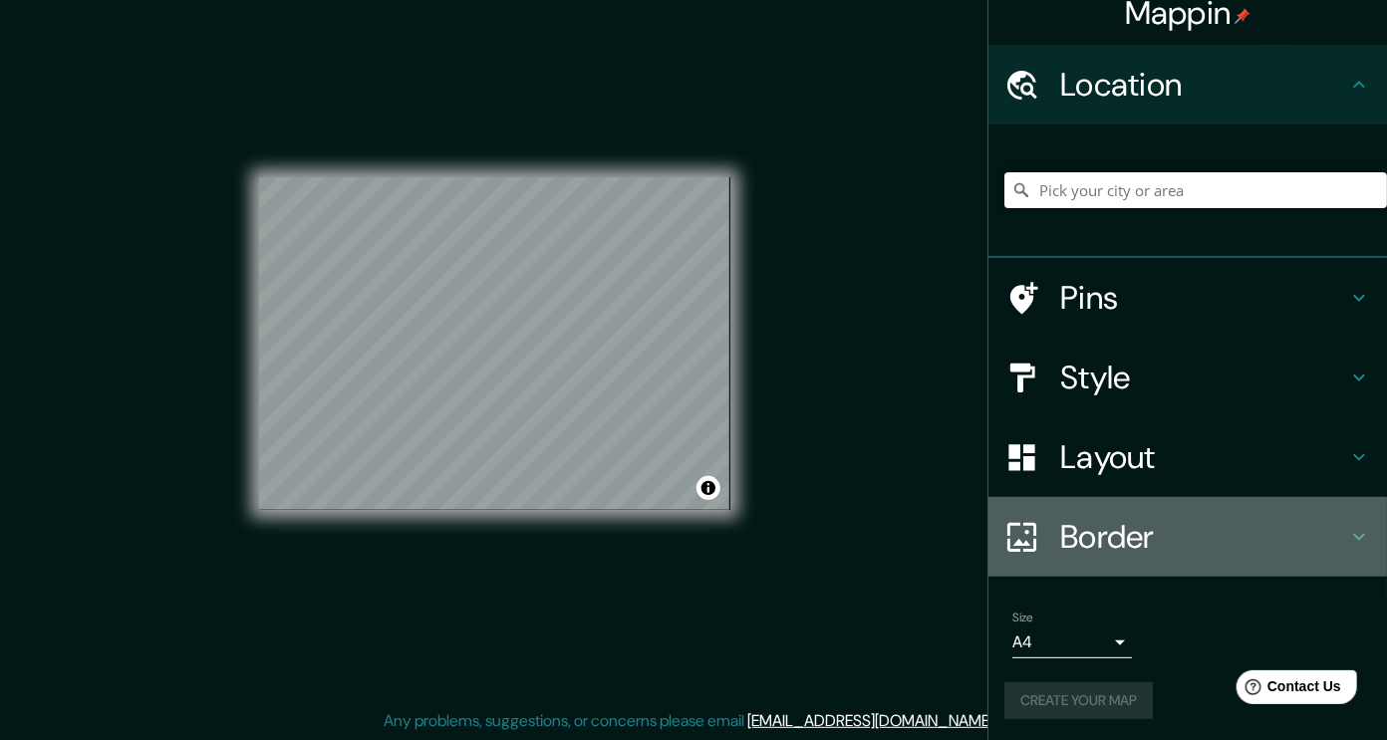
click at [1098, 558] on div "Border" at bounding box center [1187, 537] width 398 height 80
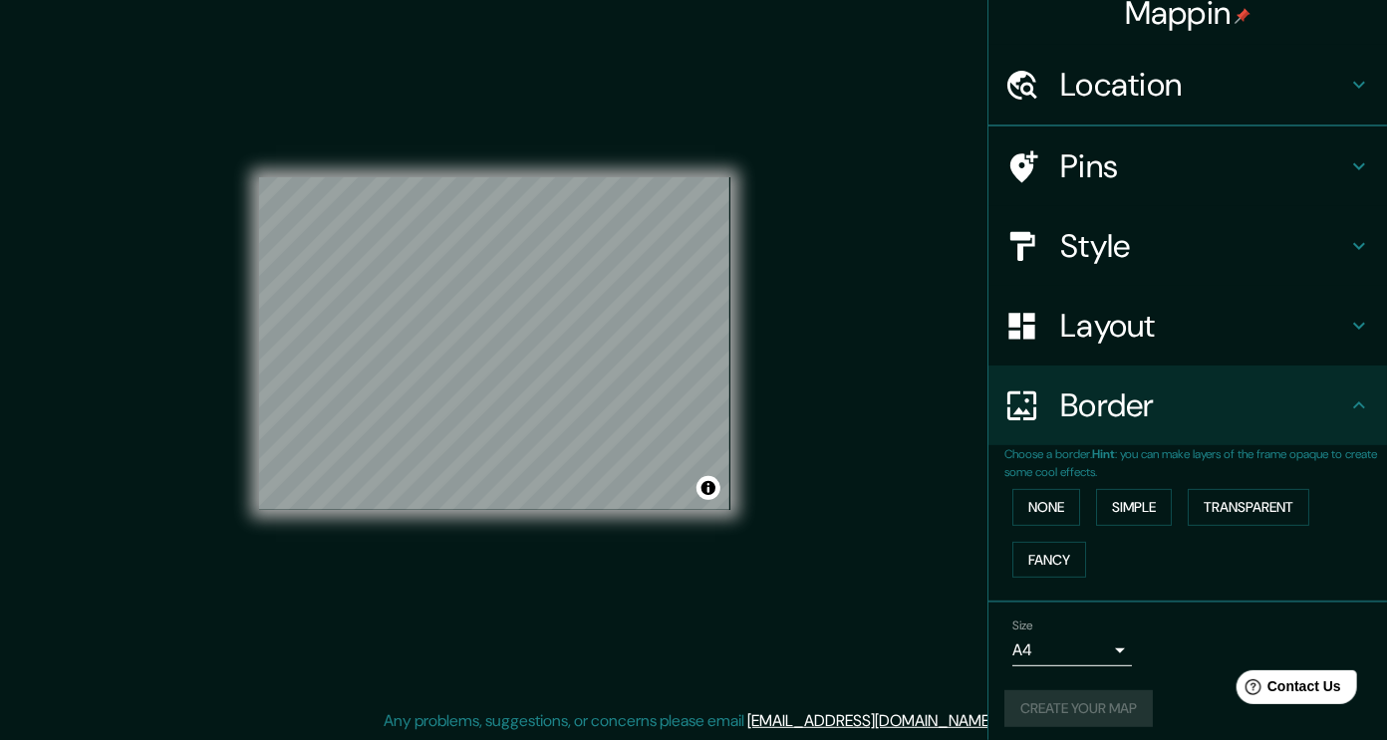
scroll to position [0, 0]
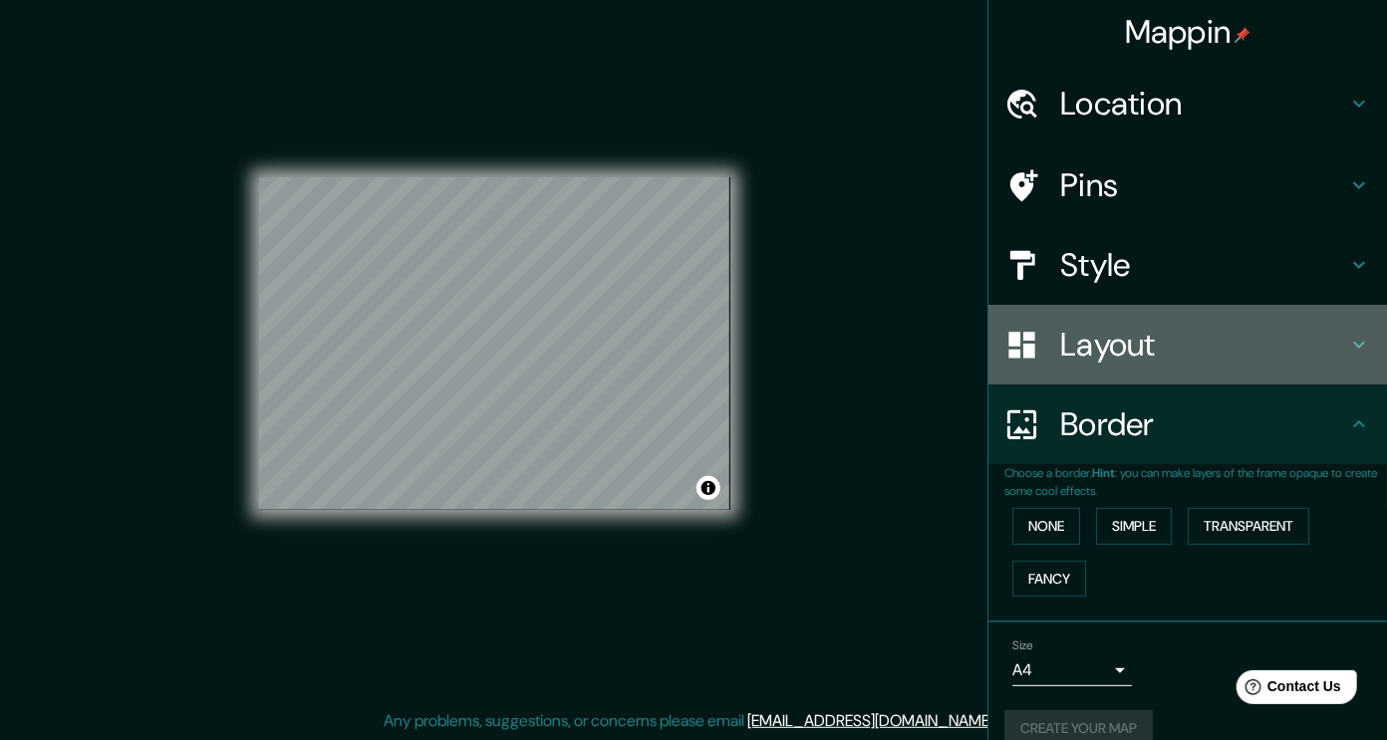
click at [1070, 380] on div "Layout" at bounding box center [1187, 345] width 398 height 80
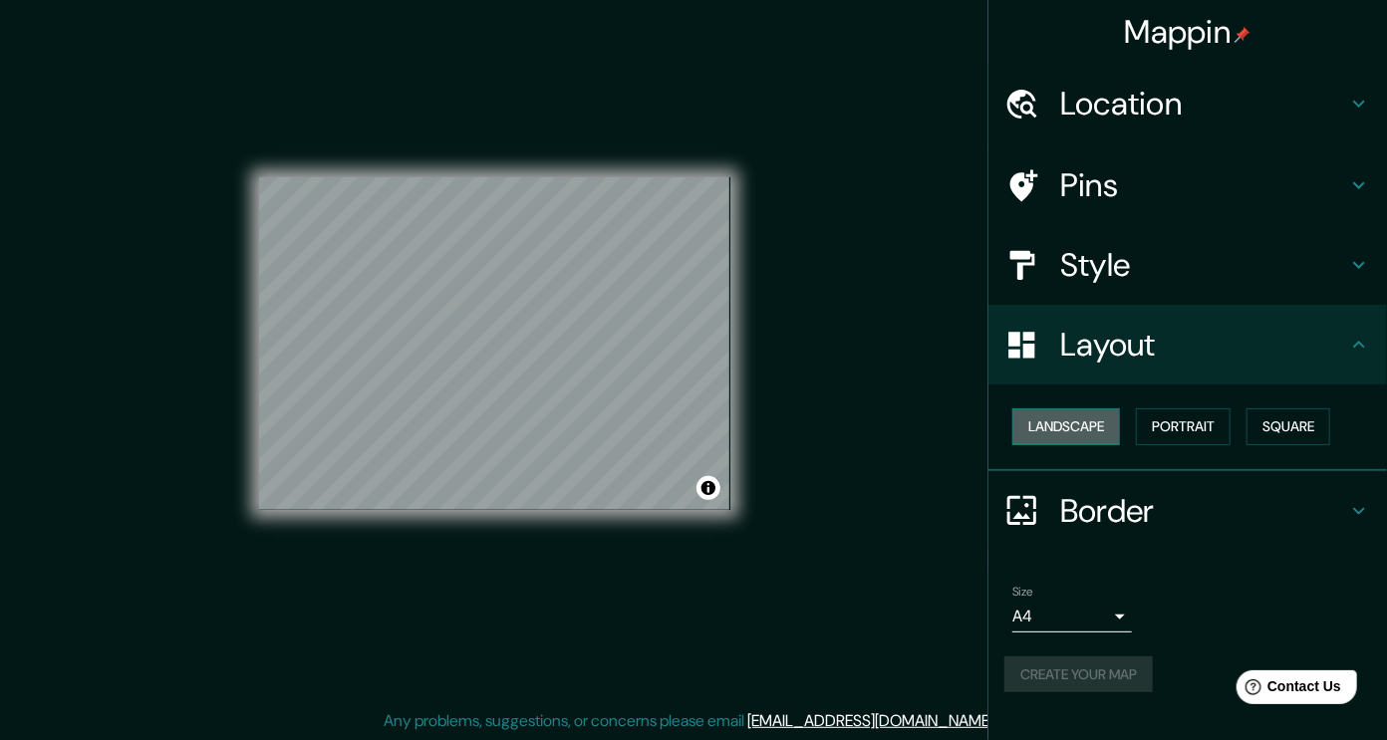
click at [1106, 427] on button "Landscape" at bounding box center [1066, 426] width 108 height 37
click at [1104, 667] on button "Create your map" at bounding box center [1078, 674] width 148 height 37
click at [739, 414] on div "© Mapbox © OpenStreetMap Improve this map" at bounding box center [494, 344] width 535 height 730
click at [874, 330] on div "Mappin Location Pins Style Layout Landscape Portrait Square Border Choose a bor…" at bounding box center [693, 360] width 1387 height 762
